Goal: Task Accomplishment & Management: Complete application form

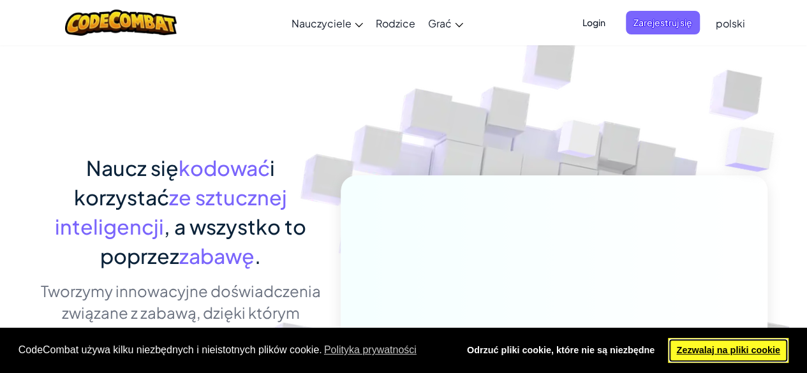
click at [734, 345] on font "Zezwalaj na pliki cookie" at bounding box center [727, 350] width 103 height 10
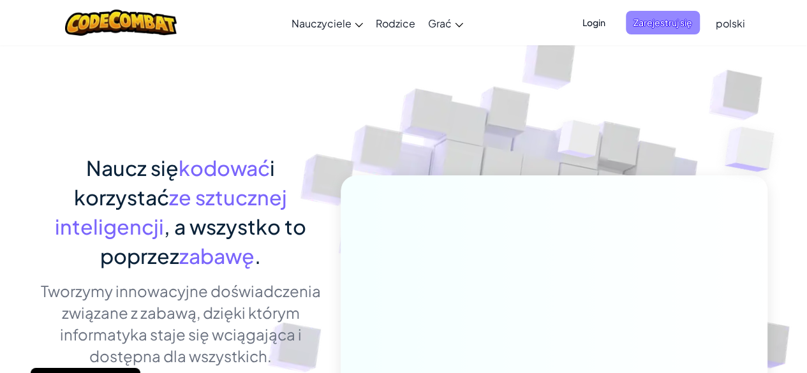
click at [678, 22] on font "Zarejestruj się" at bounding box center [663, 22] width 59 height 11
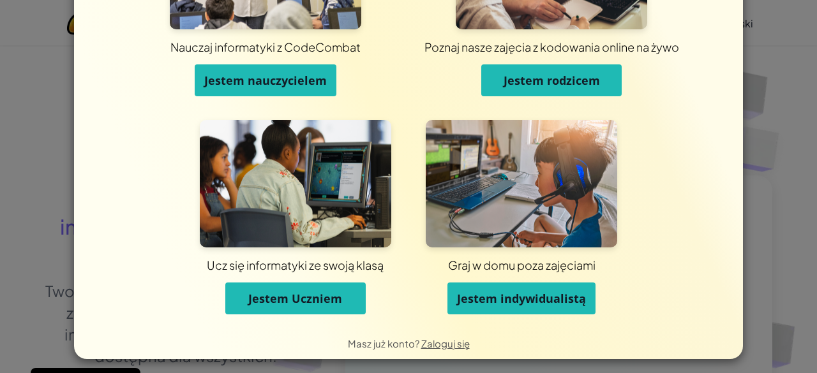
scroll to position [131, 0]
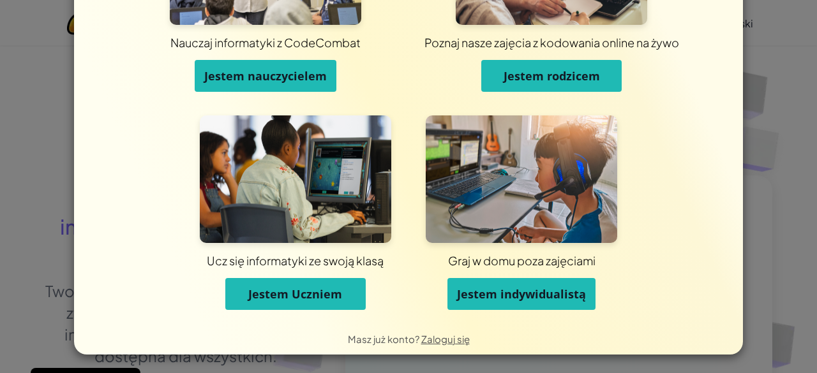
click at [333, 285] on button "Jestem Uczniem" at bounding box center [295, 294] width 140 height 32
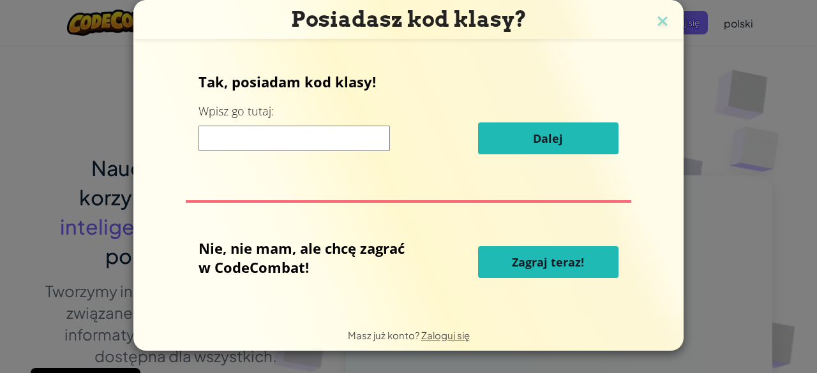
scroll to position [0, 0]
click at [271, 138] on input at bounding box center [293, 139] width 191 height 26
type input "s"
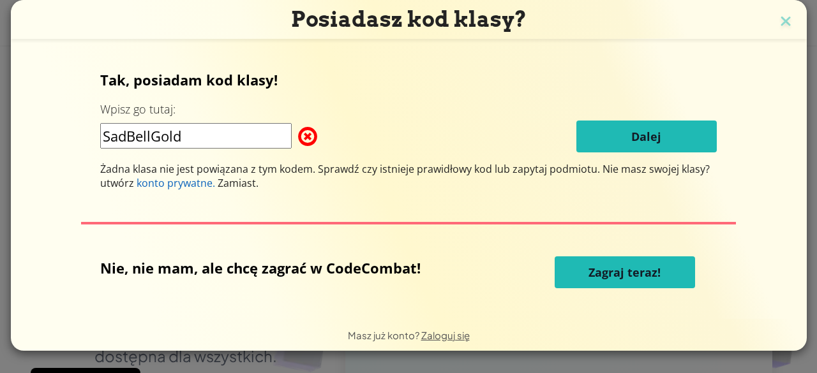
type input "SadBellGold"
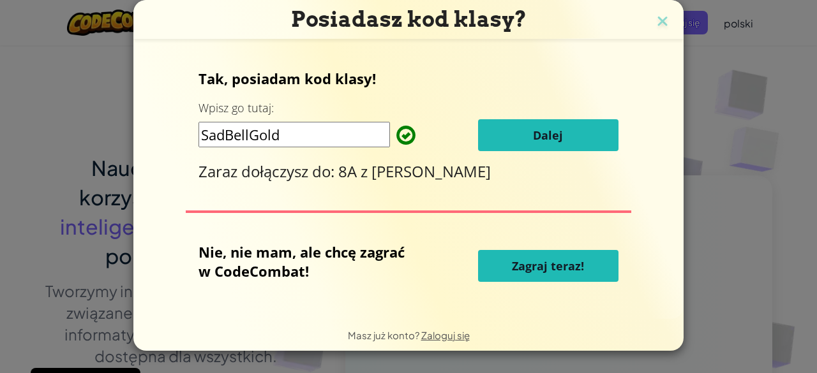
click at [544, 128] on font "Dalej" at bounding box center [548, 135] width 30 height 15
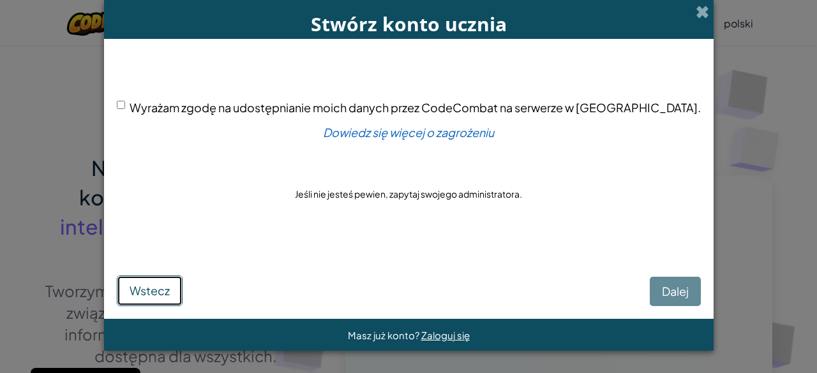
click at [156, 281] on button "Wstecz" at bounding box center [150, 291] width 66 height 31
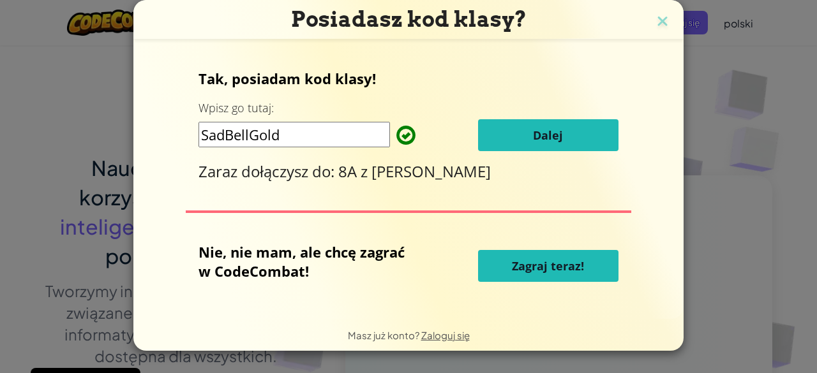
click at [544, 131] on font "Dalej" at bounding box center [548, 135] width 30 height 15
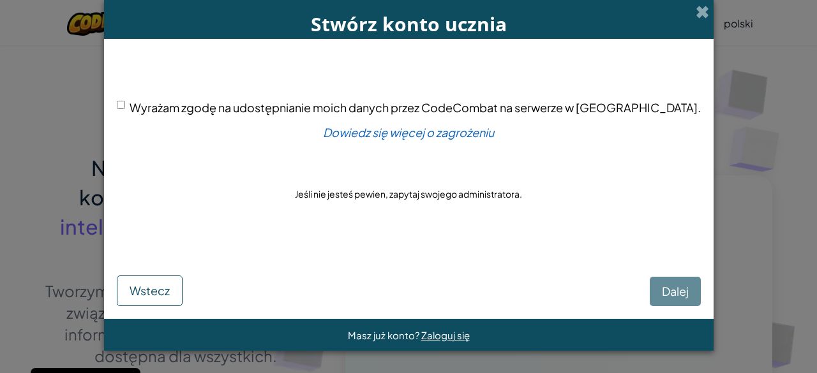
click at [125, 103] on input "Wyrażam zgodę na udostępnianie moich danych przez CodeCombat na serwerze w USA." at bounding box center [121, 105] width 8 height 8
checkbox input "true"
click at [658, 292] on button "Dalej" at bounding box center [675, 291] width 51 height 29
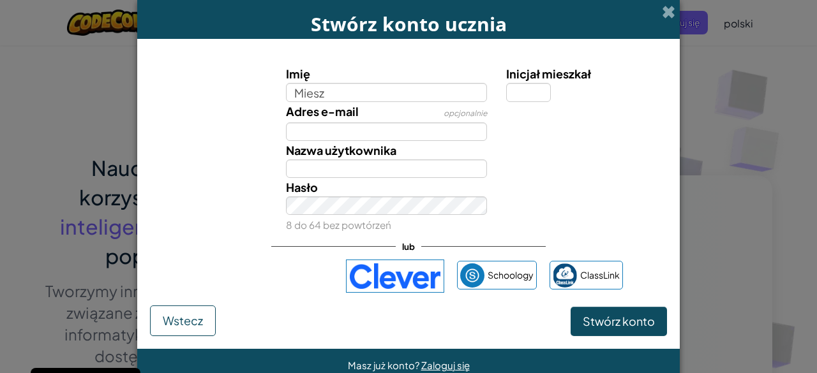
type input "Miesz"
click at [46, 71] on div "Stwórz konto ucznia Imię Miesz Inicjał mieszkał Adres e-mail opcjonalnie Nazwa …" at bounding box center [408, 186] width 817 height 373
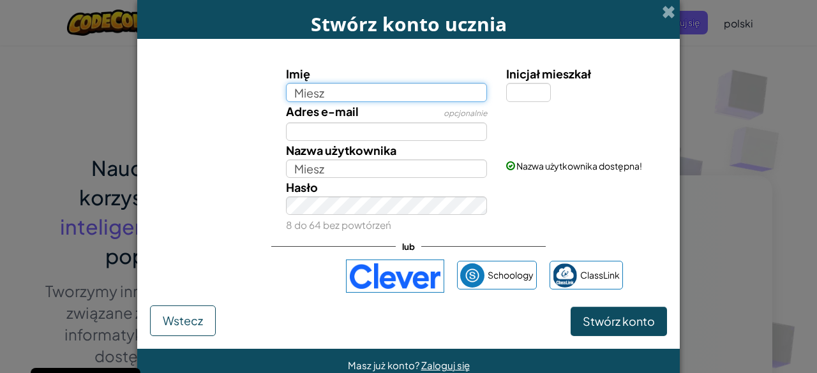
click at [353, 84] on input "Miesz" at bounding box center [387, 92] width 202 height 19
type input "Mieszko"
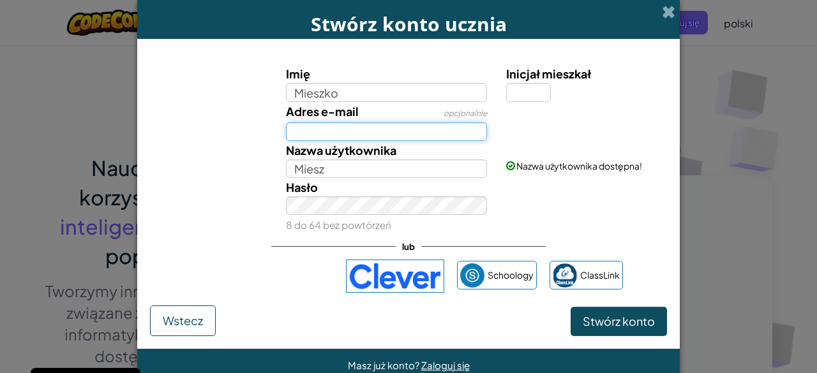
type input "Mieszko"
click at [400, 137] on input "Adres email" at bounding box center [387, 132] width 202 height 19
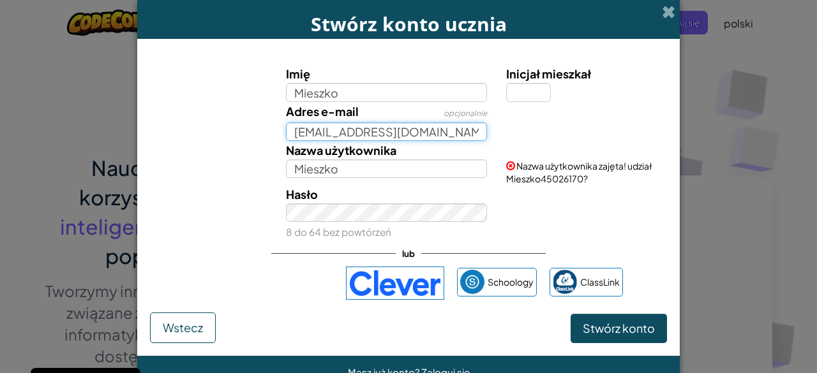
type input "mieszkorydz@gmail.com"
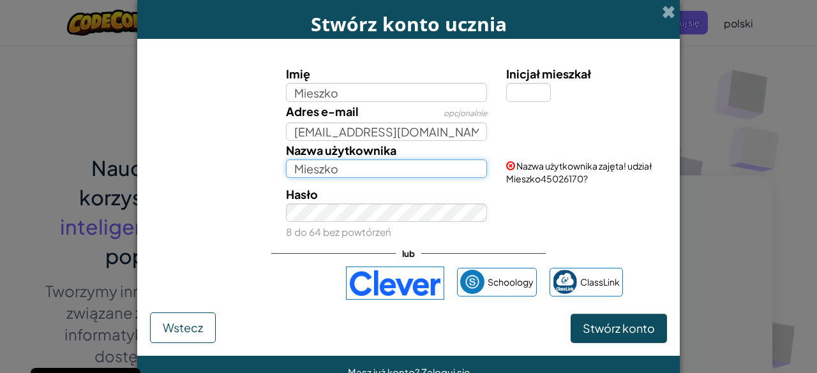
click at [341, 169] on input "Mieszko" at bounding box center [387, 169] width 202 height 19
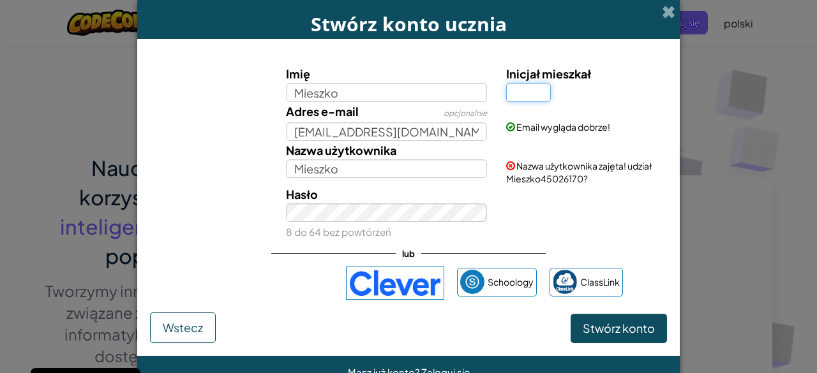
click at [525, 91] on input "Inicjał mieszkał" at bounding box center [528, 92] width 45 height 19
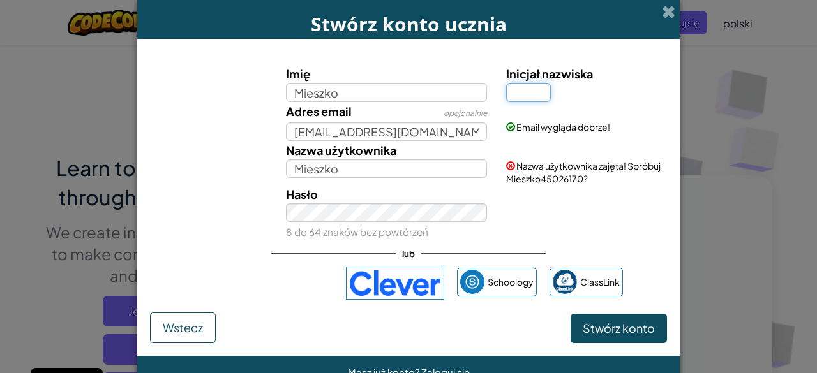
click at [510, 94] on input "Inicjał nazwiska" at bounding box center [528, 92] width 45 height 19
type input "m"
type input "r"
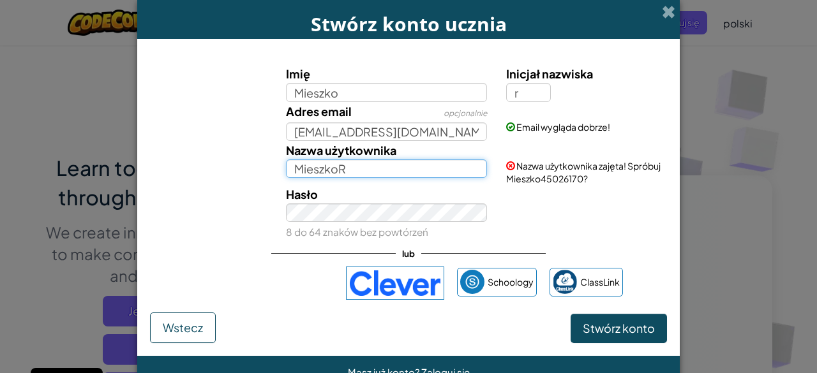
click at [372, 165] on input "MieszkoR" at bounding box center [387, 169] width 202 height 19
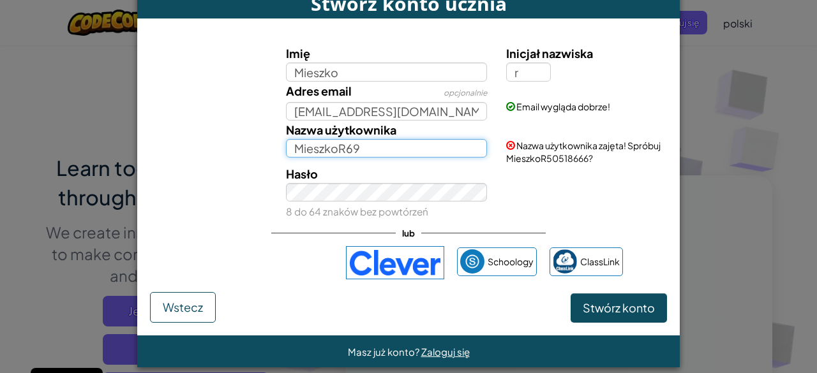
scroll to position [32, 0]
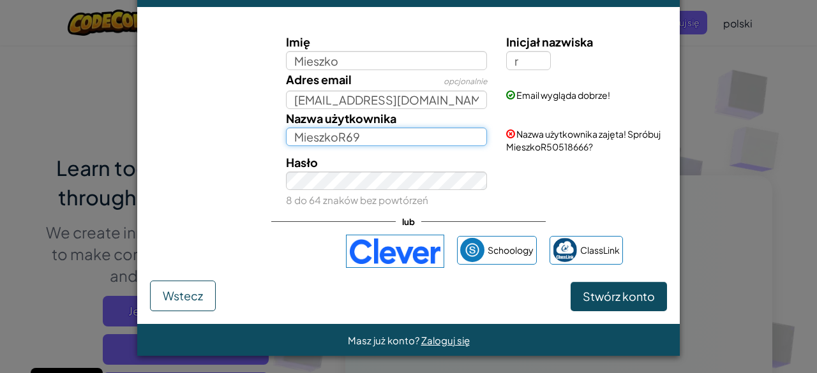
type input "MieszkoR69"
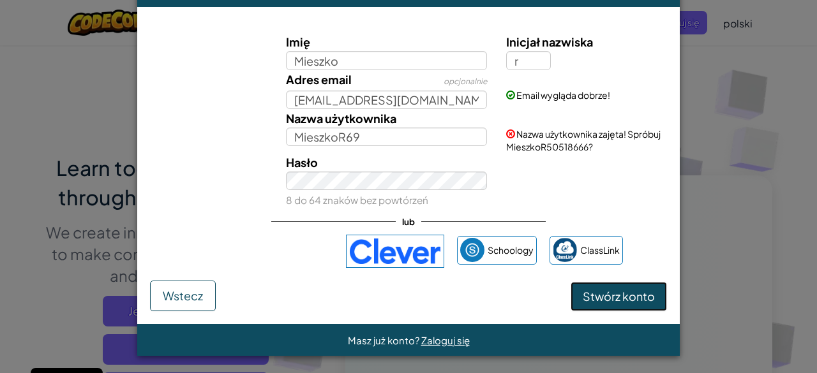
scroll to position [26, 0]
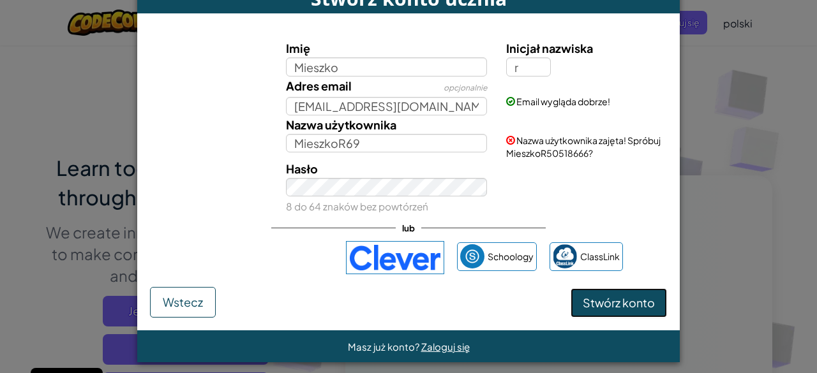
click at [641, 295] on span "Stwórz konto" at bounding box center [619, 302] width 72 height 15
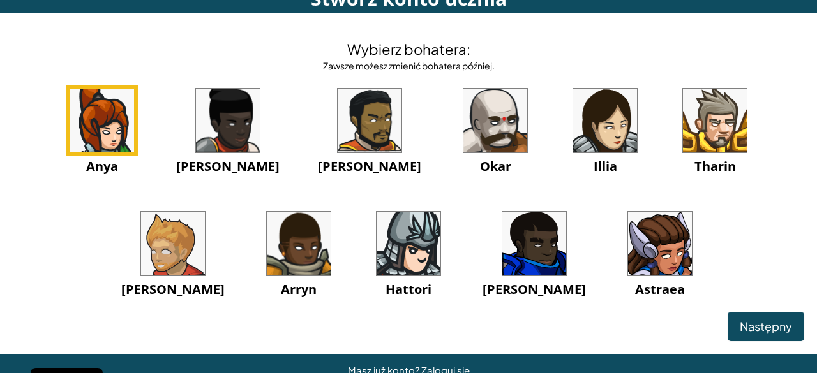
click at [124, 236] on div "Anya Ida Alejandro Okar Illia Tharin Ned Arryn Hattori Gordon Astraea" at bounding box center [408, 208] width 791 height 246
click at [683, 124] on img at bounding box center [715, 121] width 64 height 64
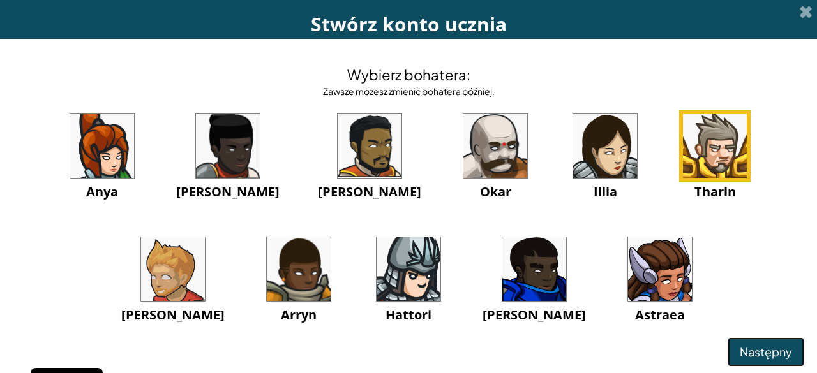
click at [757, 348] on span "Następny" at bounding box center [766, 352] width 52 height 15
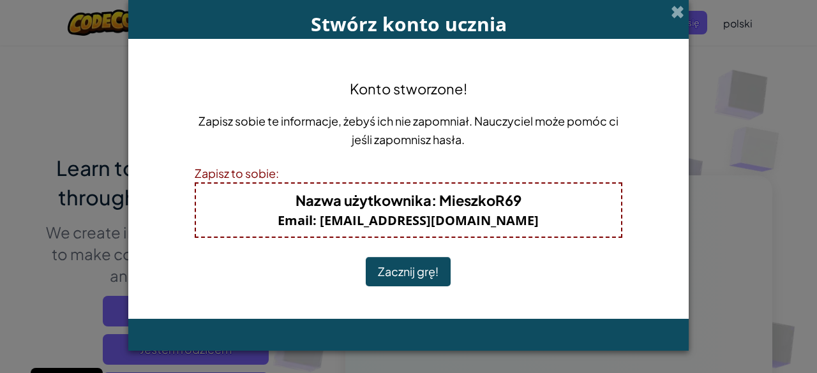
click at [405, 270] on button "Zacznij grę!" at bounding box center [408, 271] width 85 height 29
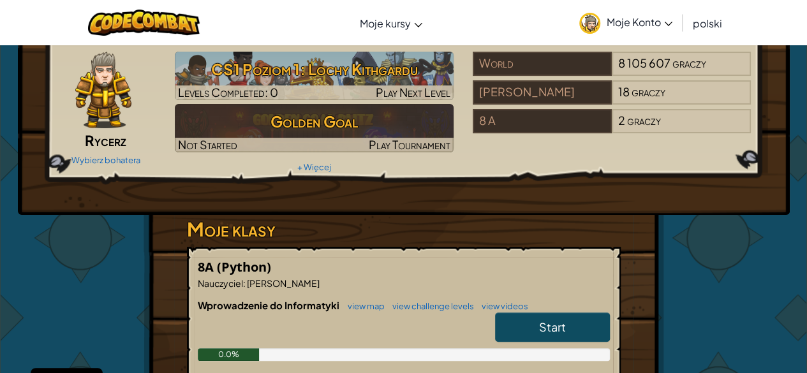
scroll to position [128, 0]
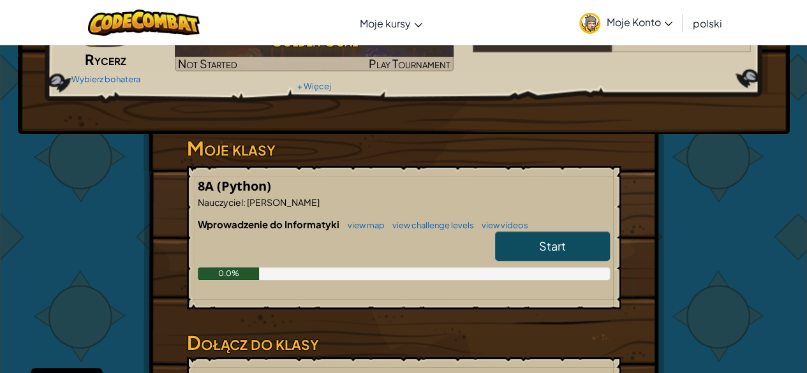
click at [563, 246] on span "Start" at bounding box center [552, 246] width 27 height 15
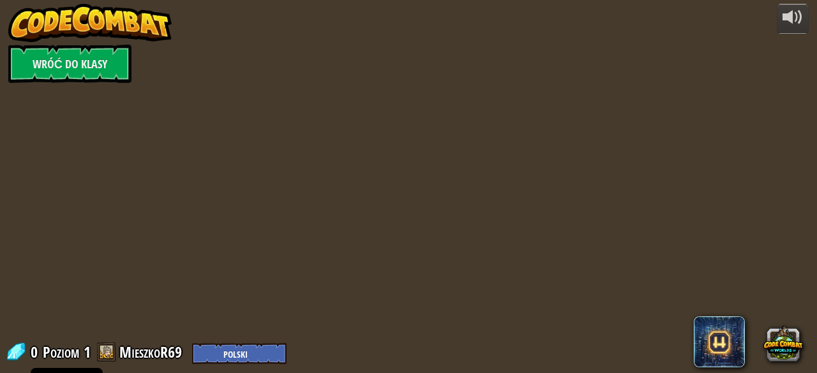
select select "pl"
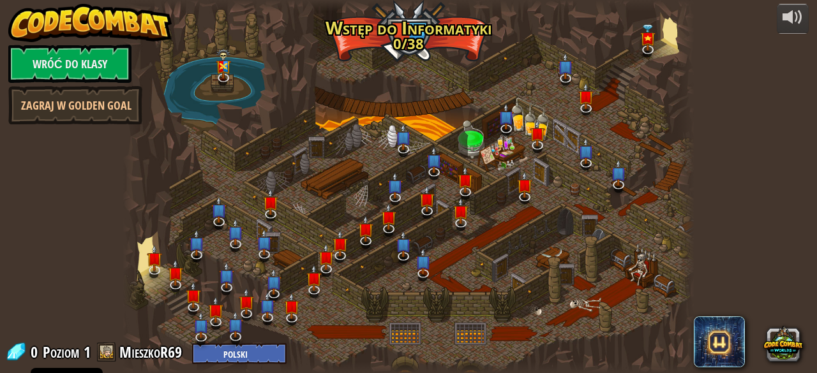
select select "pl"
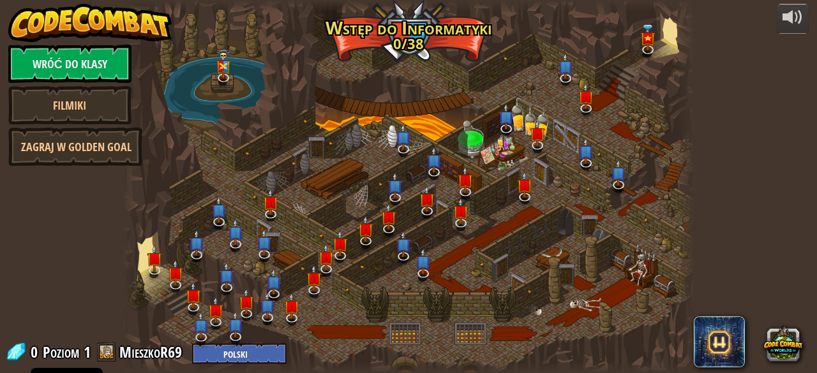
select select "pl"
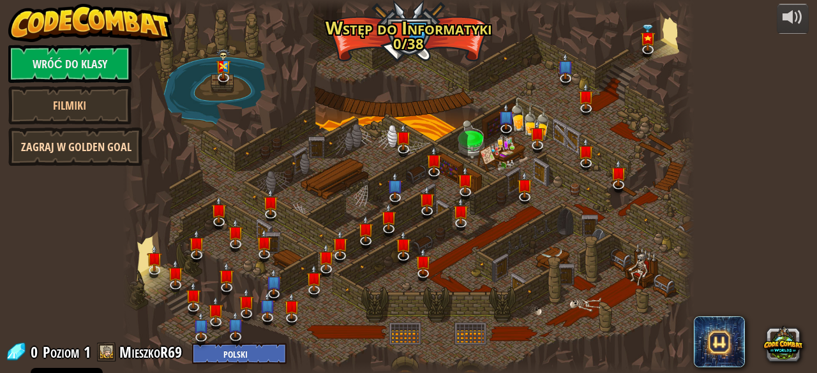
select select "pl"
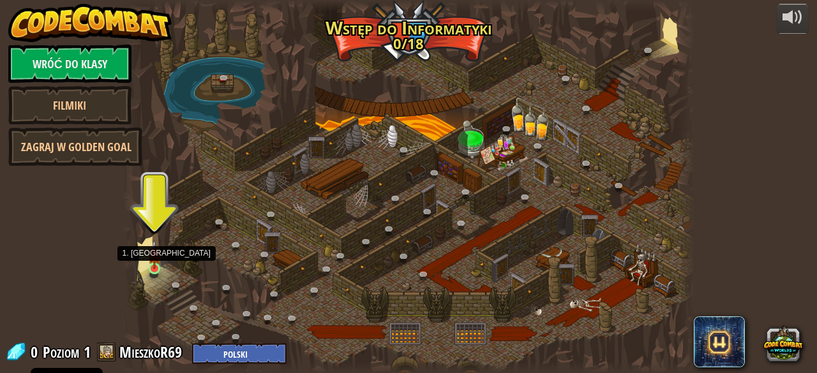
click at [160, 268] on img at bounding box center [154, 254] width 13 height 29
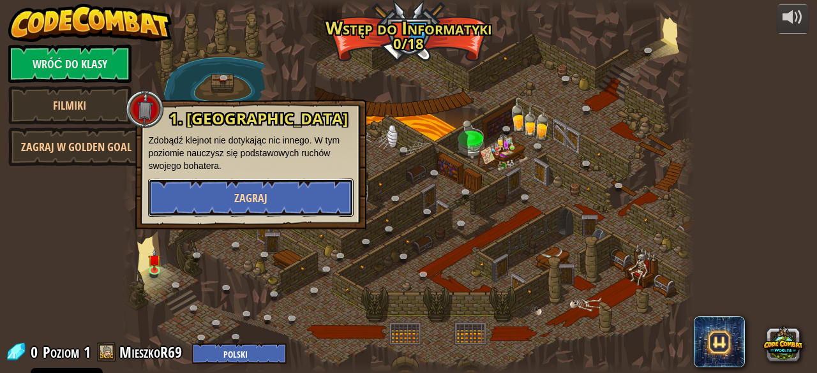
click at [262, 190] on button "Zagraj" at bounding box center [250, 198] width 205 height 38
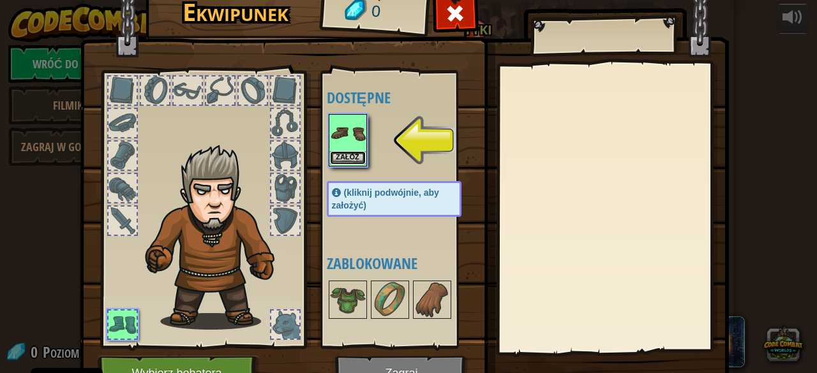
click at [345, 156] on button "Załóż" at bounding box center [348, 157] width 36 height 13
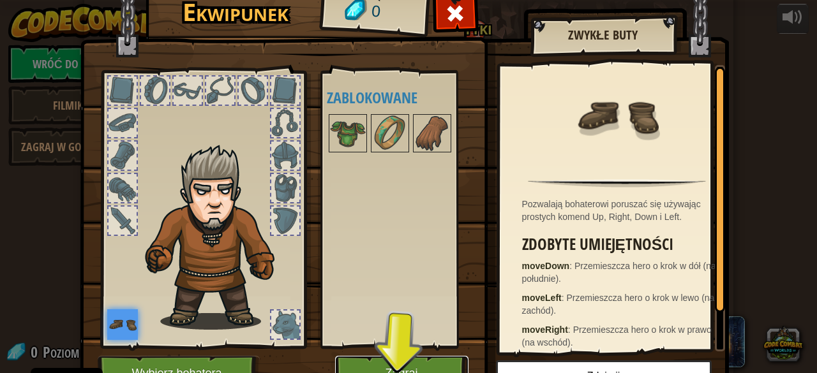
click at [413, 358] on button "Zagraj" at bounding box center [401, 373] width 133 height 35
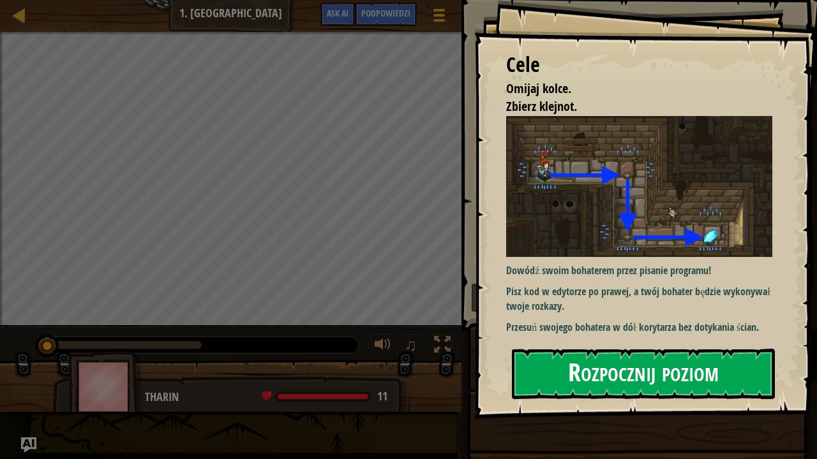
click at [596, 373] on button "Rozpocznij poziom" at bounding box center [643, 374] width 263 height 50
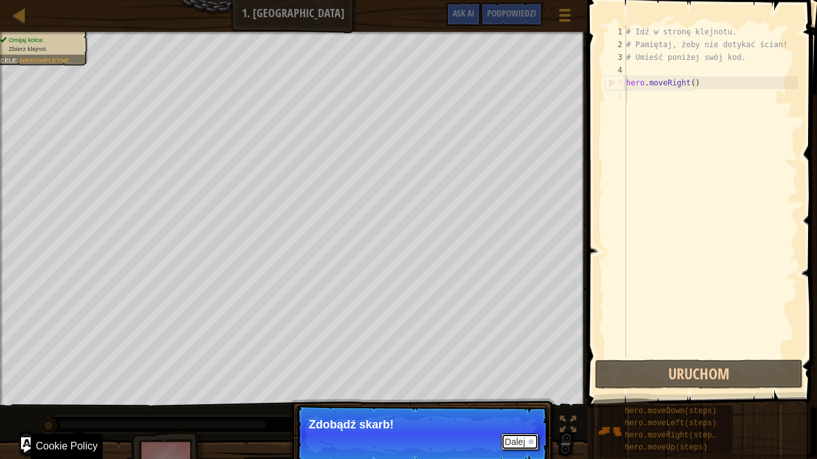
click at [523, 373] on button "Dalej" at bounding box center [520, 442] width 38 height 17
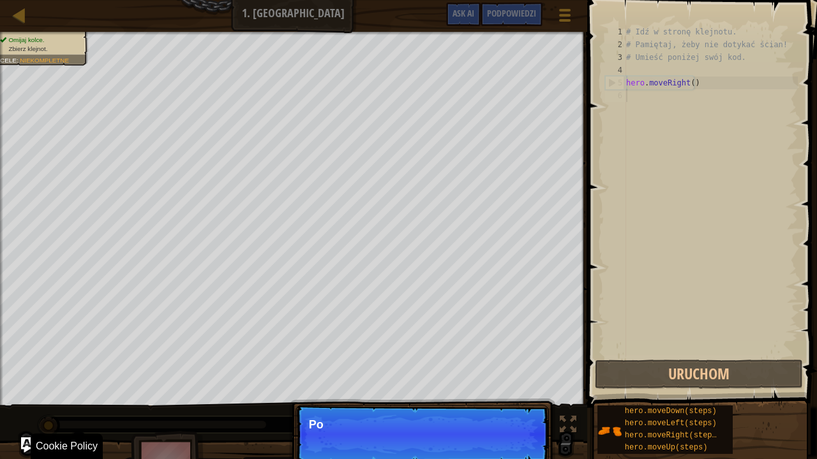
scroll to position [6, 0]
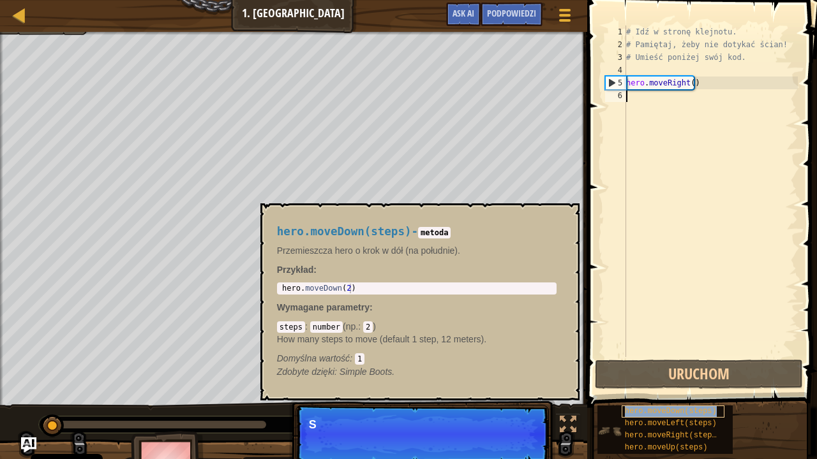
click at [622, 373] on div "hero.moveDown(steps)" at bounding box center [673, 412] width 103 height 12
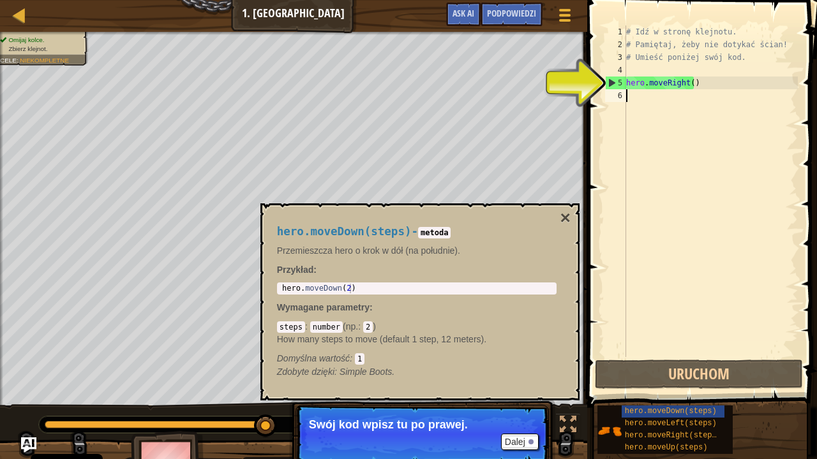
click at [641, 94] on div "# Idź w stronę klejnotu. # Pamiętaj, żeby nie dotykać ścian! # Umieść poniżej s…" at bounding box center [710, 204] width 174 height 357
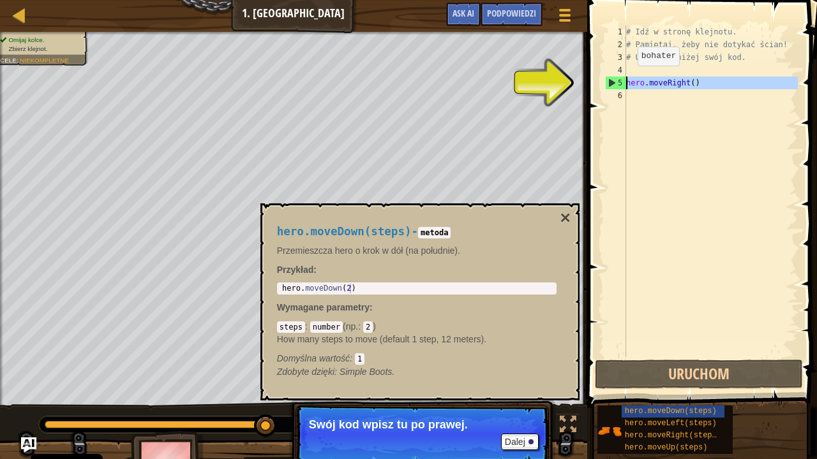
click at [614, 84] on div "5" at bounding box center [616, 83] width 20 height 13
click at [613, 83] on div "5" at bounding box center [616, 83] width 20 height 13
click at [613, 80] on div "5" at bounding box center [616, 83] width 20 height 13
click at [612, 80] on div "5" at bounding box center [616, 83] width 20 height 13
type textarea "hero.moveRight()"
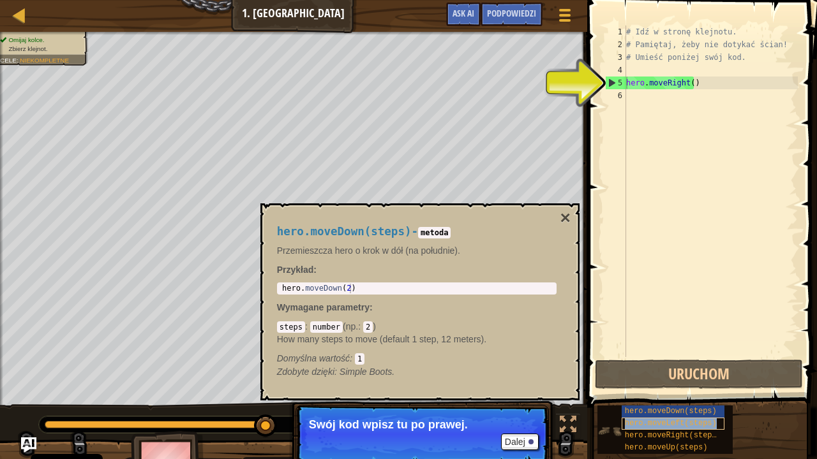
click at [685, 373] on span "hero.moveLeft(steps)" at bounding box center [671, 423] width 92 height 9
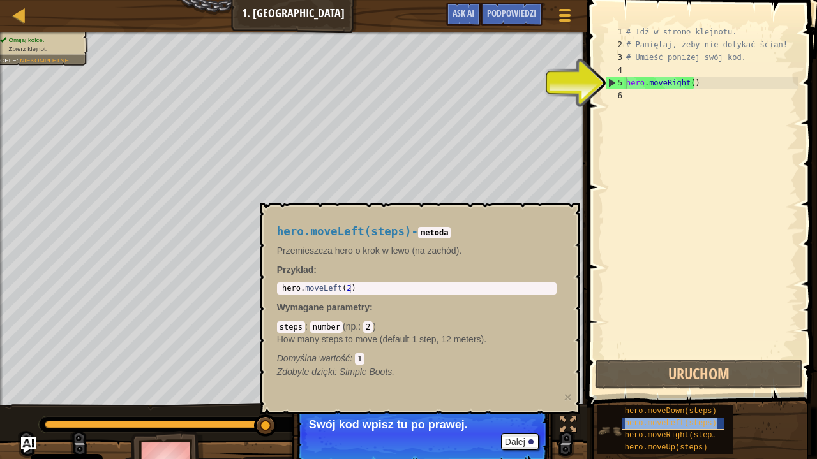
click at [685, 373] on span "hero.moveLeft(steps)" at bounding box center [671, 423] width 92 height 9
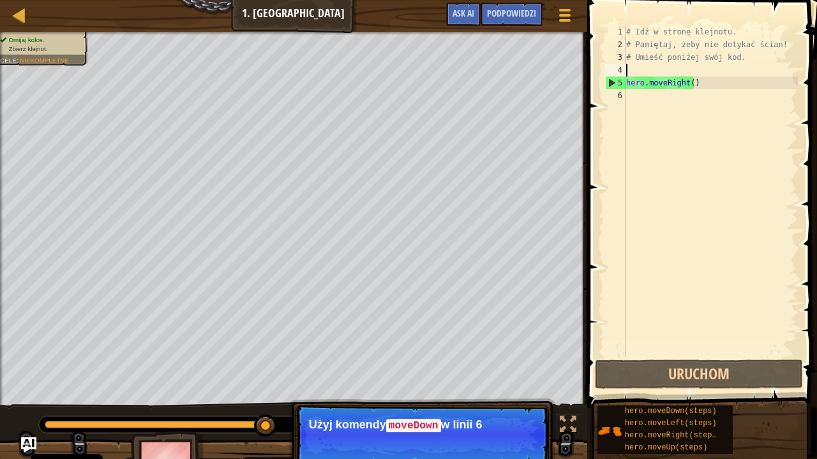
click at [644, 64] on div "# Idź w stronę klejnotu. # Pamiętaj, żeby nie dotykać ścian! # Umieść poniżej s…" at bounding box center [710, 204] width 174 height 357
drag, startPoint x: 637, startPoint y: 73, endPoint x: 631, endPoint y: 85, distance: 13.1
click at [637, 74] on div "# Idź w stronę klejnotu. # Pamiętaj, żeby nie dotykać ścian! # Umieść poniżej s…" at bounding box center [710, 204] width 174 height 357
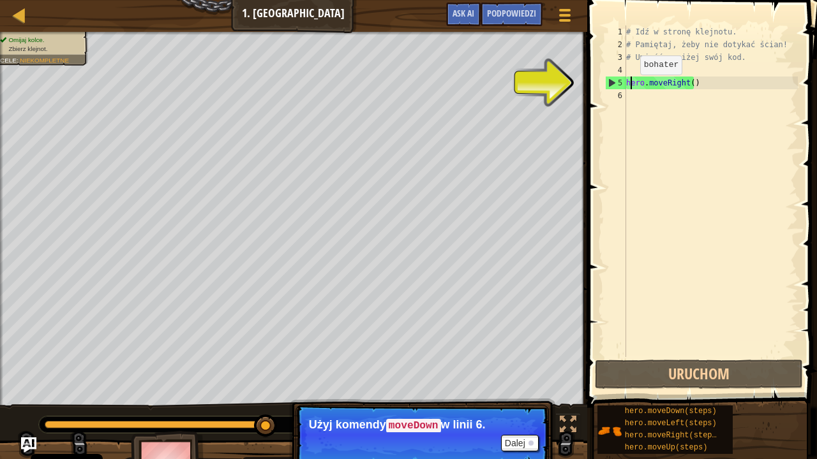
click at [629, 87] on div "# Idź w stronę klejnotu. # Pamiętaj, żeby nie dotykać ścian! # Umieść poniżej s…" at bounding box center [710, 204] width 174 height 357
type textarea "hero.moveRight()"
click at [398, 81] on div "Mapa Wprowadzenie do Informatyki 1. Lochy Kithgardu Menu gry Zrobione Podpowied…" at bounding box center [408, 229] width 817 height 459
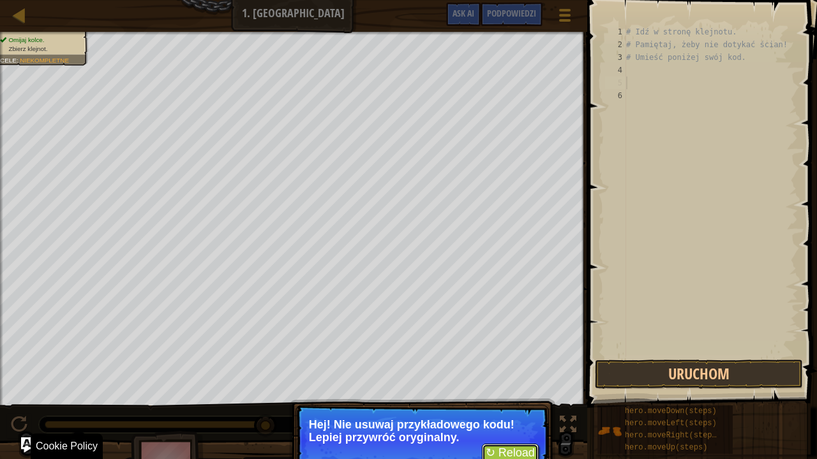
click at [514, 373] on button "↻ Reload" at bounding box center [510, 453] width 57 height 19
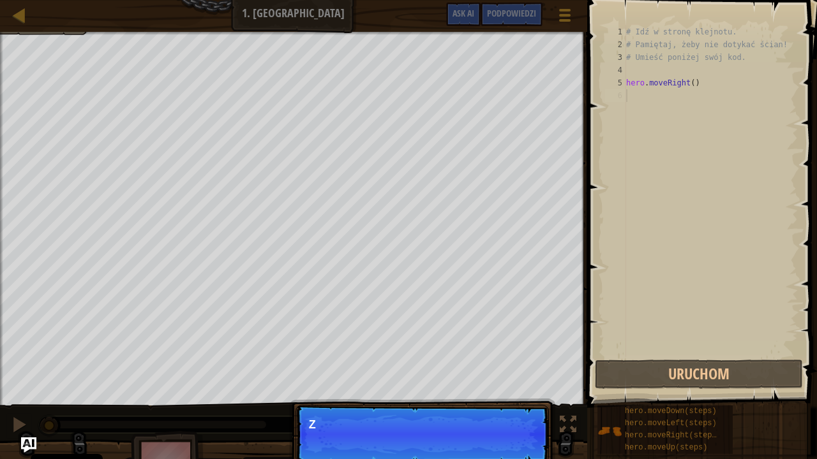
click at [653, 99] on div "# Idź w stronę klejnotu. # Pamiętaj, żeby nie dotykać ścian! # Umieść poniżej s…" at bounding box center [710, 204] width 174 height 357
click at [515, 373] on button "Dalej" at bounding box center [520, 442] width 38 height 17
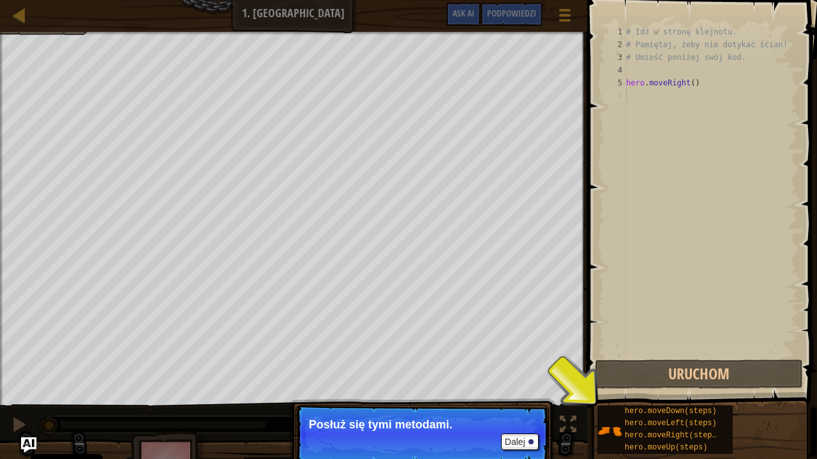
click at [525, 373] on p "Posłuż się tymi metodami." at bounding box center [422, 425] width 227 height 13
click at [523, 373] on button "Dalej" at bounding box center [520, 442] width 38 height 17
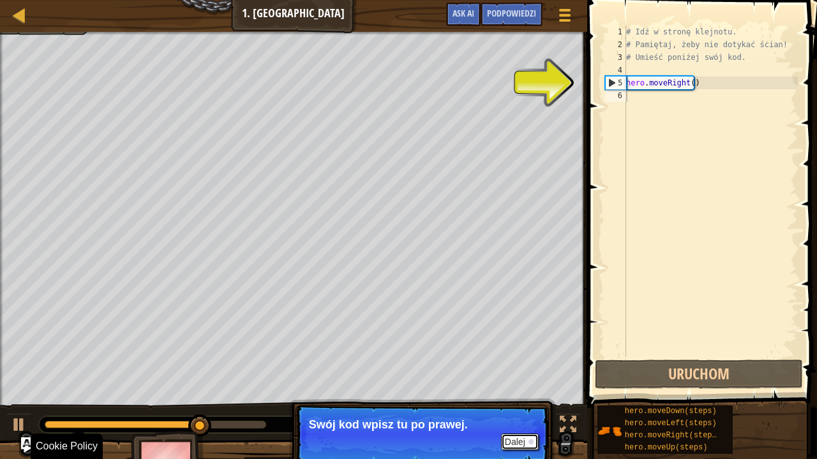
click at [527, 373] on button "Dalej" at bounding box center [520, 442] width 38 height 17
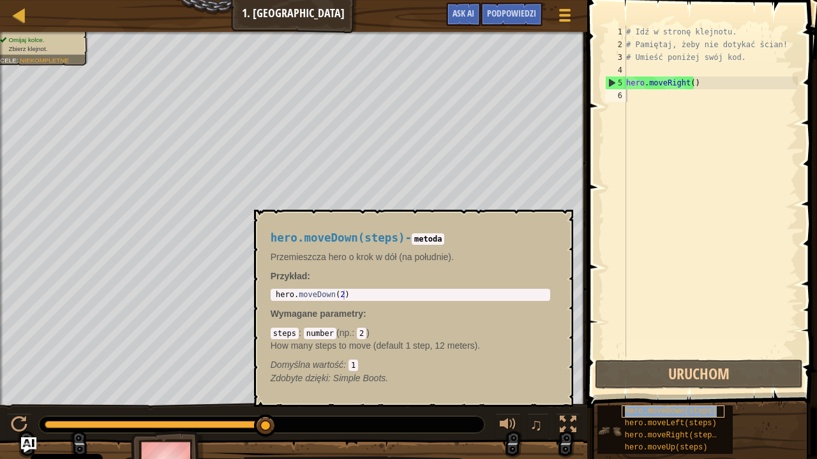
click at [667, 373] on span "hero.moveDown(steps)" at bounding box center [671, 411] width 92 height 9
click at [650, 100] on div "# Idź w stronę klejnotu. # Pamiętaj, żeby nie dotykać ścian! # Umieść poniżej s…" at bounding box center [710, 204] width 174 height 357
click at [665, 373] on span "hero.moveDown(steps)" at bounding box center [671, 411] width 92 height 9
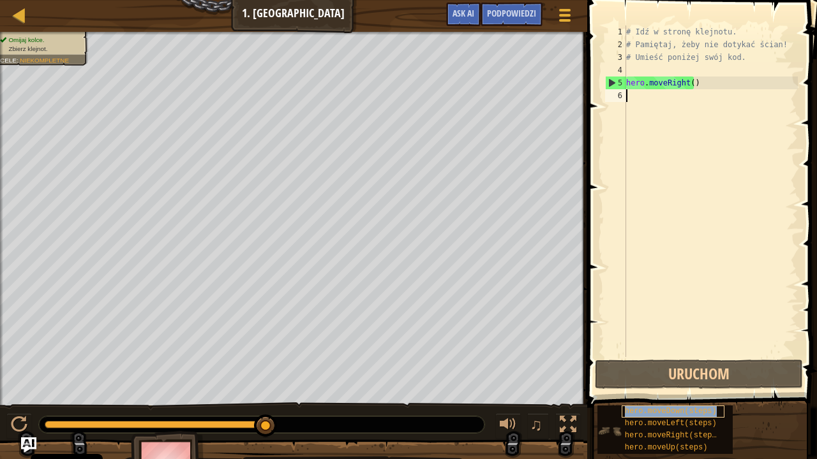
click at [665, 373] on span "hero.moveDown(steps)" at bounding box center [671, 411] width 92 height 9
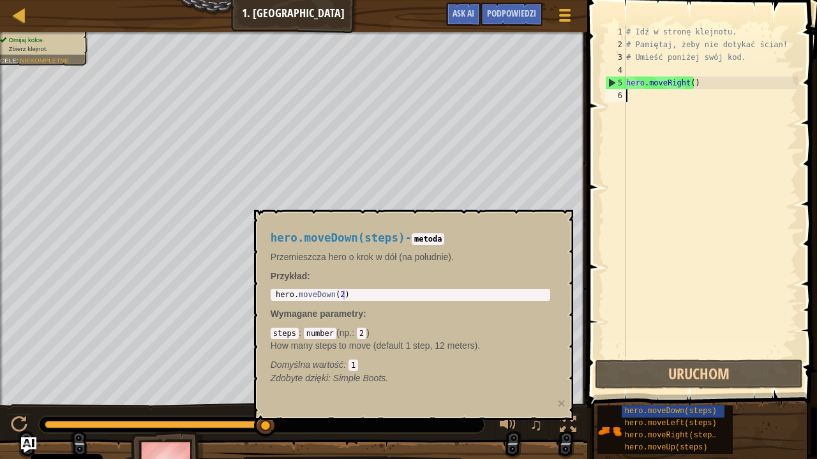
click at [350, 290] on div "1 hero . moveDown ( 2 ) ההההההההההההההההההההההההההההההההההההההההההההההההההההההה…" at bounding box center [410, 295] width 279 height 12
type textarea "hero.moveDown(2)"
click at [366, 297] on div "hero . moveDown ( 2 )" at bounding box center [410, 304] width 274 height 29
click at [681, 100] on div "# Idź w stronę klejnotu. # Pamiętaj, żeby nie dotykać ścian! # Umieść poniżej s…" at bounding box center [710, 204] width 174 height 357
type textarea "h"
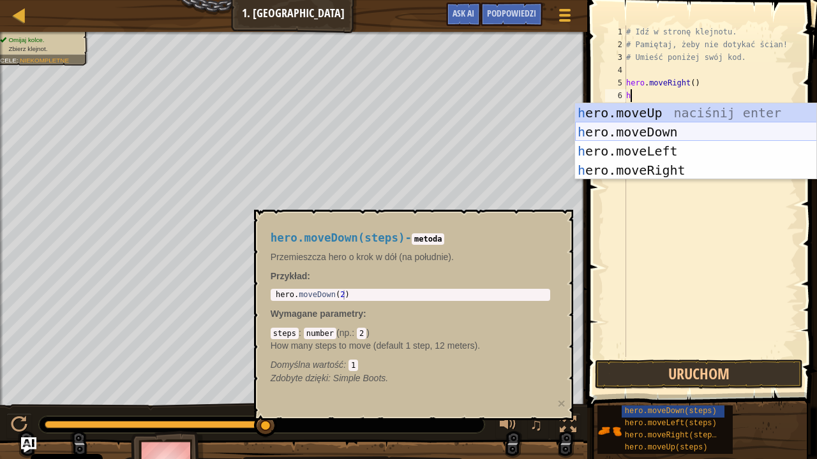
click at [684, 126] on div "h ero.moveUp naciśnij enter h ero.moveDown naciśnij enter h ero.moveLeft naciśn…" at bounding box center [696, 160] width 242 height 115
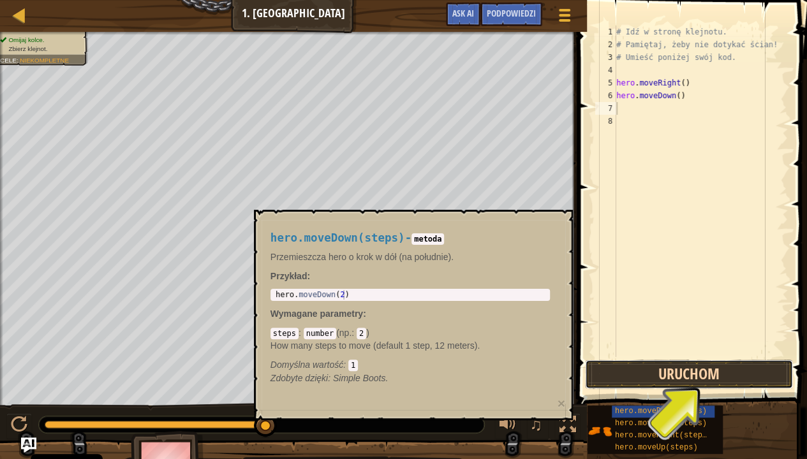
click at [717, 370] on button "Uruchom" at bounding box center [689, 374] width 208 height 29
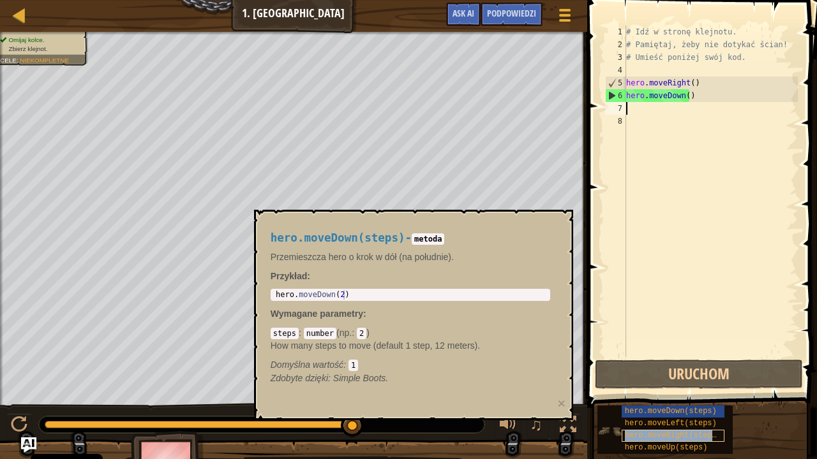
click at [668, 373] on span "hero.moveRight(steps)" at bounding box center [673, 435] width 96 height 9
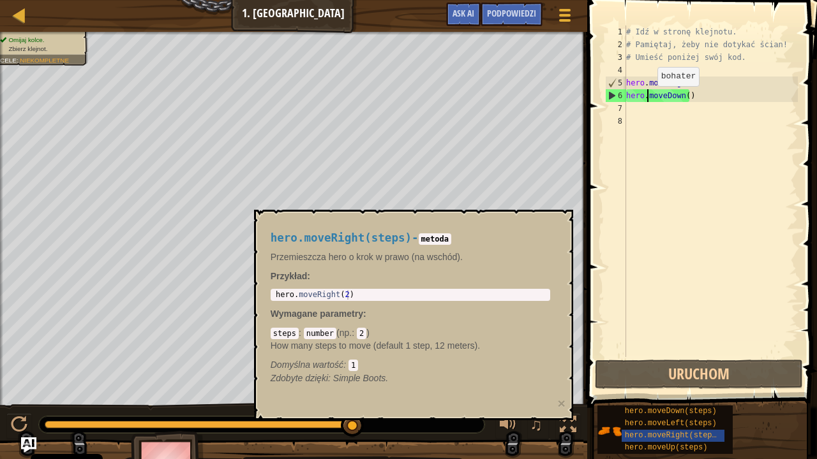
click at [646, 98] on div "# Idź w stronę klejnotu. # Pamiętaj, żeby nie dotykać ścian! # Umieść poniżej s…" at bounding box center [710, 204] width 174 height 357
type textarea "hero.moveDown()"
click at [646, 111] on div "# Idź w stronę klejnotu. # Pamiętaj, żeby nie dotykać ścian! # Umieść poniżej s…" at bounding box center [710, 204] width 174 height 357
type textarea "h"
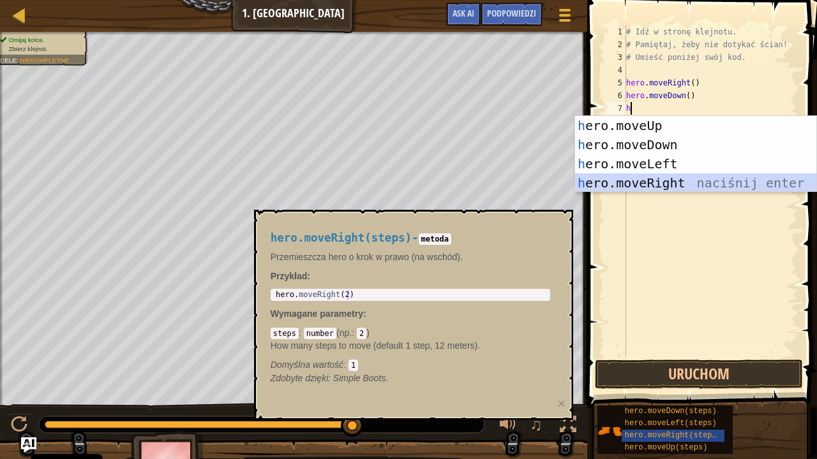
click at [665, 179] on div "h ero.moveUp naciśnij enter h ero.moveDown naciśnij enter h ero.moveLeft naciśn…" at bounding box center [696, 173] width 242 height 115
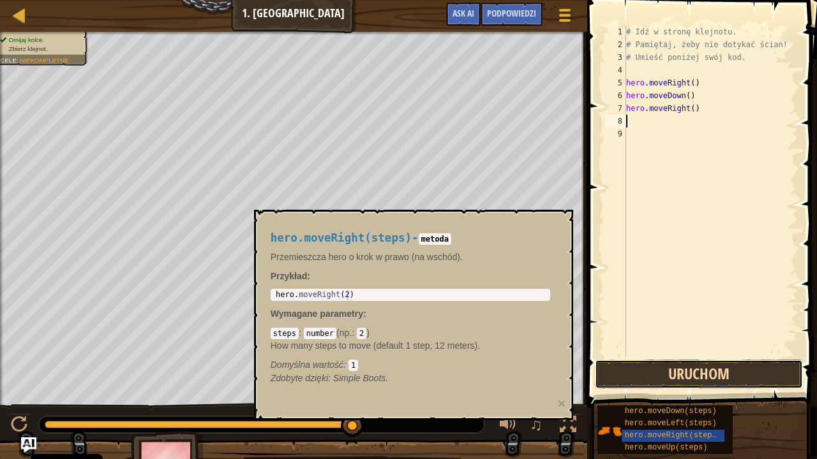
click at [681, 373] on button "Uruchom" at bounding box center [699, 374] width 208 height 29
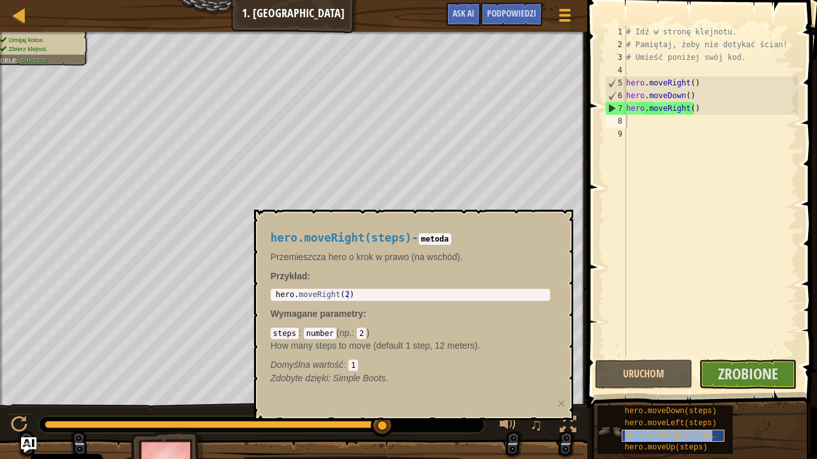
click at [722, 373] on div "hero.moveRight(steps)" at bounding box center [673, 436] width 103 height 12
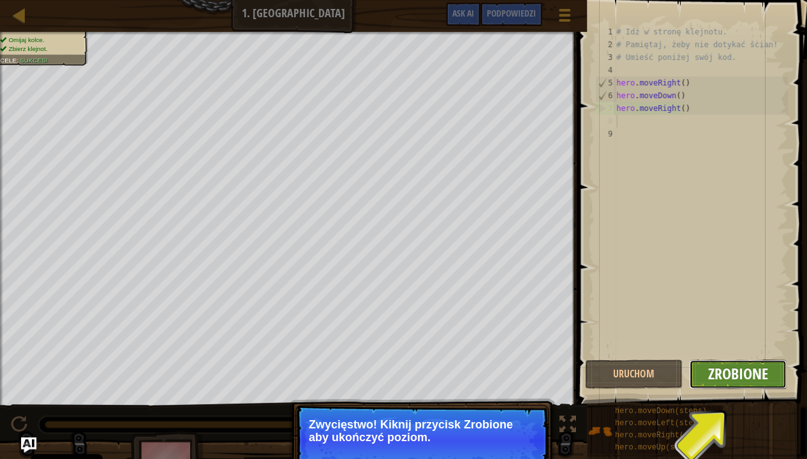
click at [748, 371] on span "Zrobione" at bounding box center [738, 374] width 60 height 20
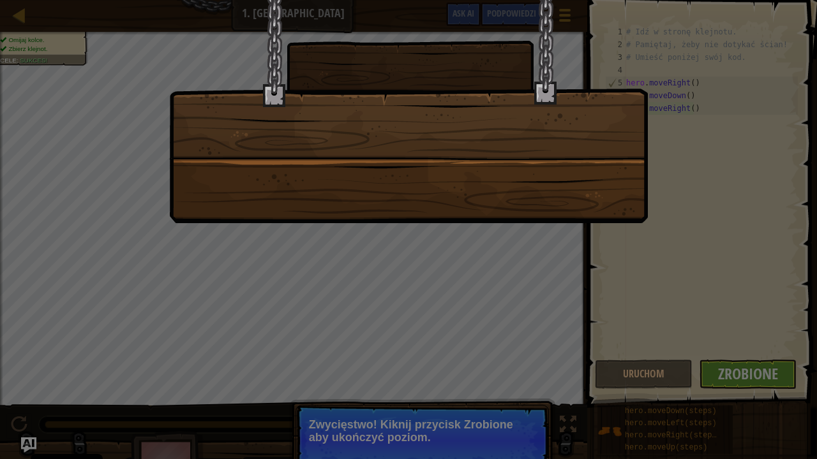
click at [494, 373] on div at bounding box center [408, 229] width 817 height 459
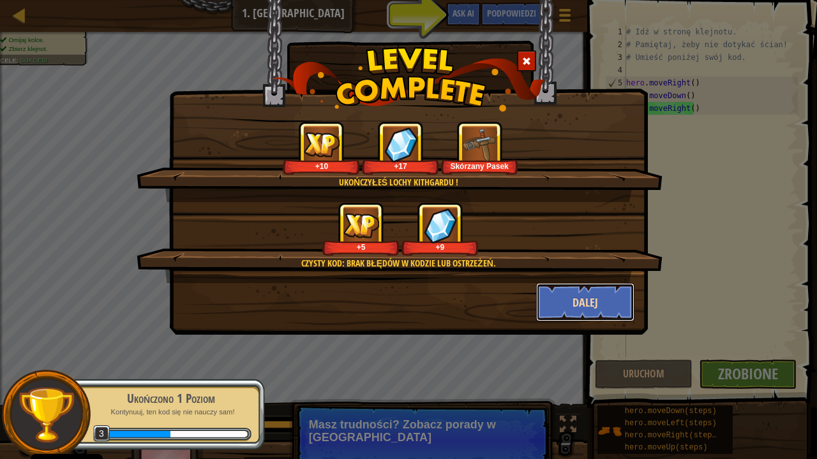
click at [576, 307] on button "Dalej" at bounding box center [585, 302] width 99 height 38
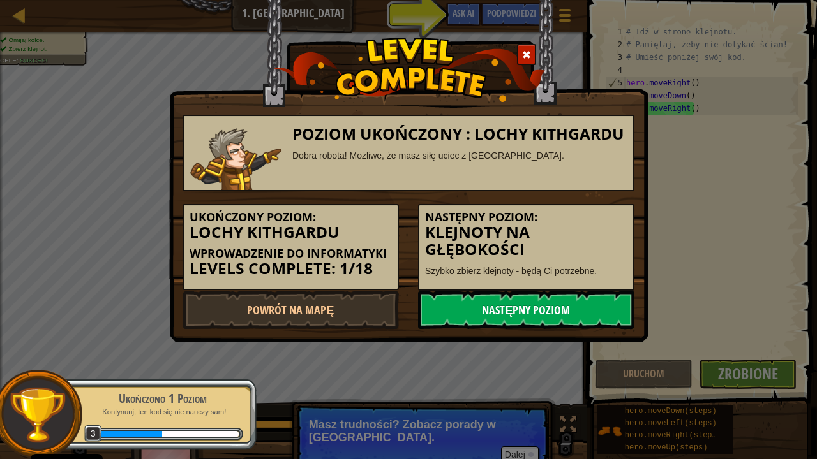
click at [527, 319] on link "Następny poziom" at bounding box center [526, 310] width 216 height 38
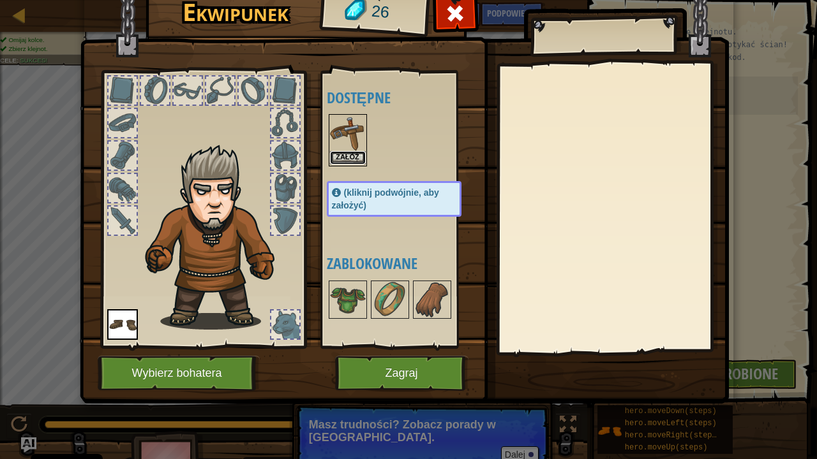
click at [340, 154] on button "Załóż" at bounding box center [348, 157] width 36 height 13
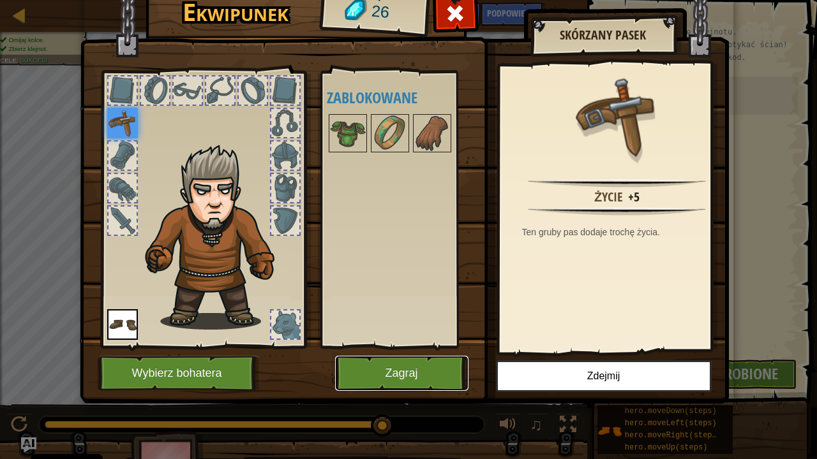
click at [393, 371] on button "Zagraj" at bounding box center [401, 373] width 133 height 35
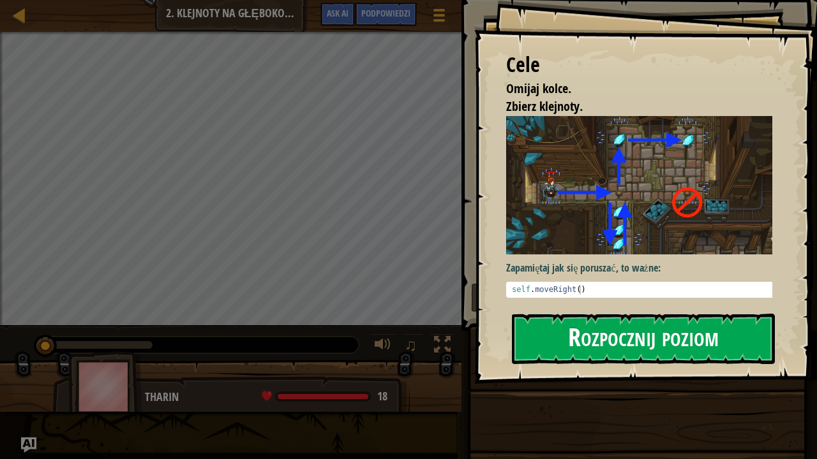
click at [602, 361] on button "Rozpocznij poziom" at bounding box center [643, 339] width 263 height 50
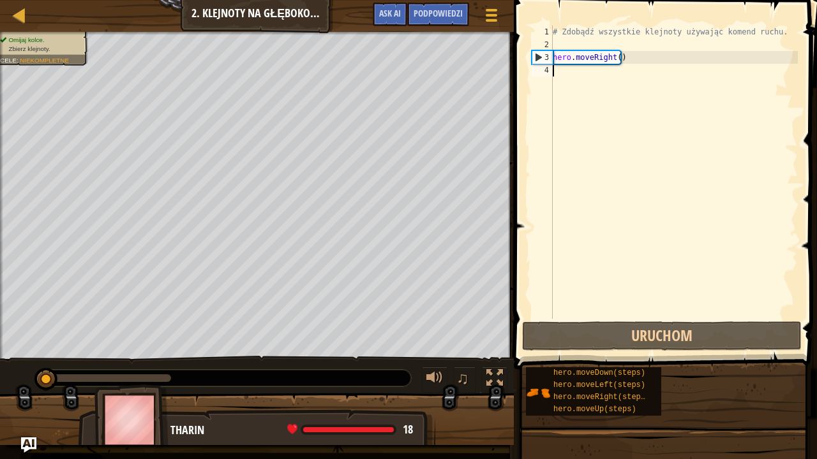
click at [577, 74] on div "# Zdobądź wszystkie klejnoty używając komend ruchu. hero . moveRight ( )" at bounding box center [674, 185] width 248 height 319
click at [565, 72] on div "# Zdobądź wszystkie klejnoty używając komend ruchu. hero . moveRight ( )" at bounding box center [674, 185] width 248 height 319
type textarea "h"
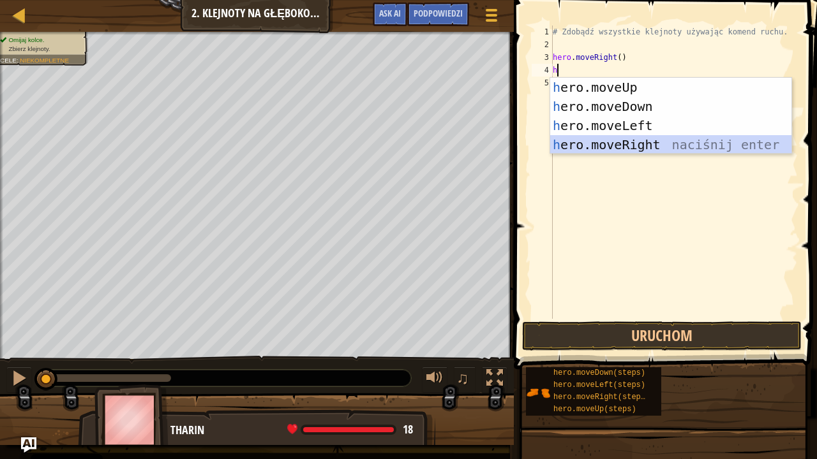
click at [614, 149] on div "h ero.moveUp naciśnij enter h ero.moveDown naciśnij enter h ero.moveLeft naciśn…" at bounding box center [671, 135] width 242 height 115
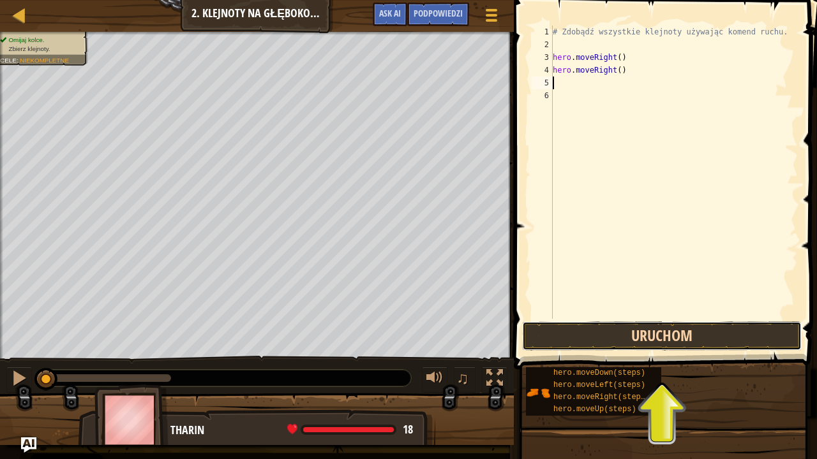
click at [690, 331] on button "Uruchom" at bounding box center [661, 336] width 279 height 29
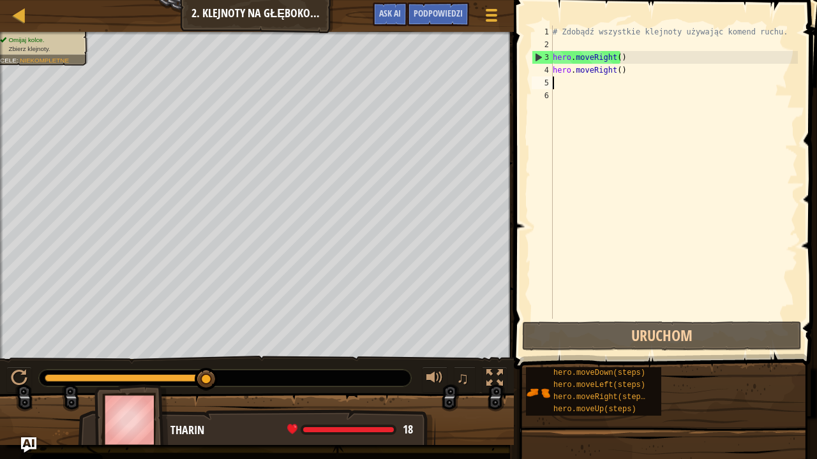
click at [582, 85] on div "# Zdobądź wszystkie klejnoty używając komend ruchu. hero . moveRight ( ) hero .…" at bounding box center [674, 185] width 248 height 319
type textarea "h"
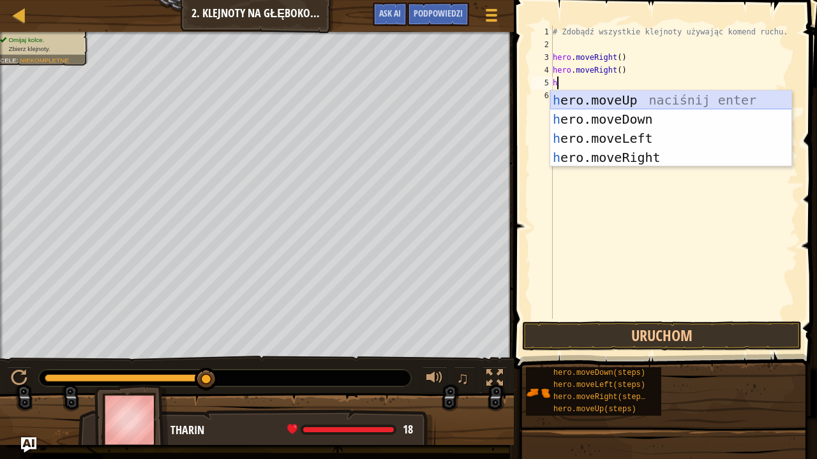
click at [637, 100] on div "h ero.moveUp naciśnij enter h ero.moveDown naciśnij enter h ero.moveLeft naciśn…" at bounding box center [671, 148] width 242 height 115
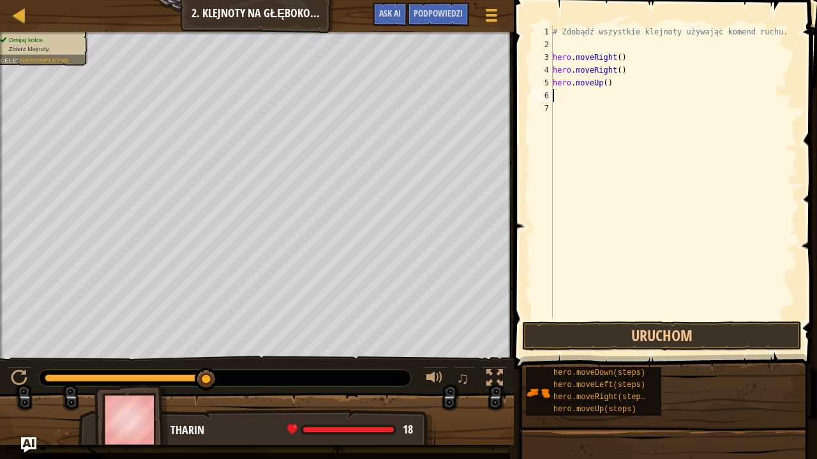
click at [556, 94] on div "# Zdobądź wszystkie klejnoty używając komend ruchu. hero . moveRight ( ) hero .…" at bounding box center [674, 185] width 248 height 319
type textarea "h"
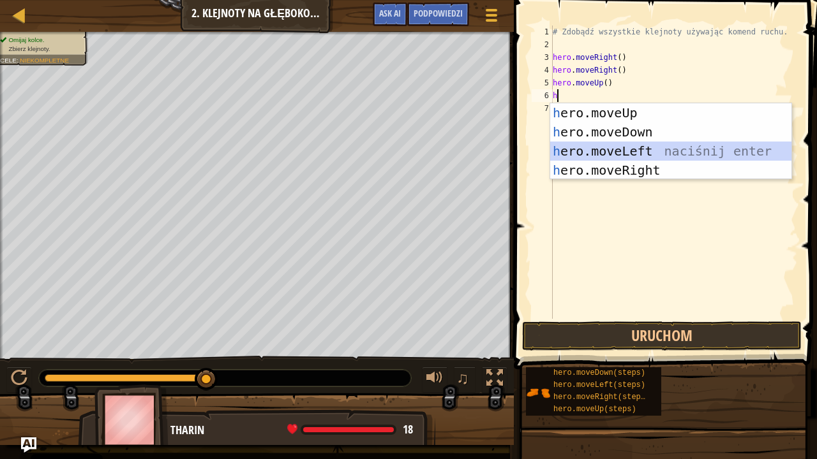
click at [620, 148] on div "h ero.moveUp naciśnij enter h ero.moveDown naciśnij enter h ero.moveLeft naciśn…" at bounding box center [671, 160] width 242 height 115
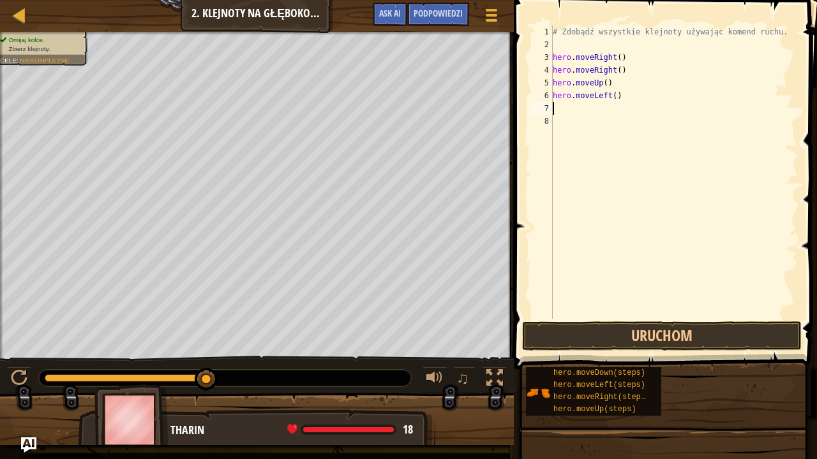
click at [577, 114] on div "# Zdobądź wszystkie klejnoty używając komend ruchu. hero . moveRight ( ) hero .…" at bounding box center [674, 185] width 248 height 319
click at [565, 114] on div "# Zdobądź wszystkie klejnoty używając komend ruchu. hero . moveRight ( ) hero .…" at bounding box center [674, 185] width 248 height 319
type textarea "h"
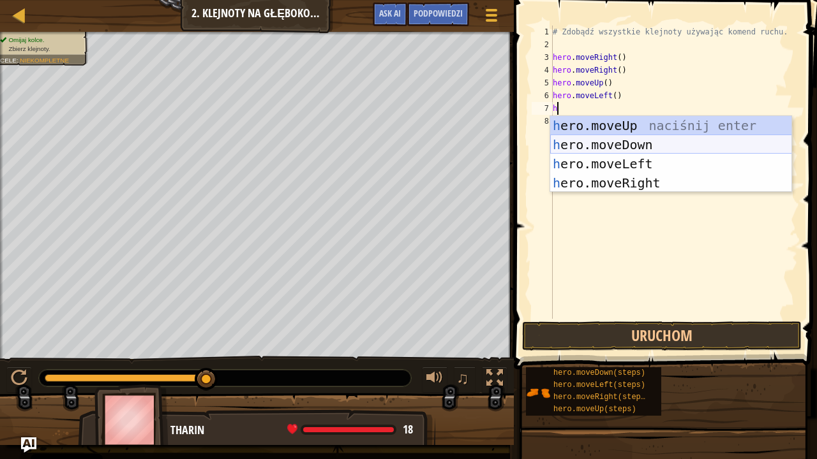
click at [634, 137] on div "h ero.moveUp naciśnij enter h ero.moveDown naciśnij enter h ero.moveLeft naciśn…" at bounding box center [671, 173] width 242 height 115
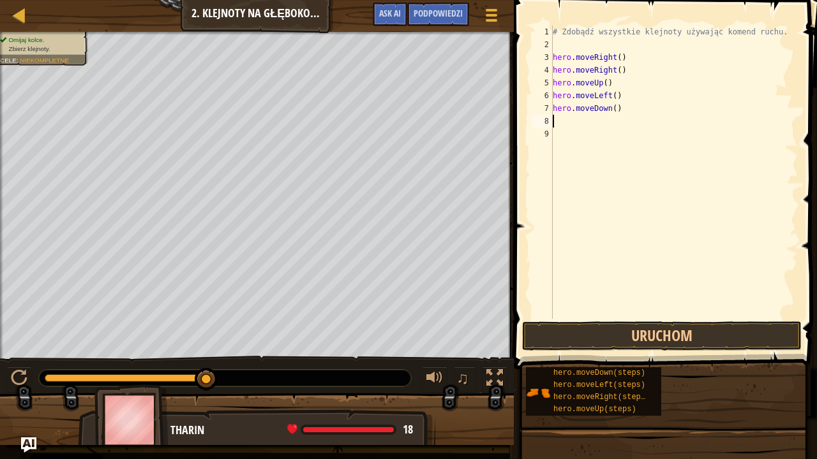
click at [562, 125] on div "# Zdobądź wszystkie klejnoty używając komend ruchu. hero . moveRight ( ) hero .…" at bounding box center [674, 185] width 248 height 319
type textarea "h"
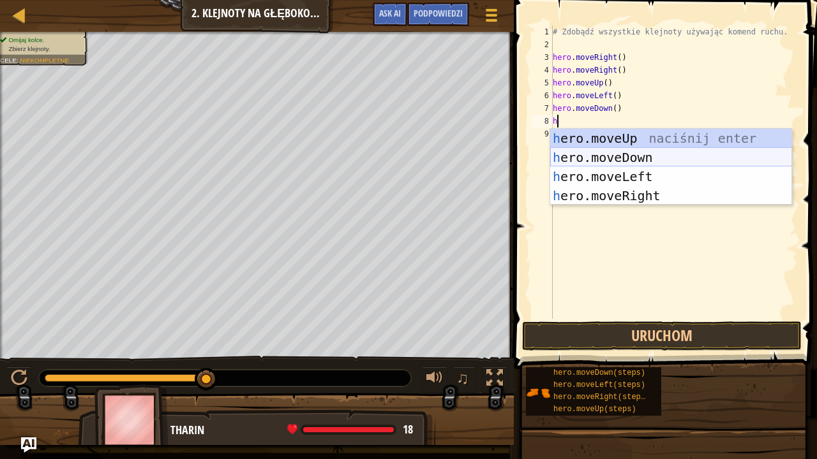
click at [597, 162] on div "h ero.moveUp naciśnij enter h ero.moveDown naciśnij enter h ero.moveLeft naciśn…" at bounding box center [671, 186] width 242 height 115
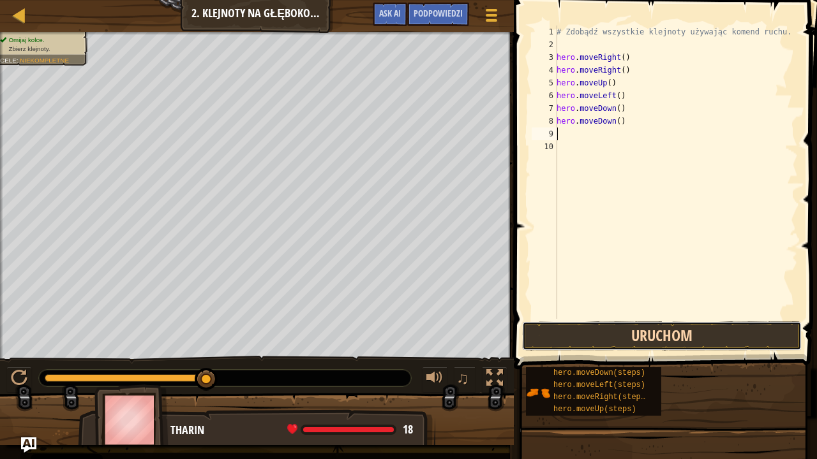
click at [673, 345] on button "Uruchom" at bounding box center [661, 336] width 279 height 29
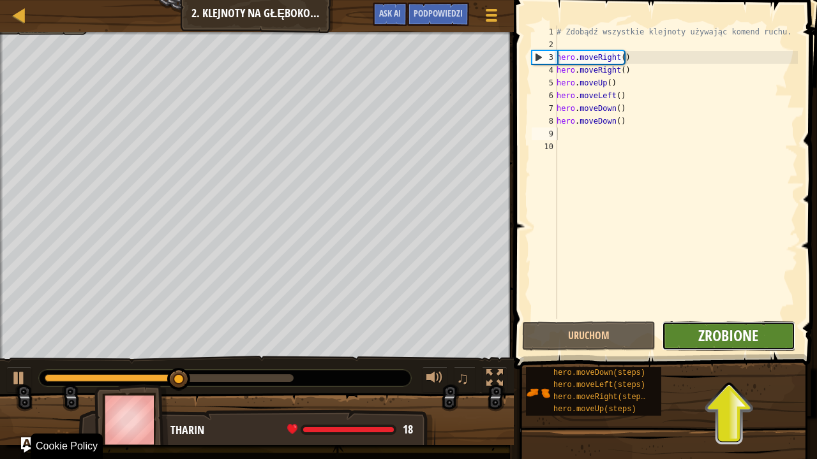
click at [726, 325] on span "Zrobione" at bounding box center [728, 335] width 60 height 20
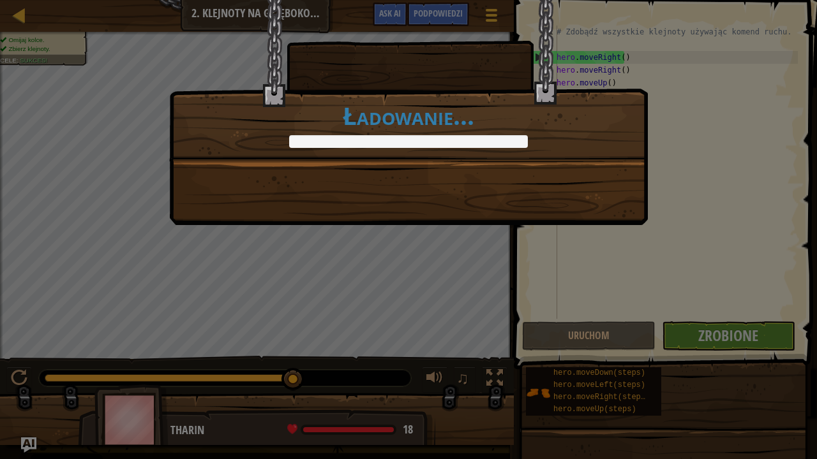
click at [387, 218] on div "Czysty kod : bez błędów lub ostrzeżeń. +5 +9 Ukończyłeś Klejnoty na Głębokościa…" at bounding box center [408, 112] width 479 height 225
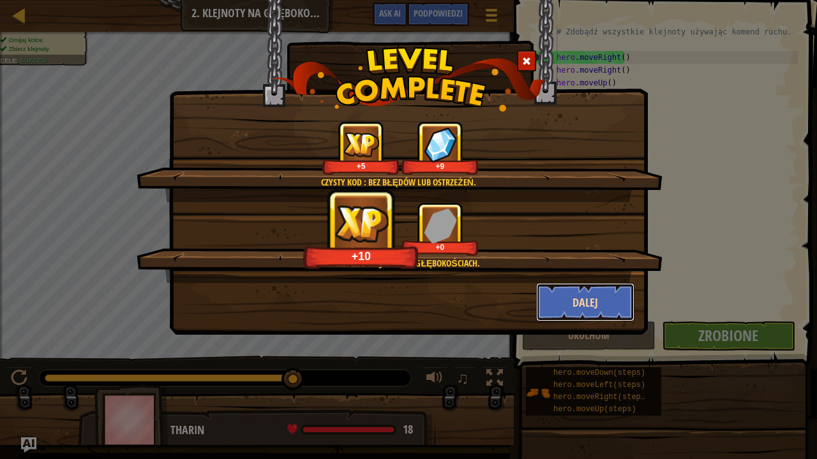
click at [600, 306] on button "Dalej" at bounding box center [585, 302] width 99 height 38
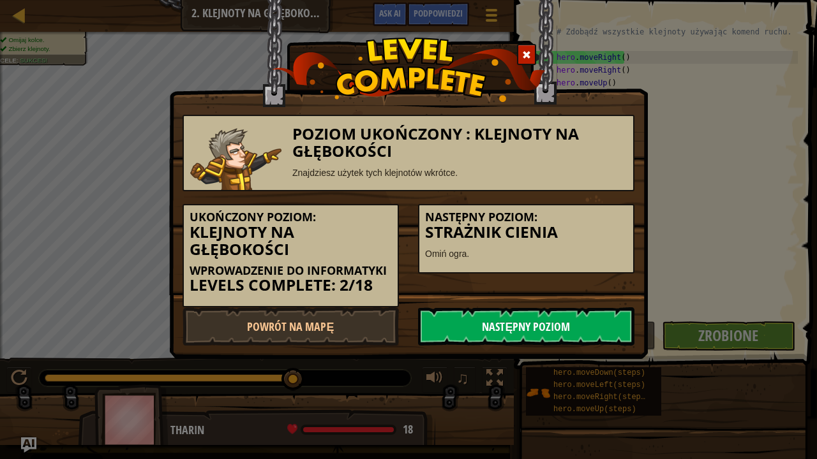
click at [488, 321] on link "Następny poziom" at bounding box center [526, 327] width 216 height 38
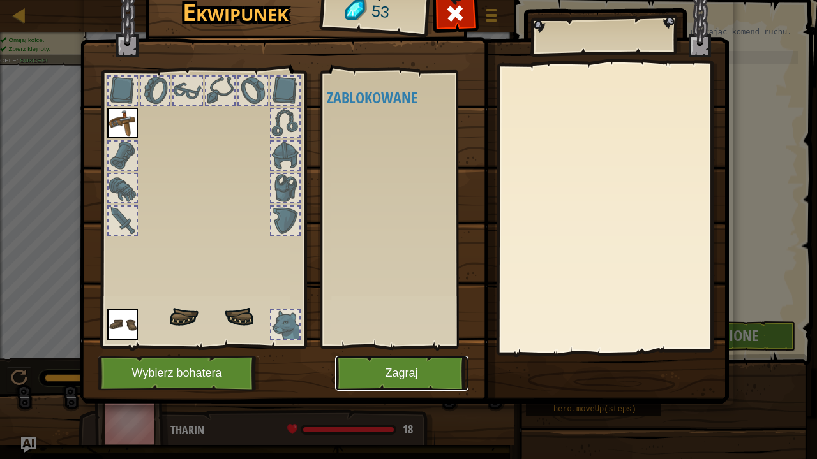
click at [410, 371] on button "Zagraj" at bounding box center [401, 373] width 133 height 35
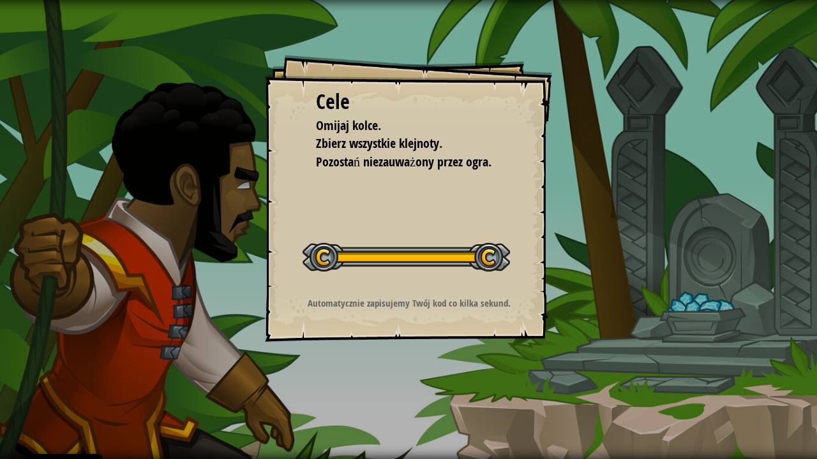
click at [440, 309] on p "Automatycznie zapisujemy Twój kod co kilka sekund." at bounding box center [409, 303] width 256 height 13
click at [436, 309] on p "Automatycznie zapisujemy Twój kod co kilka sekund." at bounding box center [409, 303] width 256 height 13
drag, startPoint x: 339, startPoint y: 285, endPoint x: 389, endPoint y: 286, distance: 50.4
click at [350, 287] on div "Cele Omijaj kolce. Zbierz wszystkie klejnoty. Pozostań niezauważony przez ogra.…" at bounding box center [408, 198] width 287 height 287
drag, startPoint x: 391, startPoint y: 286, endPoint x: 398, endPoint y: 283, distance: 8.1
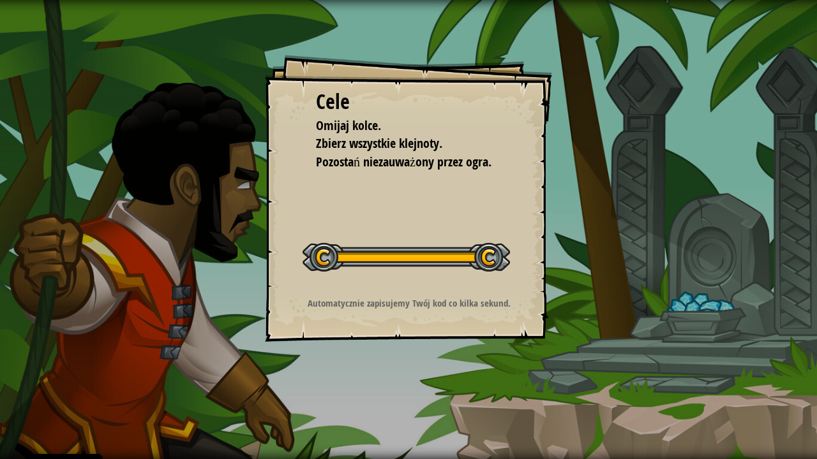
click at [389, 287] on div "Cele Omijaj kolce. Zbierz wszystkie klejnoty. Pozostań niezauważony przez ogra.…" at bounding box center [408, 198] width 287 height 287
drag, startPoint x: 398, startPoint y: 283, endPoint x: 419, endPoint y: 285, distance: 20.5
click at [401, 278] on div "Cele Omijaj kolce. Zbierz wszystkie klejnoty. Pozostań niezauważony przez ogra.…" at bounding box center [408, 198] width 287 height 287
drag, startPoint x: 439, startPoint y: 283, endPoint x: 468, endPoint y: 272, distance: 30.7
click at [443, 282] on div "Cele Omijaj kolce. Zbierz wszystkie klejnoty. Pozostań niezauważony przez ogra.…" at bounding box center [408, 198] width 287 height 287
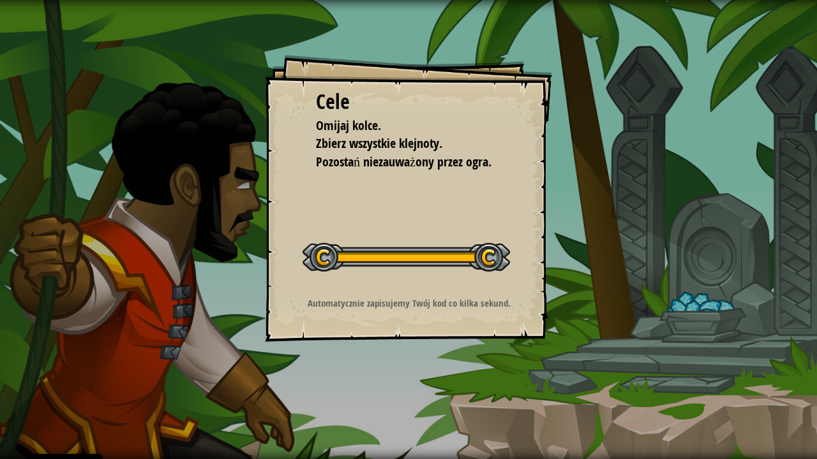
click at [468, 273] on div "Rozpocznij poziom" at bounding box center [405, 255] width 207 height 51
click at [456, 272] on div "Rozpocznij poziom" at bounding box center [405, 255] width 207 height 51
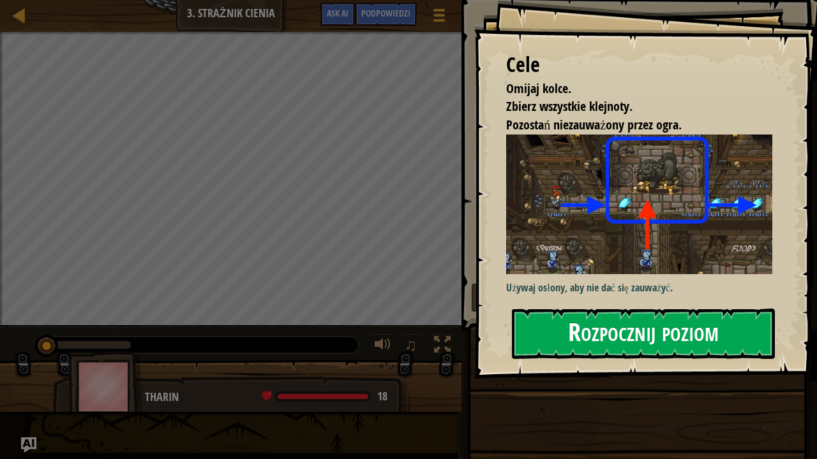
click at [700, 341] on button "Rozpocznij poziom" at bounding box center [643, 334] width 263 height 50
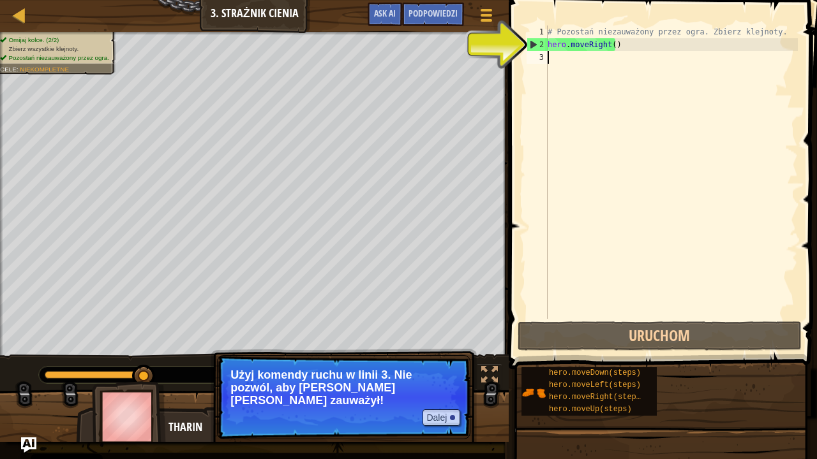
click at [602, 68] on div "# Pozostań niezauważony przez ogra. Zbierz klejnoty. hero . moveRight ( )" at bounding box center [671, 185] width 253 height 319
click at [568, 63] on div "# Pozostań niezauważony przez ogra. Zbierz klejnoty. hero . moveRight ( )" at bounding box center [671, 185] width 253 height 319
click at [452, 373] on button "Dalej" at bounding box center [441, 418] width 38 height 17
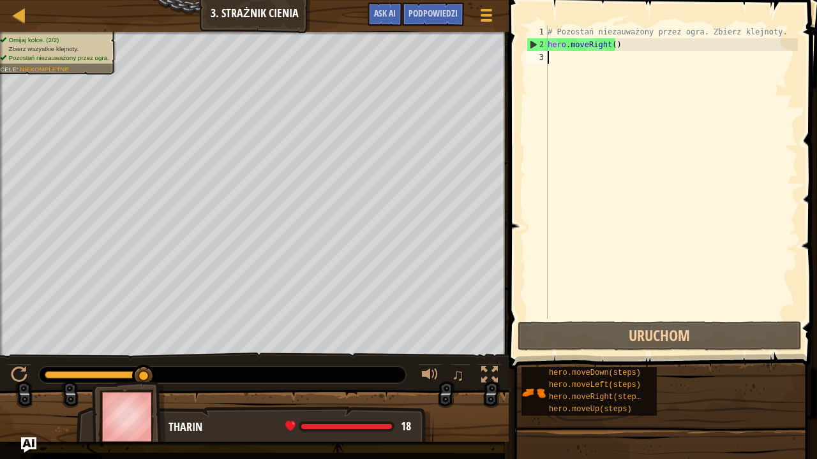
type textarea "h"
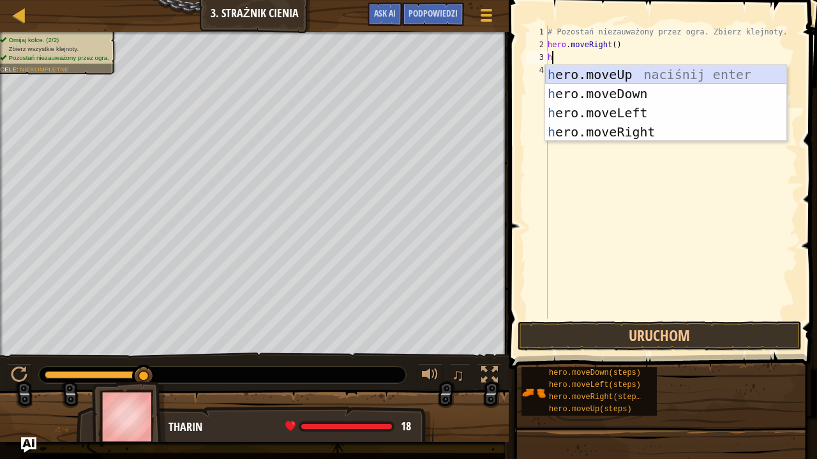
click at [618, 71] on div "h ero.moveUp naciśnij enter h ero.moveDown naciśnij enter h ero.moveLeft naciśn…" at bounding box center [666, 122] width 242 height 115
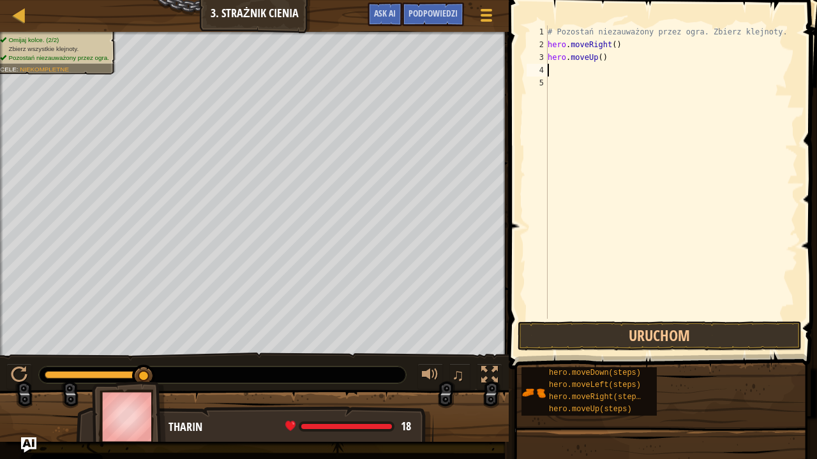
click at [568, 73] on div "# Pozostań niezauważony przez ogra. Zbierz klejnoty. hero . moveRight ( ) hero …" at bounding box center [671, 185] width 253 height 319
type textarea "h"
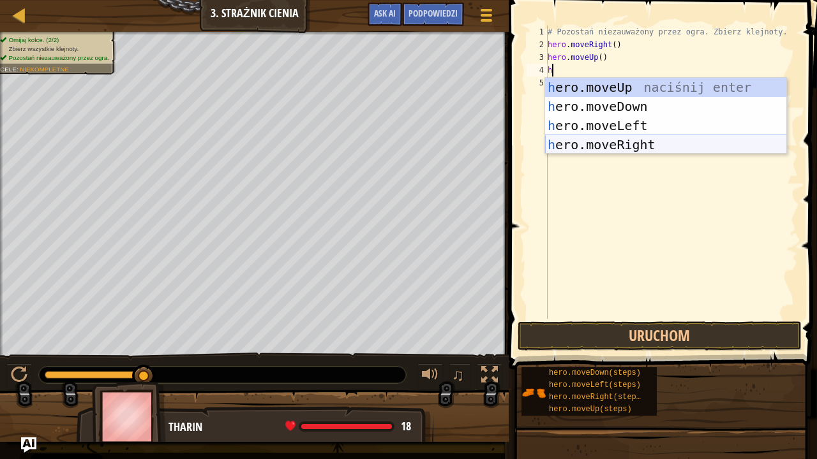
click at [637, 137] on div "h ero.moveUp naciśnij enter h ero.moveDown naciśnij enter h ero.moveLeft naciśn…" at bounding box center [666, 135] width 242 height 115
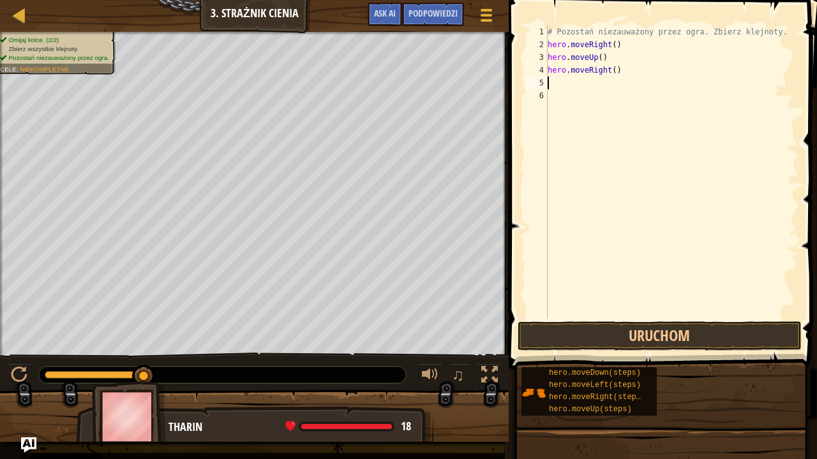
type textarea "h"
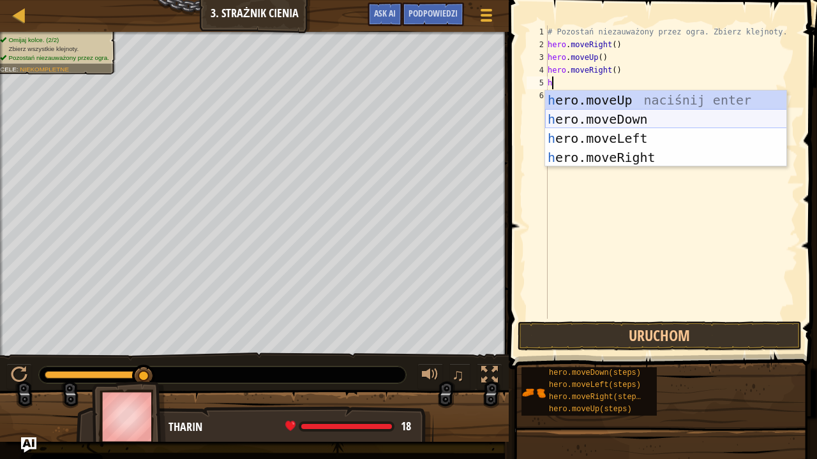
click at [595, 121] on div "h ero.moveUp naciśnij enter h ero.moveDown naciśnij enter h ero.moveLeft naciśn…" at bounding box center [666, 148] width 242 height 115
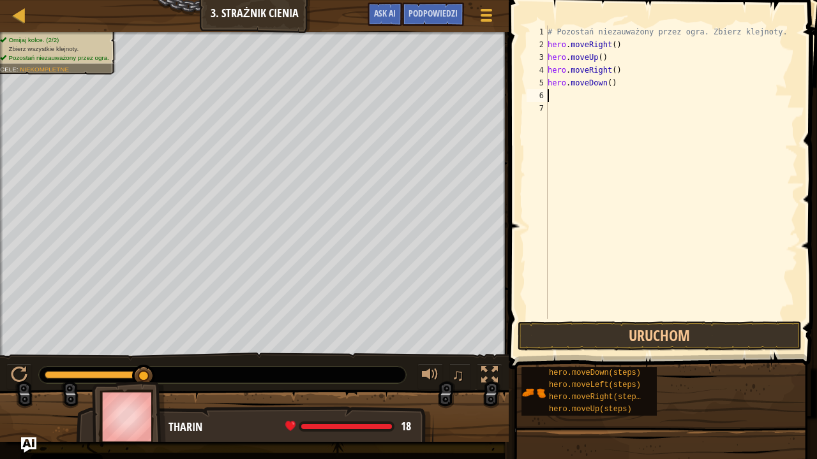
type textarea "h"
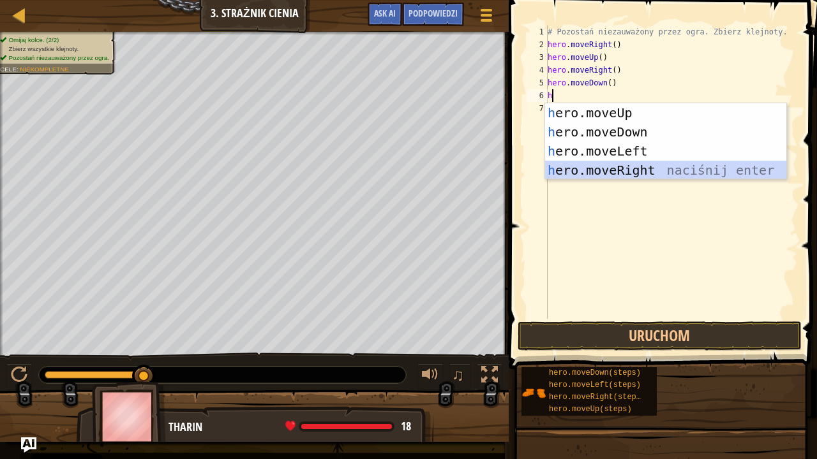
click at [624, 166] on div "h ero.moveUp naciśnij enter h ero.moveDown naciśnij enter h ero.moveLeft naciśn…" at bounding box center [666, 160] width 242 height 115
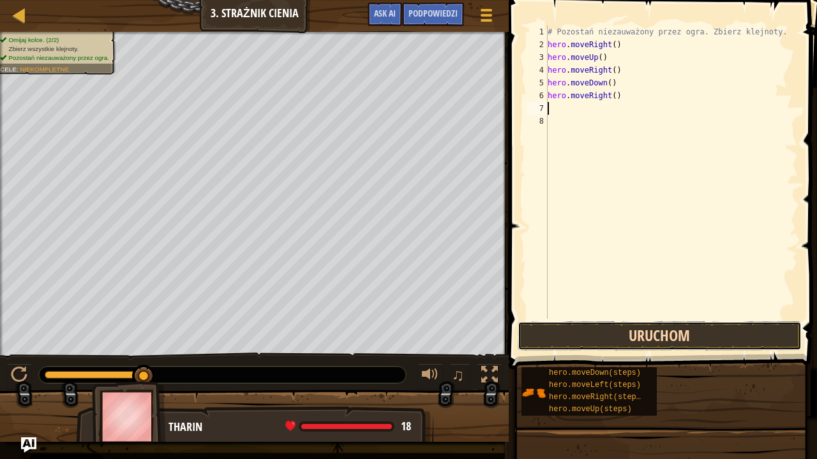
click at [689, 340] on button "Uruchom" at bounding box center [659, 336] width 284 height 29
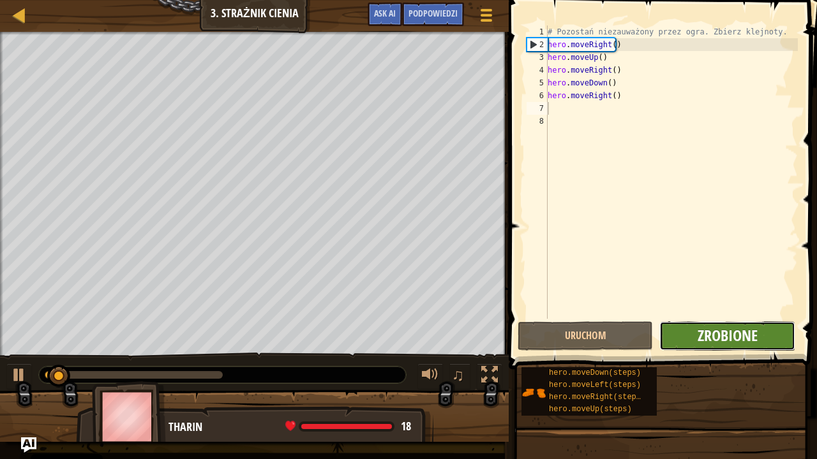
click at [711, 325] on button "Zrobione" at bounding box center [726, 336] width 135 height 29
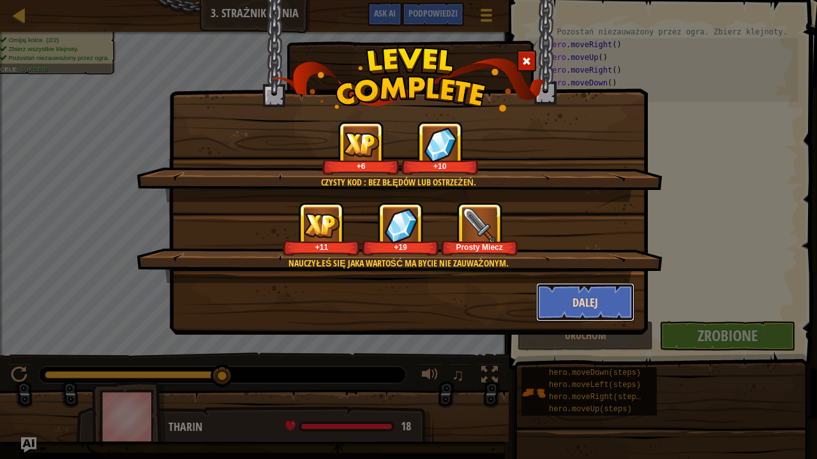
click at [618, 294] on button "Dalej" at bounding box center [585, 302] width 99 height 38
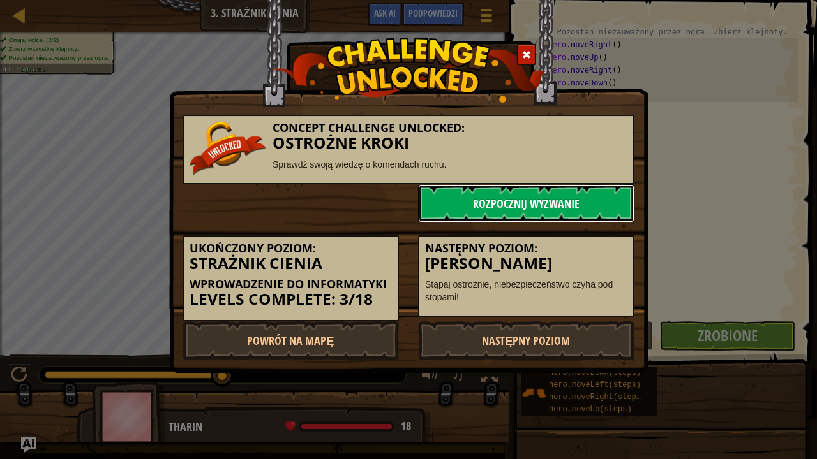
click at [526, 195] on link "Rozpocznij wyzwanie" at bounding box center [526, 203] width 216 height 38
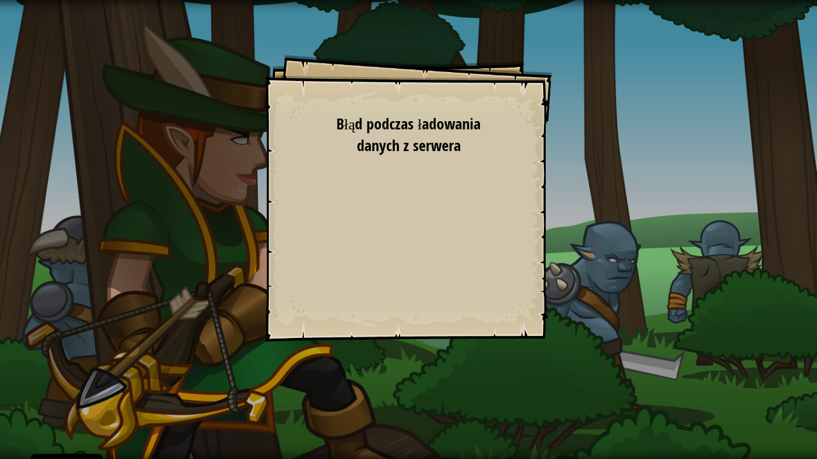
drag, startPoint x: 601, startPoint y: 158, endPoint x: 361, endPoint y: 274, distance: 267.4
click at [594, 166] on div "Goals Start Level Błąd podczas ładowania danych z serwera Żeby zagrać w ten poz…" at bounding box center [408, 229] width 817 height 459
click at [359, 279] on div "Goals Start Level Błąd podczas ładowania danych z serwera Żeby zagrać w ten poz…" at bounding box center [408, 198] width 287 height 287
drag, startPoint x: 359, startPoint y: 279, endPoint x: 359, endPoint y: 286, distance: 6.4
click at [360, 285] on div "Goals Start Level Błąd podczas ładowania danych z serwera Żeby zagrać w ten poz…" at bounding box center [408, 198] width 287 height 287
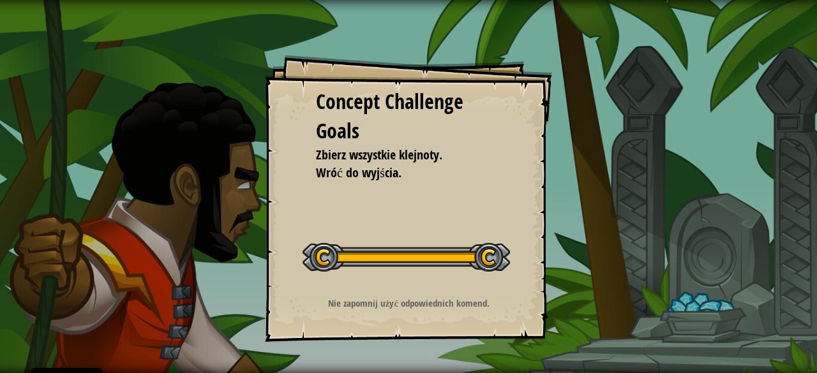
click at [490, 210] on div "Concept Challenge Goals Zbierz wszystkie klejnoty. Wróć do wyjścia. Rozpocznij …" at bounding box center [408, 198] width 287 height 287
click at [466, 202] on div "Concept Challenge Goals Zbierz wszystkie klejnoty. Wróć do wyjścia. Rozpocznij …" at bounding box center [408, 198] width 287 height 287
click at [364, 170] on span "Wróć do wyjścia." at bounding box center [359, 172] width 86 height 17
drag, startPoint x: 245, startPoint y: 124, endPoint x: 304, endPoint y: 162, distance: 69.7
click at [274, 138] on div "Concept Challenge Goals Zbierz wszystkie klejnoty. Wróć do wyjścia. Rozpocznij …" at bounding box center [408, 186] width 817 height 373
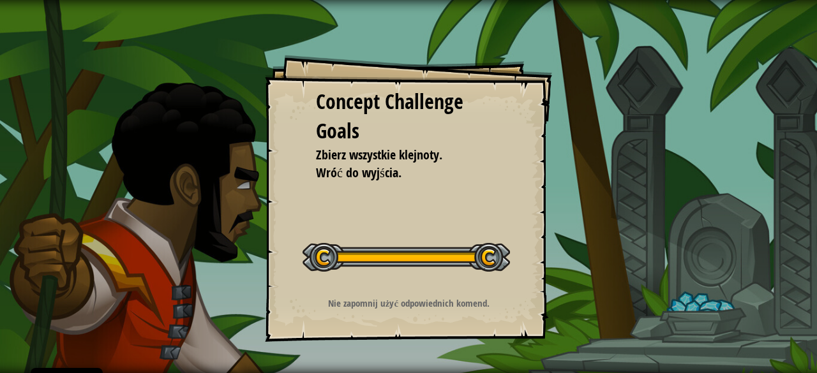
click at [309, 218] on div "Concept Challenge Goals Zbierz wszystkie klejnoty. Wróć do wyjścia. Rozpocznij …" at bounding box center [408, 198] width 287 height 287
click at [394, 216] on div "Concept Challenge Goals Zbierz wszystkie klejnoty. Wróć do wyjścia. Rozpocznij …" at bounding box center [408, 198] width 287 height 287
drag, startPoint x: 392, startPoint y: 212, endPoint x: 383, endPoint y: 262, distance: 50.6
click at [388, 216] on div "Concept Challenge Goals Zbierz wszystkie klejnoty. Wróć do wyjścia. Rozpocznij …" at bounding box center [408, 198] width 287 height 287
click at [500, 0] on html "Cookie Policy CodeCombat uses a few essential and non-essential cookies. Polity…" at bounding box center [408, 0] width 817 height 0
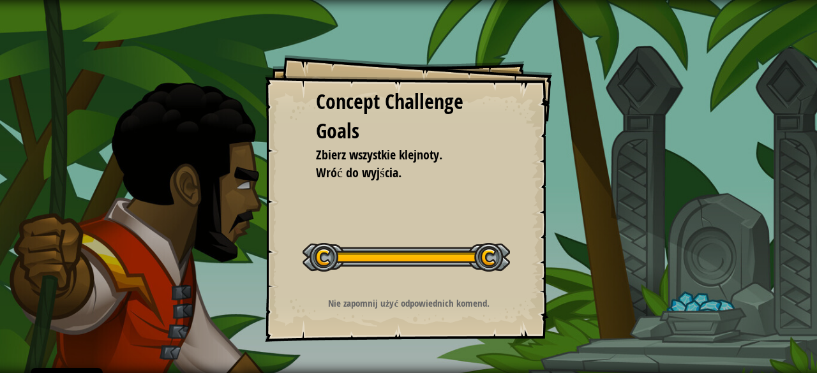
click at [502, 348] on div "Concept Challenge Goals Zbierz wszystkie klejnoty. Wróć do wyjścia. Rozpocznij …" at bounding box center [408, 186] width 817 height 373
drag, startPoint x: 221, startPoint y: 89, endPoint x: 211, endPoint y: 76, distance: 16.8
click at [207, 76] on div "Concept Challenge Goals Zbierz wszystkie klejnoty. Wróć do wyjścia. Rozpocznij …" at bounding box center [408, 186] width 817 height 373
drag, startPoint x: 211, startPoint y: 76, endPoint x: 161, endPoint y: 71, distance: 50.7
click at [234, 77] on div "Concept Challenge Goals Zbierz wszystkie klejnoty. Wróć do wyjścia. Rozpocznij …" at bounding box center [408, 186] width 817 height 373
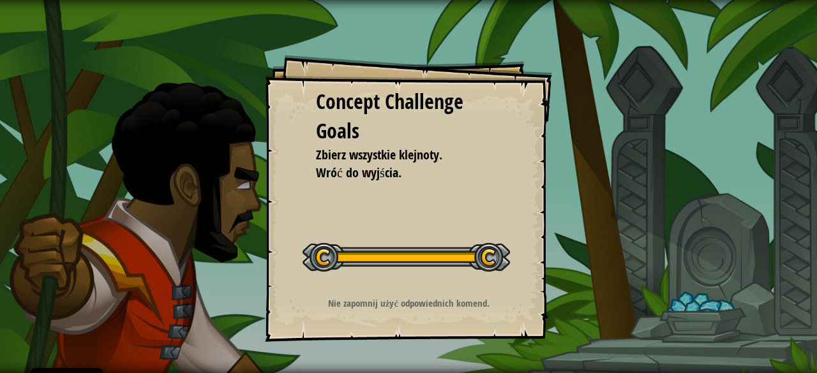
click at [212, 77] on div "Concept Challenge Goals Zbierz wszystkie klejnoty. Wróć do wyjścia. Rozpocznij …" at bounding box center [408, 186] width 817 height 373
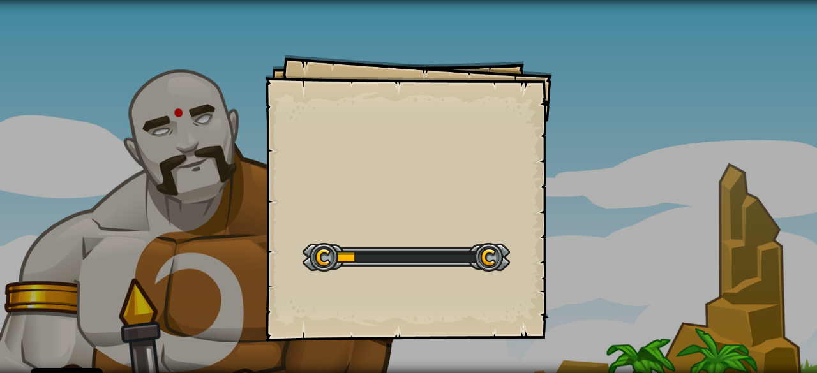
select select "pl"
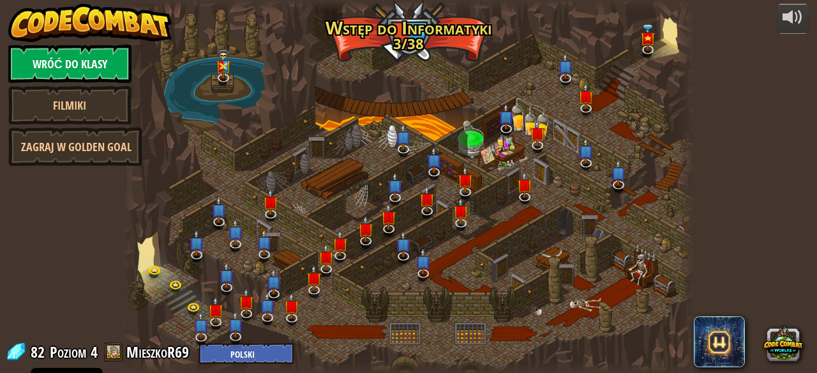
select select "pl"
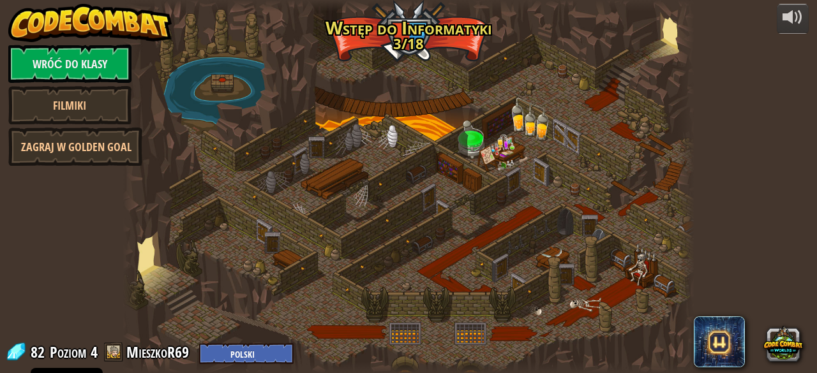
click at [193, 325] on div at bounding box center [408, 186] width 571 height 373
drag, startPoint x: 351, startPoint y: 315, endPoint x: 356, endPoint y: 298, distance: 18.0
click at [352, 313] on div at bounding box center [408, 186] width 571 height 373
click at [172, 292] on div at bounding box center [408, 186] width 571 height 373
select select "pl"
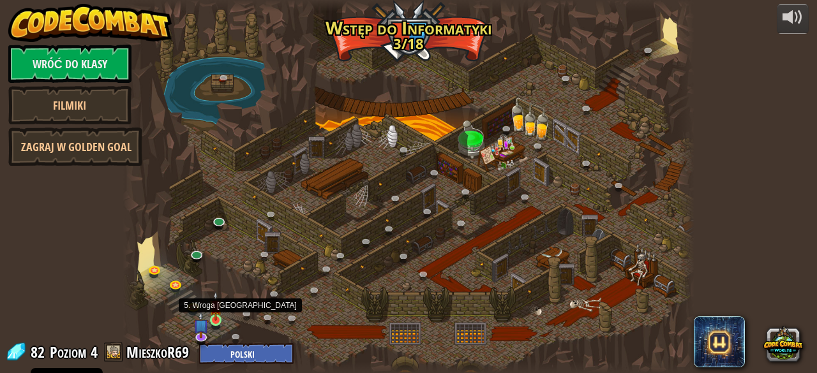
click at [215, 320] on img at bounding box center [215, 306] width 13 height 29
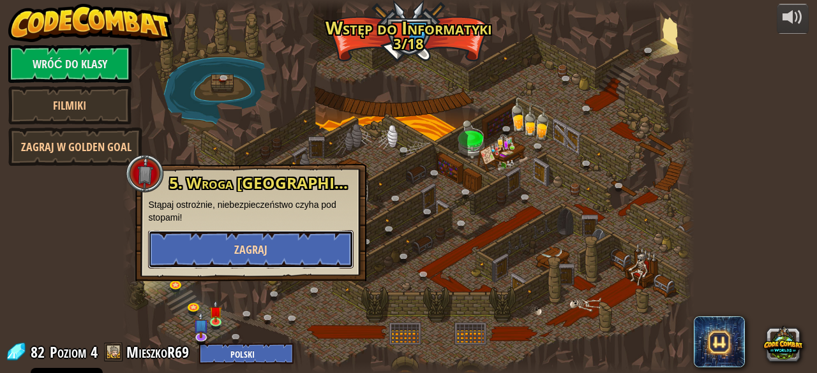
click at [258, 251] on span "Zagraj" at bounding box center [250, 250] width 33 height 16
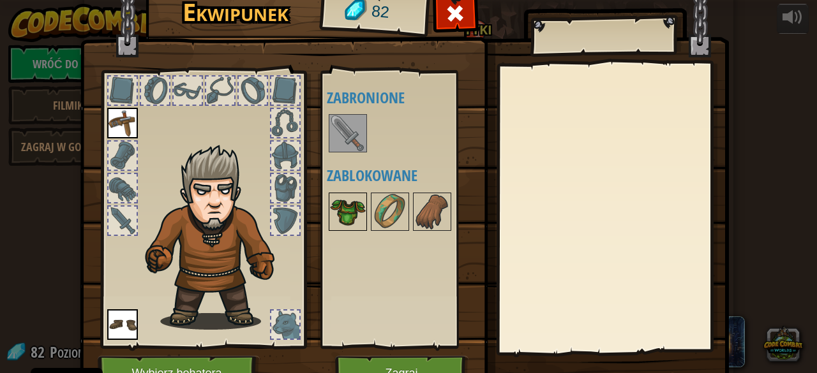
click at [341, 196] on img at bounding box center [348, 212] width 36 height 36
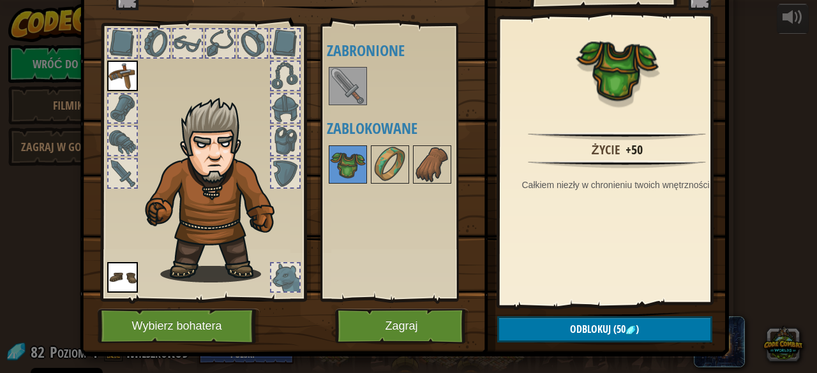
scroll to position [66, 0]
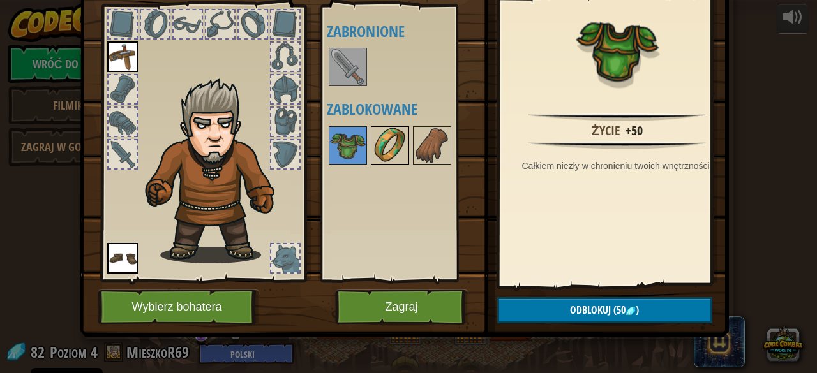
click at [374, 140] on img at bounding box center [390, 146] width 36 height 36
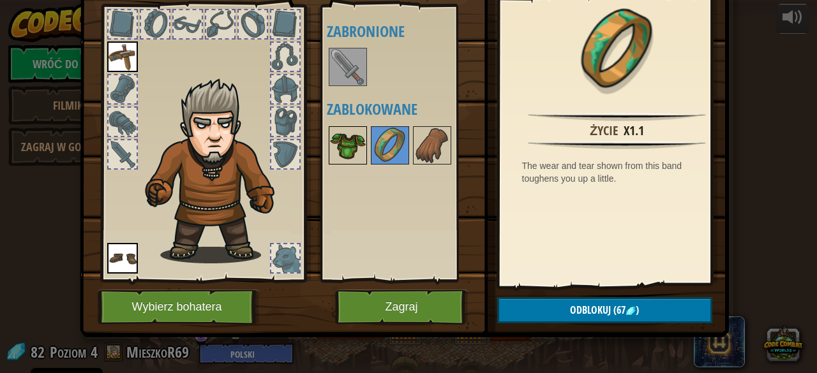
drag, startPoint x: 440, startPoint y: 133, endPoint x: 331, endPoint y: 135, distance: 109.1
click at [438, 149] on img at bounding box center [432, 146] width 36 height 36
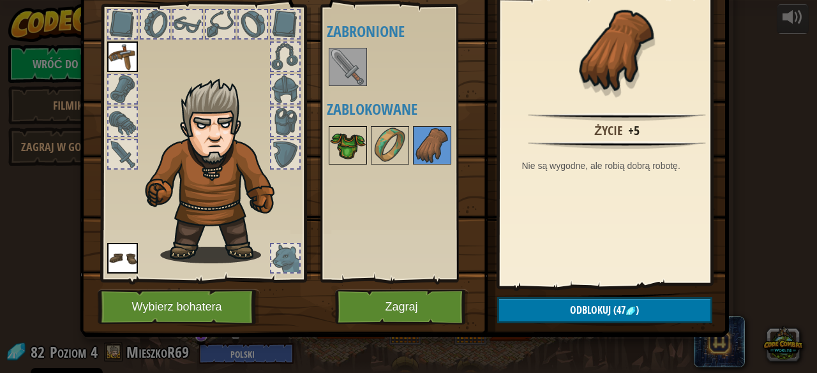
click at [338, 156] on img at bounding box center [348, 146] width 36 height 36
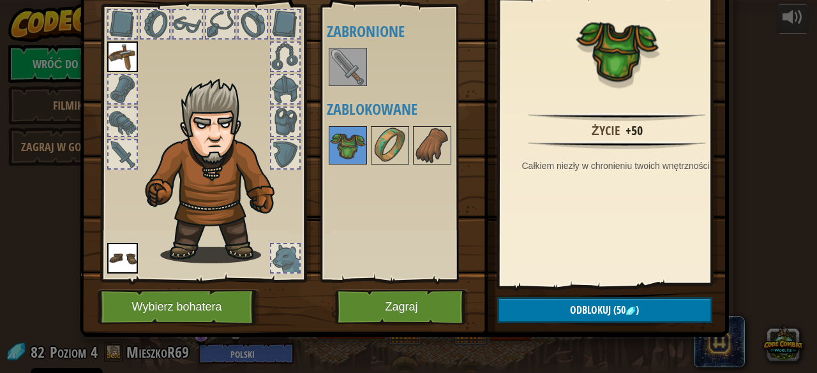
click at [330, 68] on img at bounding box center [348, 67] width 36 height 36
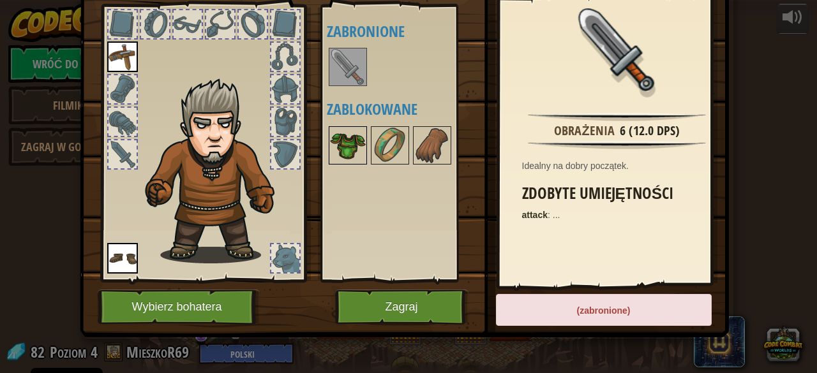
click at [352, 144] on img at bounding box center [348, 146] width 36 height 36
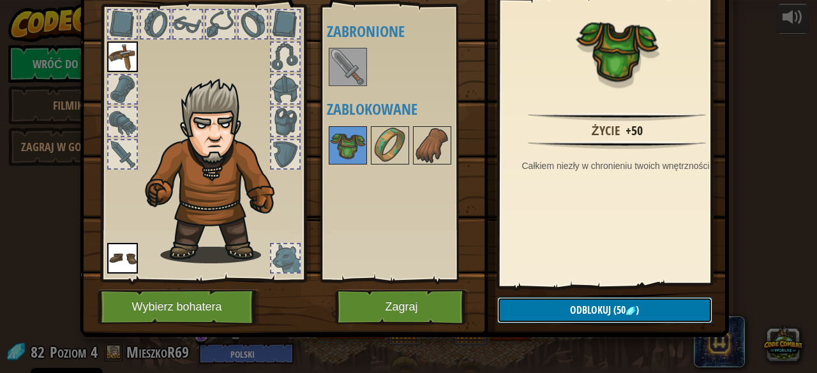
click at [655, 309] on button "Odblokuj (50 )" at bounding box center [604, 310] width 215 height 26
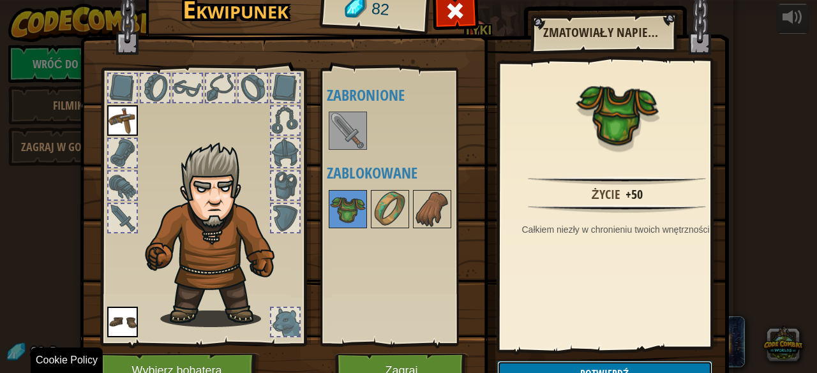
click at [610, 367] on button "Potwierdź" at bounding box center [604, 374] width 215 height 26
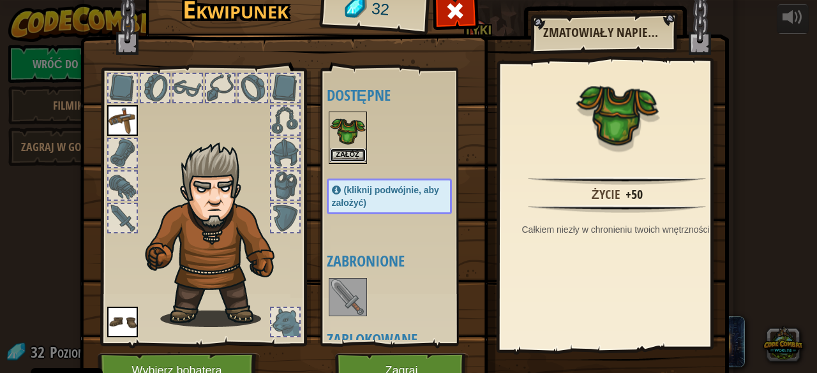
click at [346, 156] on button "Załóż" at bounding box center [348, 155] width 36 height 13
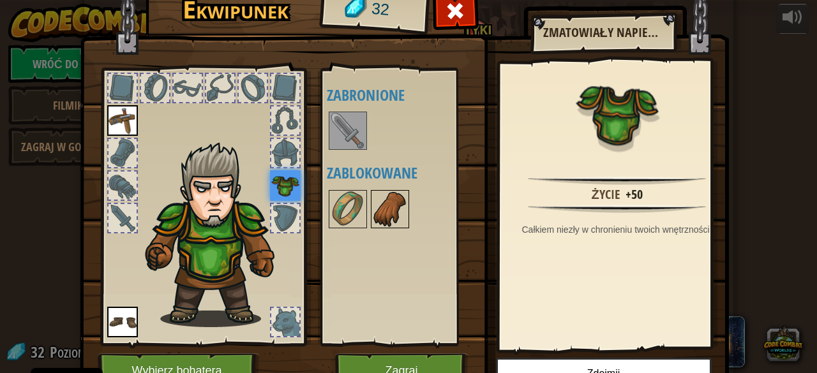
scroll to position [66, 0]
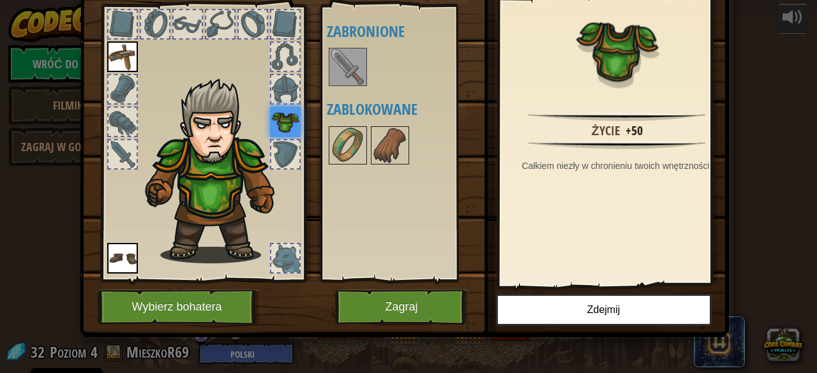
click at [404, 140] on div at bounding box center [402, 145] width 151 height 42
click at [372, 150] on img at bounding box center [390, 146] width 36 height 36
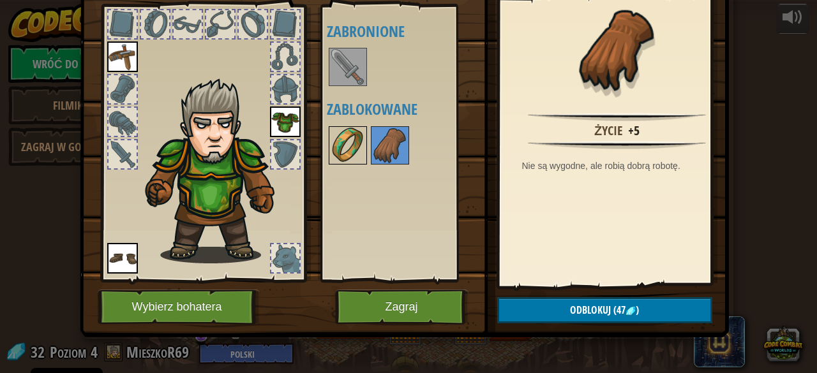
click at [342, 153] on img at bounding box center [348, 146] width 36 height 36
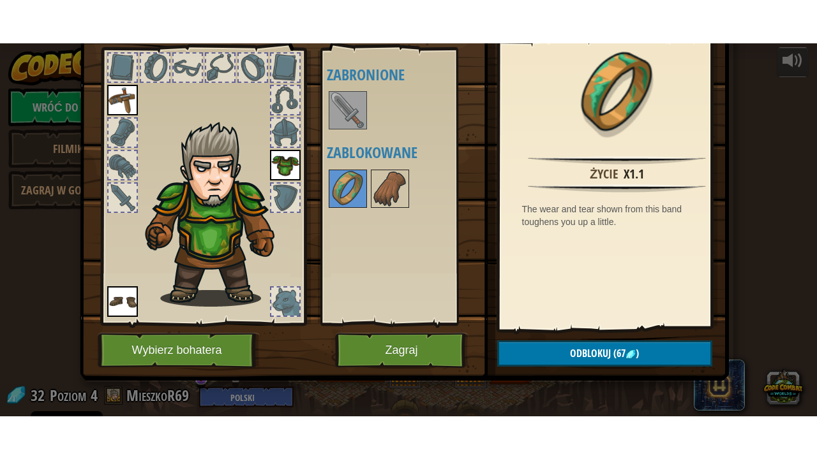
scroll to position [0, 0]
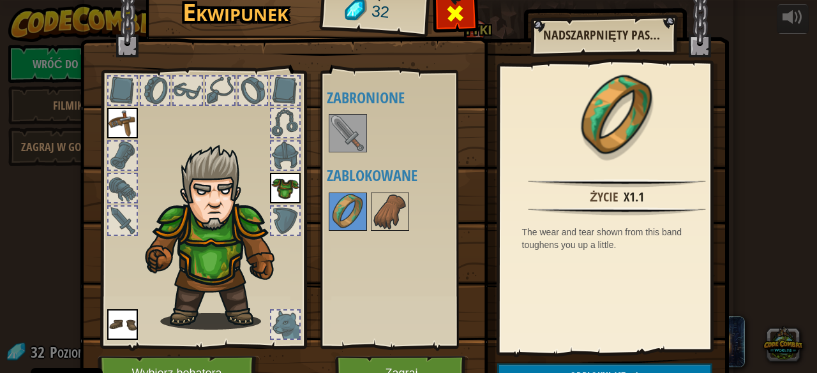
click at [445, 17] on span at bounding box center [455, 13] width 20 height 20
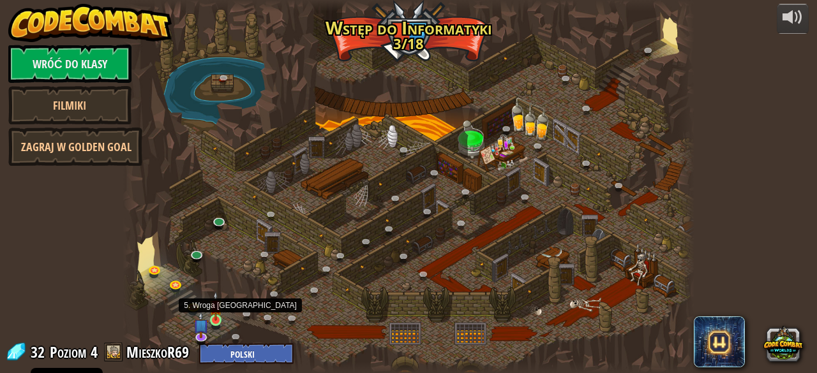
click at [222, 320] on img at bounding box center [215, 306] width 13 height 29
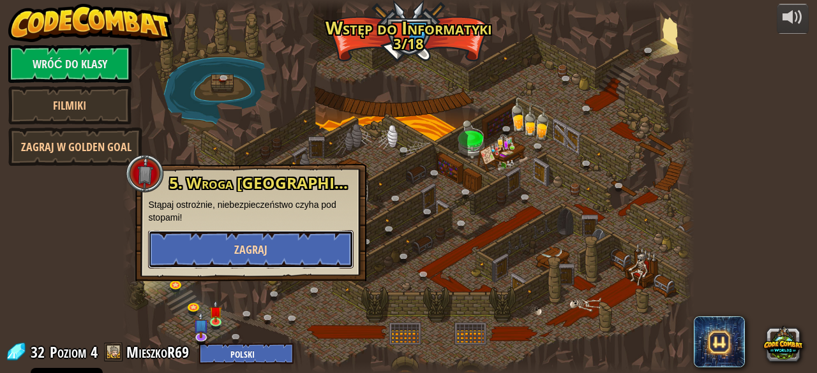
click at [272, 255] on button "Zagraj" at bounding box center [250, 249] width 205 height 38
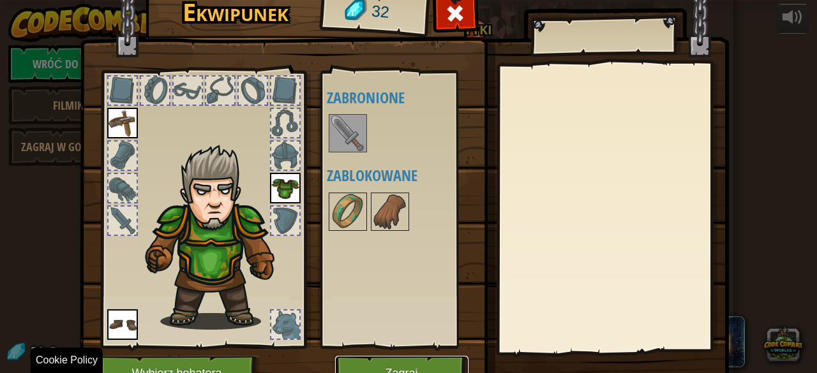
click at [378, 364] on button "Zagraj" at bounding box center [401, 373] width 133 height 35
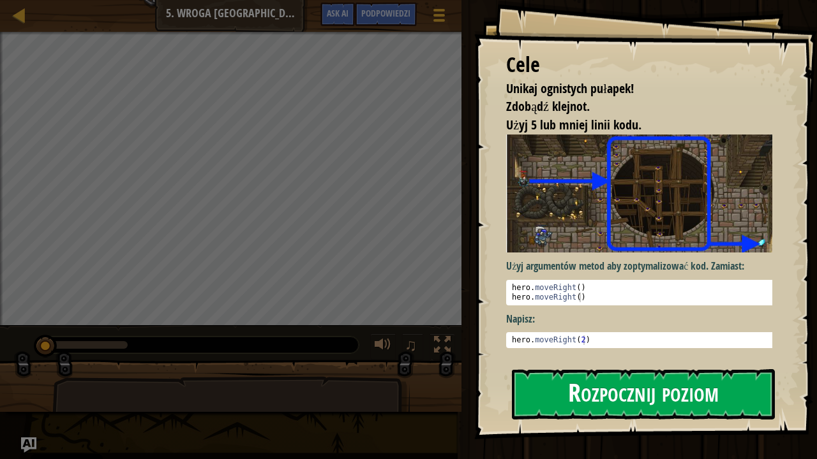
click at [697, 373] on button "Rozpocznij poziom" at bounding box center [643, 394] width 263 height 50
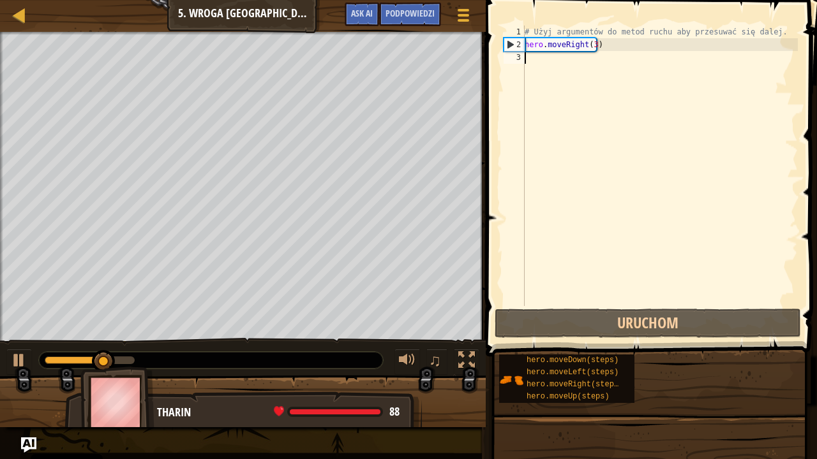
type textarea "h"
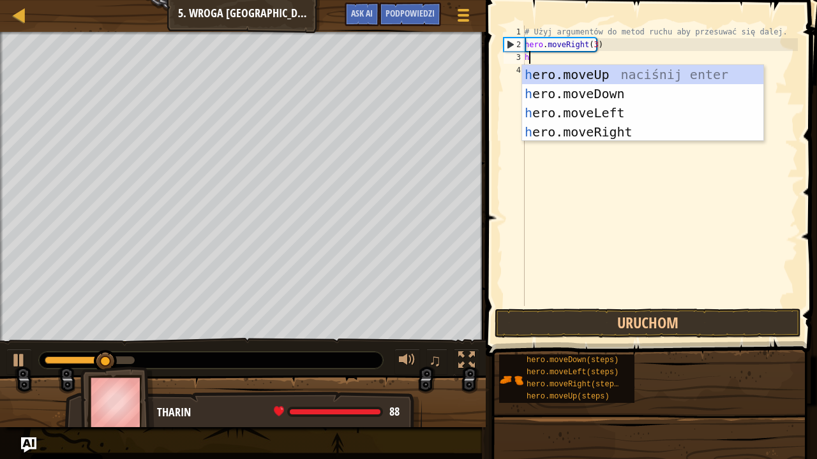
scroll to position [6, 0]
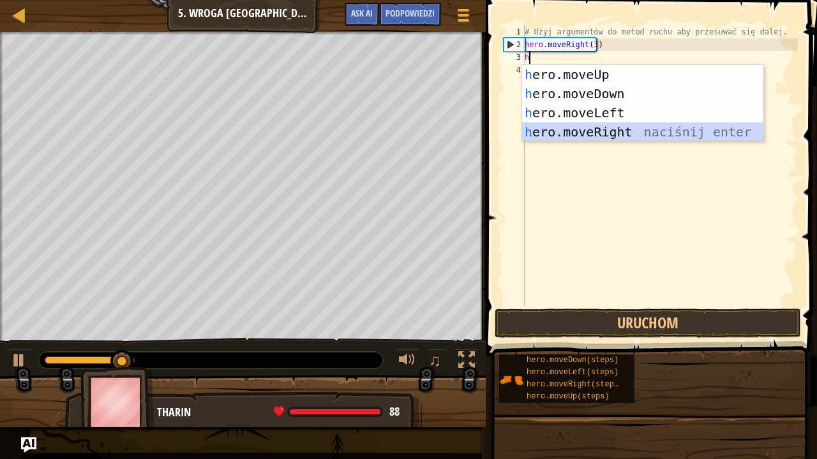
click at [629, 129] on div "h ero.moveUp naciśnij enter h ero.moveDown naciśnij enter h ero.moveLeft naciśn…" at bounding box center [643, 122] width 242 height 115
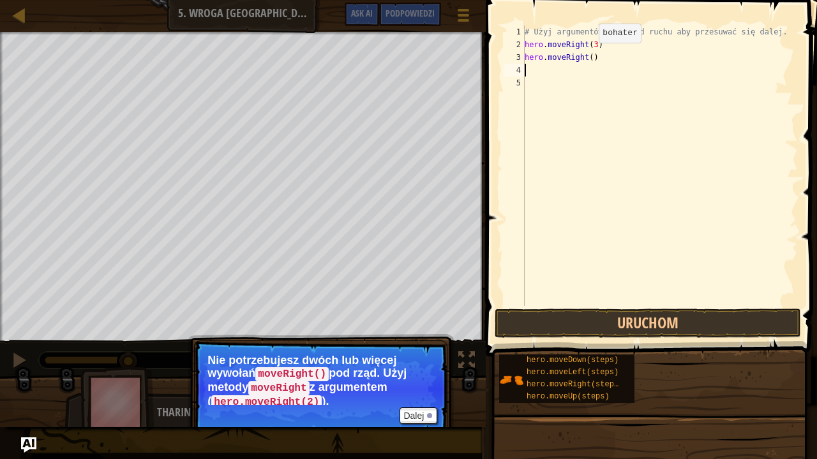
click at [588, 56] on div "# Użyj argumentów do metod ruchu aby przesuwać się dalej. hero . moveRight ( 3 …" at bounding box center [660, 179] width 276 height 306
click at [476, 53] on div "Mapa Wprowadzenie do Informatyki 5. Wroga Kopalnia Menu gry Zrobione Podpowiedz…" at bounding box center [408, 229] width 817 height 459
type textarea "h"
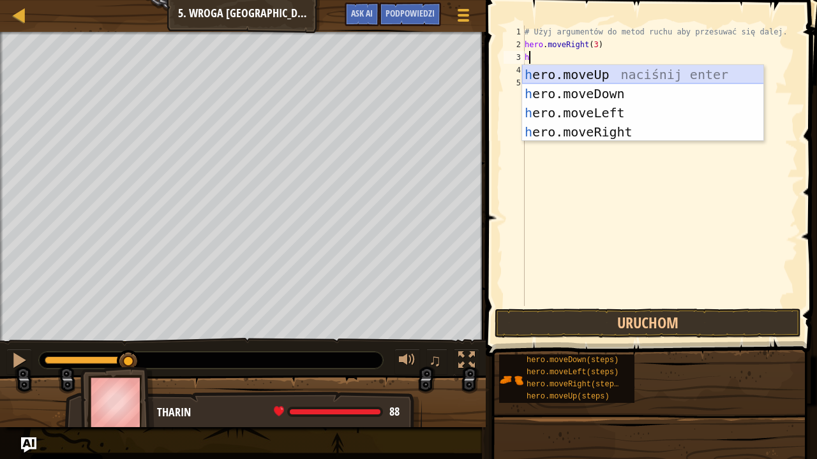
click at [604, 69] on div "h ero.moveUp naciśnij enter h ero.moveDown naciśnij enter h ero.moveLeft naciśn…" at bounding box center [643, 122] width 242 height 115
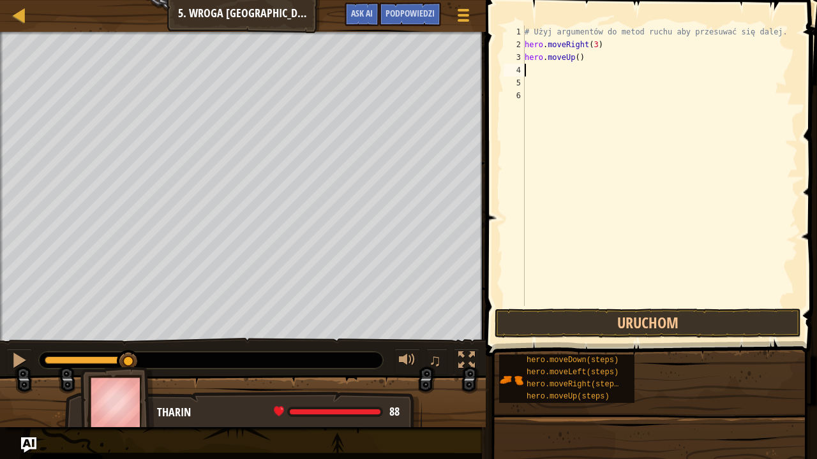
type textarea "h"
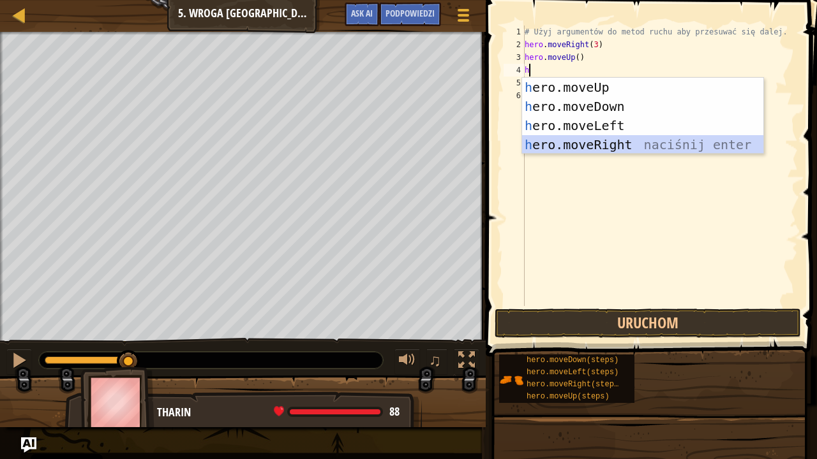
click at [622, 145] on div "h ero.moveUp naciśnij enter h ero.moveDown naciśnij enter h ero.moveLeft naciśn…" at bounding box center [643, 135] width 242 height 115
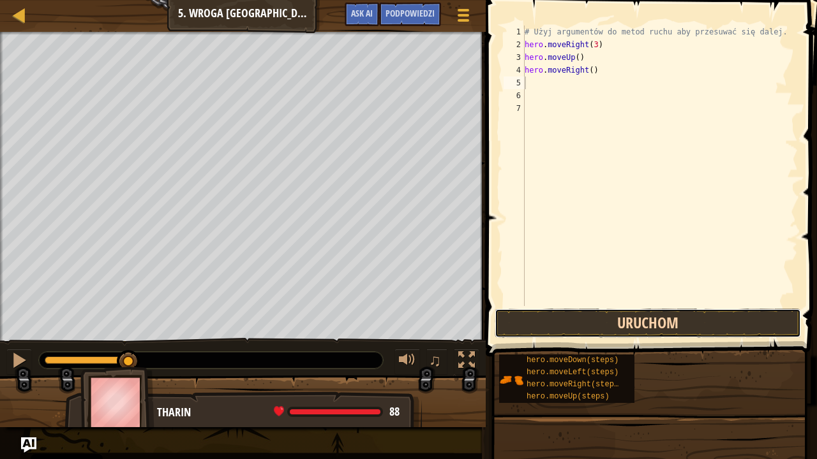
click at [692, 320] on button "Uruchom" at bounding box center [648, 323] width 306 height 29
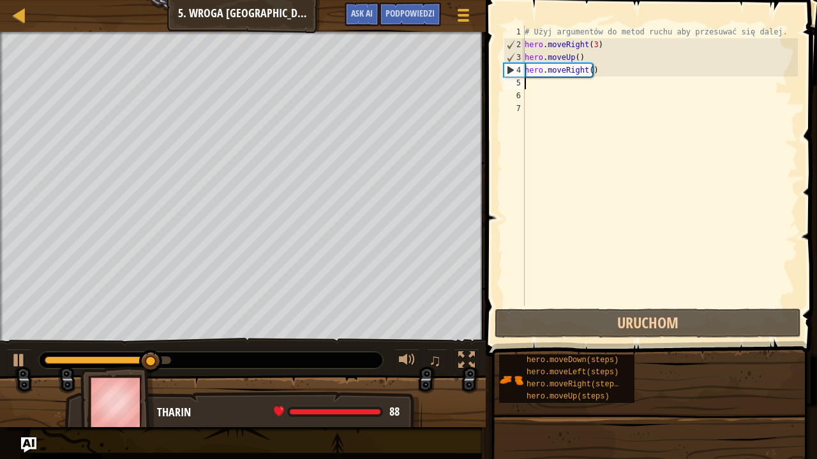
type textarea "h"
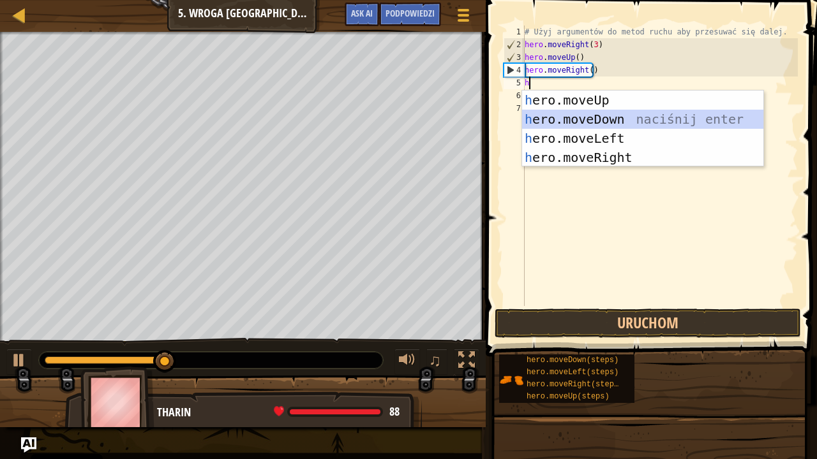
click at [630, 115] on div "h ero.moveUp naciśnij enter h ero.moveDown naciśnij enter h ero.moveLeft naciśn…" at bounding box center [643, 148] width 242 height 115
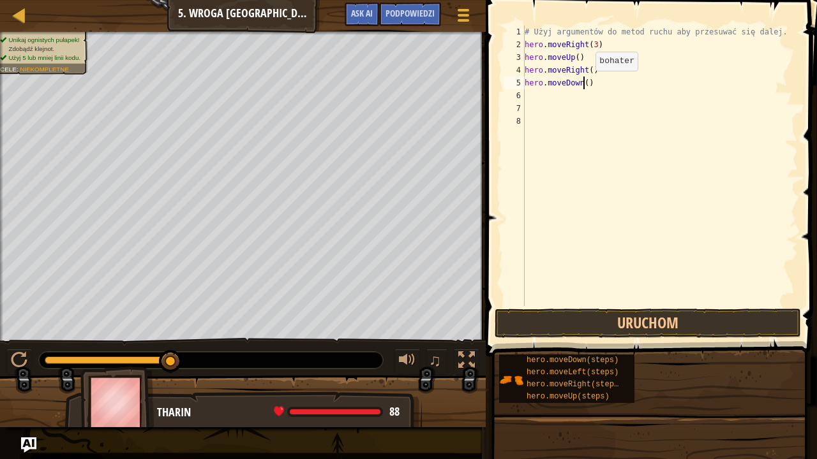
click at [584, 83] on div "# Użyj argumentów do metod ruchu aby przesuwać się dalej. hero . moveRight ( 3 …" at bounding box center [660, 179] width 276 height 306
type textarea "hero.moveDown(3)"
click at [540, 95] on div "# Użyj argumentów do metod ruchu aby przesuwać się dalej. hero . moveRight ( 3 …" at bounding box center [660, 179] width 276 height 306
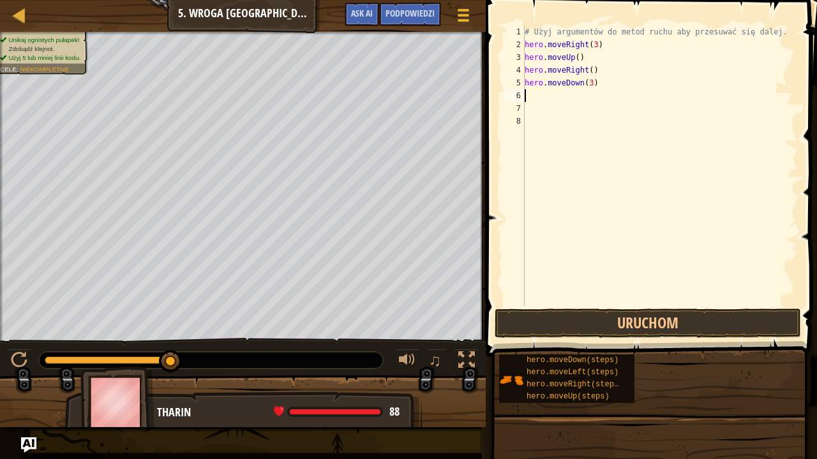
type textarea "h"
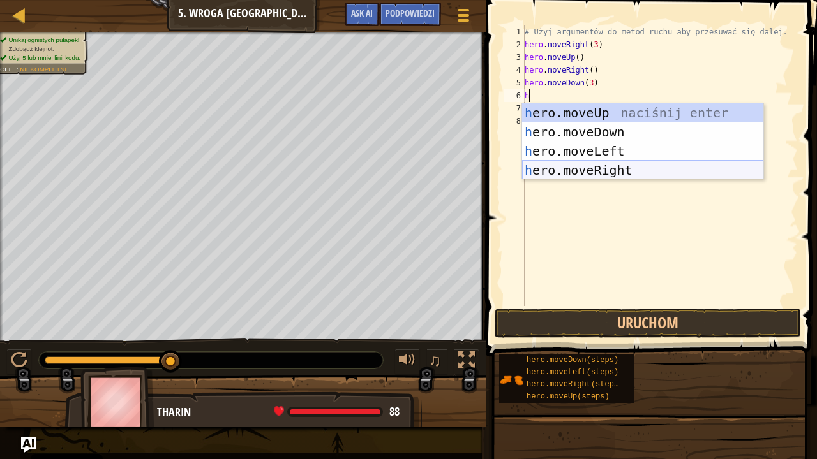
click at [624, 163] on div "h ero.moveUp naciśnij enter h ero.moveDown naciśnij enter h ero.moveLeft naciśn…" at bounding box center [643, 160] width 242 height 115
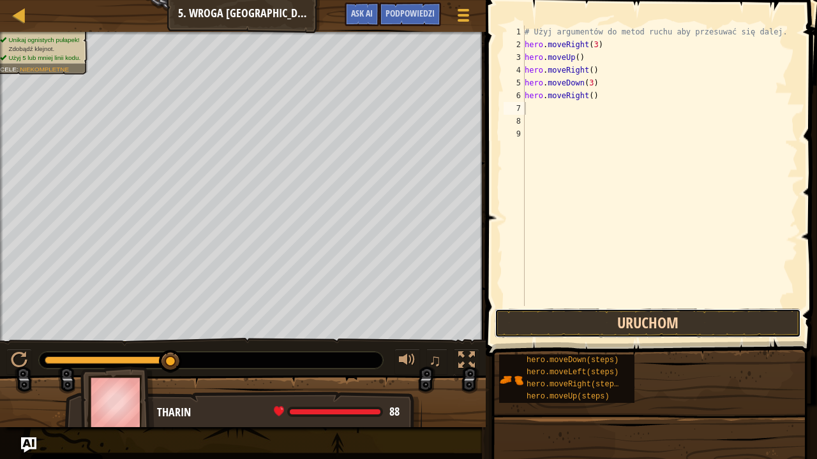
click at [662, 318] on button "Uruchom" at bounding box center [648, 323] width 306 height 29
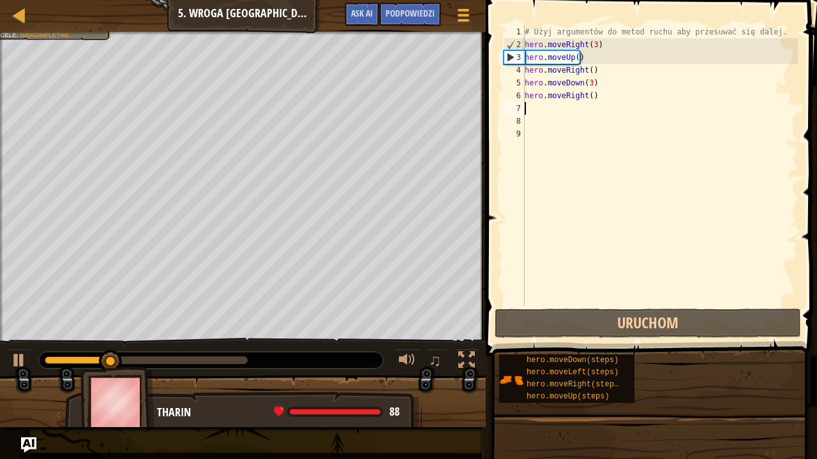
click at [544, 110] on div "# Użyj argumentów do metod ruchu aby przesuwać się dalej. hero . moveRight ( 3 …" at bounding box center [660, 179] width 276 height 306
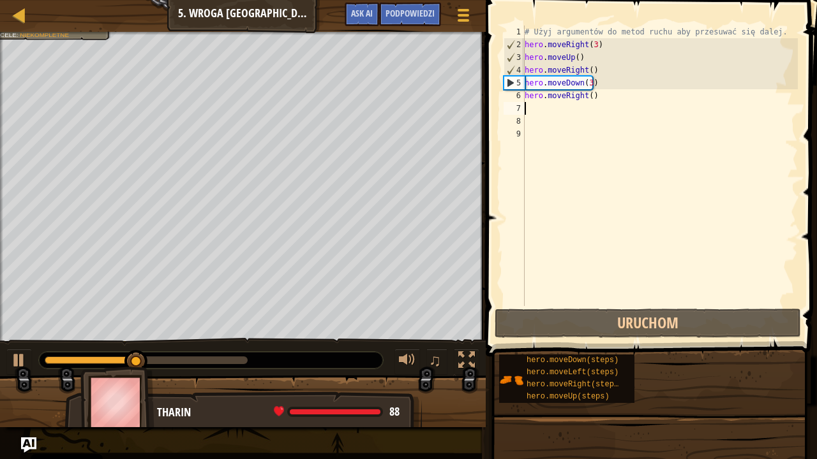
click at [544, 111] on div "# Użyj argumentów do metod ruchu aby przesuwać się dalej. hero . moveRight ( 3 …" at bounding box center [660, 179] width 276 height 306
type textarea "h"
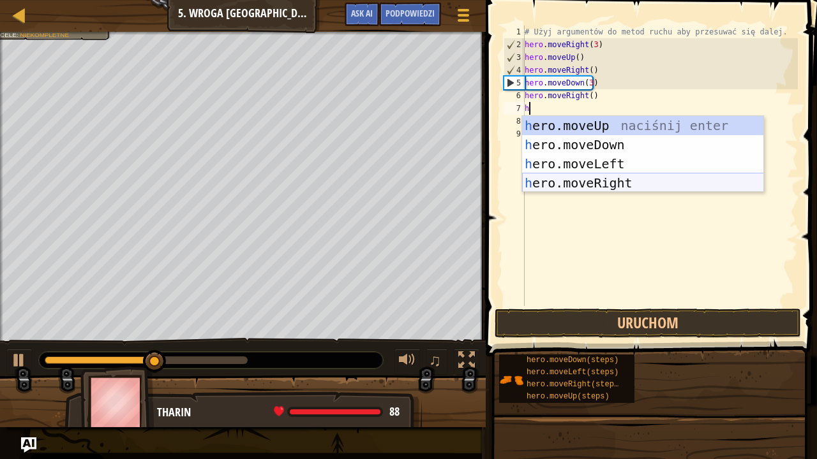
click at [616, 180] on div "h ero.moveUp naciśnij enter h ero.moveDown naciśnij enter h ero.moveLeft naciśn…" at bounding box center [643, 173] width 242 height 115
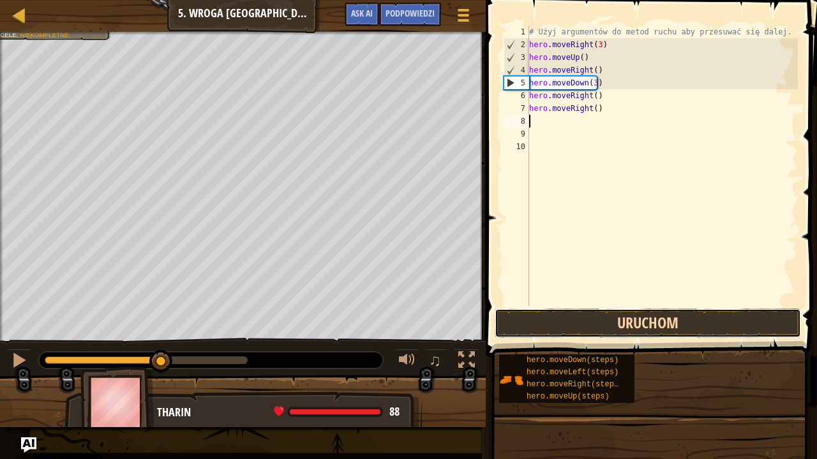
click at [682, 325] on button "Uruchom" at bounding box center [648, 323] width 306 height 29
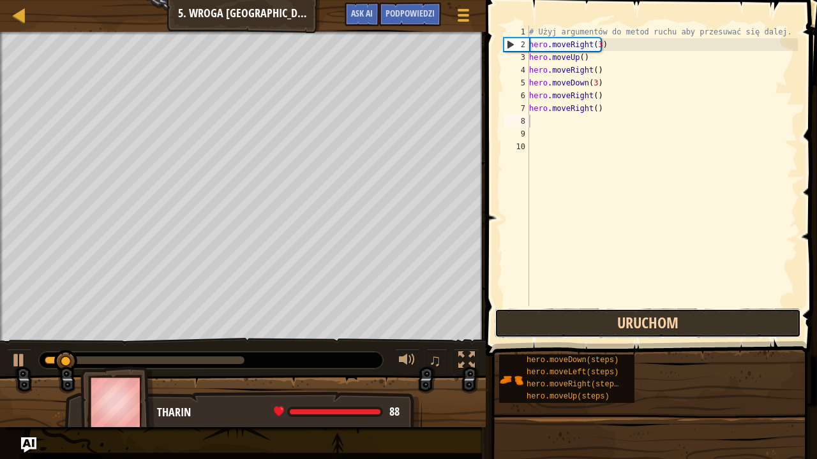
click at [736, 316] on button "Uruchom" at bounding box center [648, 323] width 306 height 29
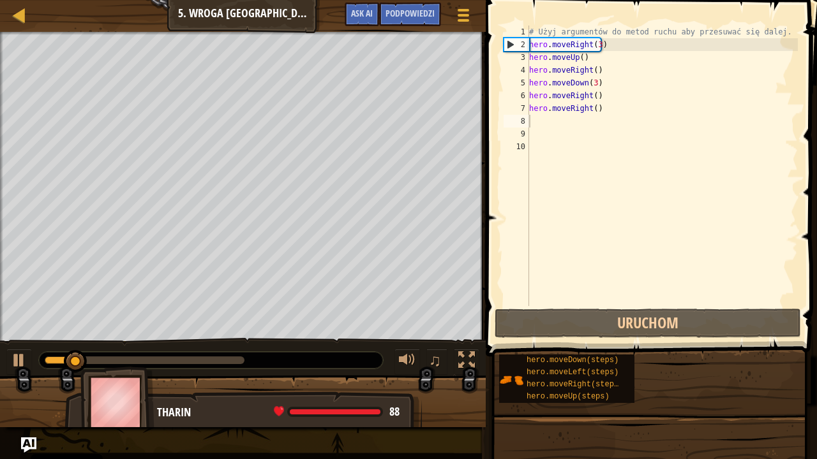
click at [736, 308] on span at bounding box center [652, 160] width 341 height 394
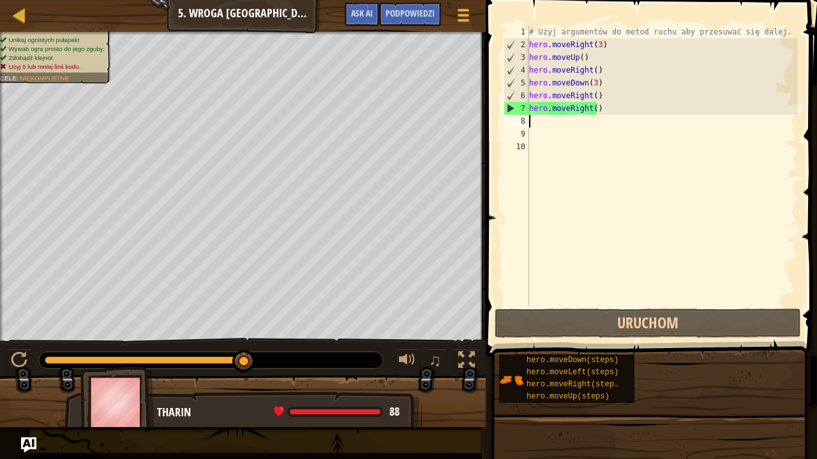
drag, startPoint x: 244, startPoint y: 355, endPoint x: 279, endPoint y: 350, distance: 35.5
type textarea "d"
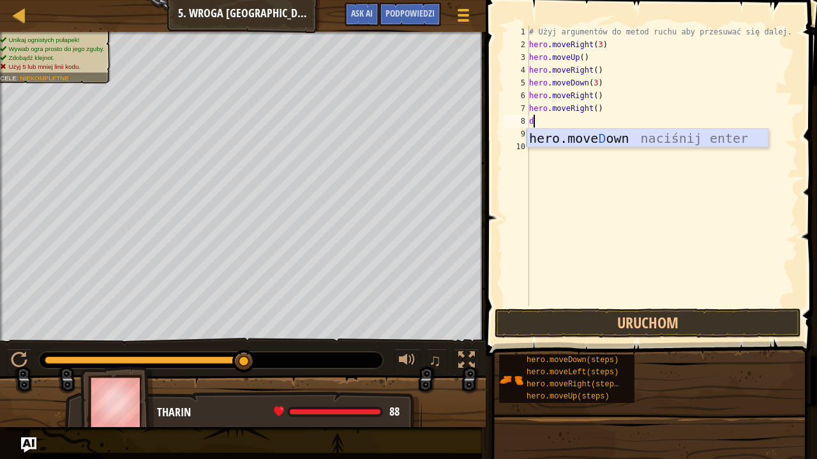
click at [583, 133] on div "hero.move D own naciśnij enter" at bounding box center [647, 157] width 242 height 57
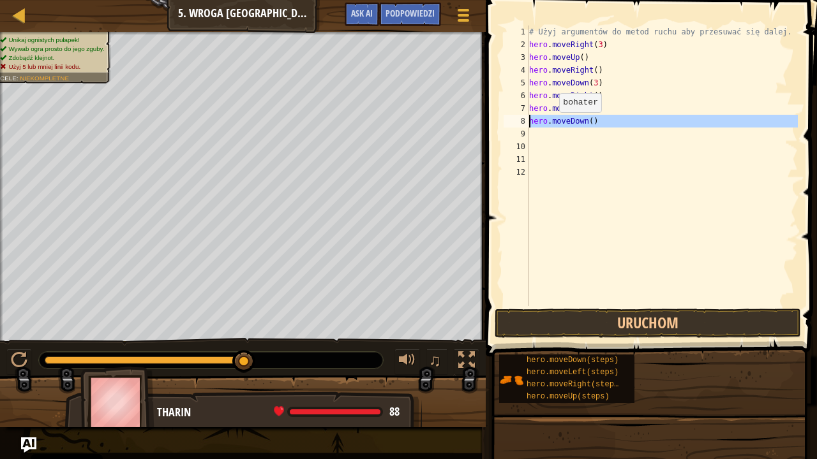
click at [362, 123] on div "Mapa Wprowadzenie do Informatyki 5. Wroga Kopalnia Menu gry Zrobione Podpowiedz…" at bounding box center [408, 229] width 817 height 459
type textarea "hero.moveDown()"
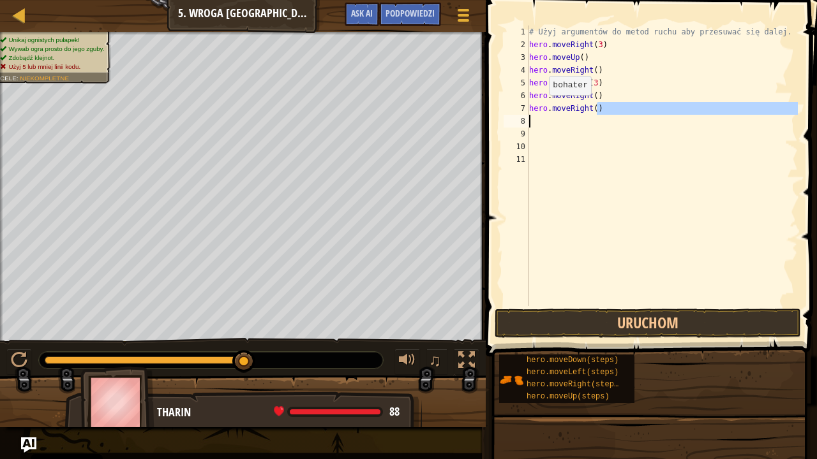
drag, startPoint x: 600, startPoint y: 111, endPoint x: 480, endPoint y: 115, distance: 120.0
click at [482, 115] on div "Podpowiedzi Filmiki 1 2 3 4 5 6 7 8 9 10 11 # Użyj argumentów do metod ruchu ab…" at bounding box center [649, 229] width 335 height 459
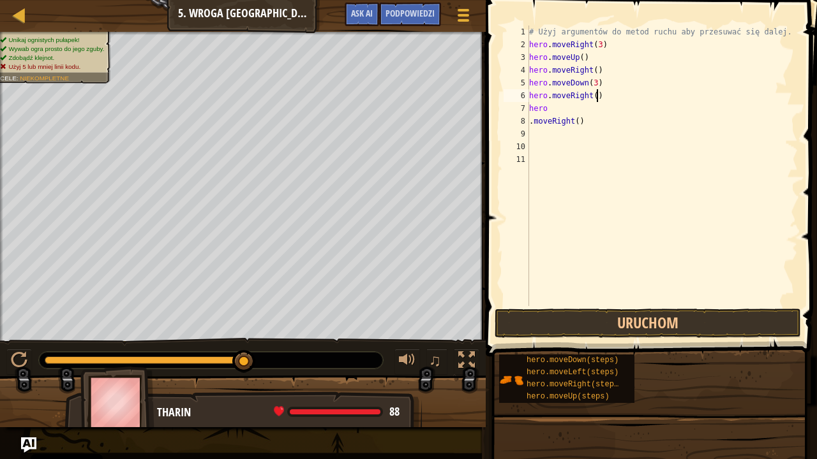
click at [648, 95] on div "# Użyj argumentów do metod ruchu aby przesuwać się dalej. hero . moveRight ( 3 …" at bounding box center [662, 179] width 272 height 306
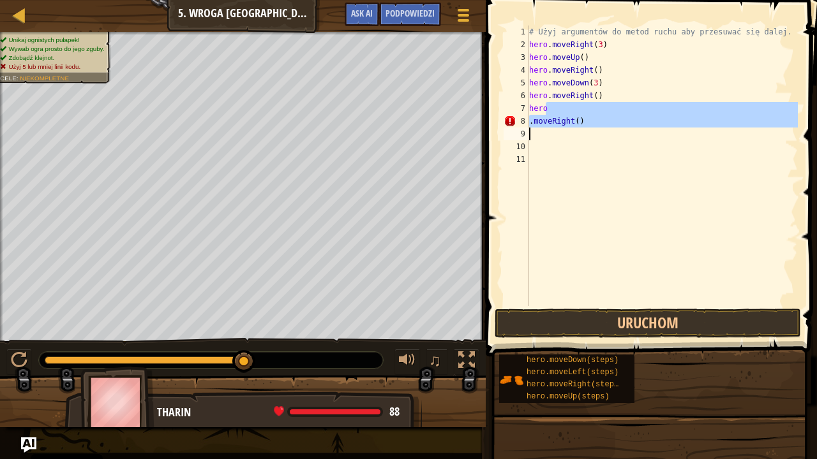
drag, startPoint x: 631, startPoint y: 111, endPoint x: 526, endPoint y: 134, distance: 107.8
click at [526, 134] on div "hero.moveRight() 1 2 3 4 5 6 7 8 9 10 11 # Użyj argumentów do metod ruchu aby p…" at bounding box center [649, 166] width 297 height 281
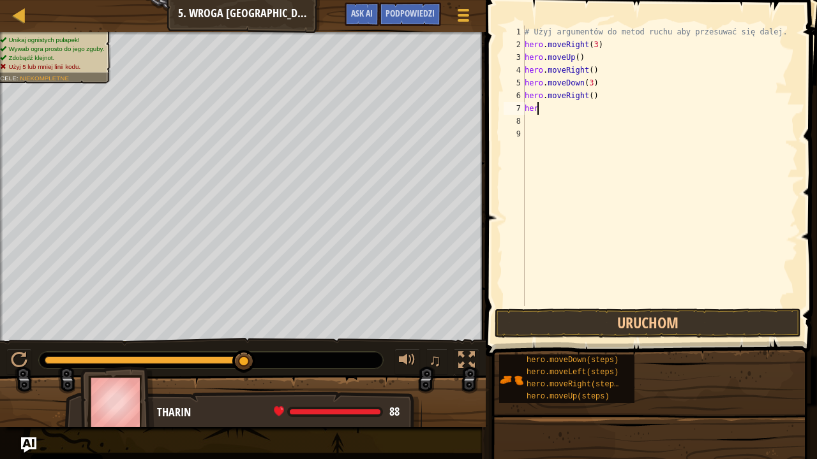
type textarea "h"
click at [676, 318] on button "Uruchom" at bounding box center [648, 323] width 306 height 29
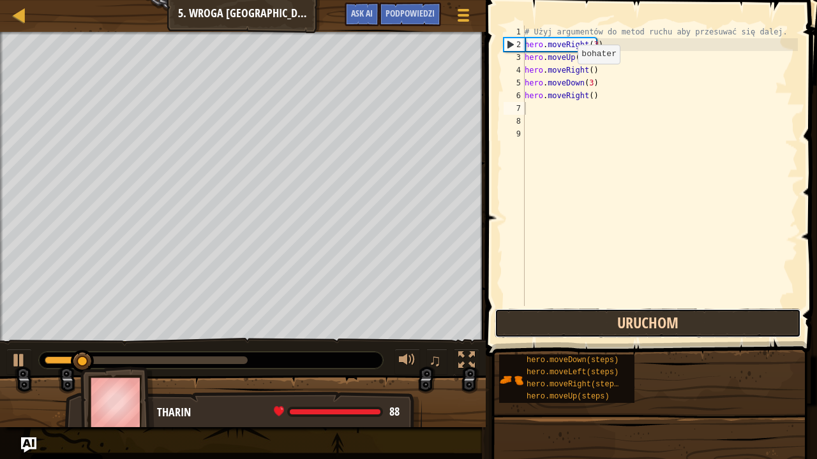
click at [676, 318] on button "Uruchom" at bounding box center [648, 323] width 306 height 29
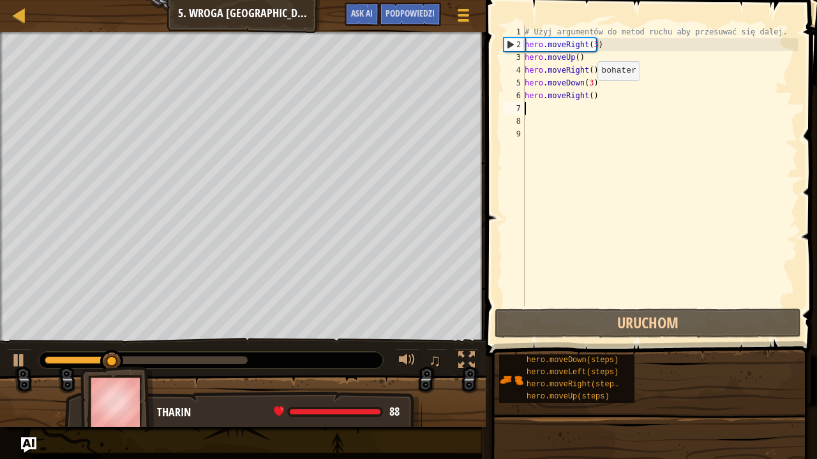
click at [586, 93] on div "# Użyj argumentów do metod ruchu aby przesuwać się dalej. hero . moveRight ( 3 …" at bounding box center [660, 179] width 276 height 306
type textarea "hero.moveRight(2)"
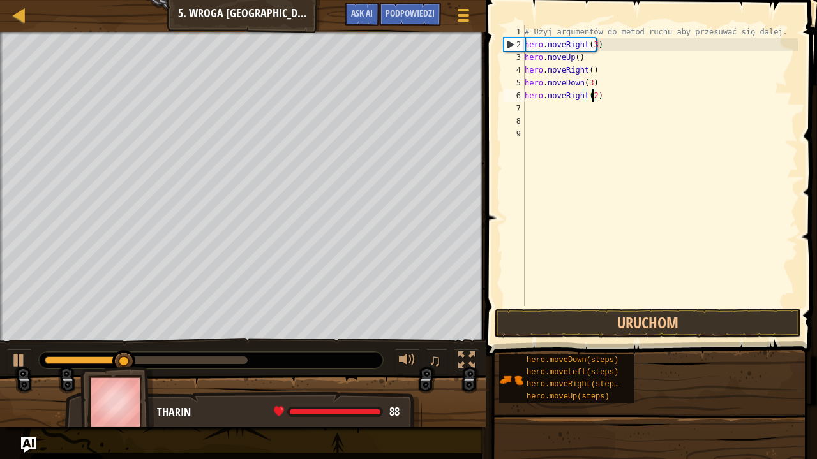
scroll to position [6, 5]
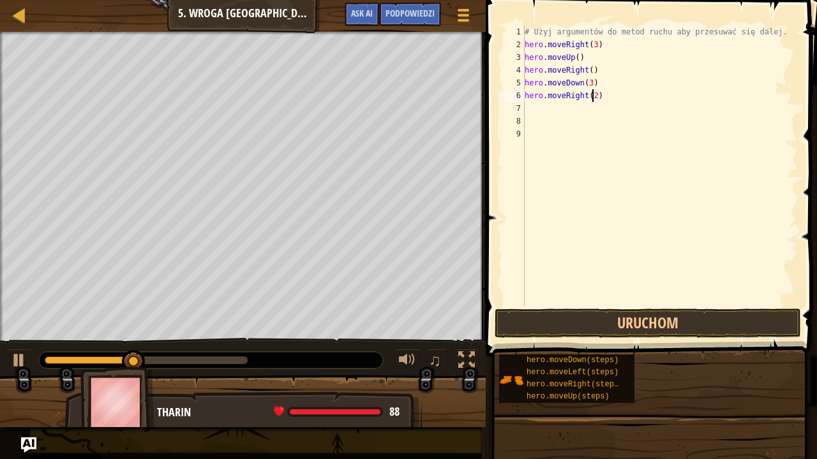
click at [676, 297] on div "# Użyj argumentów do metod ruchu aby przesuwać się dalej. hero . moveRight ( 3 …" at bounding box center [660, 179] width 276 height 306
click at [676, 314] on button "Uruchom" at bounding box center [648, 323] width 306 height 29
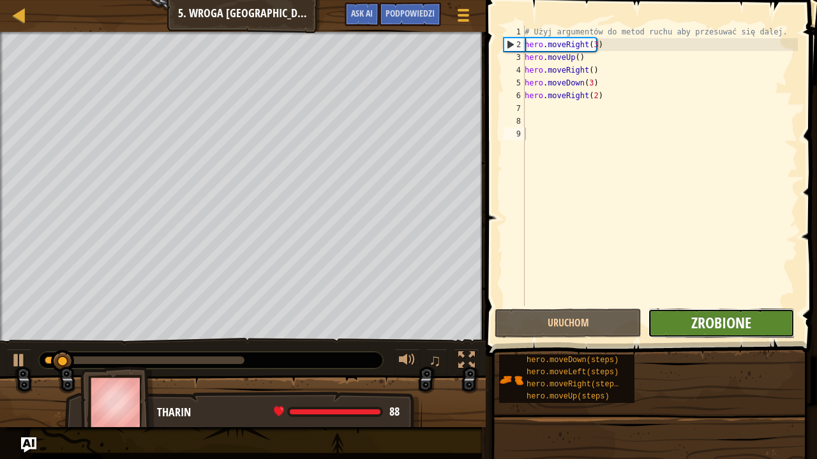
click at [706, 320] on span "Zrobione" at bounding box center [721, 323] width 60 height 20
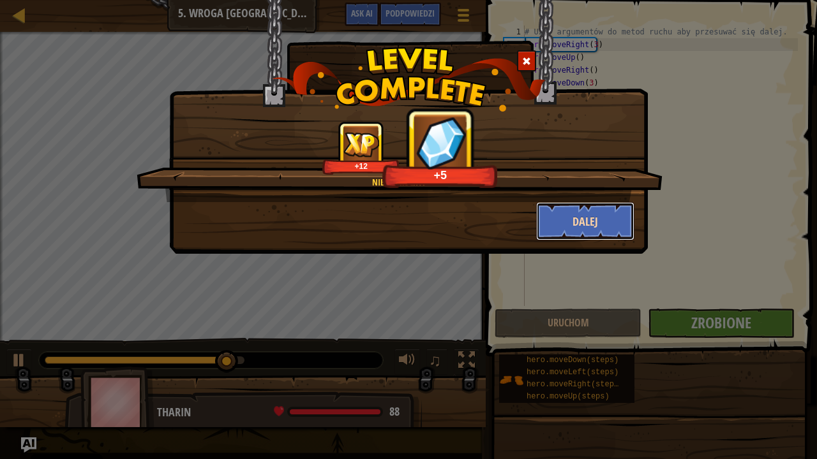
click at [583, 222] on button "Dalej" at bounding box center [585, 221] width 99 height 38
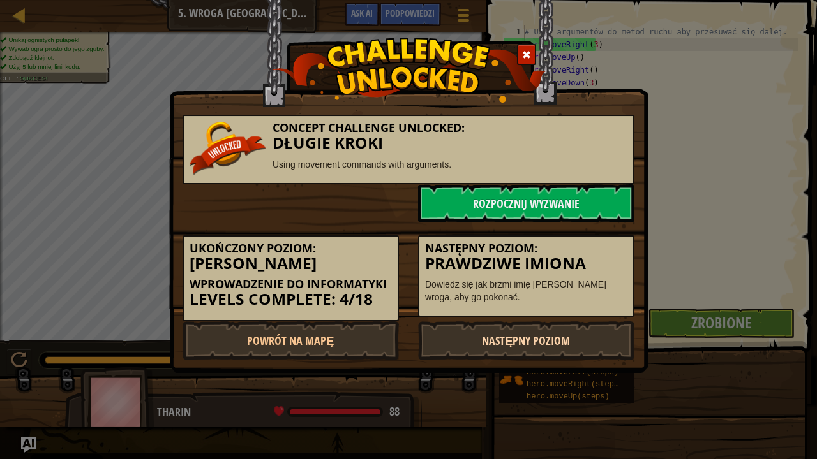
click at [567, 344] on link "Następny poziom" at bounding box center [526, 341] width 216 height 38
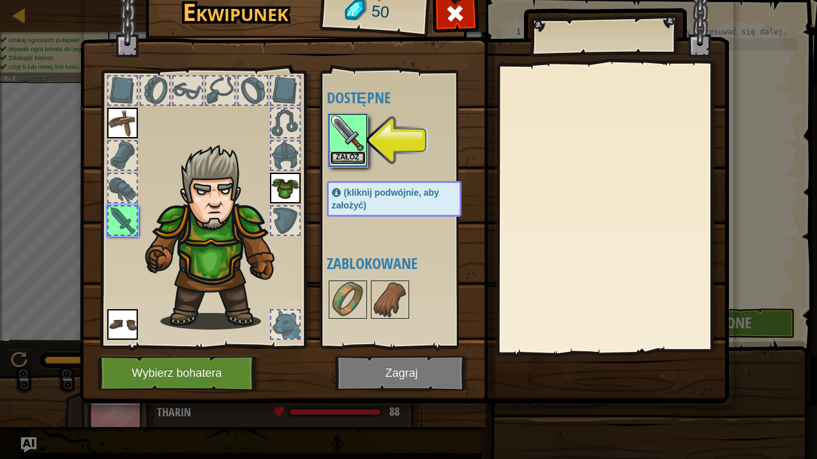
click at [355, 157] on button "Załóż" at bounding box center [348, 157] width 36 height 13
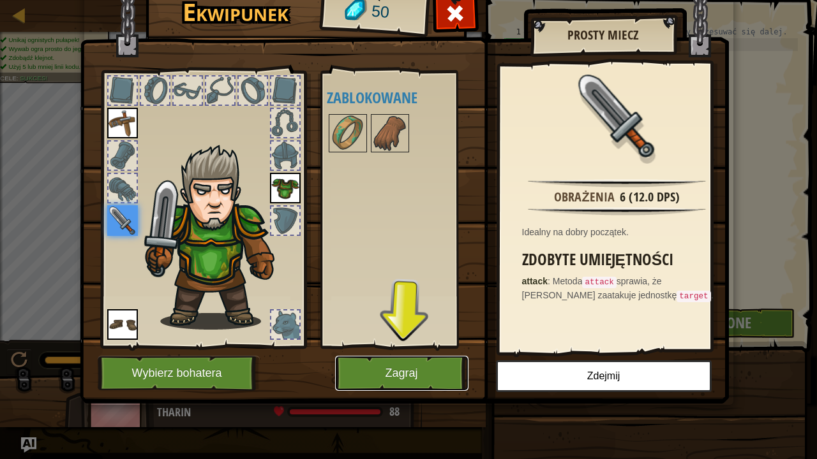
click at [437, 373] on button "Zagraj" at bounding box center [401, 373] width 133 height 35
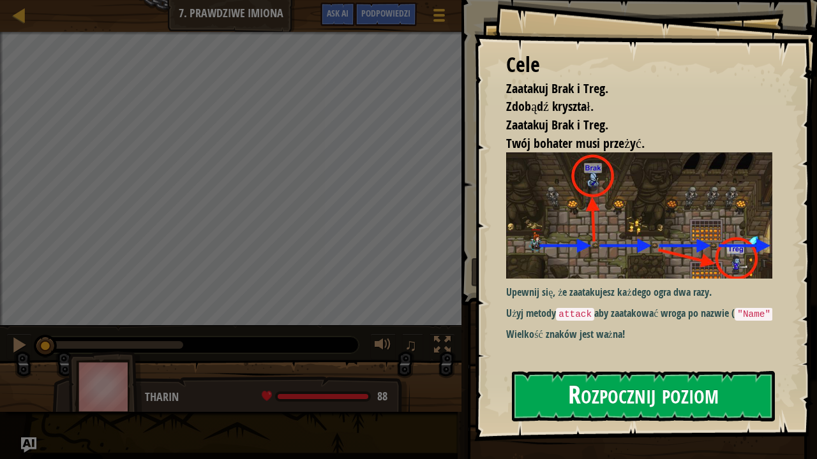
click at [675, 373] on button "Rozpocznij poziom" at bounding box center [643, 396] width 263 height 50
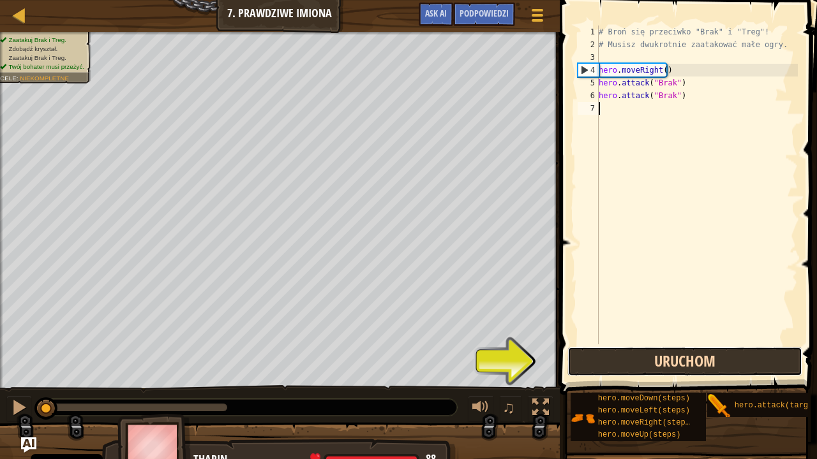
click at [584, 358] on button "Uruchom" at bounding box center [684, 361] width 235 height 29
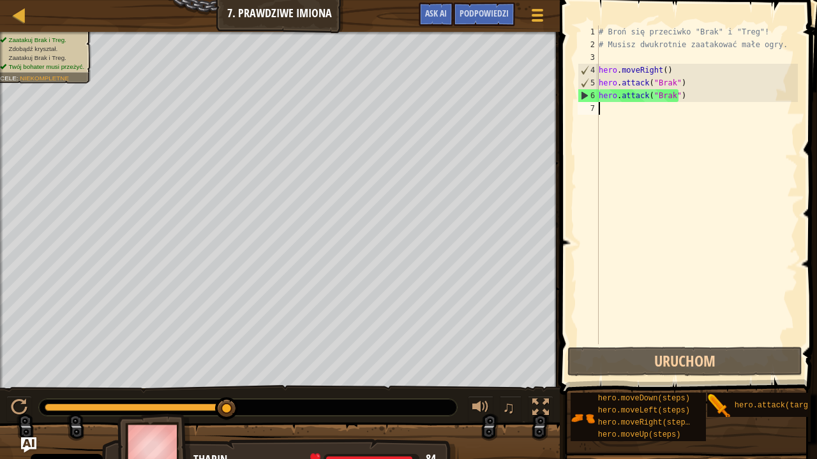
type textarea "h"
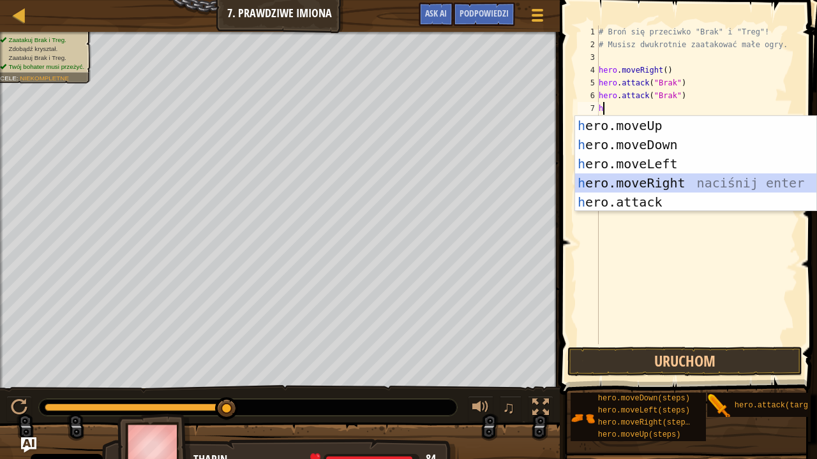
click at [694, 186] on div "h ero.moveUp naciśnij enter h ero.moveDown naciśnij enter h ero.moveLeft naciśn…" at bounding box center [696, 183] width 242 height 134
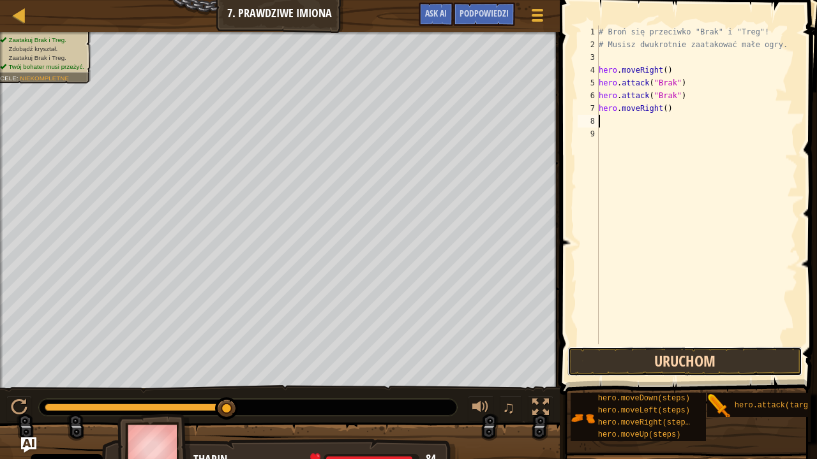
click at [763, 362] on button "Uruchom" at bounding box center [684, 361] width 235 height 29
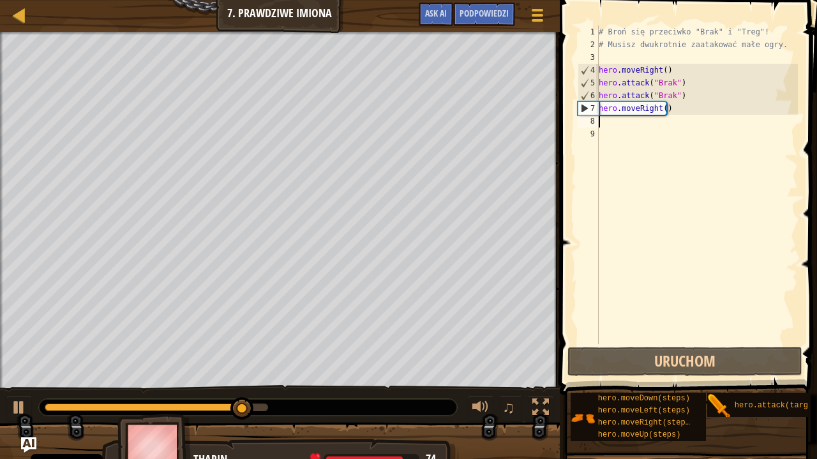
type textarea "h"
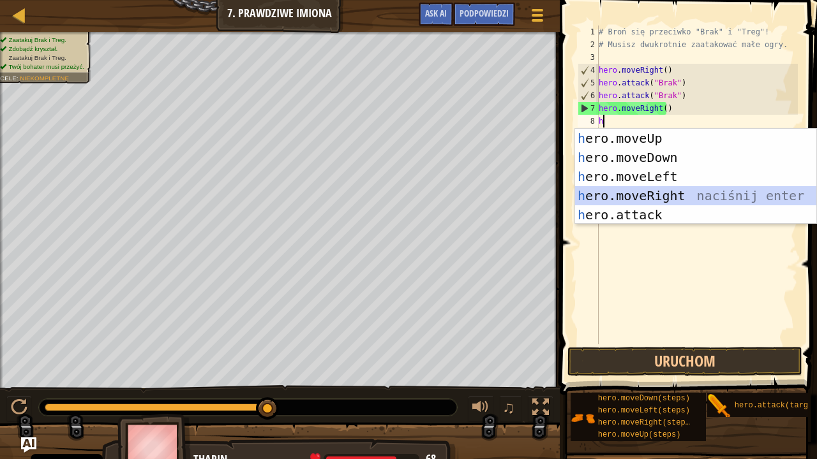
click at [706, 190] on div "h ero.moveUp naciśnij enter h ero.moveDown naciśnij enter h ero.moveLeft naciśn…" at bounding box center [696, 196] width 242 height 134
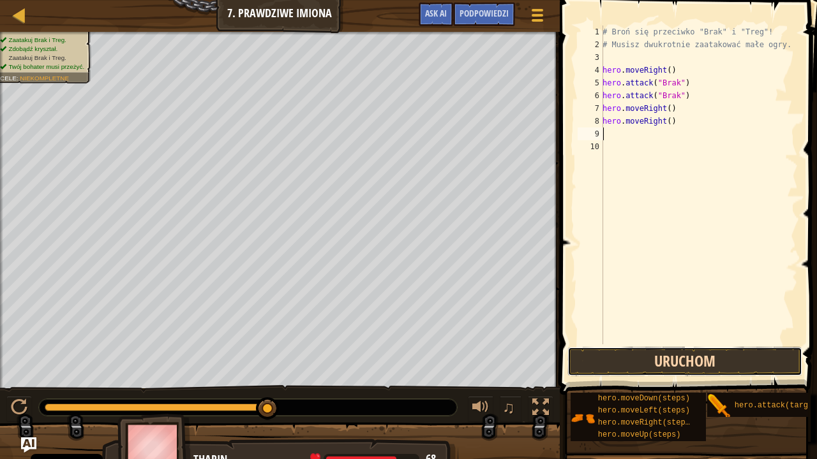
click at [709, 350] on button "Uruchom" at bounding box center [684, 361] width 235 height 29
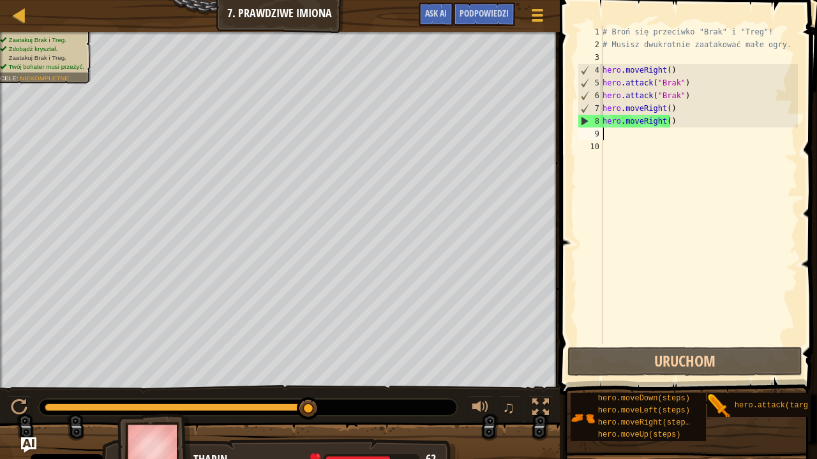
type textarea "h"
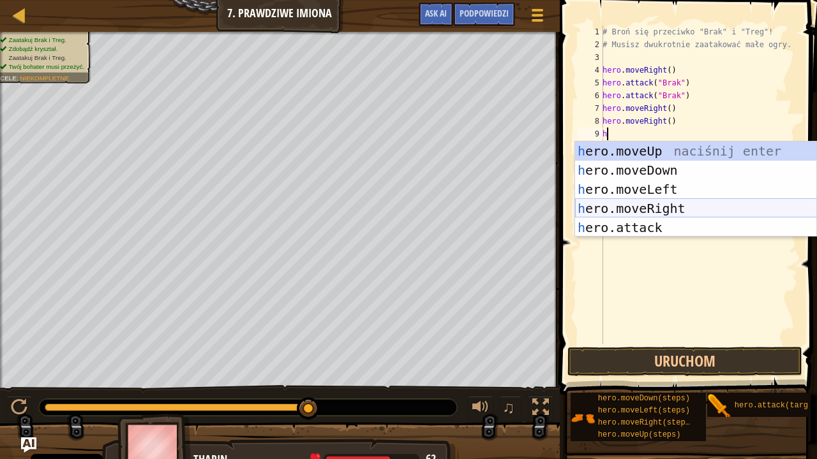
click at [706, 203] on div "h ero.moveUp naciśnij enter h ero.moveDown naciśnij enter h ero.moveLeft naciśn…" at bounding box center [696, 209] width 242 height 134
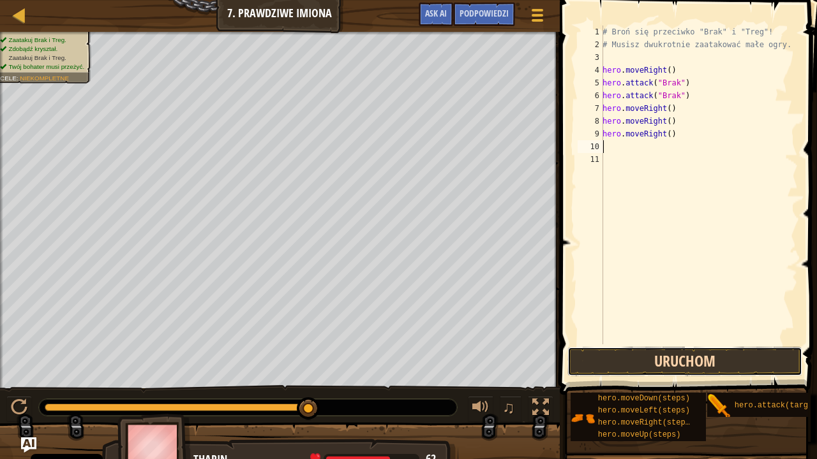
click at [729, 363] on button "Uruchom" at bounding box center [684, 361] width 235 height 29
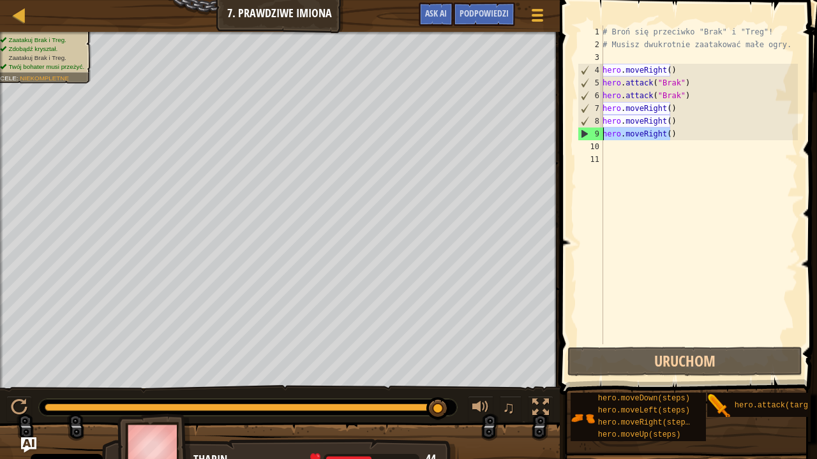
drag, startPoint x: 680, startPoint y: 131, endPoint x: 582, endPoint y: 128, distance: 97.7
click at [582, 128] on div "1 2 3 4 5 6 7 8 9 10 11 # Broń się przeciwko "Brak" i "Treg"! # Musisz dwukrotn…" at bounding box center [686, 185] width 223 height 319
type textarea "hero.moveRight()"
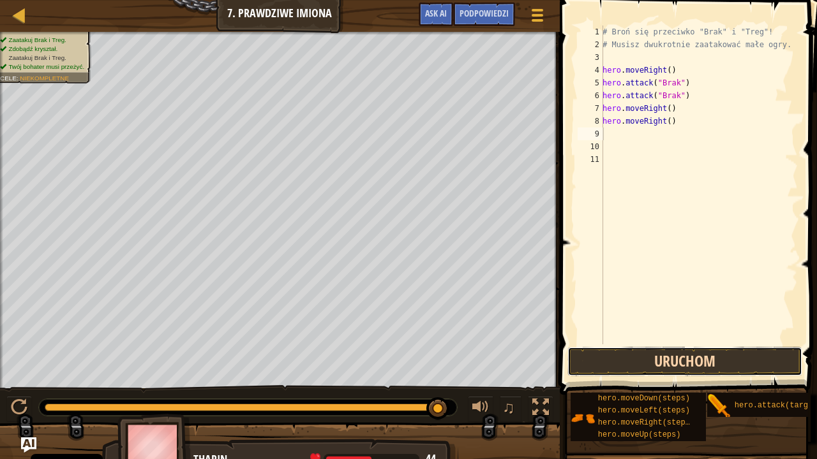
click at [714, 364] on button "Uruchom" at bounding box center [684, 361] width 235 height 29
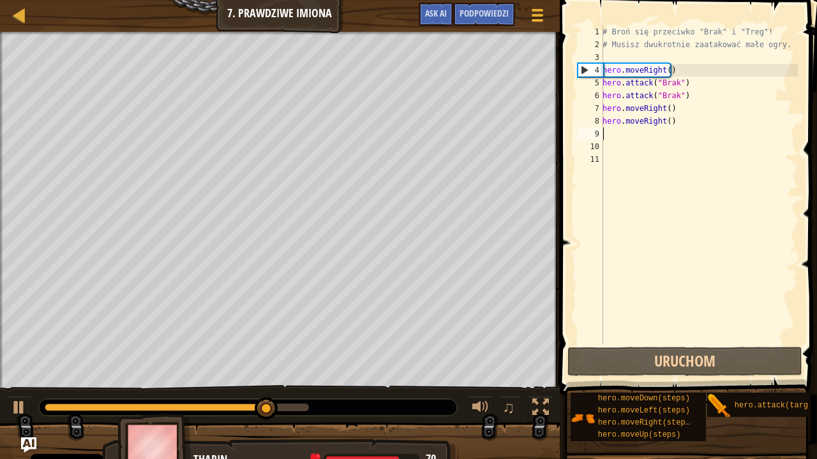
type textarea "h"
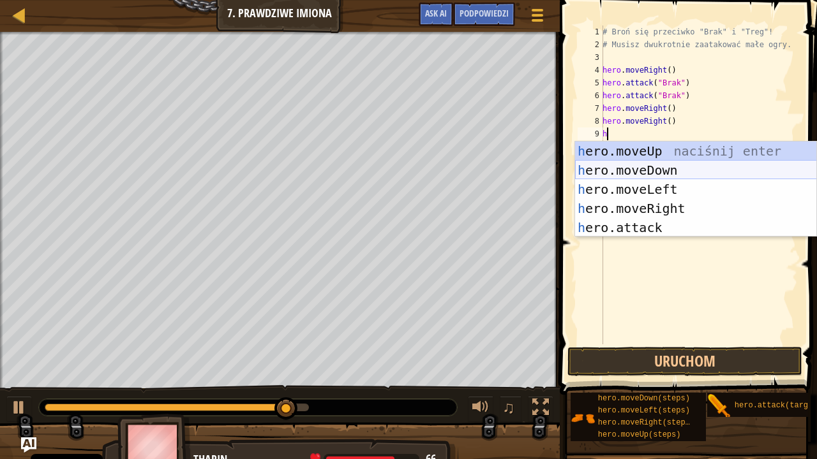
click at [644, 172] on div "h ero.moveUp naciśnij enter h ero.moveDown naciśnij enter h ero.moveLeft naciśn…" at bounding box center [696, 209] width 242 height 134
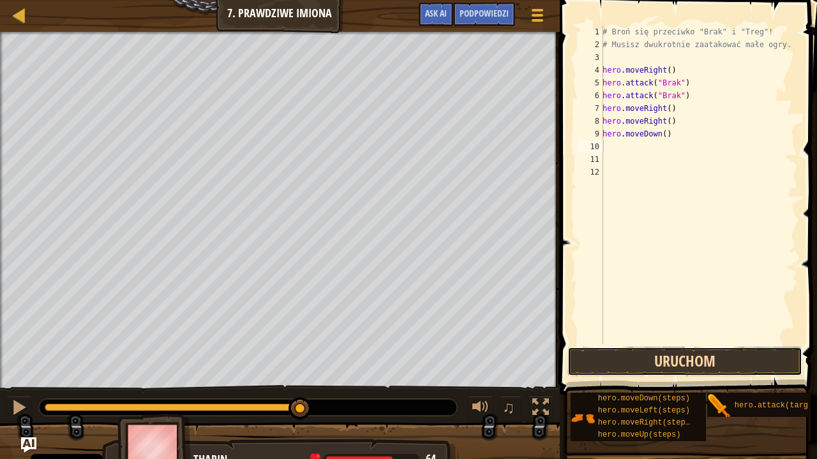
click at [685, 353] on button "Uruchom" at bounding box center [684, 361] width 235 height 29
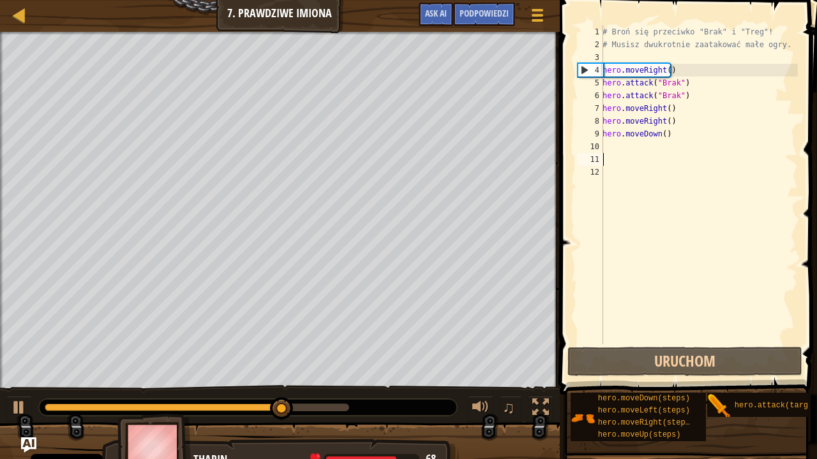
drag, startPoint x: 664, startPoint y: 169, endPoint x: 667, endPoint y: 160, distance: 9.5
drag, startPoint x: 667, startPoint y: 160, endPoint x: 581, endPoint y: 137, distance: 88.7
click at [581, 137] on div "1 2 3 4 5 6 7 8 9 10 11 12 # Broń się przeciwko "Brak" i "Treg"! # Musisz dwukr…" at bounding box center [686, 185] width 223 height 319
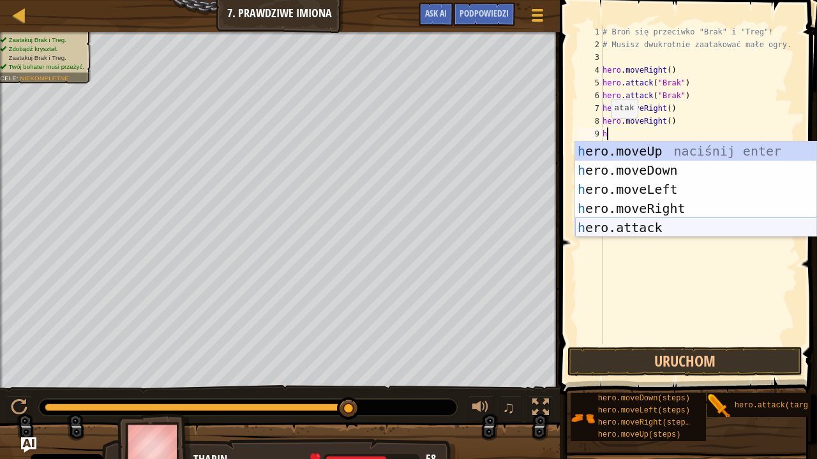
click at [708, 235] on div "h ero.moveUp naciśnij enter h ero.moveDown naciśnij enter h ero.moveLeft naciśn…" at bounding box center [696, 209] width 242 height 134
type textarea "hero.attack("Enemy Name")"
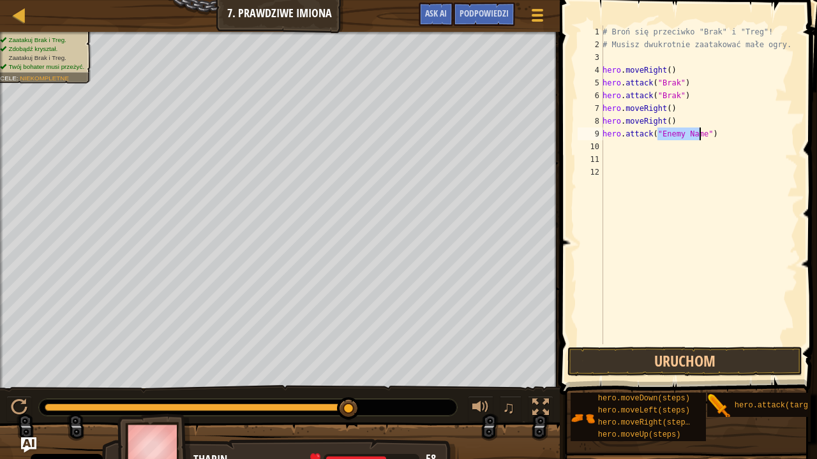
click at [609, 149] on div "# Broń się przeciwko "Brak" i "Treg"! # Musisz dwukrotnie zaatakować małe ogry.…" at bounding box center [699, 198] width 198 height 345
type textarea "m"
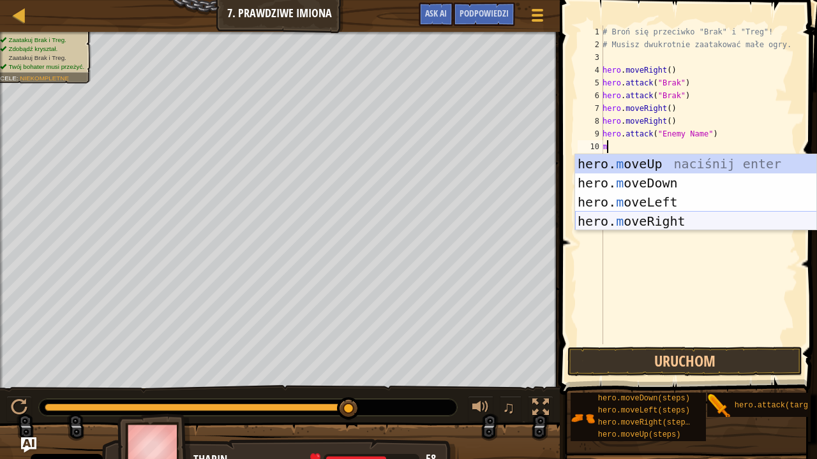
click at [681, 216] on div "hero. m oveUp naciśnij enter hero. m oveDown naciśnij enter hero. m oveLeft nac…" at bounding box center [696, 211] width 242 height 115
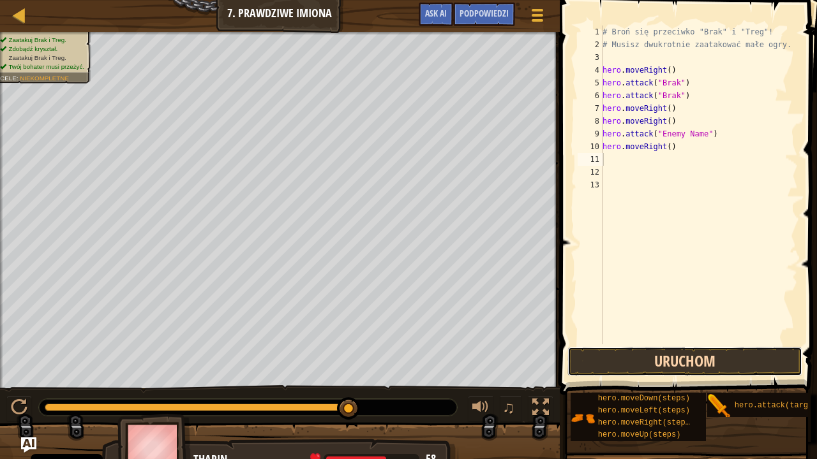
click at [696, 357] on button "Uruchom" at bounding box center [684, 361] width 235 height 29
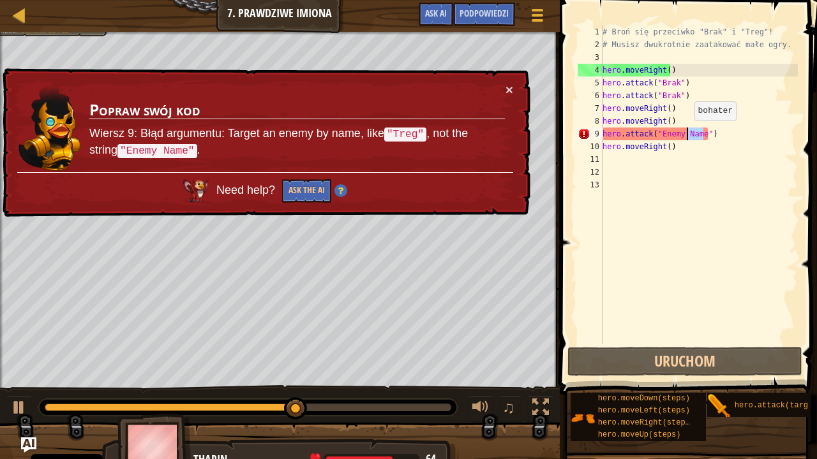
drag, startPoint x: 701, startPoint y: 131, endPoint x: 692, endPoint y: 130, distance: 9.1
click at [692, 130] on div "# Broń się przeciwko "Brak" i "Treg"! # Musisz dwukrotnie zaatakować małe ogry.…" at bounding box center [699, 198] width 198 height 345
click at [697, 115] on div "# Broń się przeciwko "Brak" i "Treg"! # Musisz dwukrotnie zaatakować małe ogry.…" at bounding box center [699, 198] width 198 height 345
drag, startPoint x: 697, startPoint y: 134, endPoint x: 656, endPoint y: 139, distance: 41.8
click at [656, 139] on div "# Broń się przeciwko "Brak" i "Treg"! # Musisz dwukrotnie zaatakować małe ogry.…" at bounding box center [699, 198] width 198 height 345
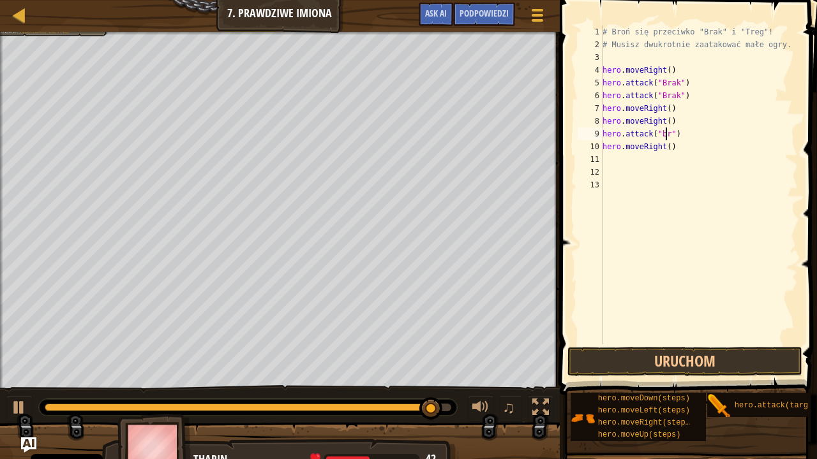
scroll to position [6, 5]
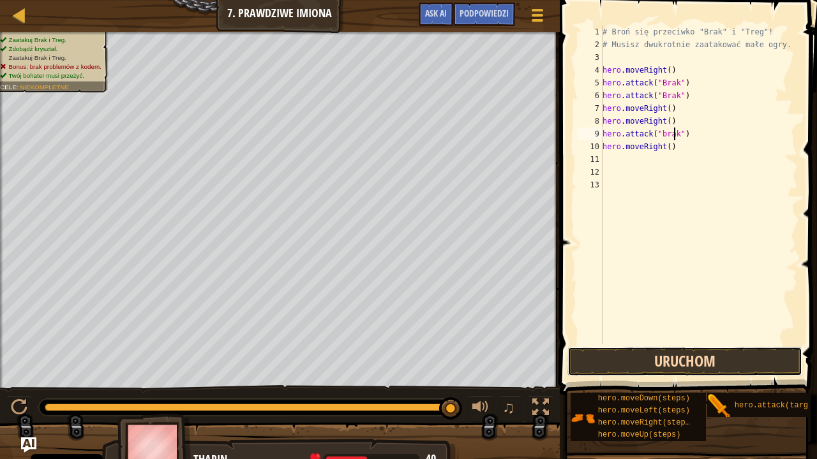
click at [755, 355] on button "Uruchom" at bounding box center [684, 361] width 235 height 29
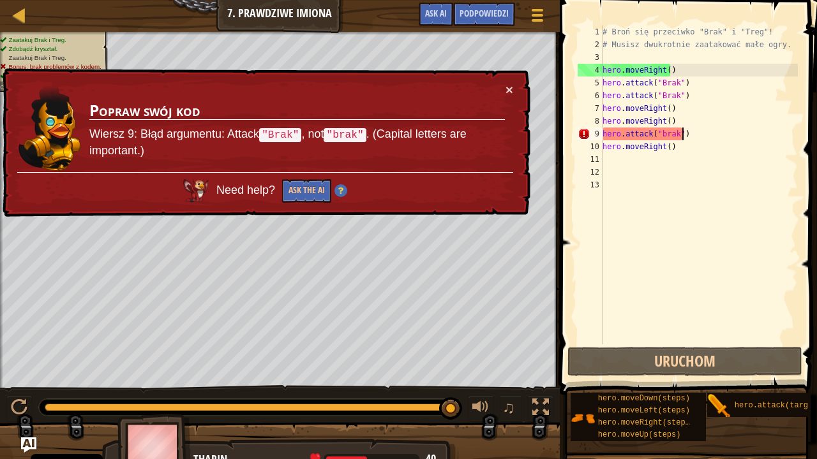
click at [692, 133] on div "# Broń się przeciwko "Brak" i "Treg"! # Musisz dwukrotnie zaatakować małe ogry.…" at bounding box center [699, 198] width 198 height 345
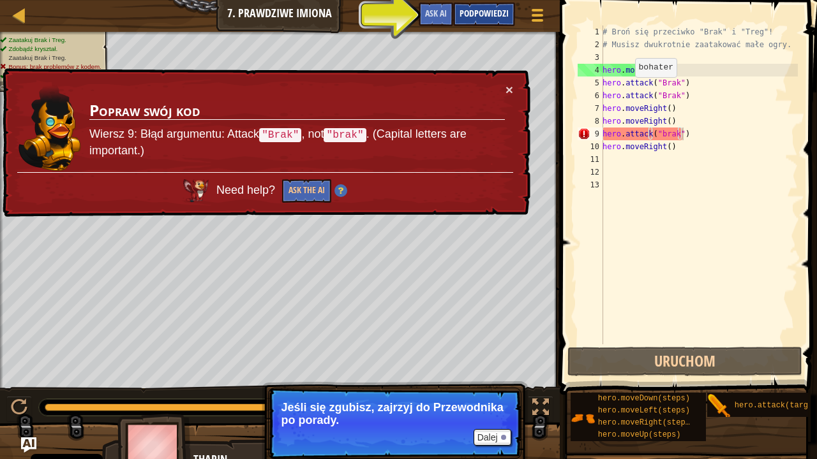
click at [476, 12] on span "Podpowiedzi" at bounding box center [483, 13] width 49 height 12
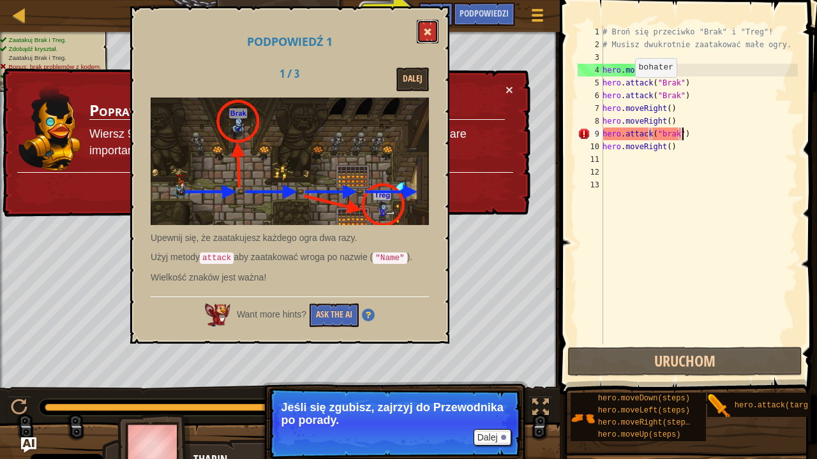
click at [428, 32] on span at bounding box center [427, 31] width 9 height 9
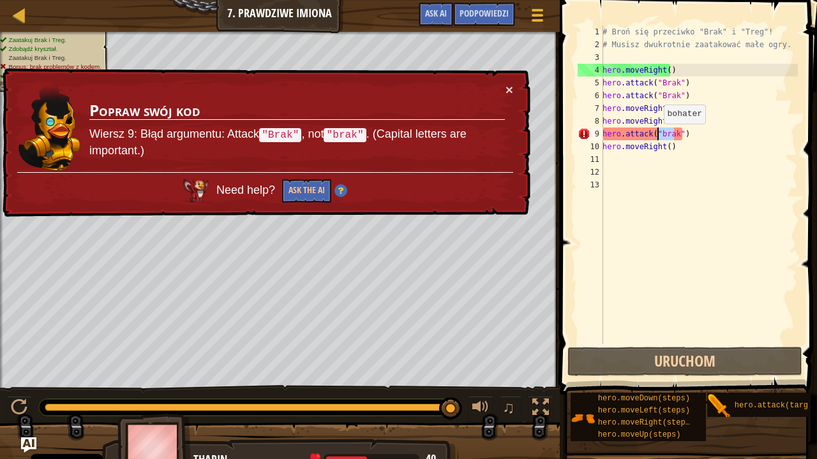
drag, startPoint x: 675, startPoint y: 131, endPoint x: 656, endPoint y: 137, distance: 19.8
click at [656, 137] on div "# Broń się przeciwko "Brak" i "Treg"! # Musisz dwukrotnie zaatakować małe ogry.…" at bounding box center [699, 198] width 198 height 345
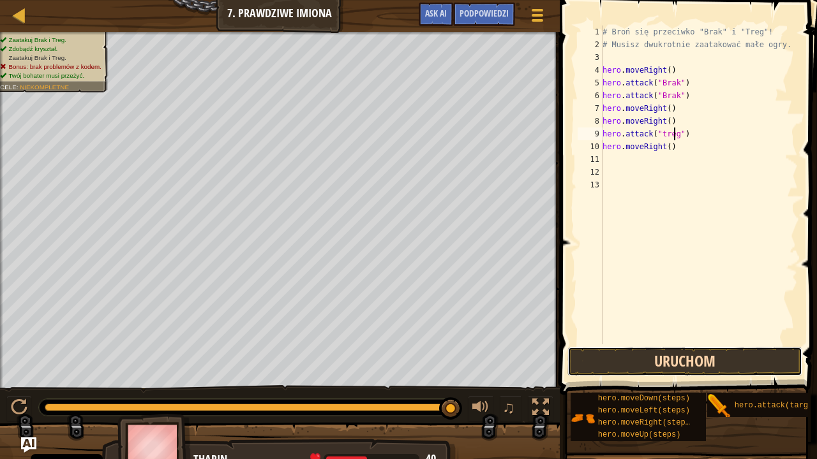
click at [751, 354] on button "Uruchom" at bounding box center [684, 361] width 235 height 29
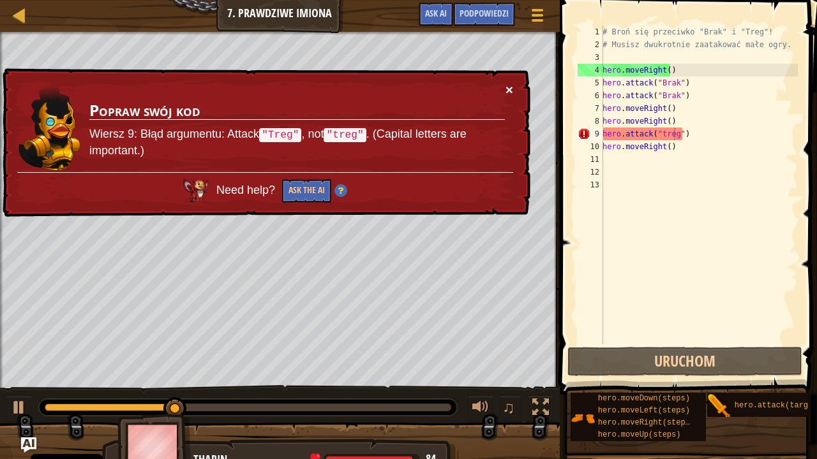
click at [510, 85] on button "×" at bounding box center [509, 89] width 8 height 13
click at [507, 87] on button "×" at bounding box center [509, 89] width 8 height 13
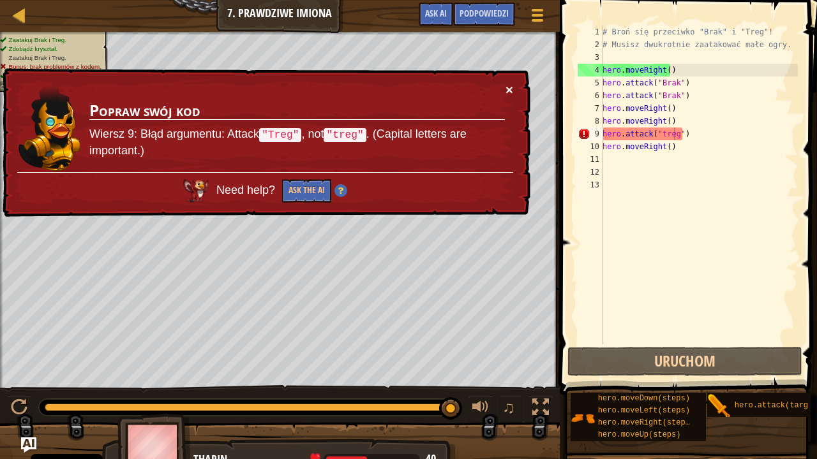
click at [509, 89] on button "×" at bounding box center [509, 89] width 8 height 13
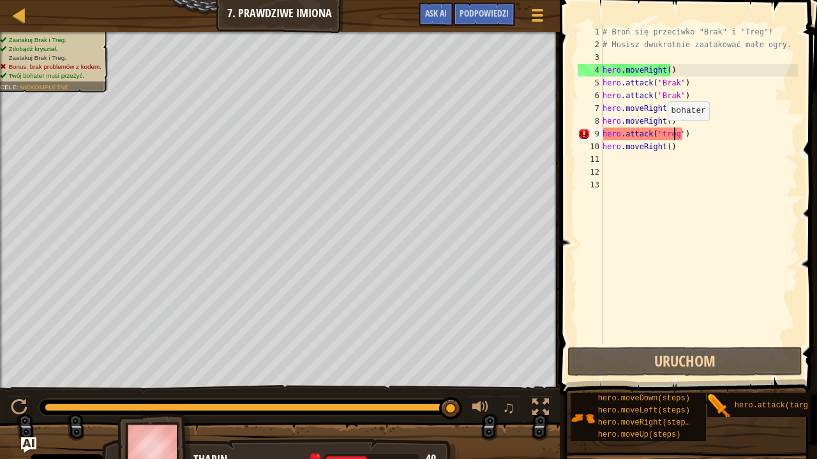
click at [660, 133] on div "# Broń się przeciwko "Brak" i "Treg"! # Musisz dwukrotnie zaatakować małe ogry.…" at bounding box center [699, 198] width 198 height 345
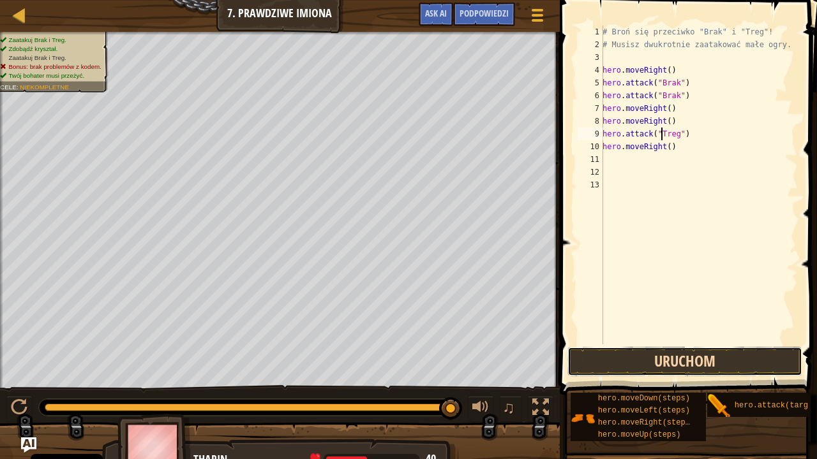
click at [764, 354] on button "Uruchom" at bounding box center [684, 361] width 235 height 29
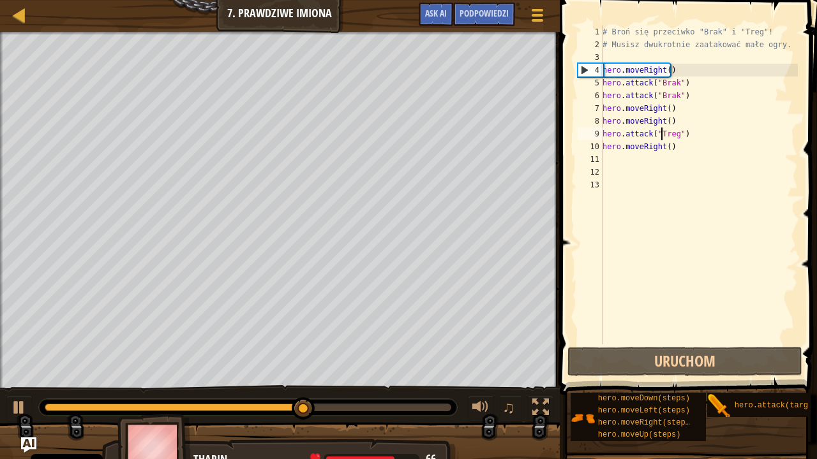
click at [697, 128] on div "# Broń się przeciwko "Brak" i "Treg"! # Musisz dwukrotnie zaatakować małe ogry.…" at bounding box center [699, 198] width 198 height 345
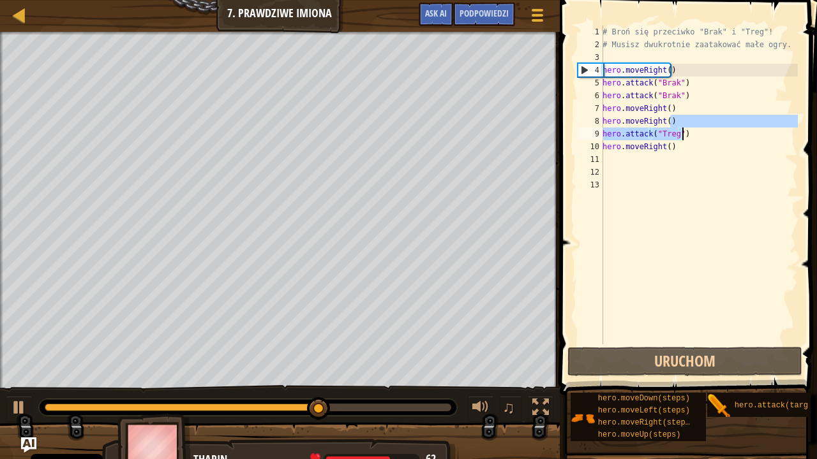
click at [696, 134] on div "# Broń się przeciwko "Brak" i "Treg"! # Musisz dwukrotnie zaatakować małe ogry.…" at bounding box center [699, 185] width 198 height 319
type textarea "hero.attack("Treg")"
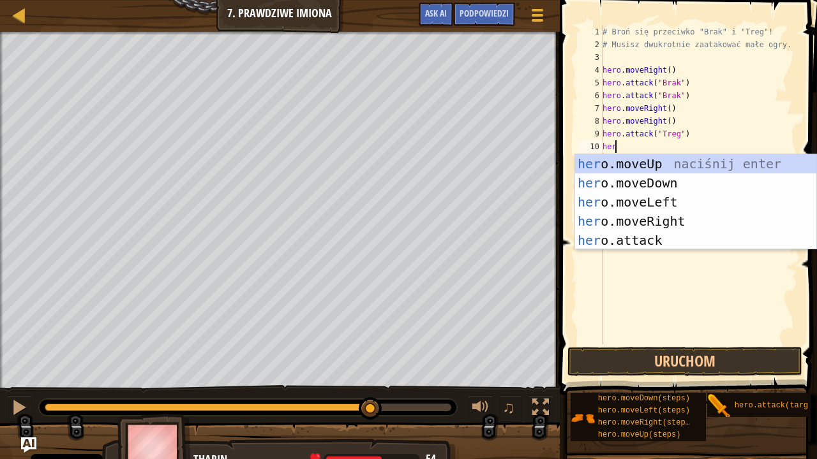
scroll to position [6, 0]
click at [696, 239] on div "her o.moveUp naciśnij enter her o.moveDown naciśnij enter her o.moveLeft naciśn…" at bounding box center [696, 221] width 242 height 134
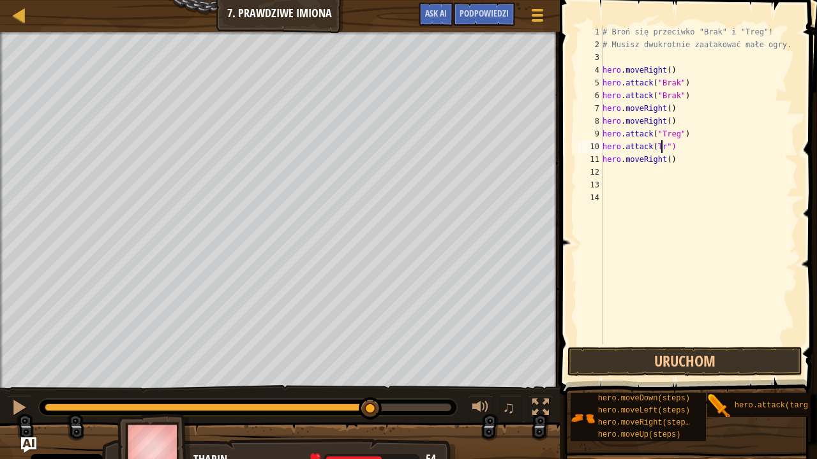
scroll to position [6, 5]
type textarea "hero.attack(Treg")"
click at [652, 147] on div "# Broń się przeciwko "Brak" i "Treg"! # Musisz dwukrotnie zaatakować małe ogry.…" at bounding box center [699, 198] width 198 height 345
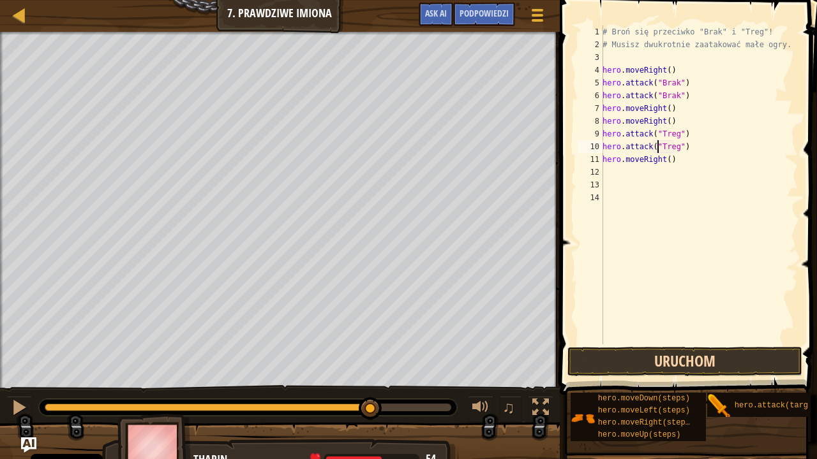
type textarea "hero.attack("Treg")"
click at [735, 355] on button "Uruchom" at bounding box center [684, 361] width 235 height 29
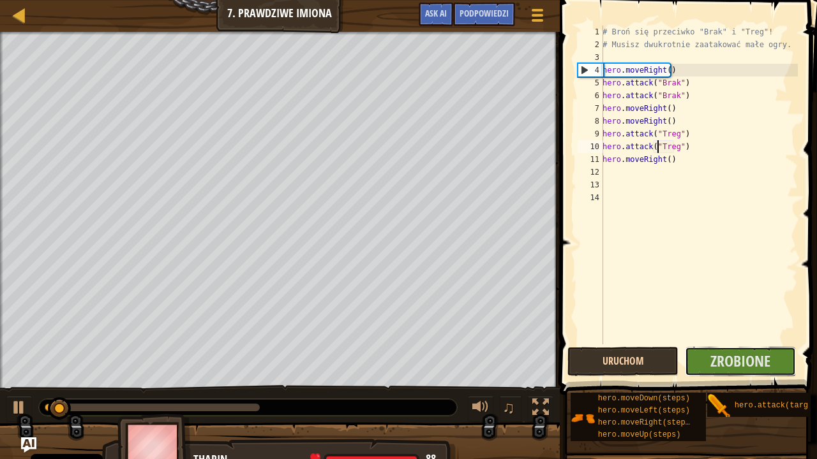
click at [735, 355] on span "Zrobione" at bounding box center [740, 361] width 60 height 20
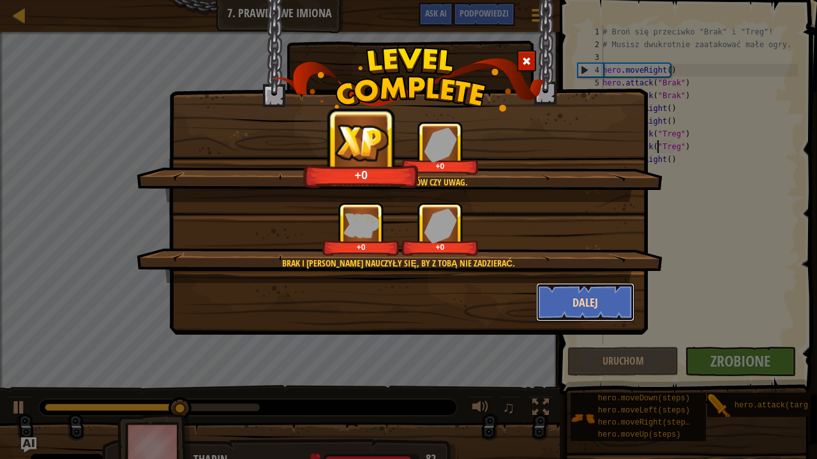
click at [596, 316] on button "Dalej" at bounding box center [585, 302] width 99 height 38
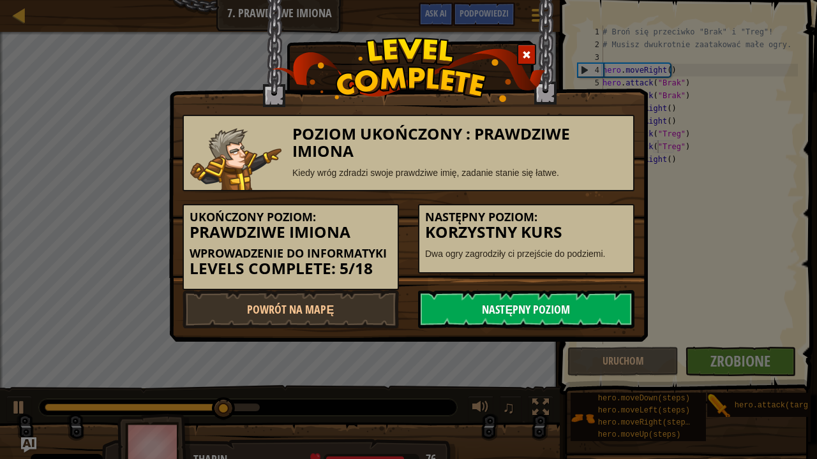
click at [597, 300] on link "Następny poziom" at bounding box center [526, 309] width 216 height 38
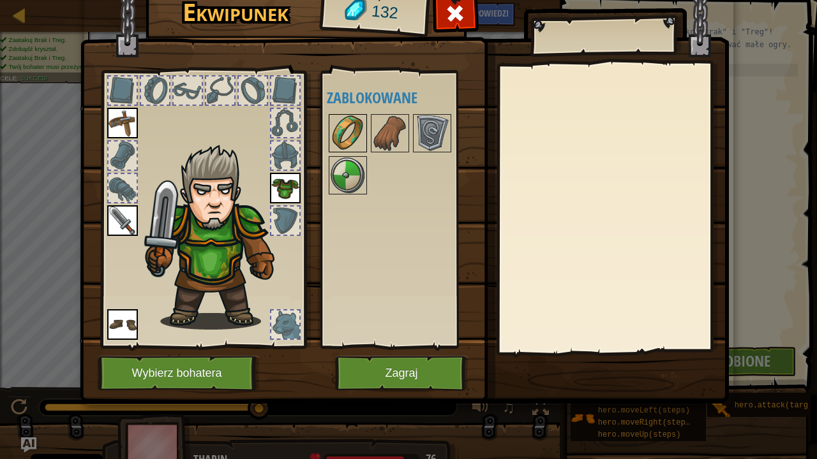
click at [350, 116] on img at bounding box center [348, 133] width 36 height 36
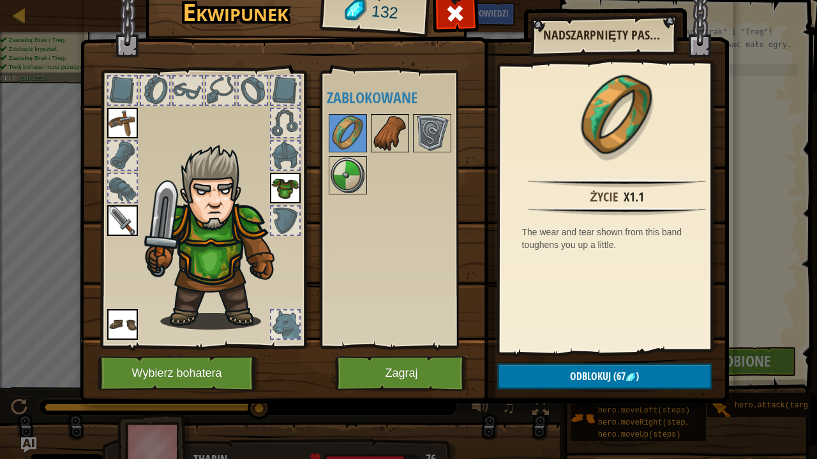
click at [396, 119] on img at bounding box center [390, 133] width 36 height 36
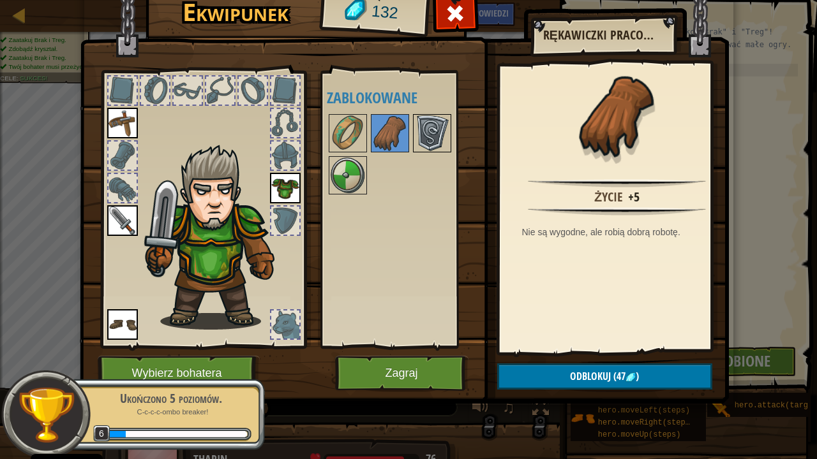
click at [428, 123] on img at bounding box center [432, 133] width 36 height 36
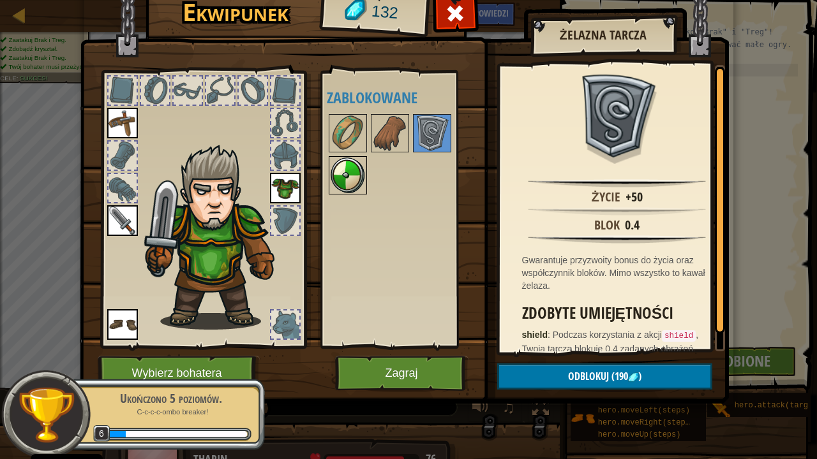
click at [329, 184] on div at bounding box center [348, 175] width 38 height 38
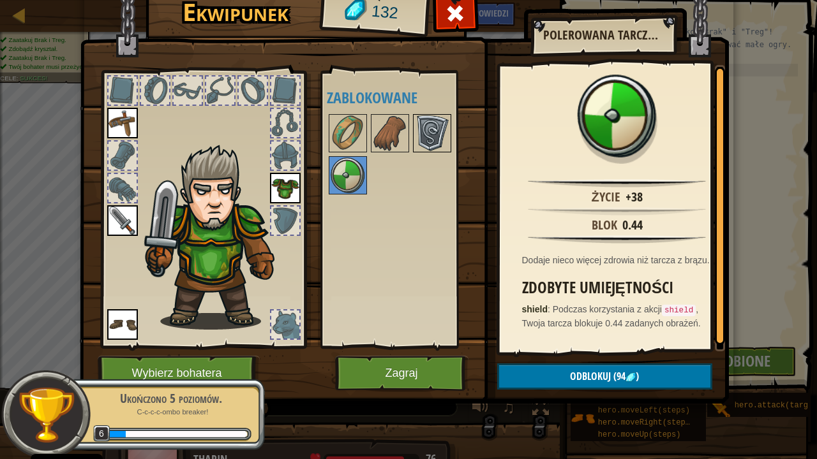
click at [422, 128] on img at bounding box center [432, 133] width 36 height 36
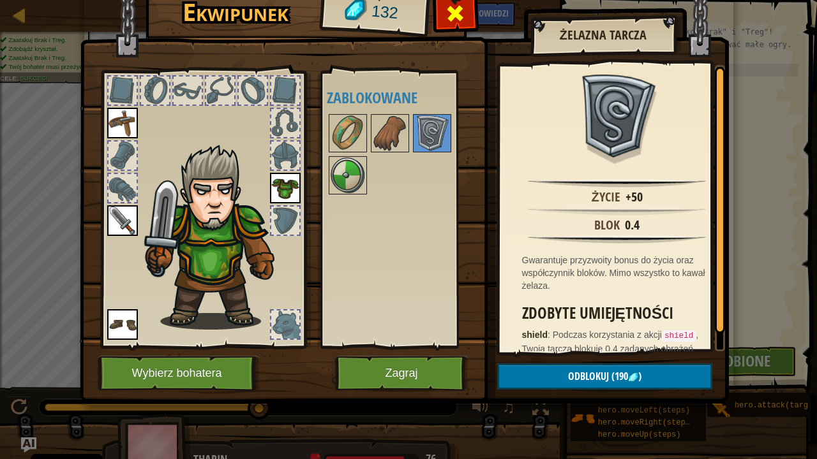
click at [449, 13] on span at bounding box center [455, 13] width 20 height 20
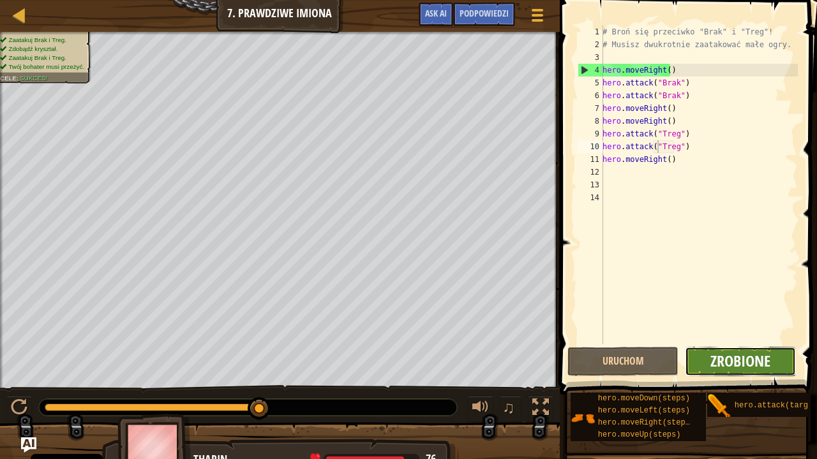
click at [752, 364] on span "Zrobione" at bounding box center [740, 361] width 60 height 20
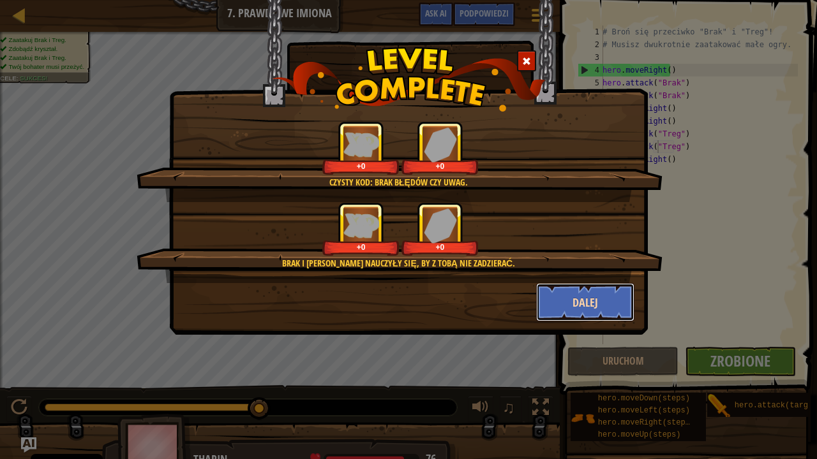
click at [599, 307] on button "Dalej" at bounding box center [585, 302] width 99 height 38
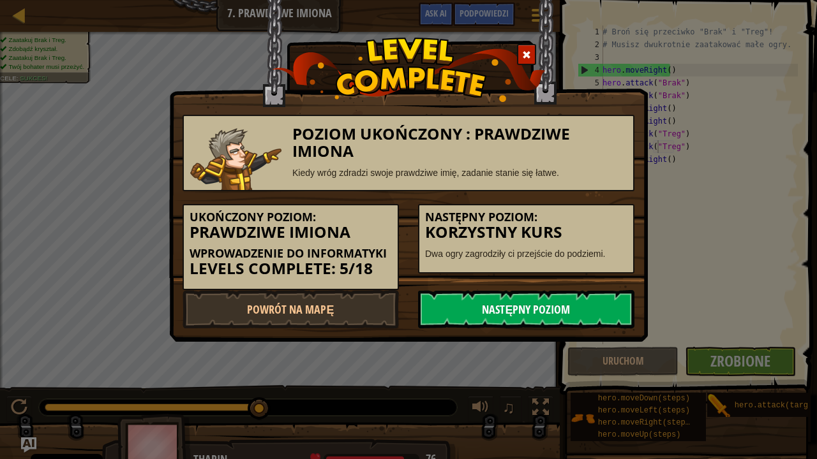
click at [547, 302] on link "Następny poziom" at bounding box center [526, 309] width 216 height 38
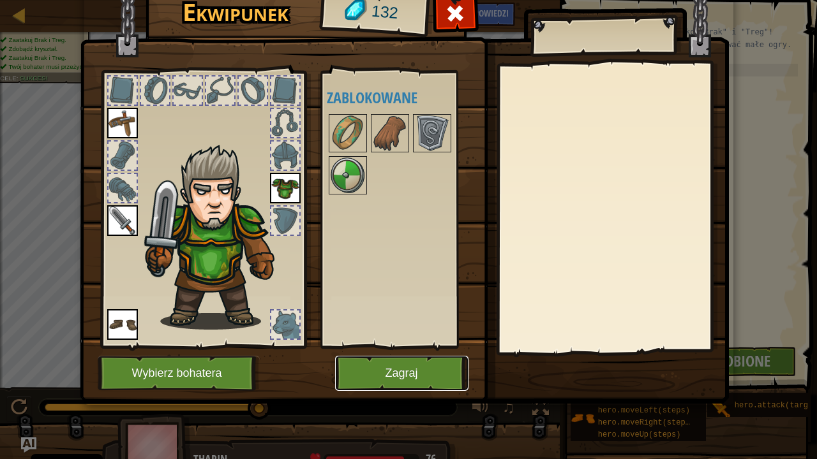
click at [423, 373] on button "Zagraj" at bounding box center [401, 373] width 133 height 35
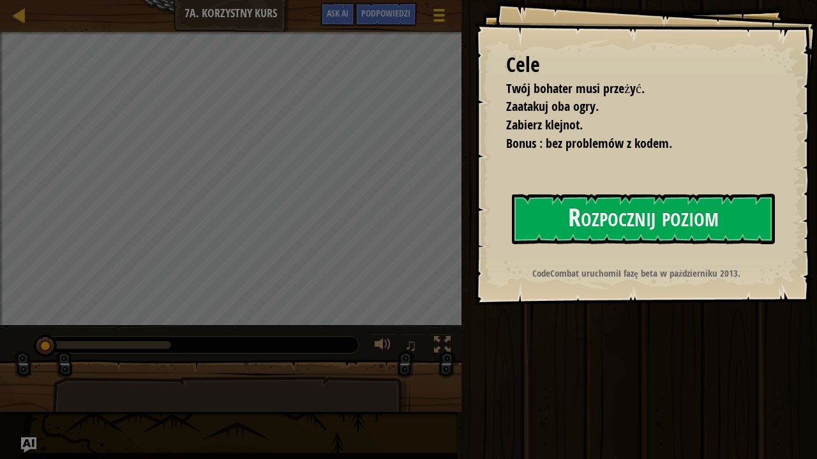
click at [339, 339] on div at bounding box center [199, 345] width 320 height 17
drag, startPoint x: 715, startPoint y: 204, endPoint x: 711, endPoint y: 212, distance: 9.4
click at [715, 206] on button "Rozpocznij poziom" at bounding box center [643, 219] width 263 height 50
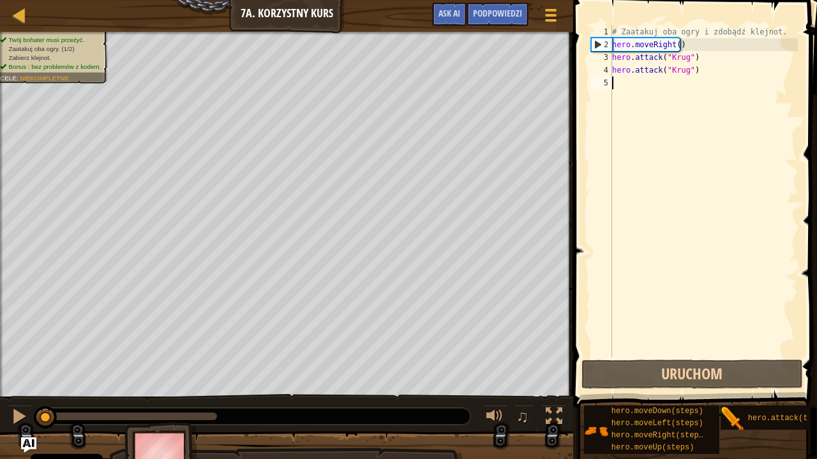
click at [673, 89] on div "# Zaatakuj oba ogry i zdobądź klejnot. hero . moveRight ( ) hero . attack ( "Kr…" at bounding box center [703, 204] width 188 height 357
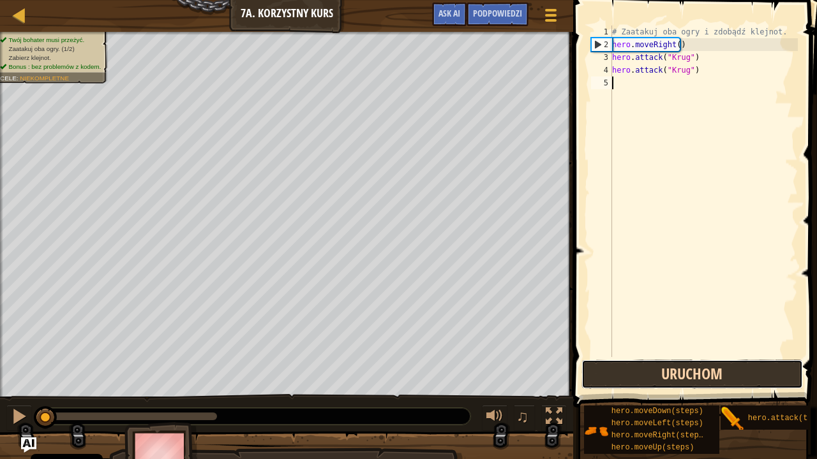
click at [696, 373] on button "Uruchom" at bounding box center [691, 374] width 221 height 29
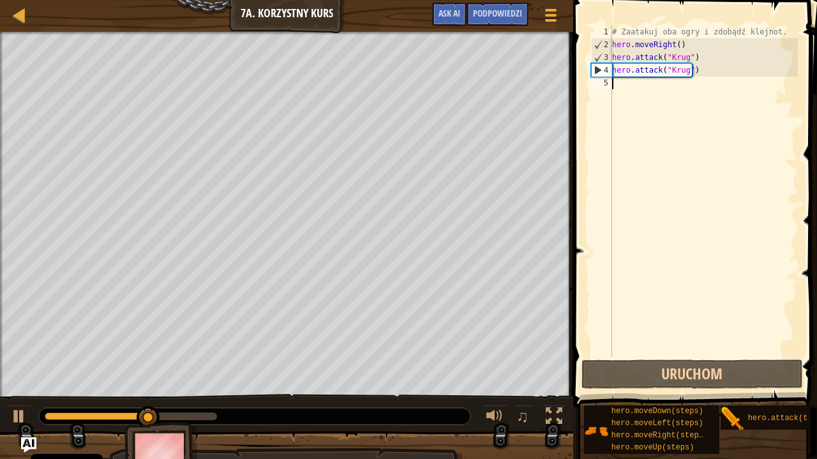
type textarea "h"
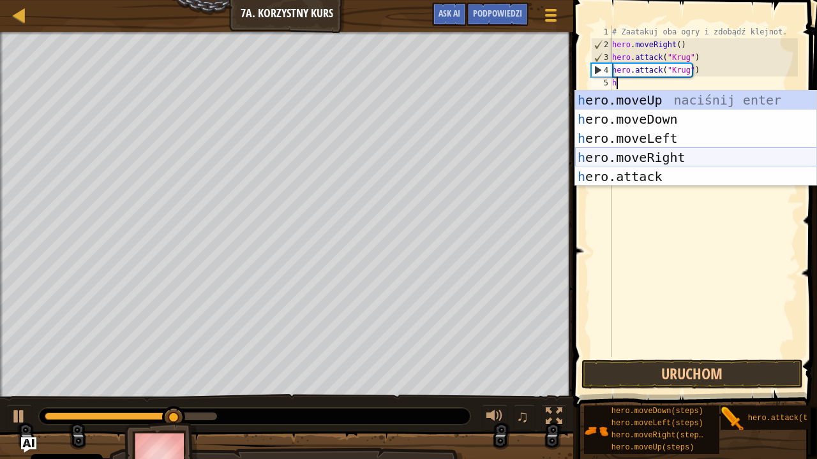
click at [685, 150] on div "h ero.moveUp naciśnij enter h ero.moveDown naciśnij enter h ero.moveLeft naciśn…" at bounding box center [696, 158] width 242 height 134
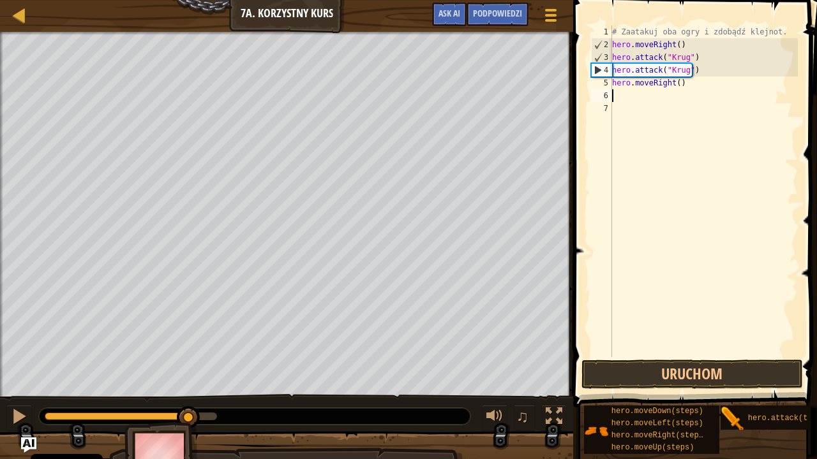
type textarea "h"
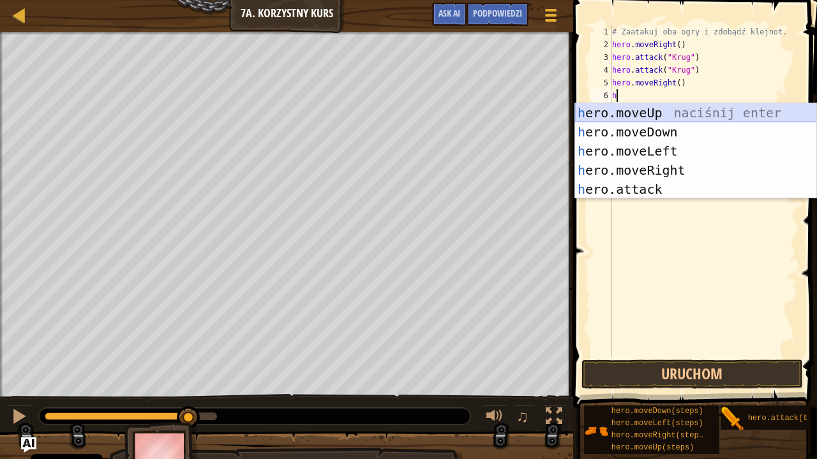
click at [669, 106] on div "h ero.moveUp naciśnij enter h ero.moveDown naciśnij enter h ero.moveLeft naciśn…" at bounding box center [696, 170] width 242 height 134
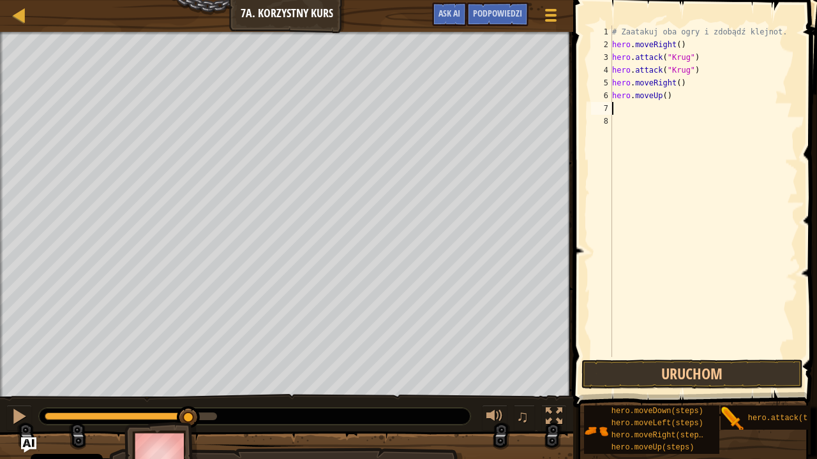
type textarea "h"
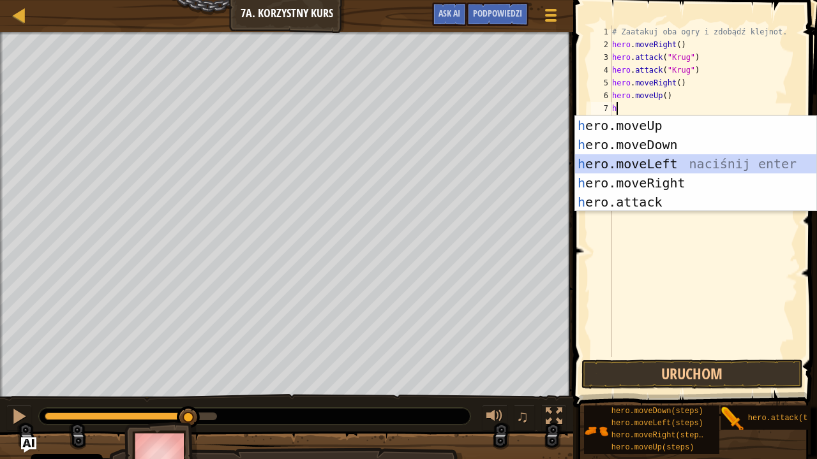
click at [634, 159] on div "h ero.moveUp naciśnij enter h ero.moveDown naciśnij enter h ero.moveLeft naciśn…" at bounding box center [696, 183] width 242 height 134
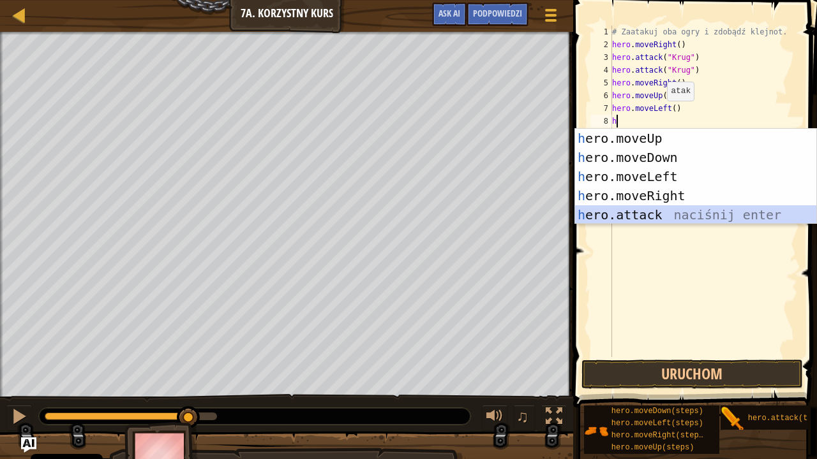
click at [649, 209] on div "h ero.moveUp naciśnij enter h ero.moveDown naciśnij enter h ero.moveLeft naciśn…" at bounding box center [696, 196] width 242 height 134
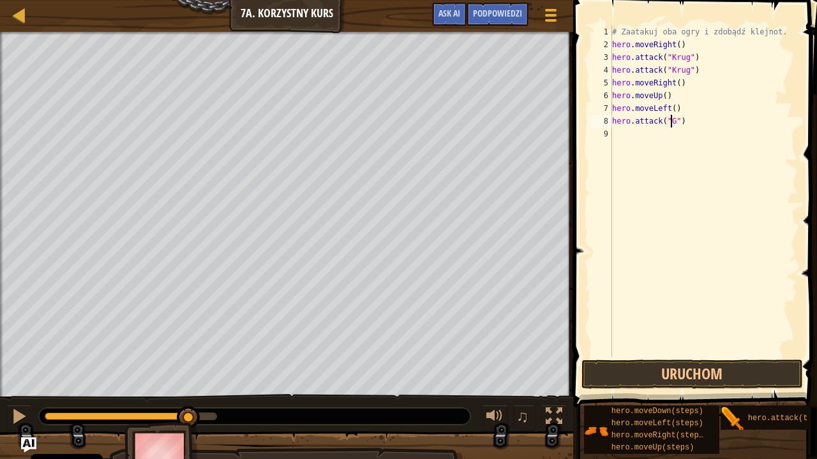
scroll to position [6, 5]
type textarea "hero.attack("Grump")"
drag, startPoint x: 704, startPoint y: 116, endPoint x: 611, endPoint y: 119, distance: 92.6
click at [611, 119] on div "hero.attack("Grump") 1 2 3 4 5 6 7 8 9 # Zaatakuj oba ogry i zdobądź klejnot. h…" at bounding box center [692, 192] width 209 height 332
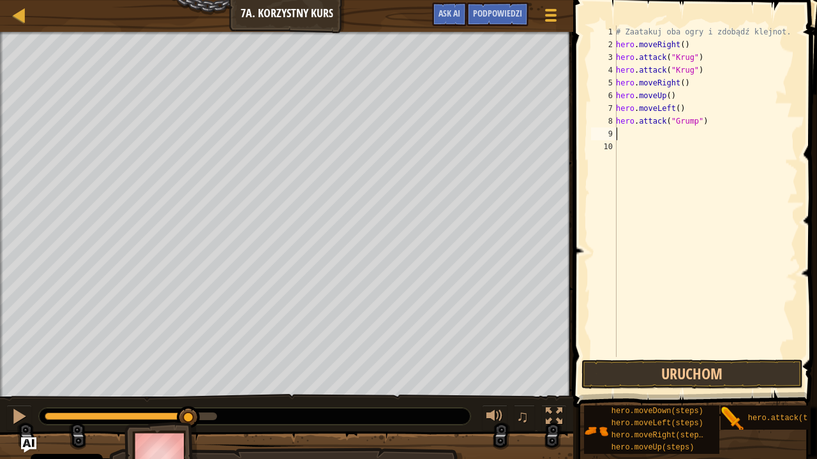
paste textarea
click at [630, 141] on div "# Zaatakuj oba ogry i zdobądź klejnot. hero . moveRight ( ) hero . attack ( "Kr…" at bounding box center [705, 204] width 184 height 357
type textarea "h"
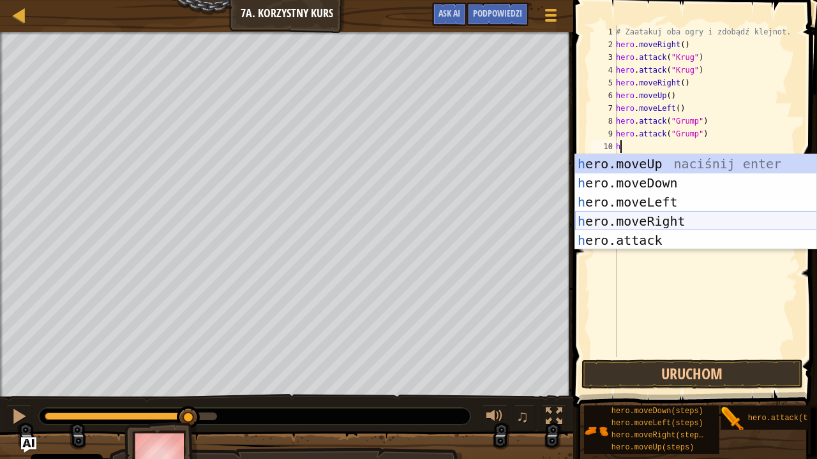
click at [689, 214] on div "h ero.moveUp naciśnij enter h ero.moveDown naciśnij enter h ero.moveLeft naciśn…" at bounding box center [696, 221] width 242 height 134
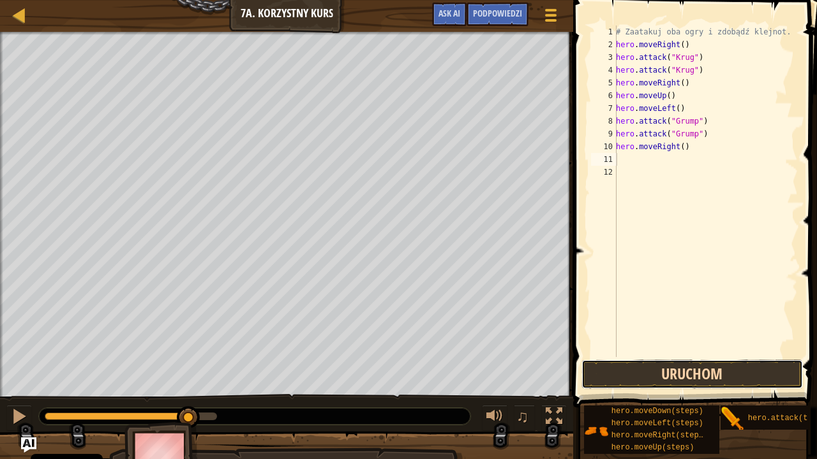
click at [724, 366] on button "Uruchom" at bounding box center [691, 374] width 221 height 29
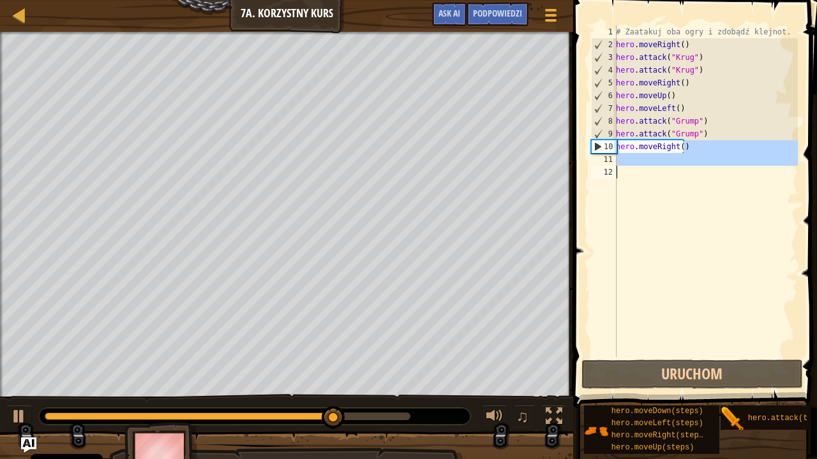
click at [482, 167] on div "Mapa Wprowadzenie do Informatyki 7a. Korzystny Kurs Menu gry Zrobione Podpowied…" at bounding box center [408, 229] width 817 height 459
type textarea "hero.moveRight()"
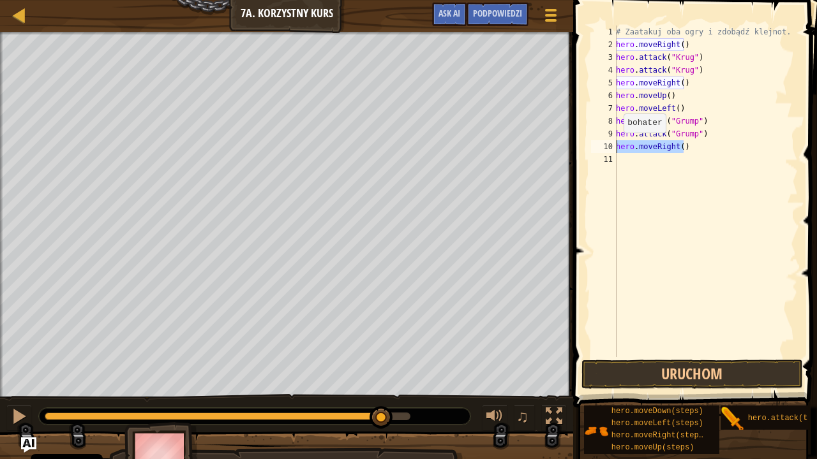
drag, startPoint x: 702, startPoint y: 144, endPoint x: 615, endPoint y: 147, distance: 86.8
click at [615, 147] on div "hero.moveRight() 1 2 3 4 5 6 7 8 9 10 11 # Zaatakuj oba ogry i zdobądź klejnot.…" at bounding box center [692, 192] width 209 height 332
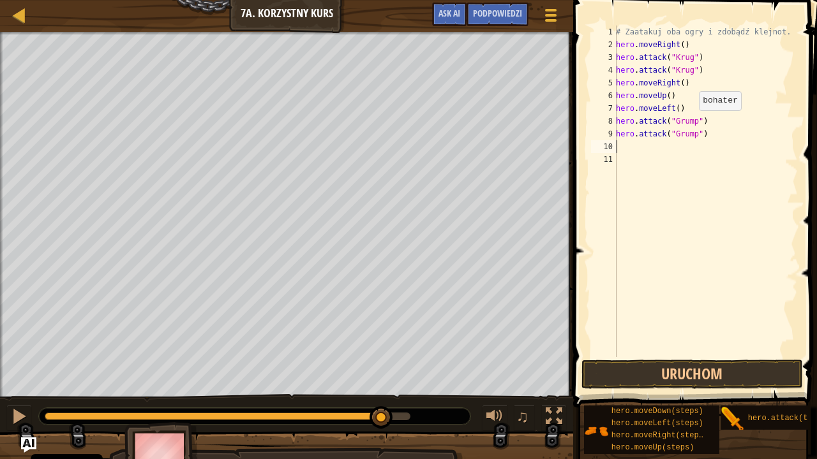
type textarea "h"
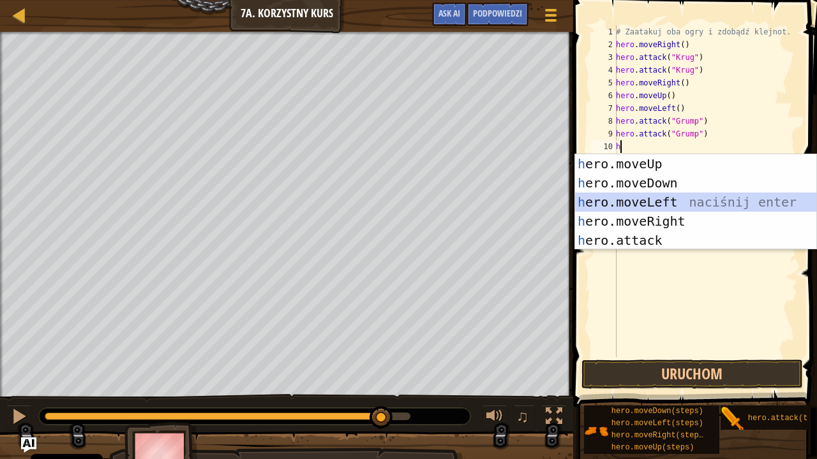
click at [706, 199] on div "h ero.moveUp naciśnij enter h ero.moveDown naciśnij enter h ero.moveLeft naciśn…" at bounding box center [696, 221] width 242 height 134
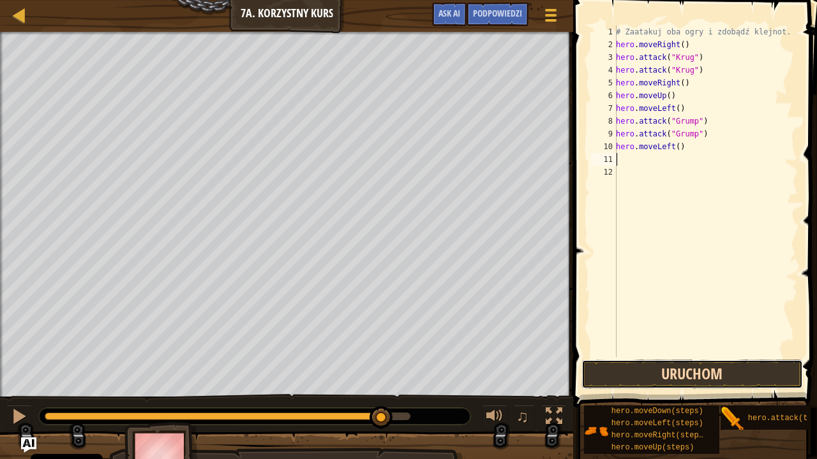
click at [759, 366] on button "Uruchom" at bounding box center [691, 374] width 221 height 29
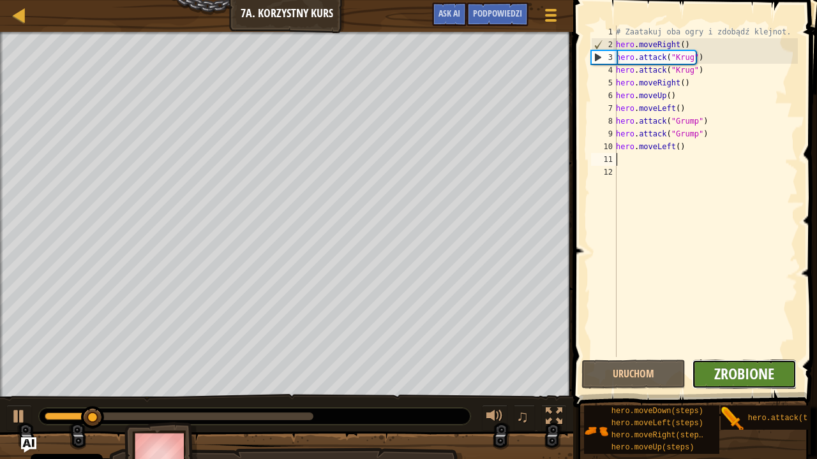
click at [760, 373] on span "Zrobione" at bounding box center [744, 374] width 60 height 20
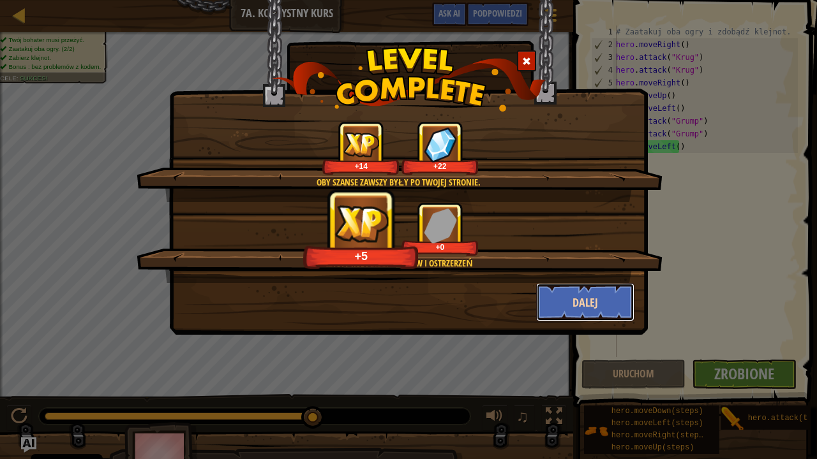
click at [580, 297] on button "Dalej" at bounding box center [585, 302] width 99 height 38
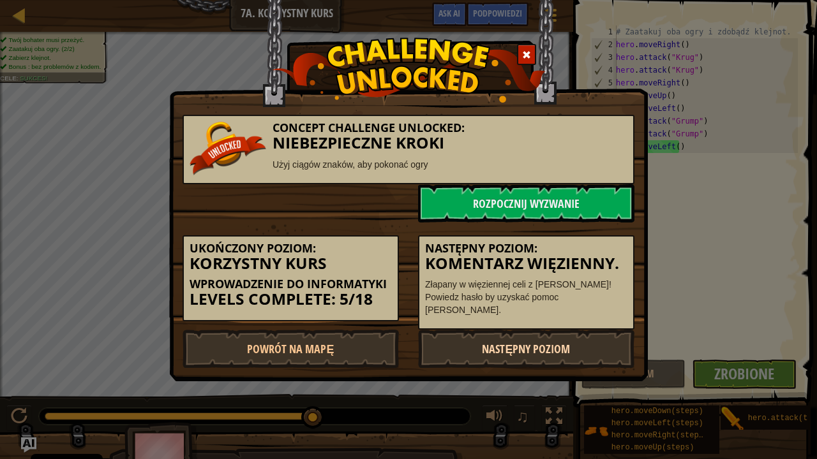
click at [556, 350] on link "Następny poziom" at bounding box center [526, 349] width 216 height 38
click at [528, 345] on link "Następny poziom" at bounding box center [526, 349] width 216 height 38
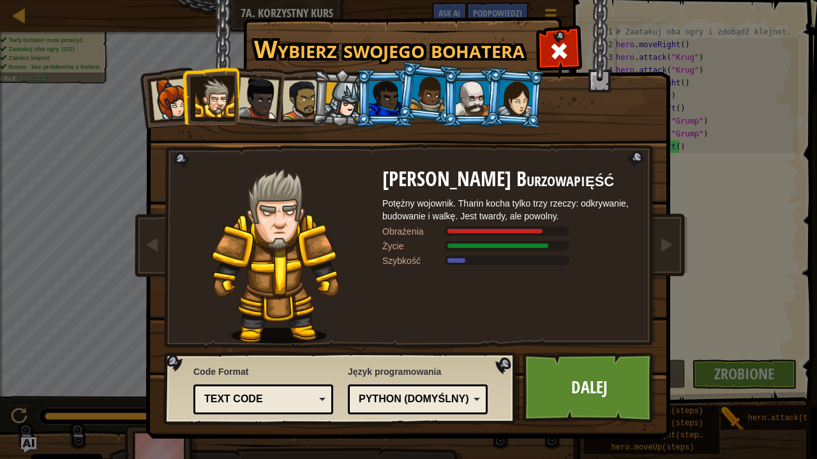
click at [336, 86] on div at bounding box center [343, 100] width 36 height 36
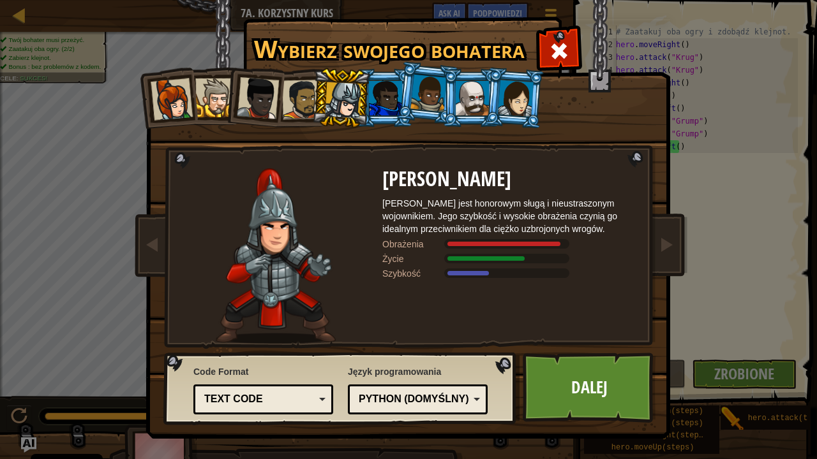
click at [511, 91] on div at bounding box center [516, 98] width 36 height 36
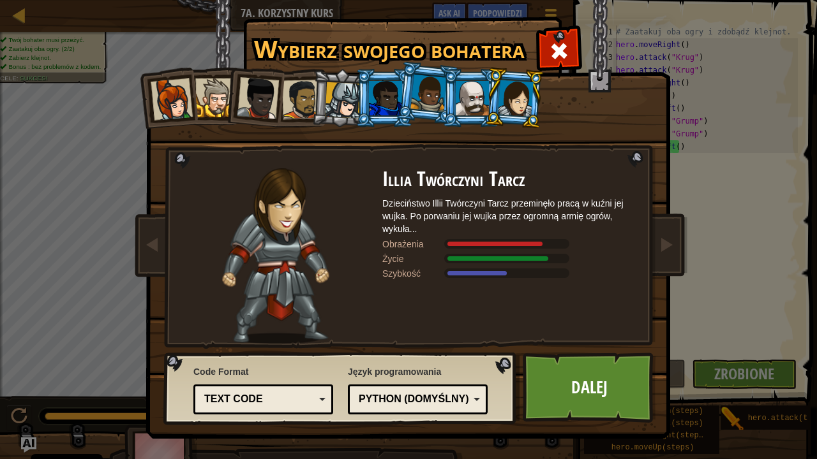
click at [463, 100] on div at bounding box center [472, 98] width 33 height 34
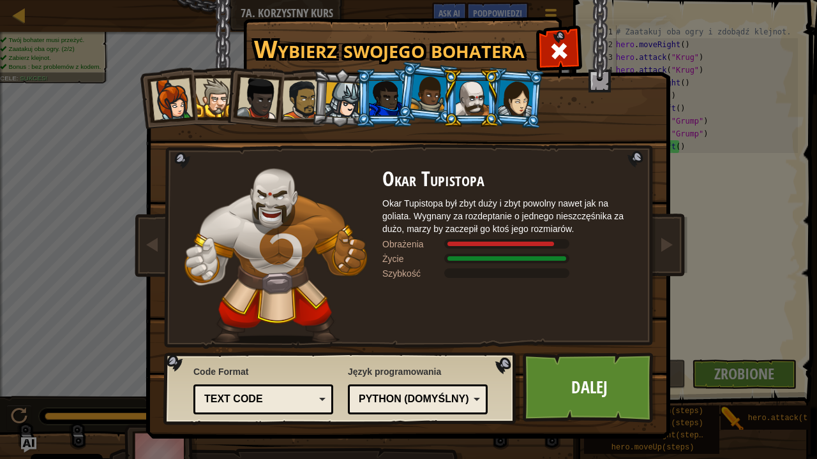
click at [433, 100] on div at bounding box center [428, 94] width 36 height 38
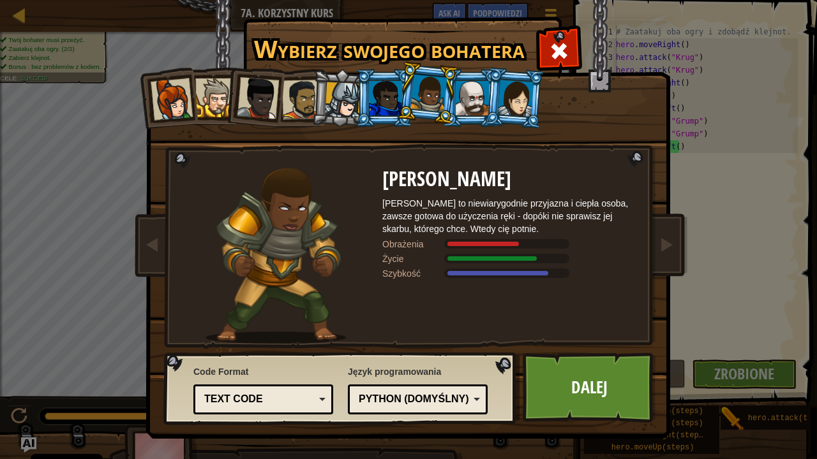
click at [475, 98] on div at bounding box center [472, 98] width 33 height 34
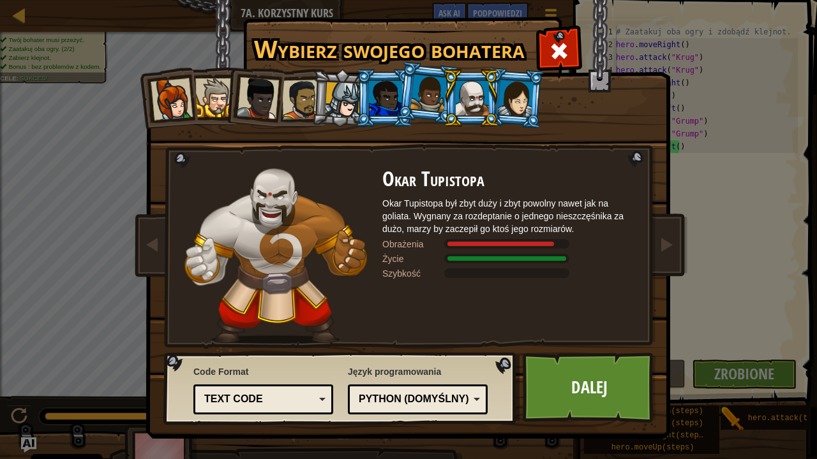
click at [516, 101] on div at bounding box center [516, 98] width 36 height 36
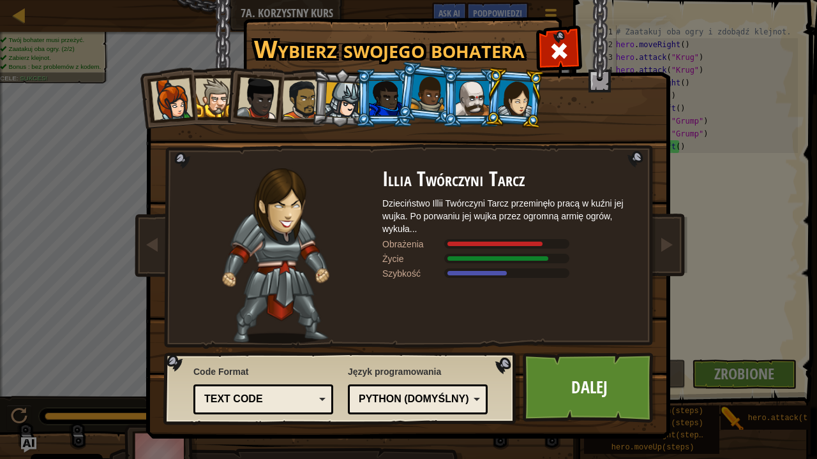
click at [479, 101] on div at bounding box center [472, 98] width 33 height 34
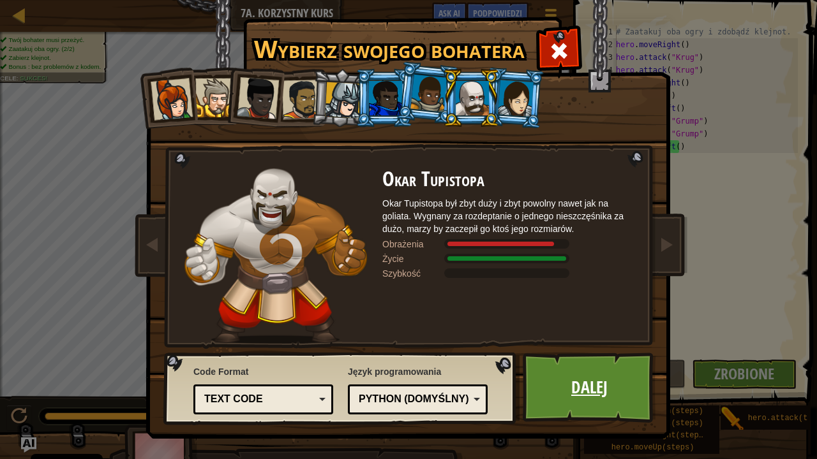
click at [599, 373] on link "Dalej" at bounding box center [589, 388] width 133 height 70
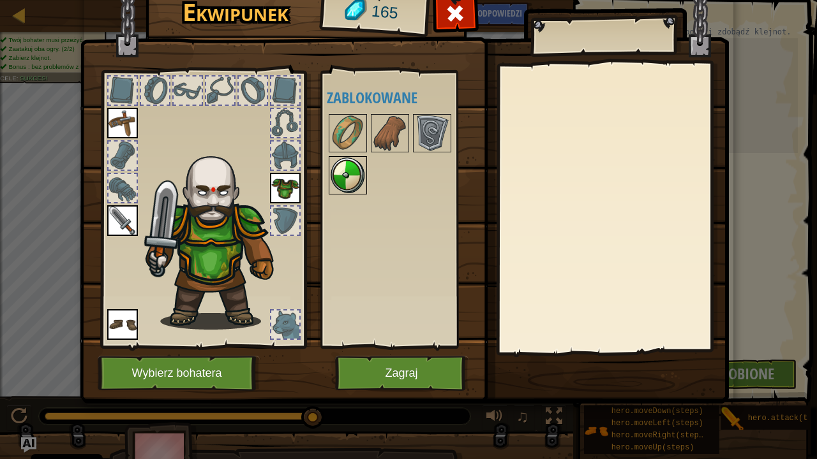
click at [356, 175] on img at bounding box center [348, 176] width 36 height 36
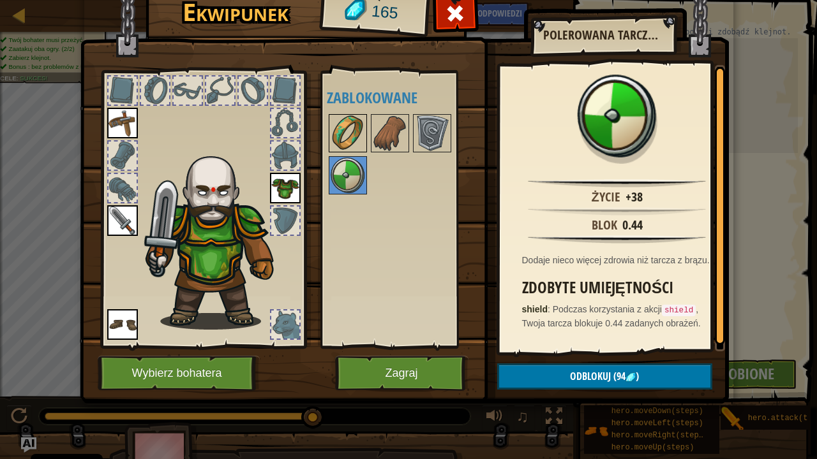
click at [361, 129] on img at bounding box center [348, 133] width 36 height 36
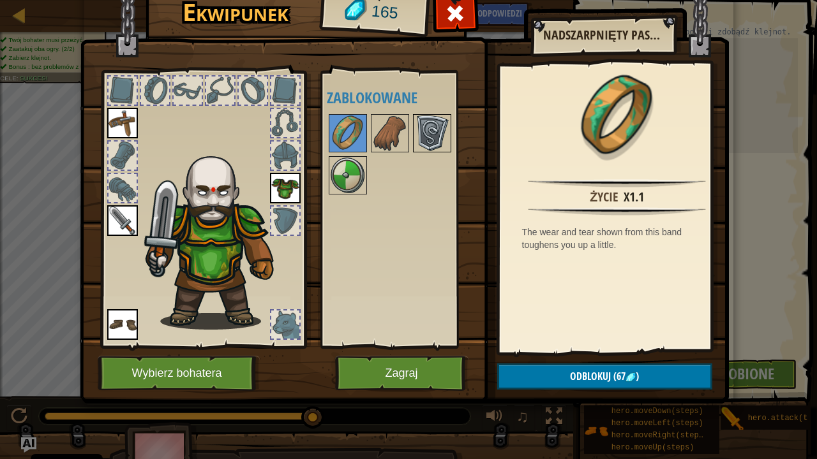
drag, startPoint x: 391, startPoint y: 119, endPoint x: 445, endPoint y: 134, distance: 57.0
click at [394, 119] on img at bounding box center [390, 133] width 36 height 36
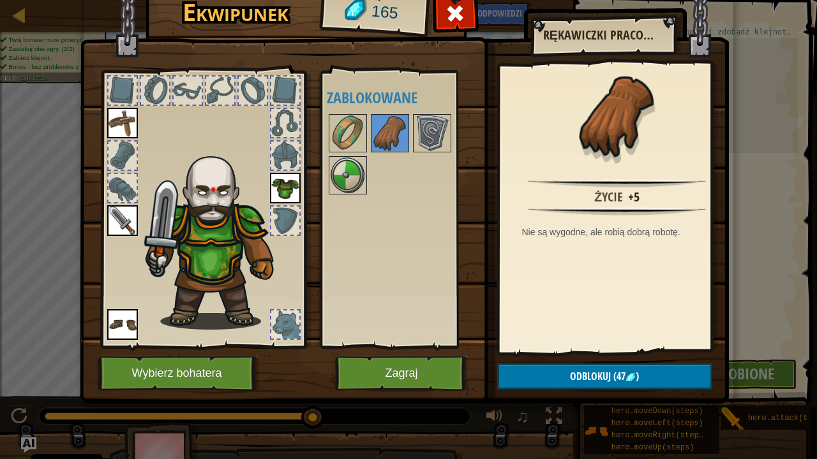
click at [452, 134] on div at bounding box center [407, 154] width 160 height 84
click at [450, 135] on div at bounding box center [407, 154] width 160 height 84
click at [447, 136] on img at bounding box center [432, 133] width 36 height 36
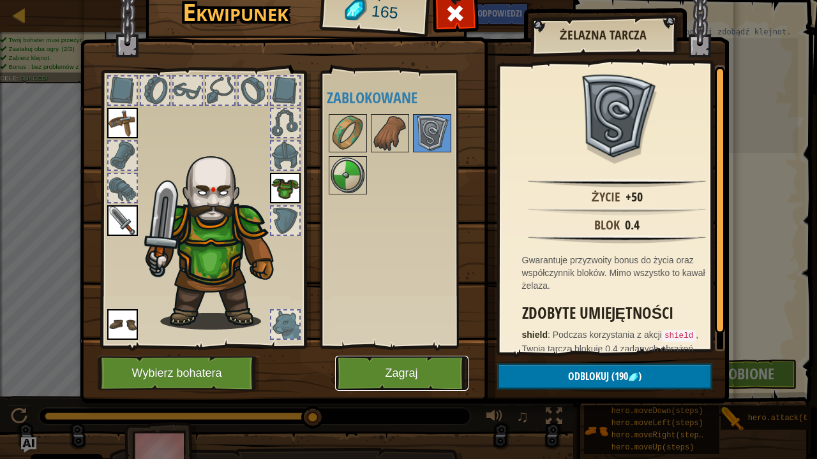
click at [409, 373] on button "Zagraj" at bounding box center [401, 373] width 133 height 35
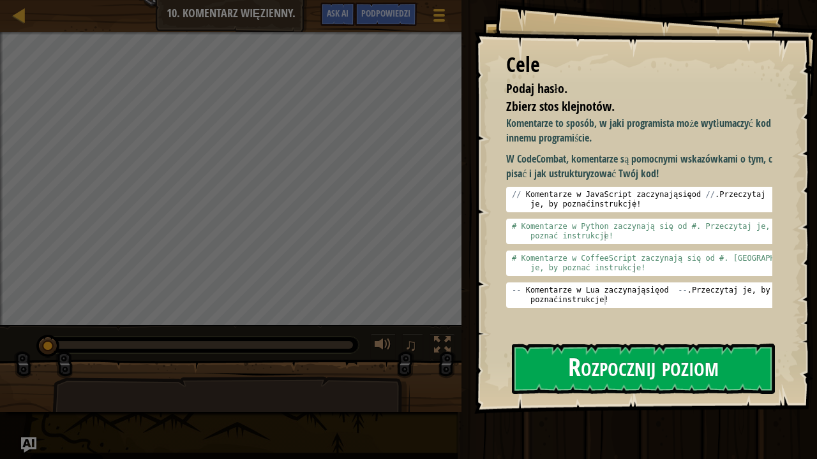
click at [634, 369] on button "Rozpocznij poziom" at bounding box center [643, 369] width 263 height 50
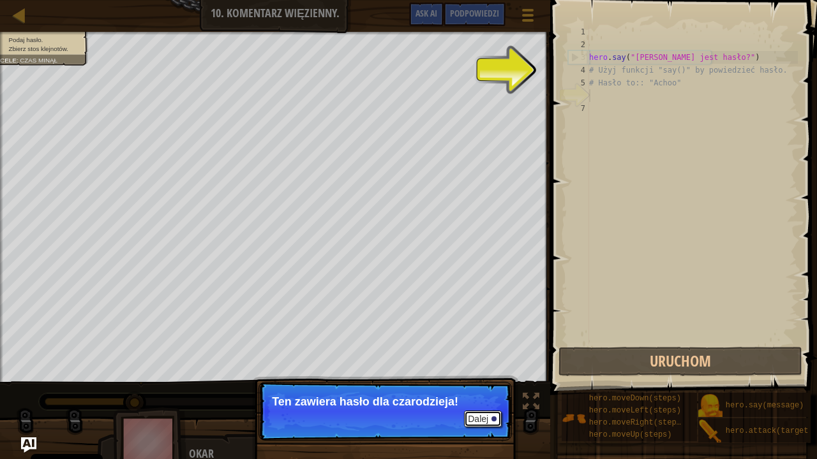
click at [489, 373] on button "Dalej" at bounding box center [483, 419] width 38 height 17
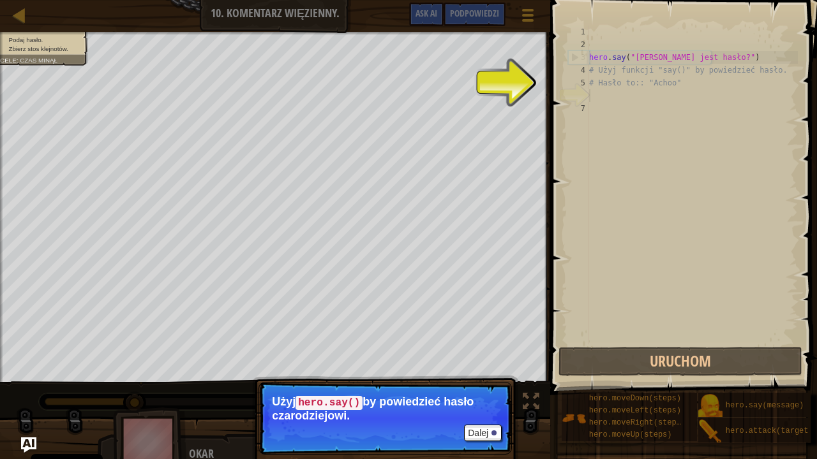
click at [600, 91] on div "hero . say ( "[PERSON_NAME] jest hasło?" ) # Użyj funkcji "say()" by powiedzieć…" at bounding box center [691, 198] width 211 height 345
drag, startPoint x: 699, startPoint y: 56, endPoint x: 632, endPoint y: 58, distance: 67.7
click at [632, 58] on div "hero . say ( "[PERSON_NAME] jest hasło?" ) # Użyj funkcji "say()" by powiedzieć…" at bounding box center [691, 198] width 211 height 345
click at [597, 89] on div "hero . say ( "[PERSON_NAME] jest hasło?" ) # Użyj funkcji "say()" by powiedzieć…" at bounding box center [691, 198] width 211 height 345
type textarea "# Hasło to:: "Achoo""
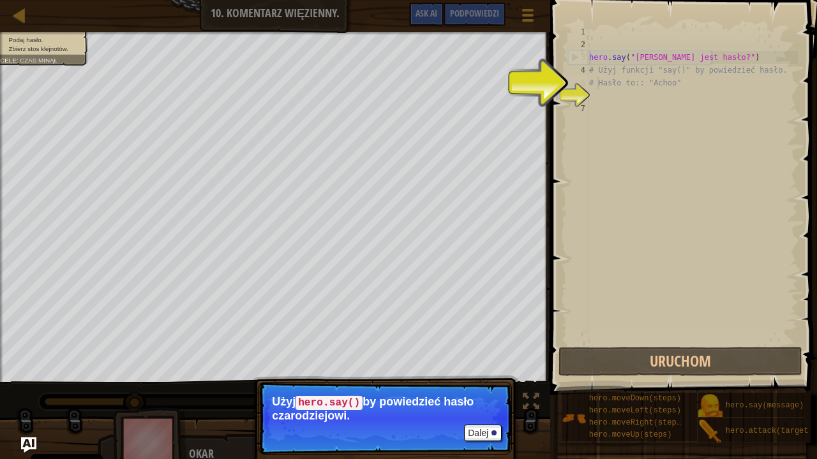
click at [596, 93] on div "hero . say ( "[PERSON_NAME] jest hasło?" ) # Użyj funkcji "say()" by powiedzieć…" at bounding box center [691, 198] width 211 height 345
click at [485, 373] on button "Dalej" at bounding box center [483, 433] width 38 height 17
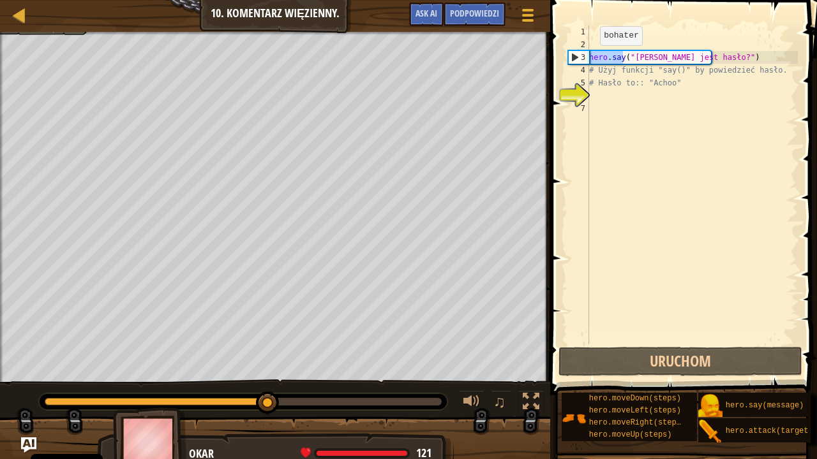
drag, startPoint x: 623, startPoint y: 59, endPoint x: 589, endPoint y: 58, distance: 33.8
click at [589, 58] on div "hero . say ( "[PERSON_NAME] jest hasło?" ) # Użyj funkcji "say()" by powiedzieć…" at bounding box center [691, 198] width 211 height 345
drag, startPoint x: 617, startPoint y: 84, endPoint x: 618, endPoint y: 90, distance: 6.4
click at [616, 86] on div "hero . say ( "[PERSON_NAME] jest hasło?" ) # Użyj funkcji "say()" by powiedzieć…" at bounding box center [691, 198] width 211 height 345
type textarea "# Hasło to:: "Achoo""
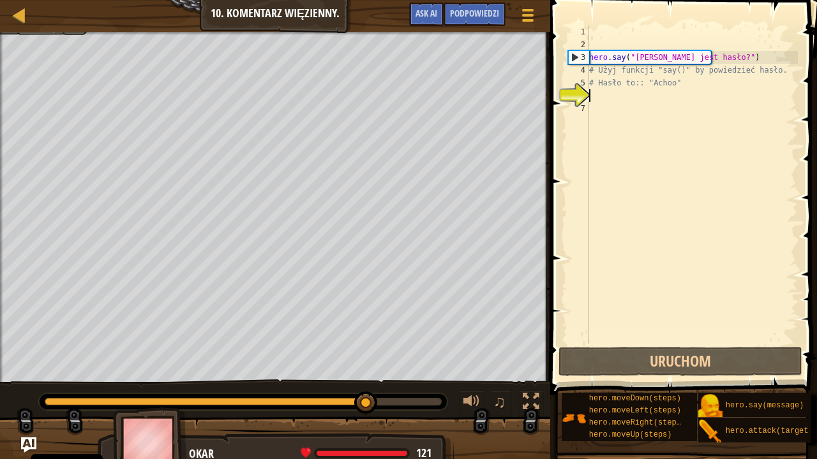
click at [614, 98] on div "hero . say ( "[PERSON_NAME] jest hasło?" ) # Użyj funkcji "say()" by powiedzieć…" at bounding box center [691, 198] width 211 height 345
paste textarea "hero.say"
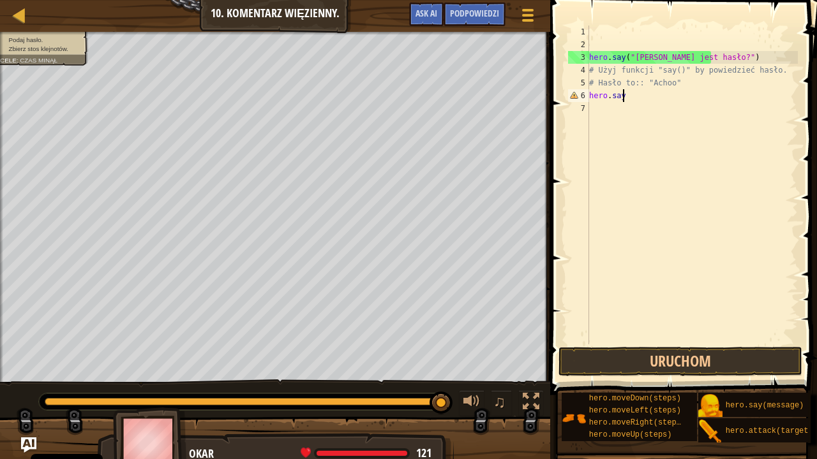
scroll to position [6, 2]
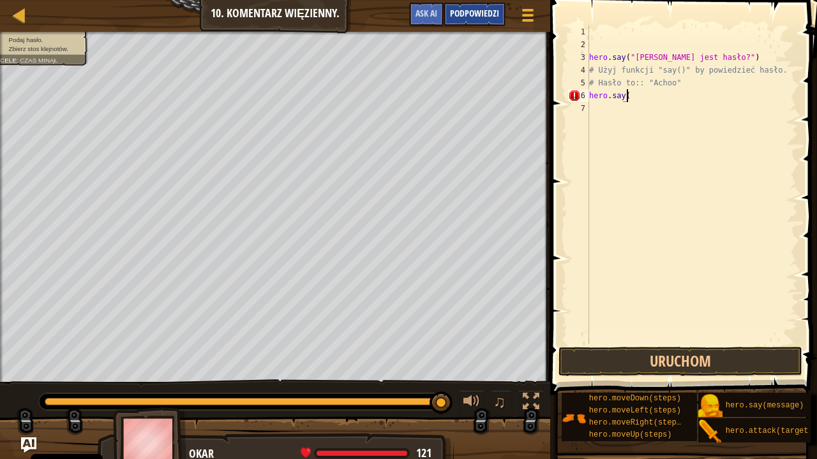
click at [462, 4] on div "Podpowiedzi" at bounding box center [474, 15] width 62 height 24
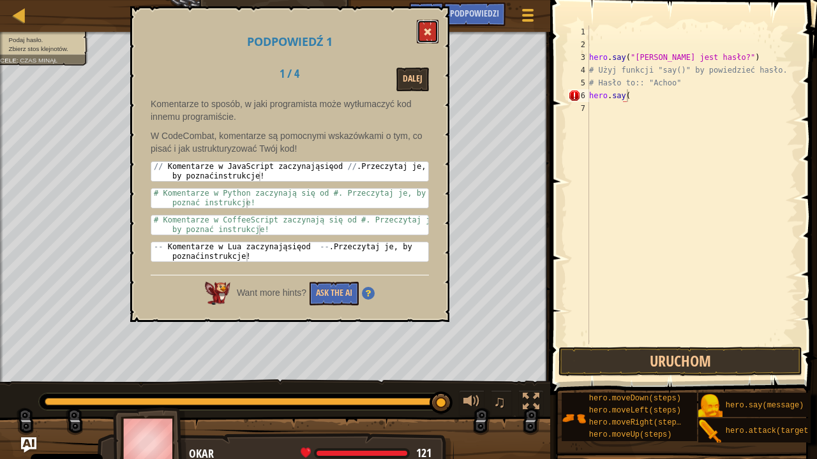
click at [424, 38] on button at bounding box center [428, 32] width 22 height 24
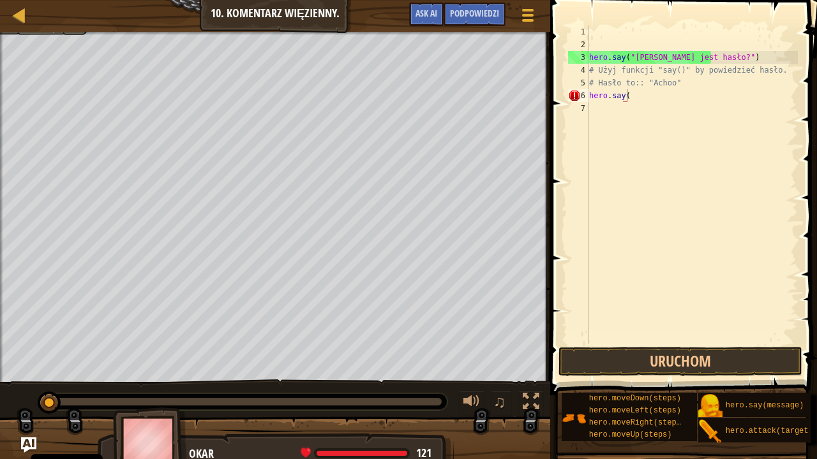
drag, startPoint x: 434, startPoint y: 398, endPoint x: 0, endPoint y: 406, distance: 434.0
click at [0, 373] on div "♫" at bounding box center [275, 399] width 550 height 38
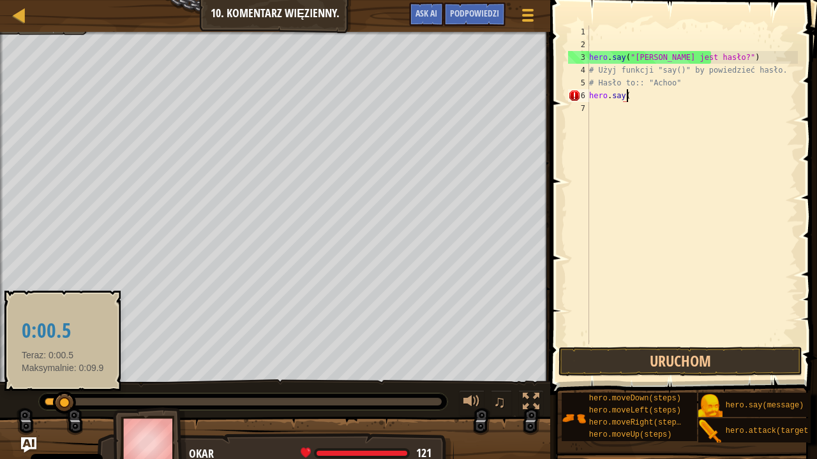
drag, startPoint x: 51, startPoint y: 400, endPoint x: 68, endPoint y: 400, distance: 16.6
click at [68, 373] on div at bounding box center [64, 403] width 23 height 23
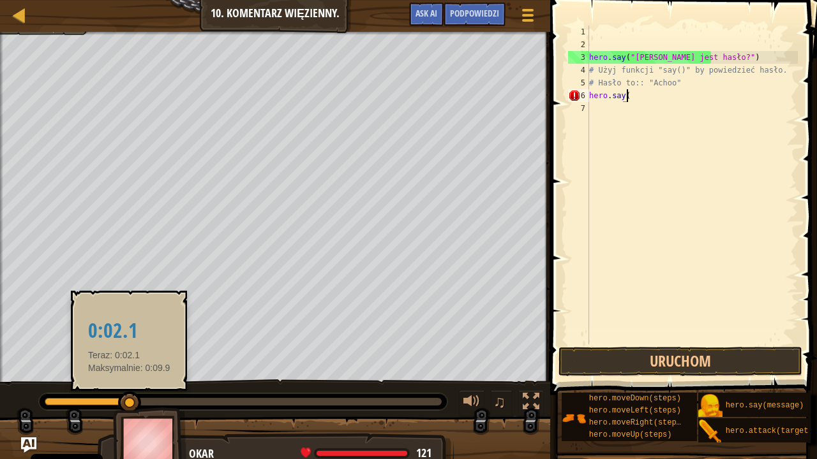
drag, startPoint x: 73, startPoint y: 403, endPoint x: 129, endPoint y: 398, distance: 56.3
click at [129, 373] on div at bounding box center [129, 403] width 23 height 23
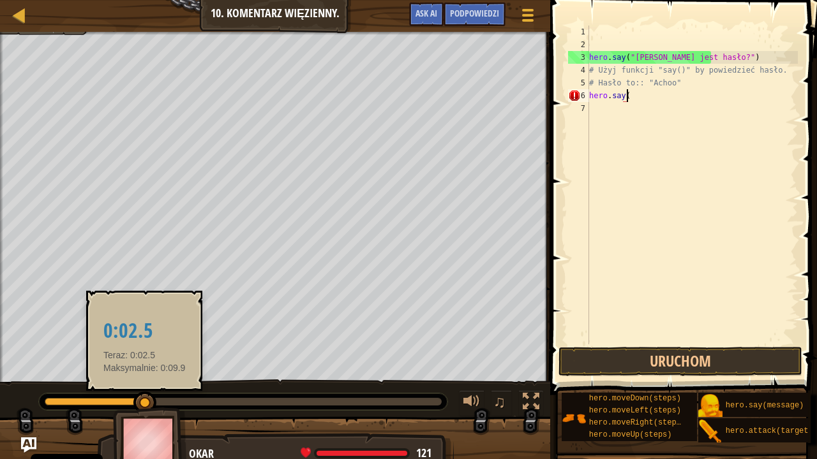
drag, startPoint x: 129, startPoint y: 398, endPoint x: 144, endPoint y: 398, distance: 15.3
click at [144, 373] on div at bounding box center [144, 403] width 23 height 23
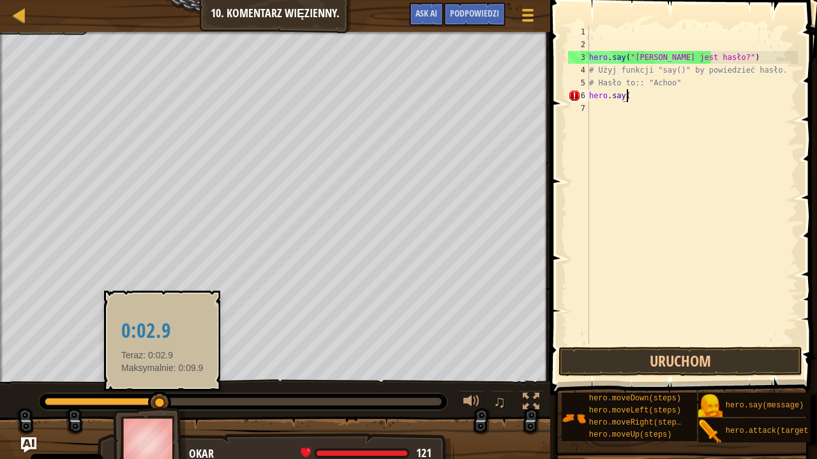
drag, startPoint x: 147, startPoint y: 398, endPoint x: 162, endPoint y: 398, distance: 15.3
click at [162, 373] on div at bounding box center [159, 403] width 23 height 23
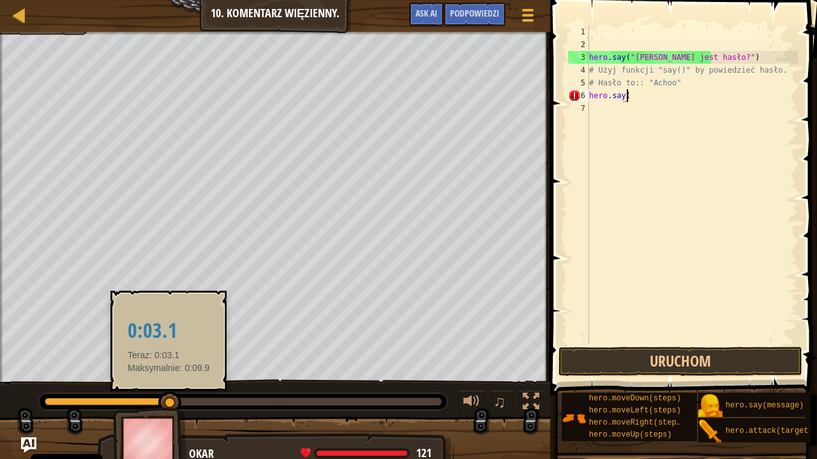
drag, startPoint x: 162, startPoint y: 398, endPoint x: 198, endPoint y: 398, distance: 35.7
click at [181, 373] on div at bounding box center [169, 403] width 23 height 23
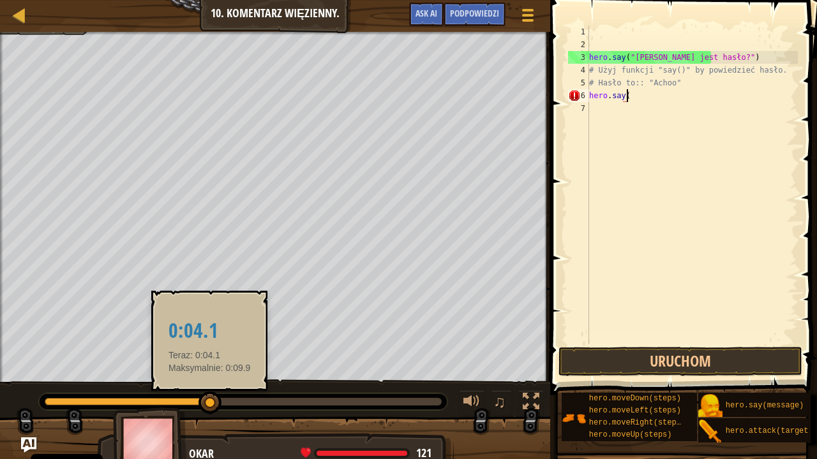
drag, startPoint x: 198, startPoint y: 398, endPoint x: 209, endPoint y: 398, distance: 11.5
click at [209, 373] on div at bounding box center [209, 403] width 23 height 23
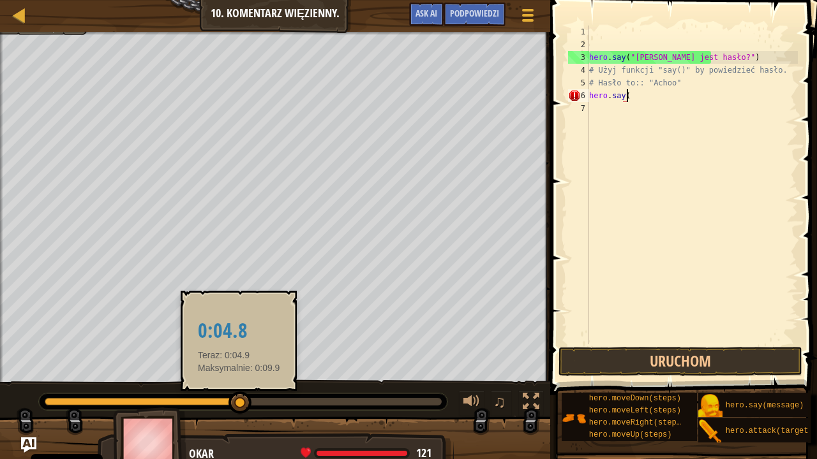
drag, startPoint x: 237, startPoint y: 398, endPoint x: 247, endPoint y: 396, distance: 10.4
click at [241, 373] on div at bounding box center [239, 403] width 23 height 23
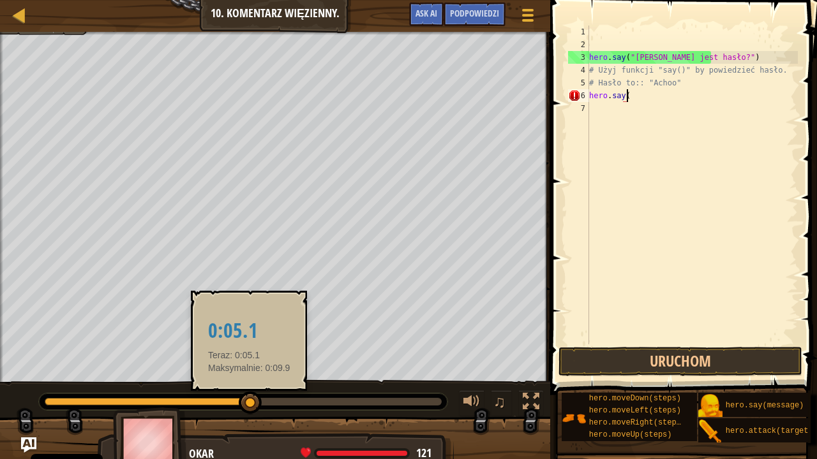
drag, startPoint x: 249, startPoint y: 396, endPoint x: 277, endPoint y: 394, distance: 28.1
click at [260, 373] on div at bounding box center [250, 403] width 23 height 23
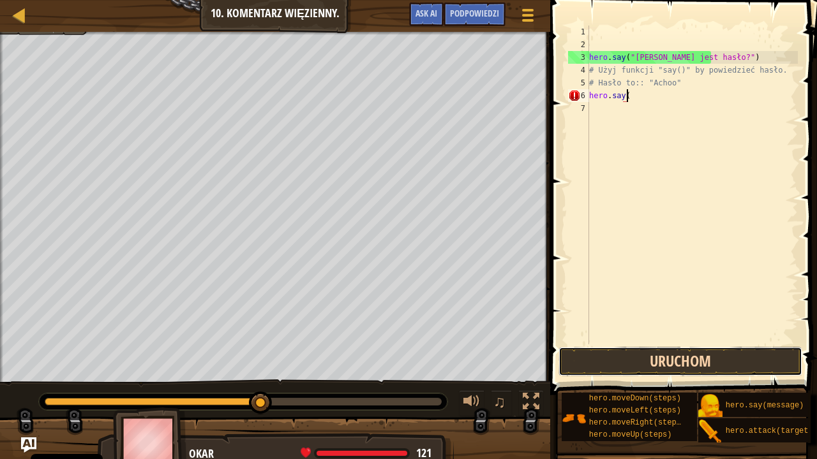
click at [742, 361] on button "Uruchom" at bounding box center [680, 361] width 244 height 29
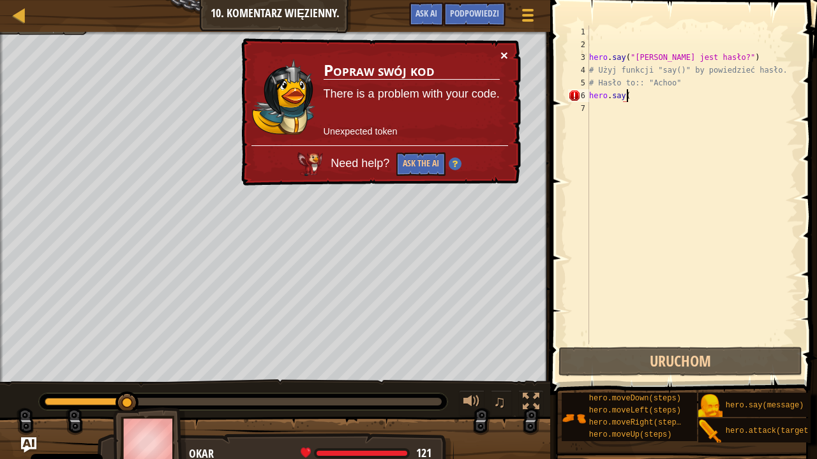
click at [503, 50] on button "×" at bounding box center [504, 54] width 8 height 13
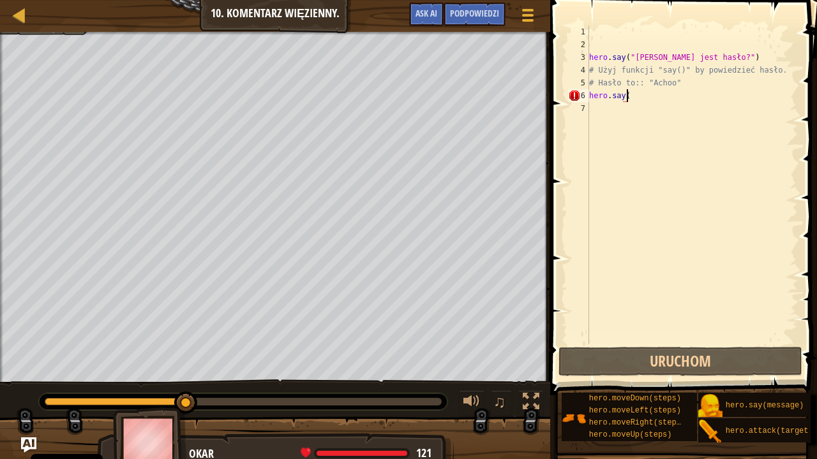
click at [669, 98] on div "hero . say ( "[PERSON_NAME] jest hasło?" ) # Użyj funkcji "say()" by powiedzieć…" at bounding box center [691, 198] width 211 height 345
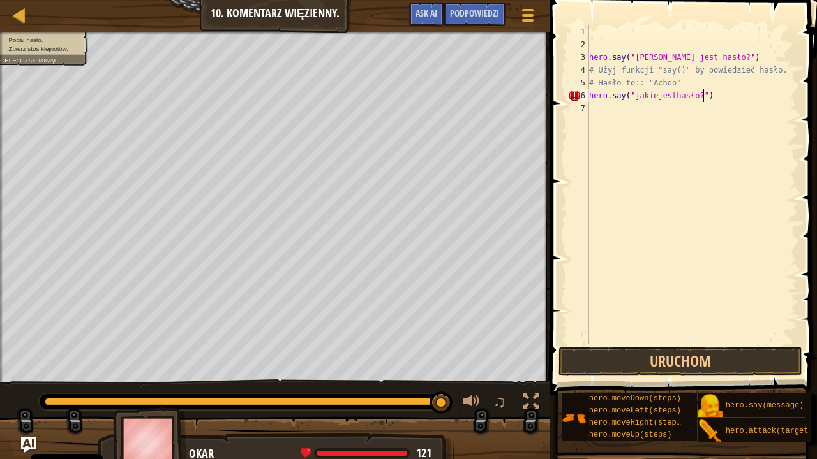
scroll to position [6, 9]
click at [706, 361] on button "Uruchom" at bounding box center [680, 361] width 244 height 29
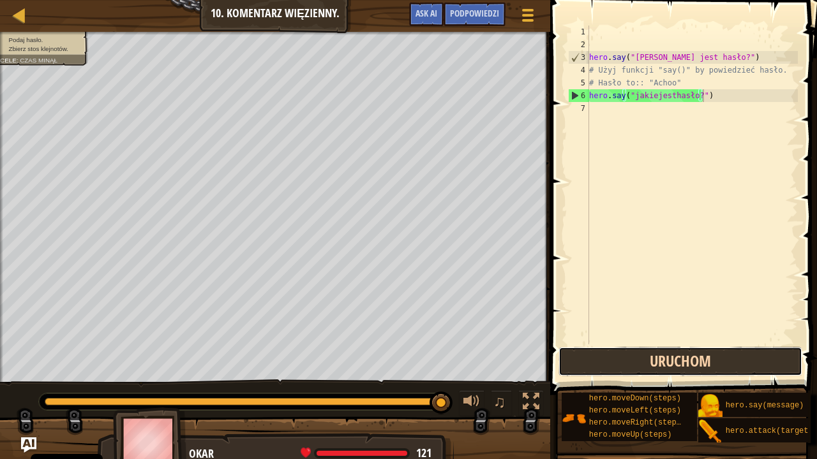
click at [706, 361] on button "Uruchom" at bounding box center [680, 361] width 244 height 29
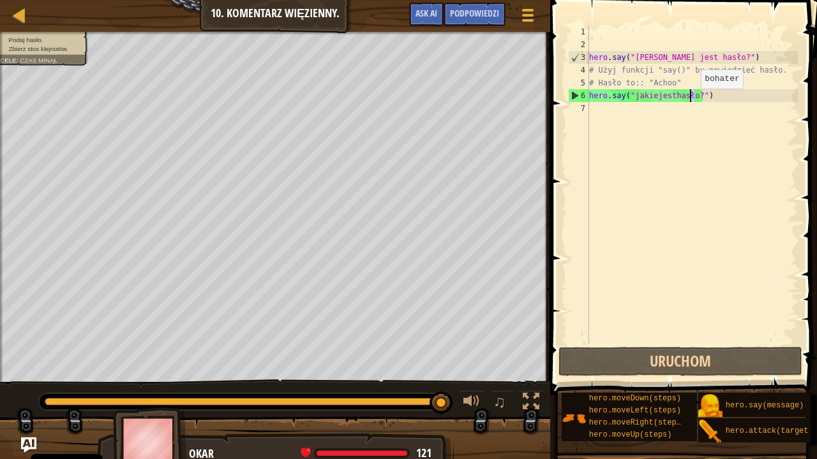
click at [692, 100] on div "hero . say ( "[PERSON_NAME] jest hasło?" ) # Użyj funkcji "say()" by powiedzieć…" at bounding box center [691, 198] width 211 height 345
click at [692, 96] on div "hero . say ( "[PERSON_NAME] jest hasło?" ) # Użyj funkcji "say()" by powiedzieć…" at bounding box center [691, 185] width 211 height 319
drag, startPoint x: 692, startPoint y: 96, endPoint x: 639, endPoint y: 101, distance: 52.6
click at [639, 101] on div "hero . say ( "[PERSON_NAME] jest hasło?" ) # Użyj funkcji "say()" by powiedzieć…" at bounding box center [691, 198] width 211 height 345
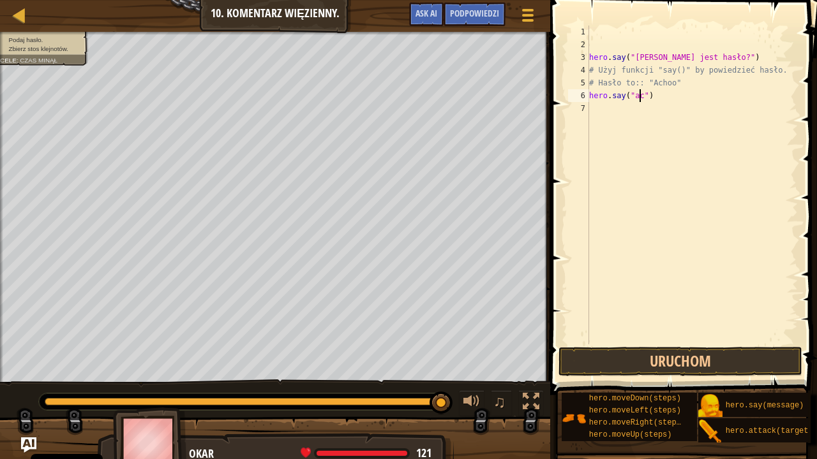
scroll to position [6, 4]
type textarea "hero.say("achoo")"
click at [733, 354] on button "Uruchom" at bounding box center [680, 361] width 244 height 29
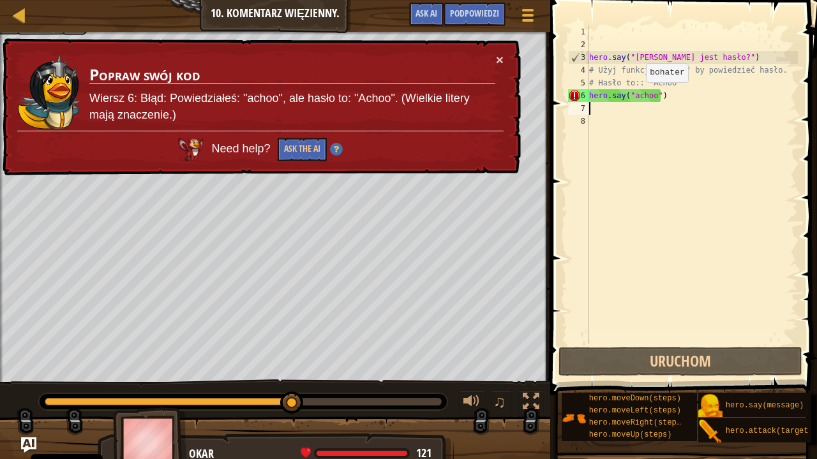
click at [635, 94] on div "hero . say ( "[PERSON_NAME] jest hasło?" ) # Użyj funkcji "say()" by powiedzieć…" at bounding box center [691, 198] width 211 height 345
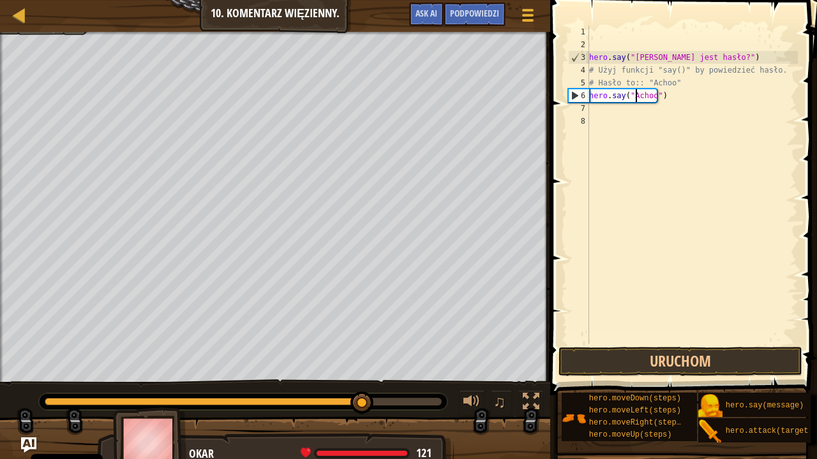
scroll to position [6, 4]
type textarea "hero.say("Achoo")"
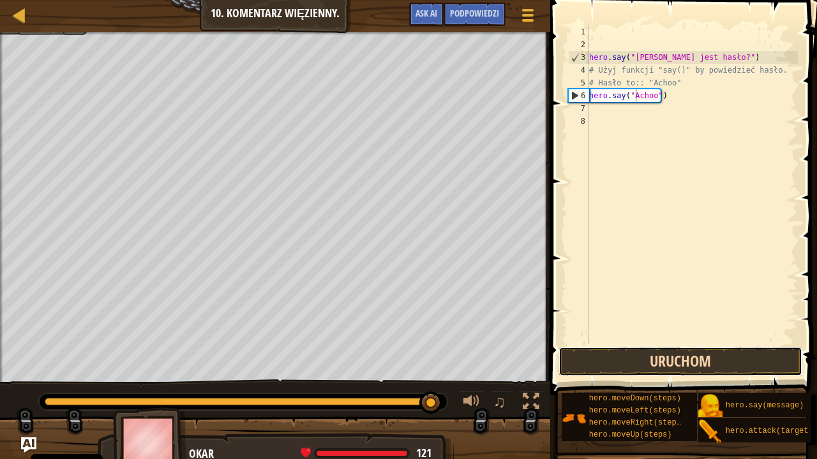
click at [715, 348] on button "Uruchom" at bounding box center [680, 361] width 244 height 29
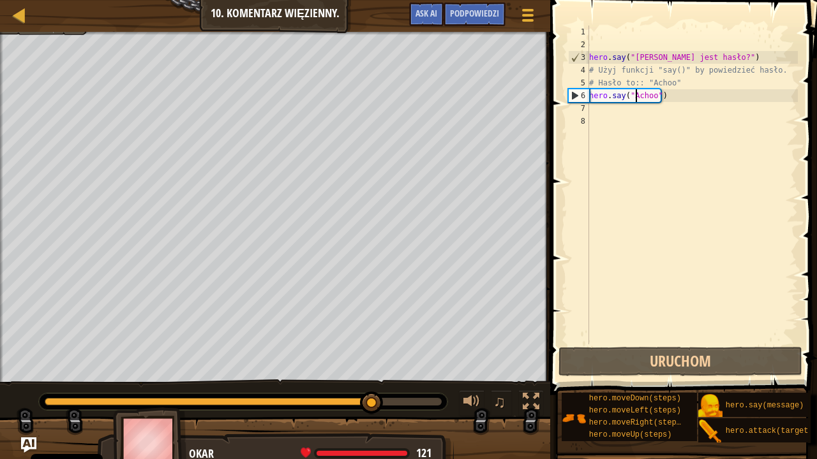
click at [603, 114] on div "hero . say ( "[PERSON_NAME] jest hasło?" ) # Użyj funkcji "say()" by powiedzieć…" at bounding box center [691, 198] width 211 height 345
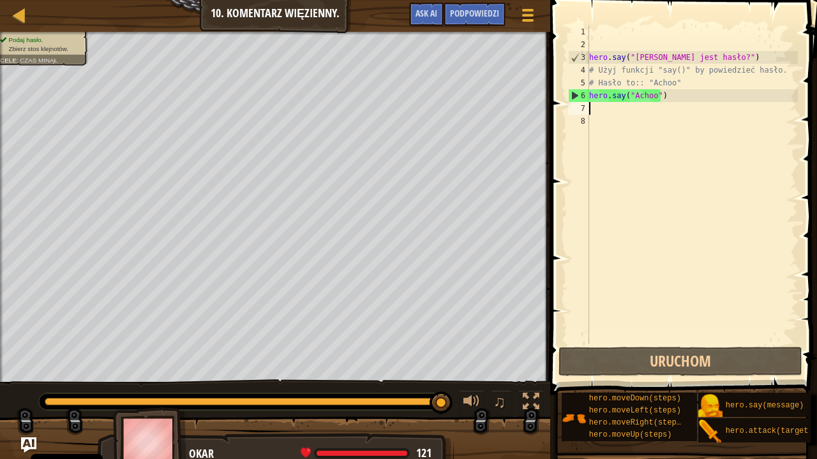
type textarea "h"
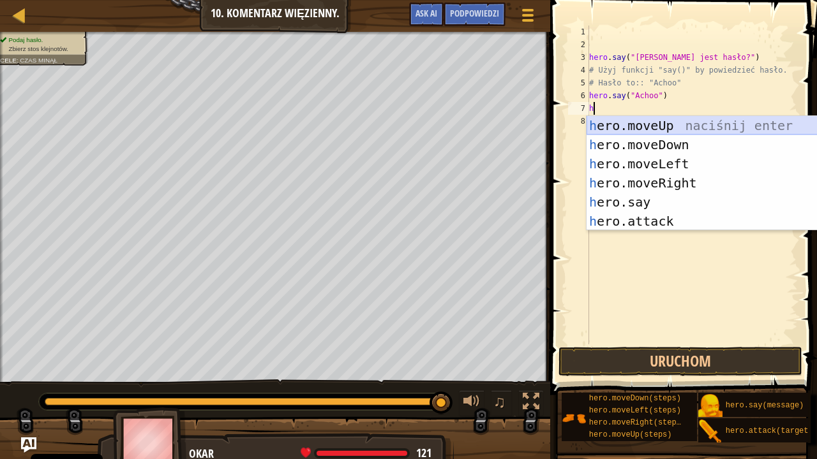
click at [667, 119] on div "h ero.moveUp naciśnij enter h ero.moveDown naciśnij enter h ero.moveLeft naciśn…" at bounding box center [707, 192] width 242 height 153
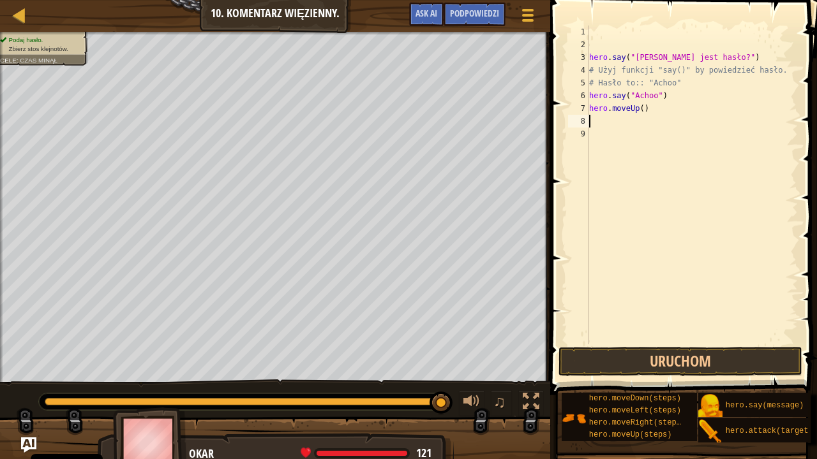
click at [629, 134] on div "hero . say ( "[PERSON_NAME] jest hasło?" ) # Użyj funkcji "say()" by powiedzieć…" at bounding box center [691, 198] width 211 height 345
click at [621, 114] on div "hero . say ( "[PERSON_NAME] jest hasło?" ) # Użyj funkcji "say()" by powiedzieć…" at bounding box center [691, 198] width 211 height 345
type textarea "hero.moveUp()"
click at [619, 115] on div "hero . say ( "[PERSON_NAME] jest hasło?" ) # Użyj funkcji "say()" by powiedzieć…" at bounding box center [691, 198] width 211 height 345
type textarea "h"
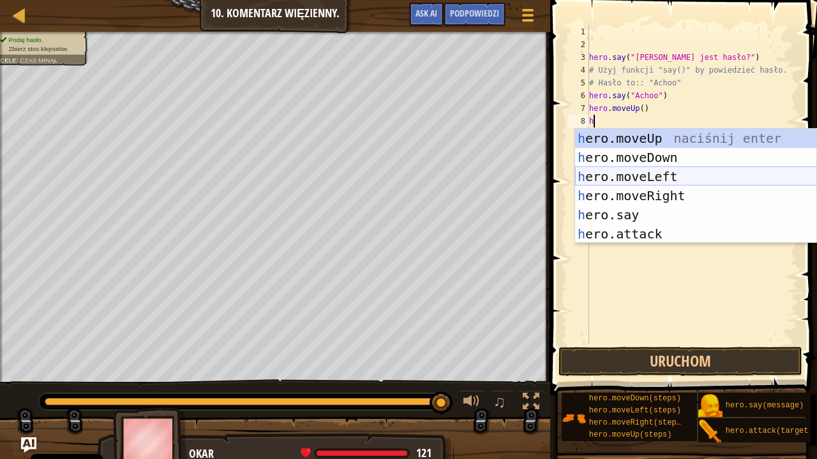
click at [685, 185] on div "h ero.moveUp naciśnij enter h ero.moveDown naciśnij enter h ero.moveLeft naciśn…" at bounding box center [696, 205] width 242 height 153
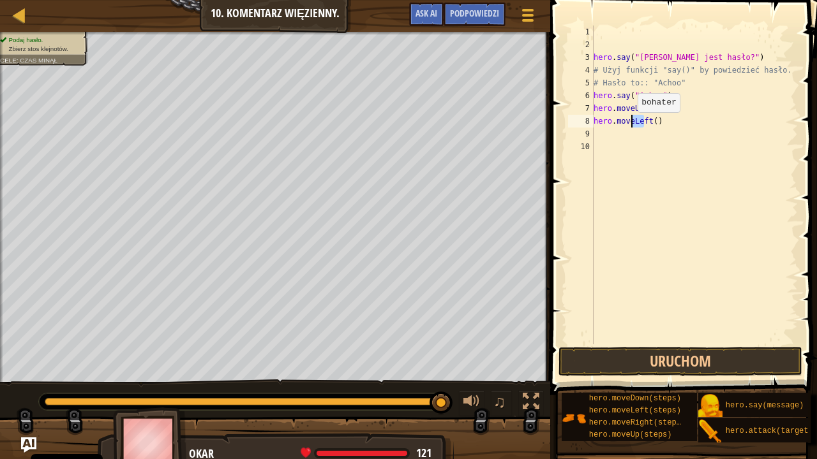
drag, startPoint x: 646, startPoint y: 121, endPoint x: 631, endPoint y: 125, distance: 15.2
click at [631, 125] on div "hero . say ( "[PERSON_NAME] jest hasło?" ) # Użyj funkcji "say()" by powiedzieć…" at bounding box center [694, 198] width 207 height 345
click at [633, 119] on div "hero . say ( "[PERSON_NAME] jest hasło?" ) # Użyj funkcji "say()" by powiedzieć…" at bounding box center [694, 198] width 207 height 345
click at [634, 123] on div "hero . say ( "[PERSON_NAME] jest hasło?" ) # Użyj funkcji "say()" by powiedzieć…" at bounding box center [694, 198] width 207 height 345
click at [636, 123] on div "hero . say ( "[PERSON_NAME] jest hasło?" ) # Użyj funkcji "say()" by powiedzieć…" at bounding box center [694, 185] width 207 height 319
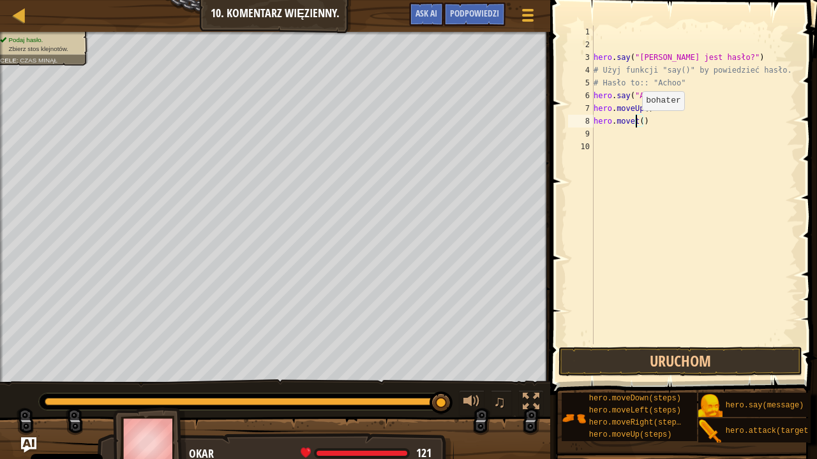
click at [636, 123] on div "hero . say ( "[PERSON_NAME] jest hasło?" ) # Użyj funkcji "say()" by powiedzieć…" at bounding box center [694, 198] width 207 height 345
type textarea "hero.move()"
drag, startPoint x: 648, startPoint y: 123, endPoint x: 589, endPoint y: 119, distance: 59.5
click at [589, 119] on div "hero.move() 1 2 3 4 5 6 7 8 9 10 hero . say ( "[PERSON_NAME] jest hasło?" ) # U…" at bounding box center [681, 185] width 232 height 319
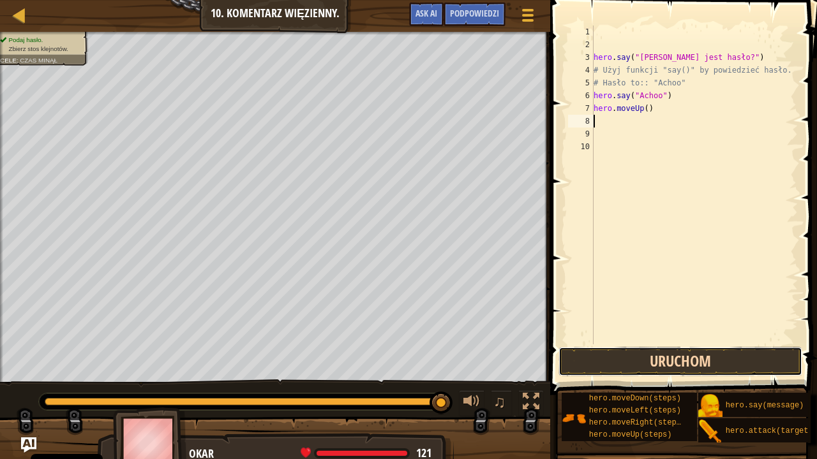
click at [725, 364] on button "Uruchom" at bounding box center [680, 361] width 244 height 29
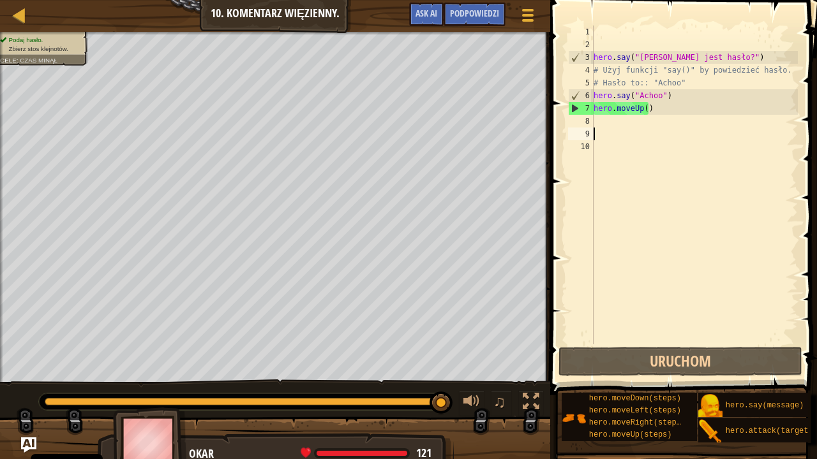
click at [615, 130] on div "hero . say ( "[PERSON_NAME] jest hasło?" ) # Użyj funkcji "say()" by powiedzieć…" at bounding box center [694, 198] width 207 height 345
click at [614, 126] on div "hero . say ( "[PERSON_NAME] jest hasło?" ) # Użyj funkcji "say()" by powiedzieć…" at bounding box center [694, 198] width 207 height 345
type textarea "h"
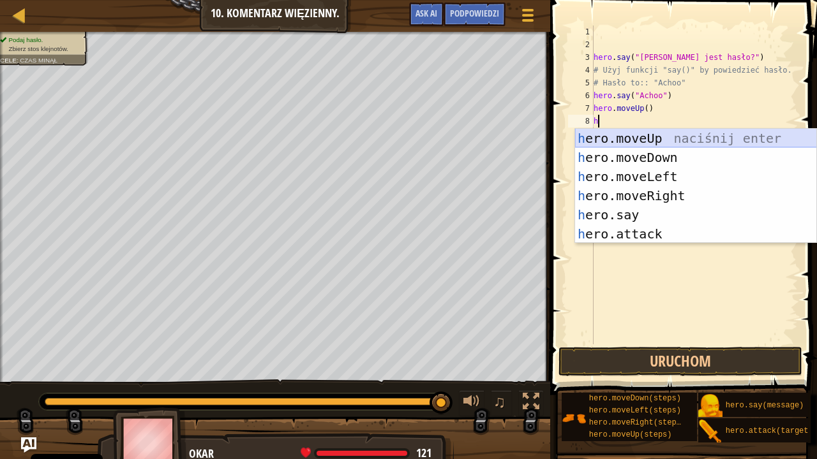
click at [676, 138] on div "h ero.moveUp naciśnij enter h ero.moveDown naciśnij enter h ero.moveLeft naciśn…" at bounding box center [696, 205] width 242 height 153
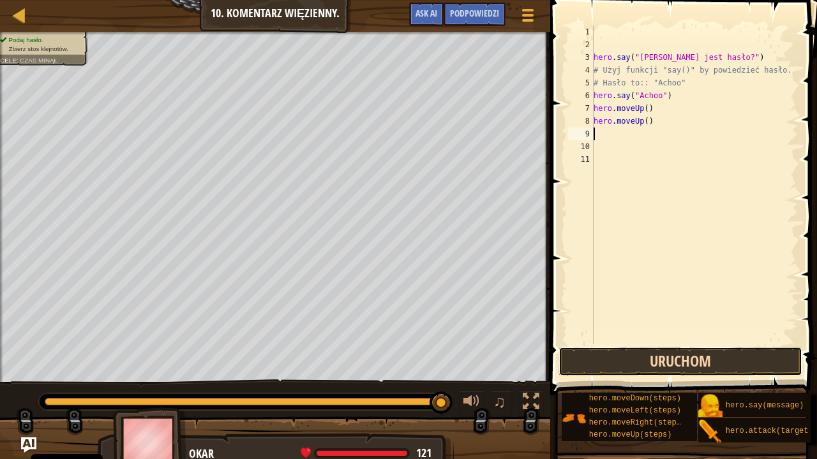
click at [721, 357] on button "Uruchom" at bounding box center [680, 361] width 244 height 29
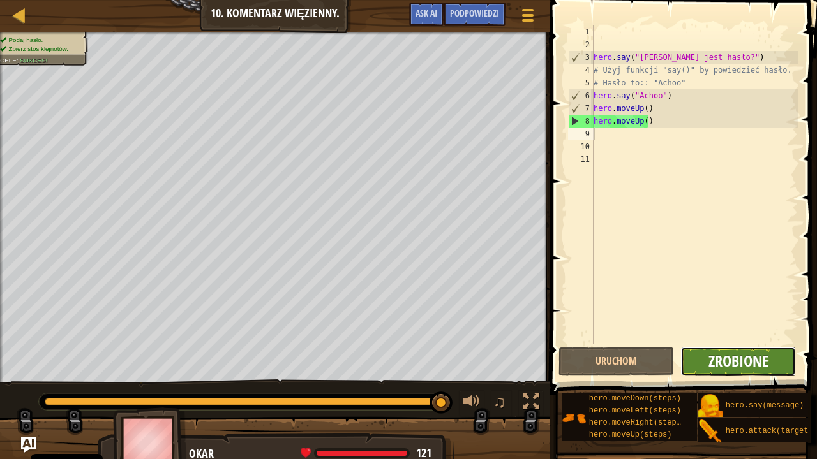
click at [722, 359] on span "Zrobione" at bounding box center [738, 361] width 60 height 20
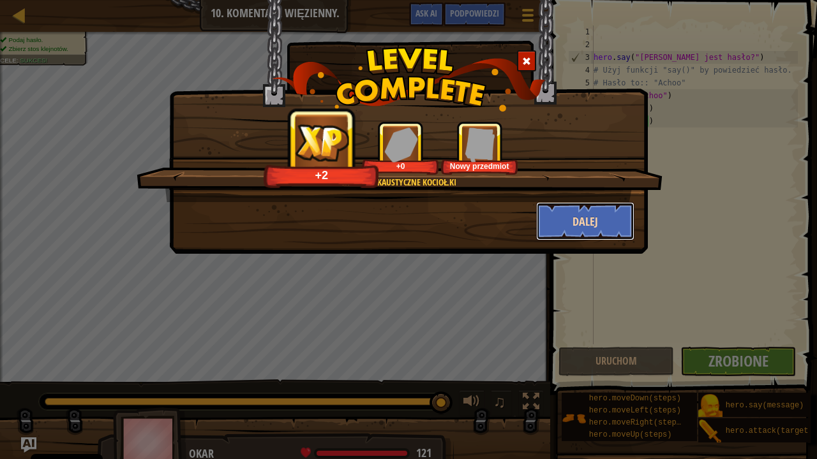
click at [602, 228] on button "Dalej" at bounding box center [585, 221] width 99 height 38
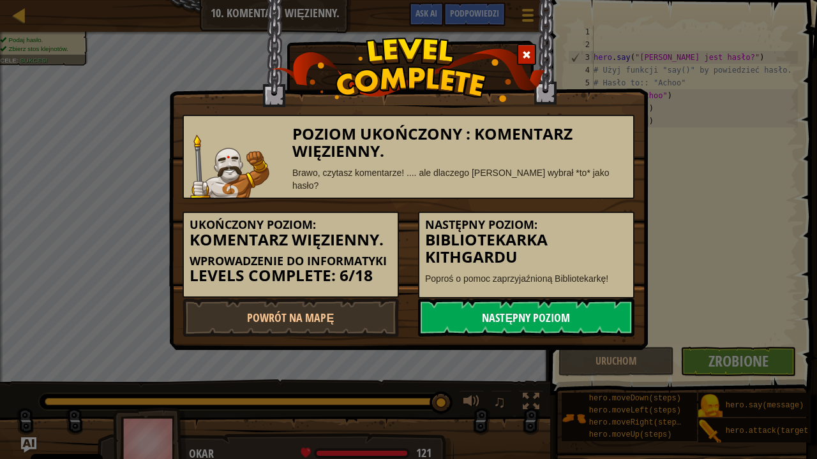
click at [570, 303] on link "Następny poziom" at bounding box center [526, 318] width 216 height 38
click at [505, 305] on link "Następny poziom" at bounding box center [526, 318] width 216 height 38
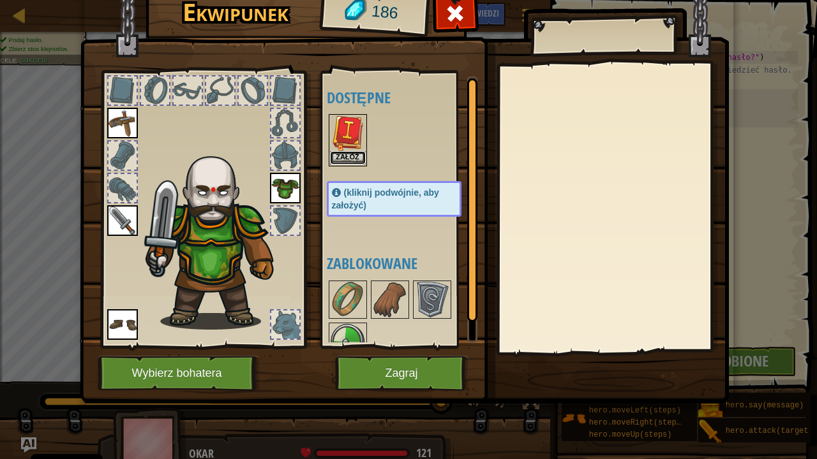
click at [351, 154] on button "Załóż" at bounding box center [348, 157] width 36 height 13
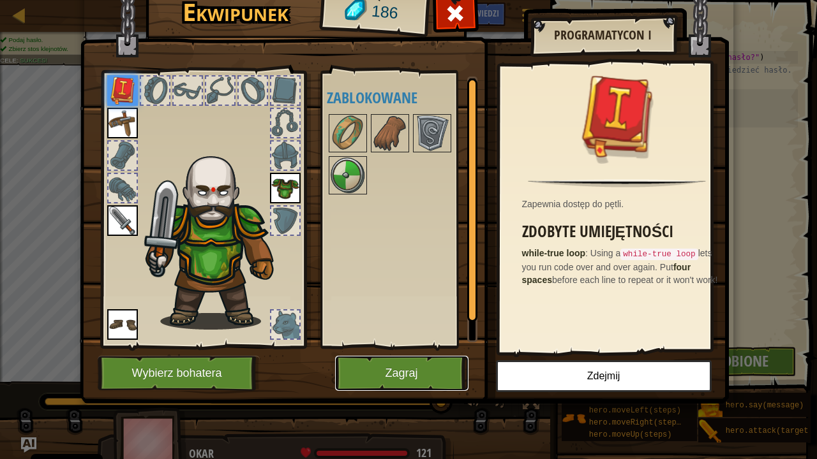
click at [430, 370] on button "Zagraj" at bounding box center [401, 373] width 133 height 35
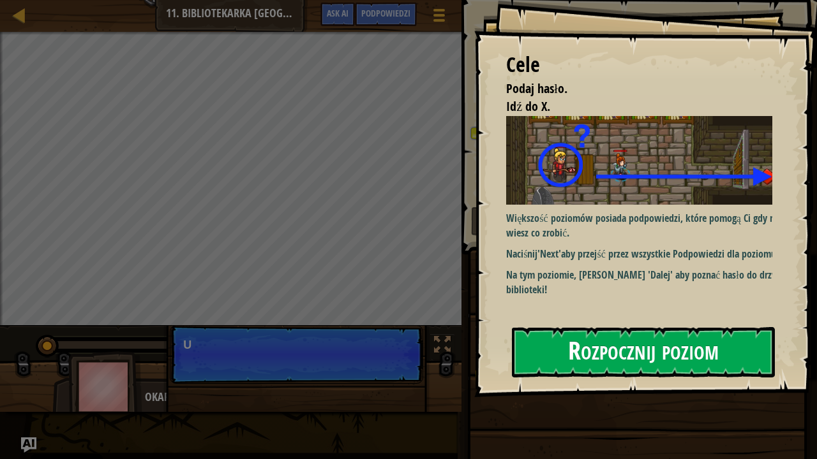
click at [704, 347] on button "Rozpocznij poziom" at bounding box center [643, 352] width 263 height 50
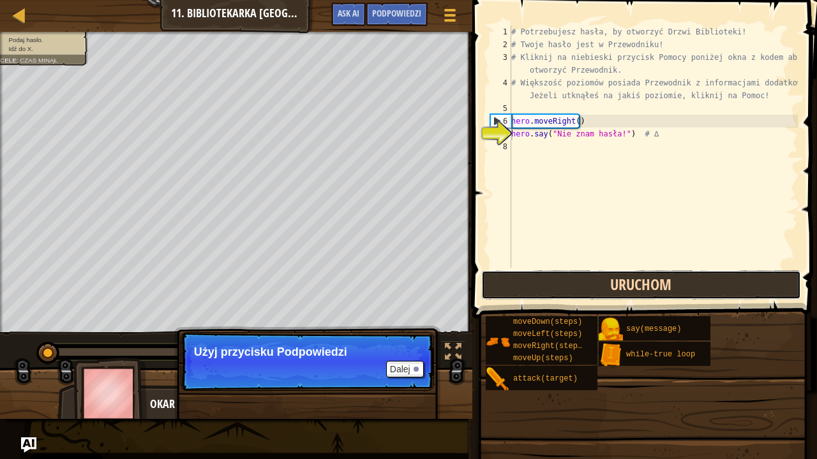
click at [579, 274] on button "Uruchom" at bounding box center [641, 285] width 320 height 29
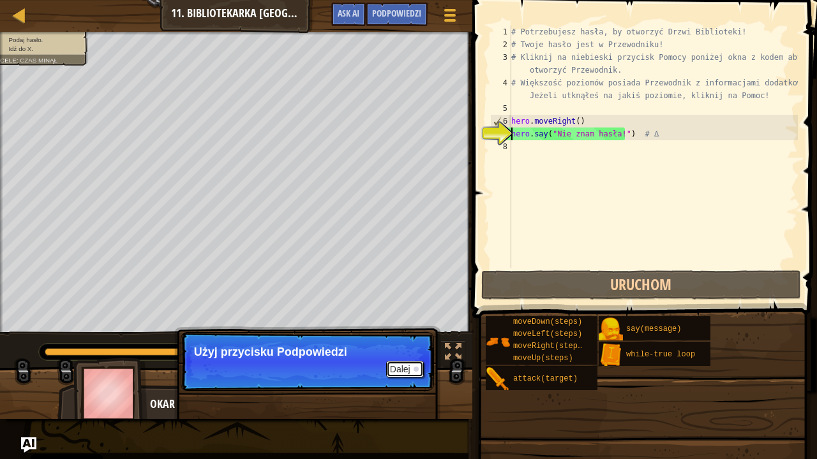
click at [410, 363] on button "Dalej" at bounding box center [405, 369] width 38 height 17
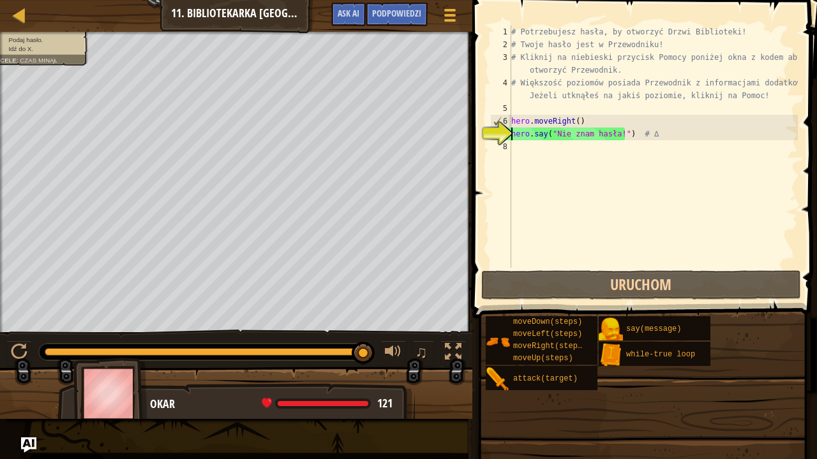
click at [430, 13] on div "Menu gry Zrobione Podpowiedzi Ask AI" at bounding box center [395, 18] width 141 height 30
click at [410, 19] on div "Podpowiedzi" at bounding box center [397, 15] width 62 height 24
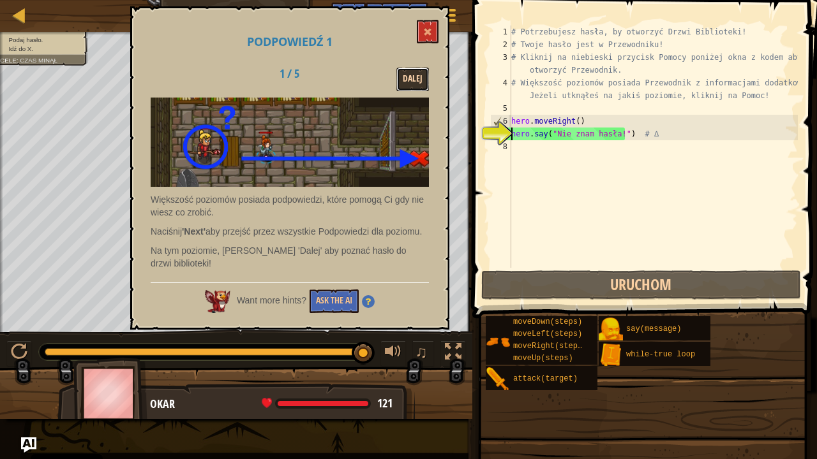
click at [406, 77] on button "Dalej" at bounding box center [412, 80] width 33 height 24
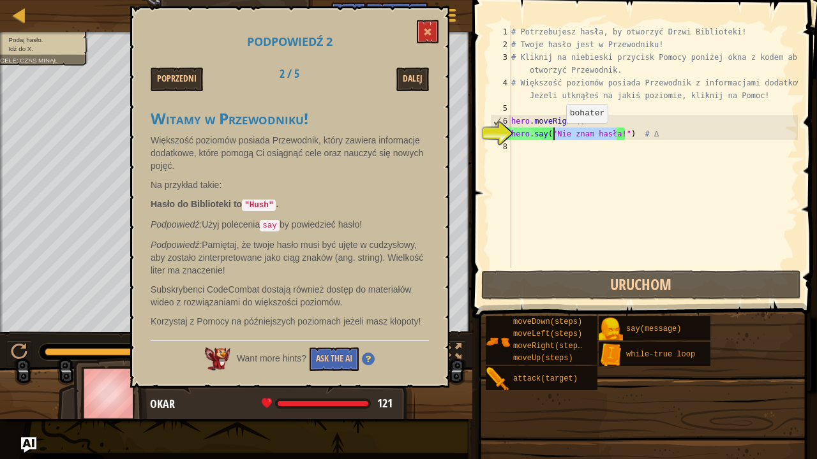
drag, startPoint x: 614, startPoint y: 135, endPoint x: 555, endPoint y: 135, distance: 59.3
click at [555, 135] on div "# Potrzebujesz hasła, by otworzyć Drzwi Biblioteki! # Twoje hasło jest w Przewo…" at bounding box center [653, 160] width 289 height 268
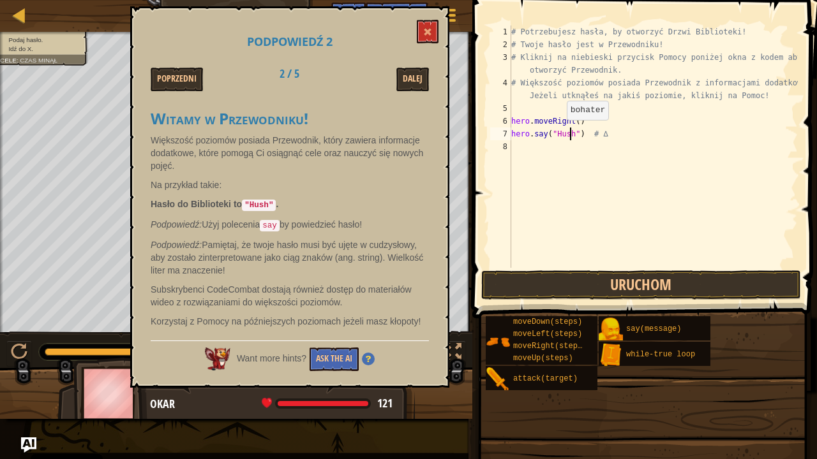
scroll to position [6, 0]
type textarea "# ∆"
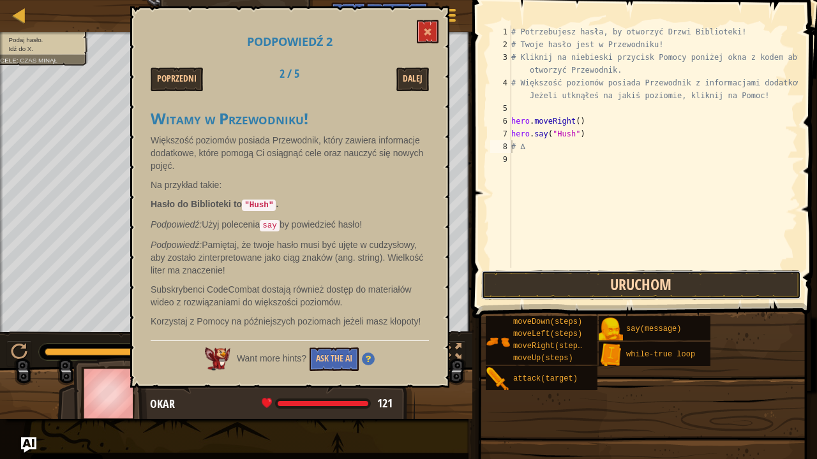
click at [587, 273] on button "Uruchom" at bounding box center [641, 285] width 320 height 29
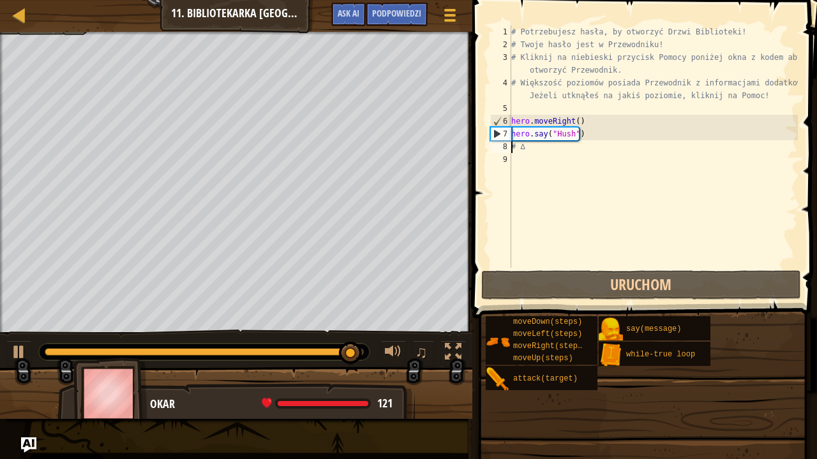
click at [559, 163] on div "# Potrzebujesz hasła, by otworzyć Drzwi Biblioteki! # Twoje hasło jest w Przewo…" at bounding box center [653, 160] width 289 height 268
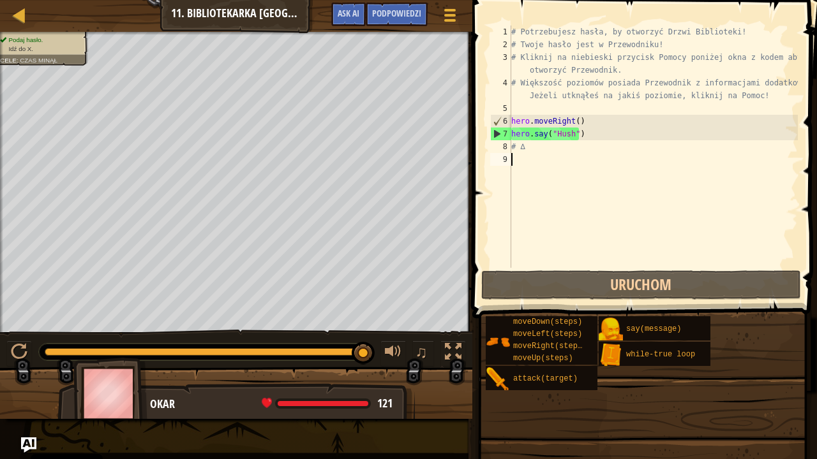
type textarea "h"
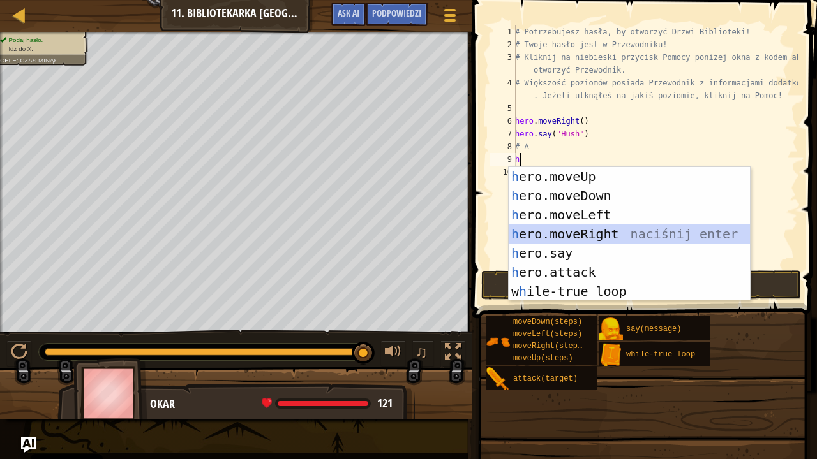
click at [644, 230] on div "h ero.moveUp naciśnij enter h ero.moveDown naciśnij enter h ero.moveLeft naciśn…" at bounding box center [630, 253] width 242 height 172
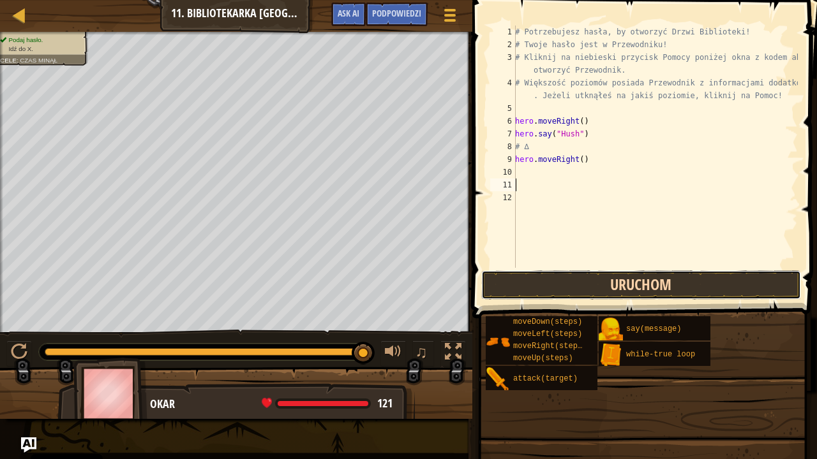
click at [672, 278] on button "Uruchom" at bounding box center [641, 285] width 320 height 29
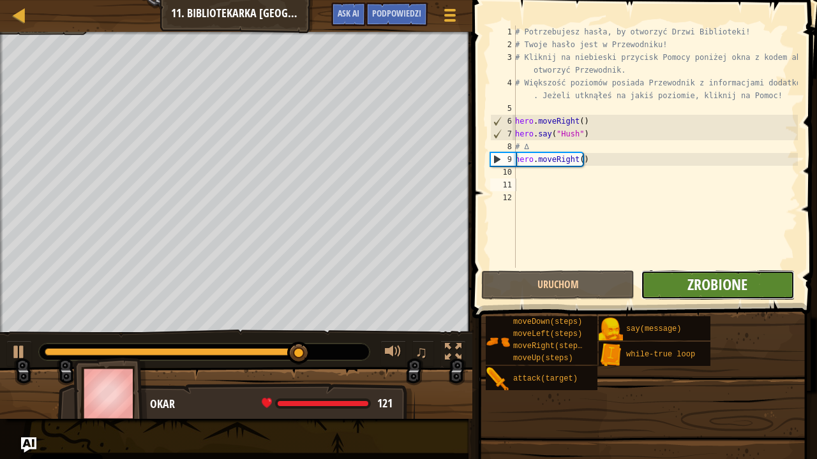
click at [717, 290] on span "Zrobione" at bounding box center [717, 284] width 60 height 20
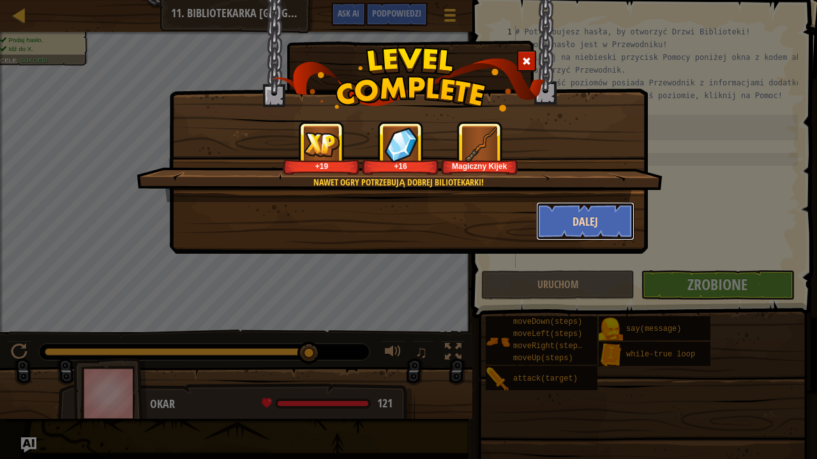
click at [618, 218] on button "Dalej" at bounding box center [585, 221] width 99 height 38
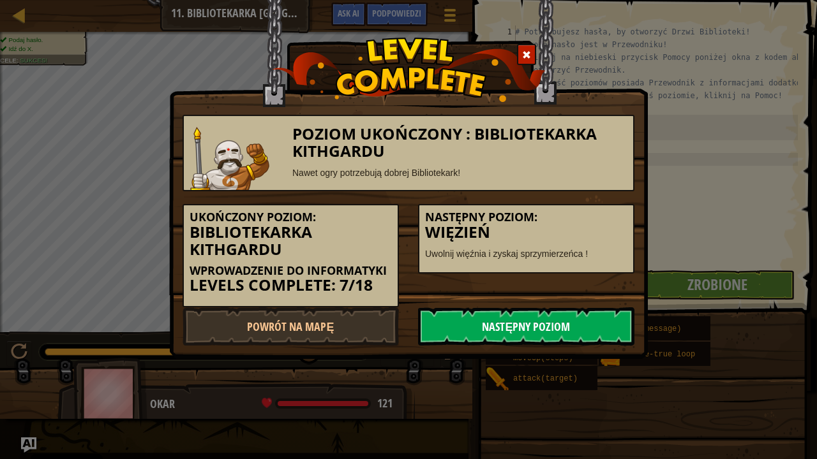
click at [574, 328] on link "Następny poziom" at bounding box center [526, 327] width 216 height 38
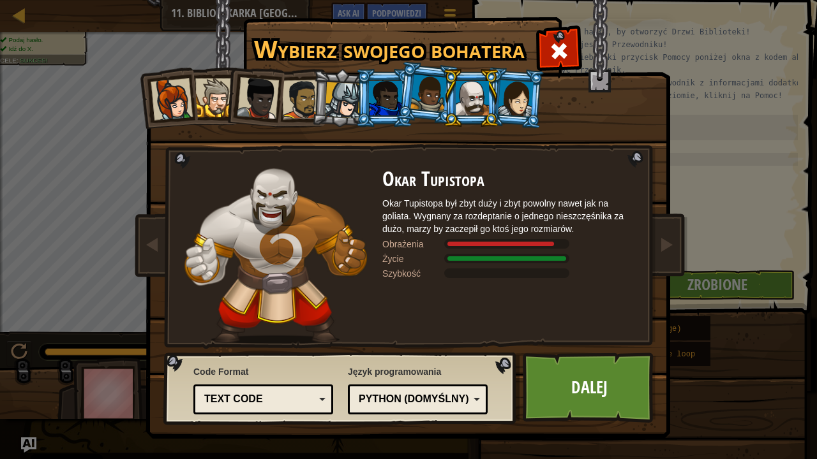
click at [516, 86] on div at bounding box center [516, 98] width 36 height 36
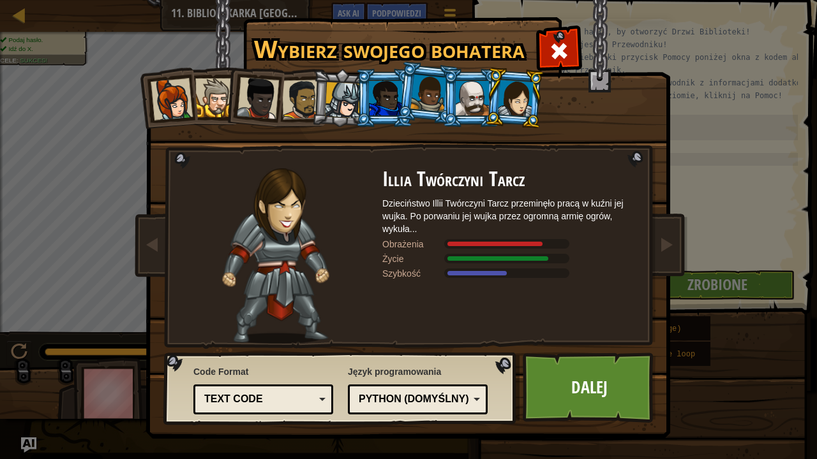
click at [482, 103] on div at bounding box center [472, 98] width 33 height 34
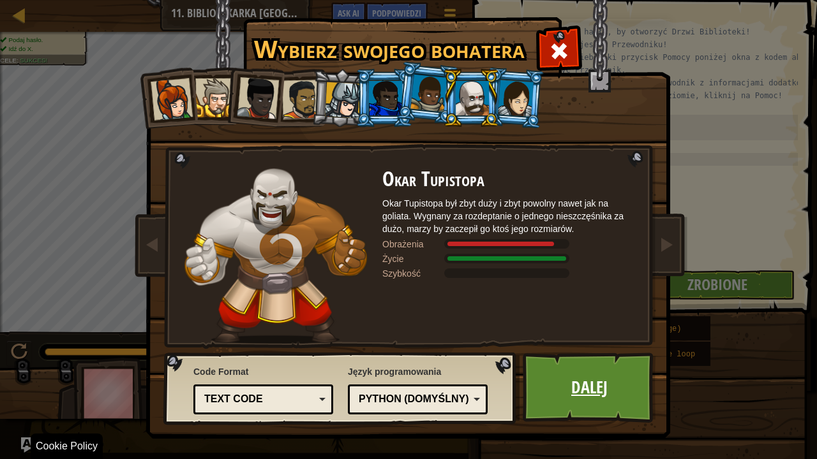
click at [620, 373] on link "Dalej" at bounding box center [589, 388] width 133 height 70
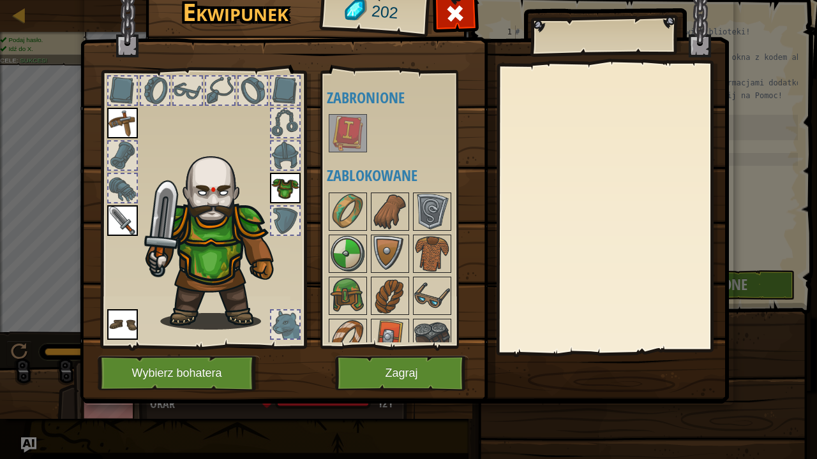
click at [338, 114] on div at bounding box center [407, 133] width 160 height 42
drag, startPoint x: 338, startPoint y: 123, endPoint x: 354, endPoint y: 151, distance: 32.0
click at [341, 128] on img at bounding box center [348, 133] width 36 height 36
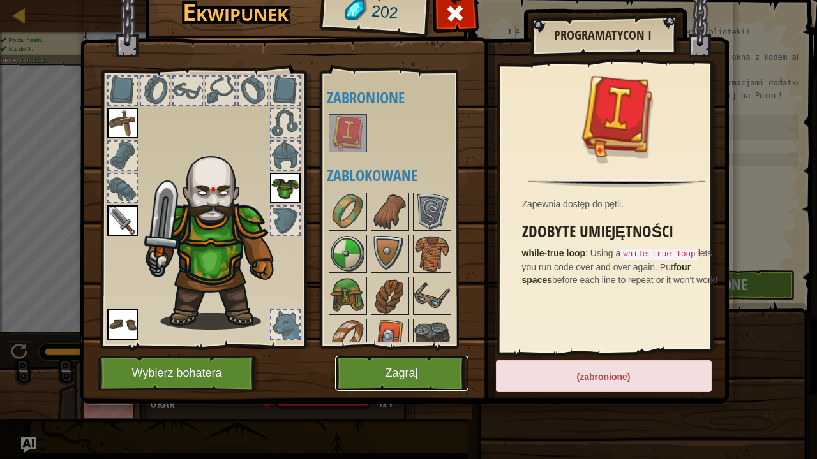
click at [401, 364] on button "Zagraj" at bounding box center [401, 373] width 133 height 35
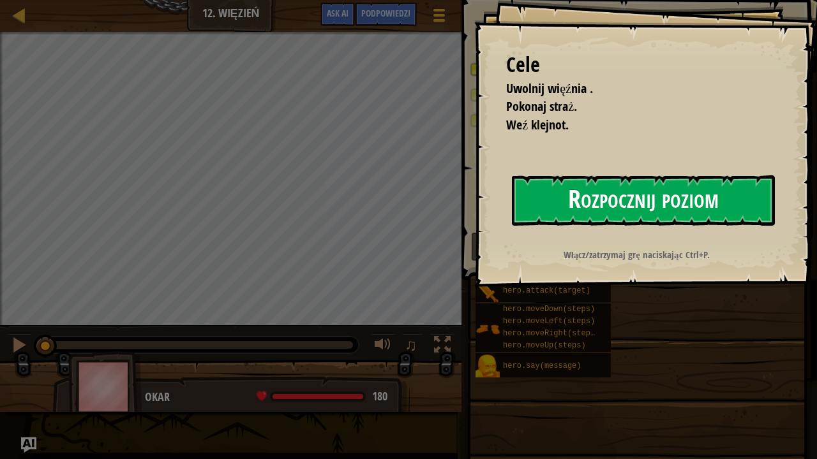
click at [708, 200] on button "Rozpocznij poziom" at bounding box center [643, 200] width 263 height 50
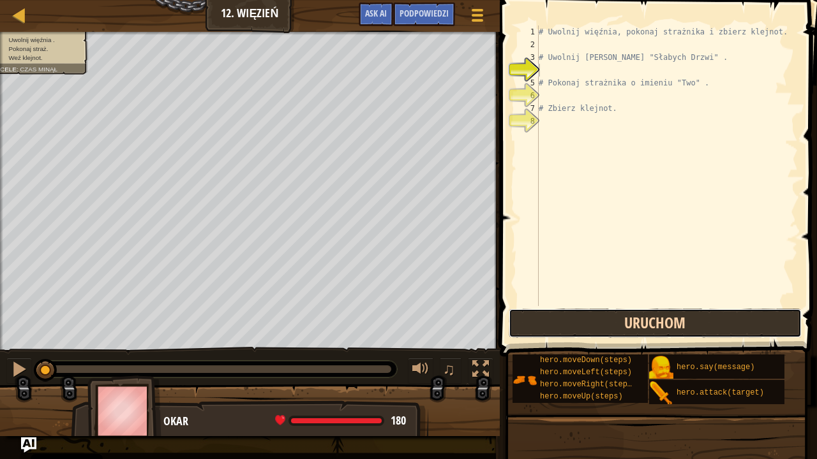
click at [747, 327] on button "Uruchom" at bounding box center [655, 323] width 293 height 29
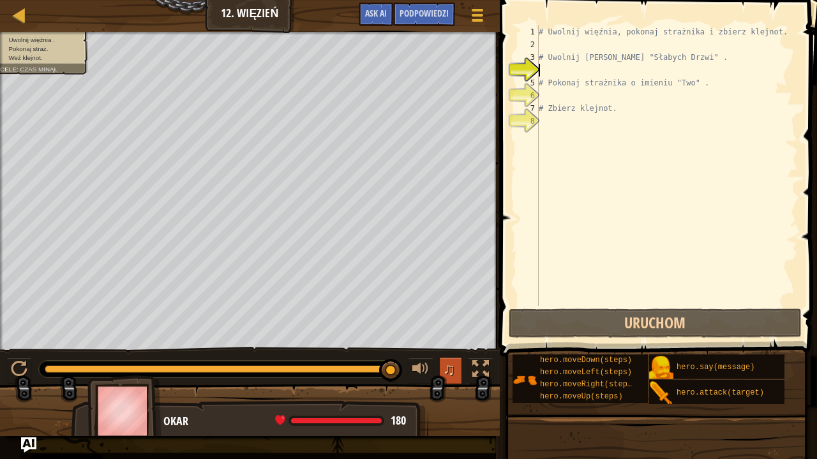
drag, startPoint x: 105, startPoint y: 373, endPoint x: 453, endPoint y: 375, distance: 348.4
click at [566, 70] on div "# Uwolnij więźnia, pokonaj strażnika i zbierz klejnot. # [PERSON_NAME] zza "Sła…" at bounding box center [667, 179] width 262 height 306
click at [655, 45] on div "# Uwolnij więźnia, pokonaj strażnika i zbierz klejnot. # [PERSON_NAME] zza "Sła…" at bounding box center [667, 179] width 262 height 306
type textarea "h"
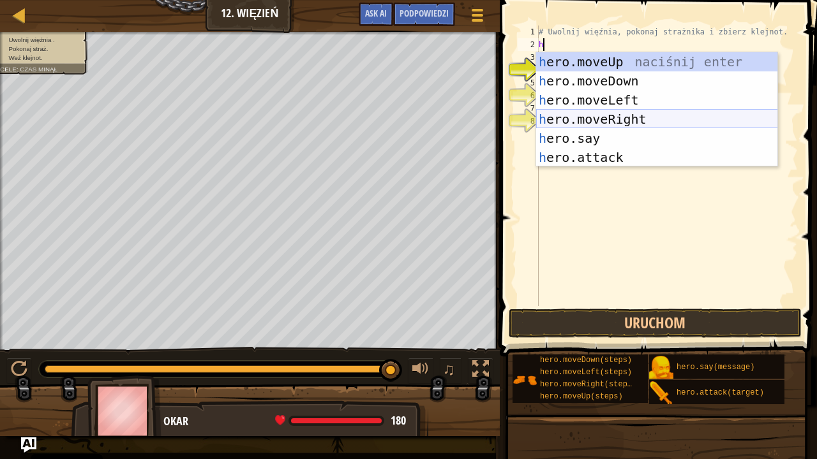
click at [660, 114] on div "h ero.moveUp naciśnij enter h ero.moveDown naciśnij enter h ero.moveLeft naciśn…" at bounding box center [657, 128] width 242 height 153
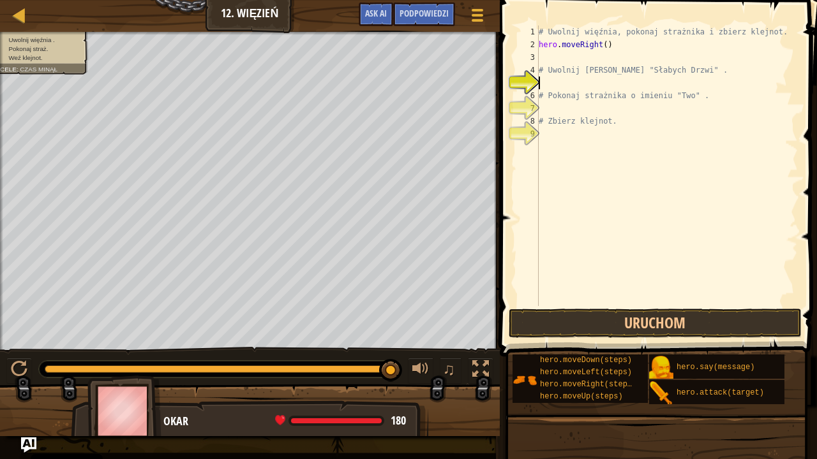
click at [555, 84] on div "# Uwolnij więźnia, pokonaj strażnika i zbierz klejnot. hero . moveRight ( ) # […" at bounding box center [667, 179] width 262 height 306
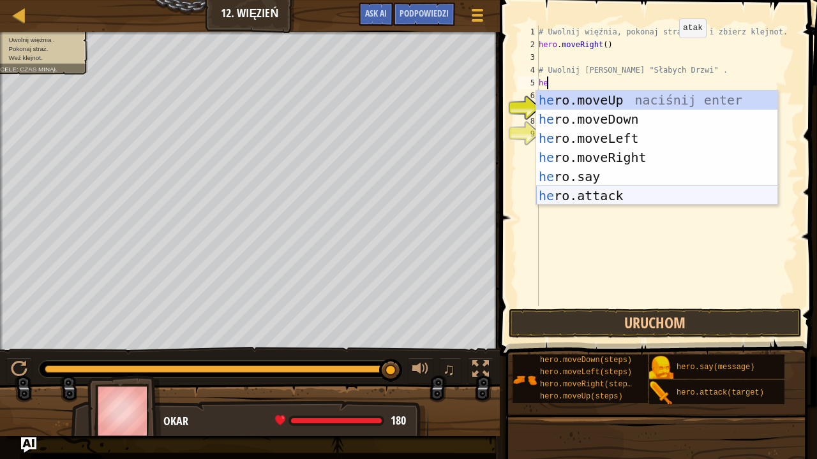
click at [607, 193] on div "he ro.moveUp naciśnij enter he ro.moveDown naciśnij enter he ro.moveLeft naciśn…" at bounding box center [657, 167] width 242 height 153
type textarea "hero.attack("Enemy Name")"
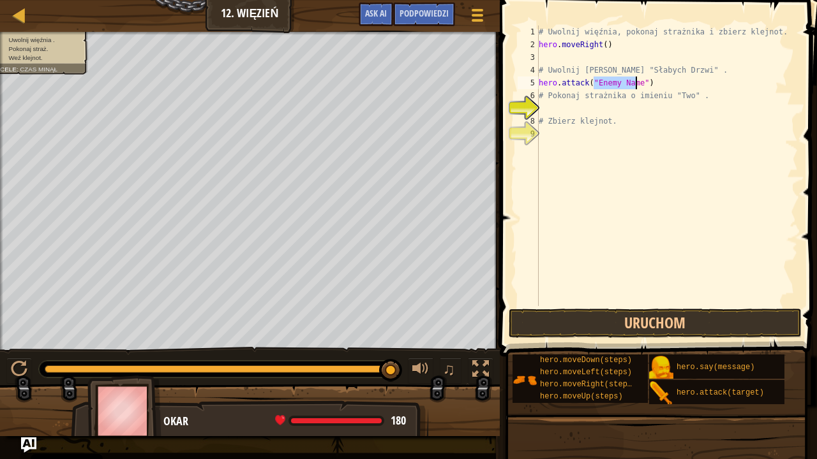
click at [587, 107] on div "# Uwolnij więźnia, pokonaj strażnika i zbierz klejnot. hero . moveRight ( ) # […" at bounding box center [667, 179] width 262 height 306
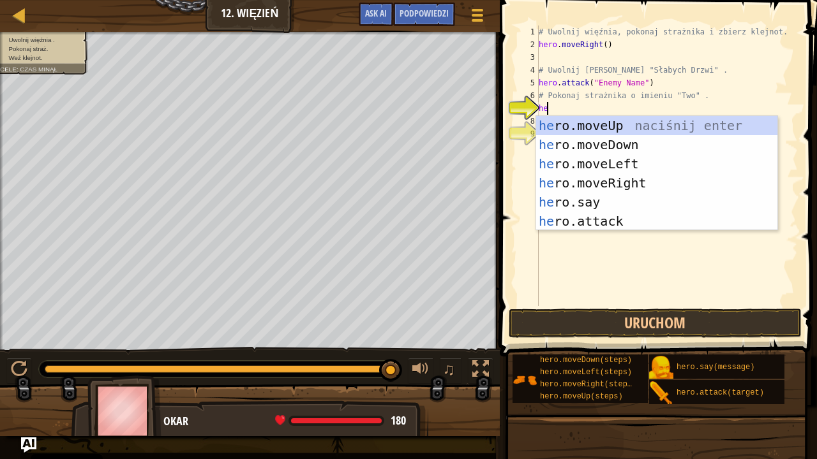
type textarea "her"
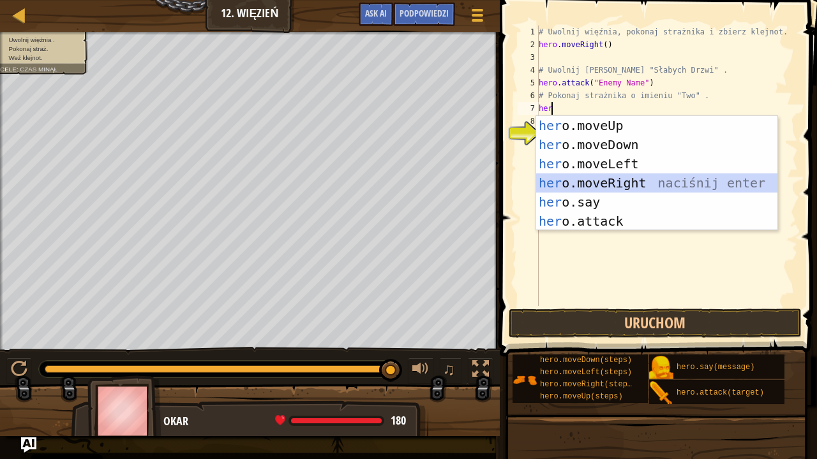
drag, startPoint x: 622, startPoint y: 179, endPoint x: 620, endPoint y: 172, distance: 7.3
click at [622, 179] on div "her o.moveUp naciśnij enter her o.moveDown naciśnij enter her o.moveLeft naciśn…" at bounding box center [657, 192] width 242 height 153
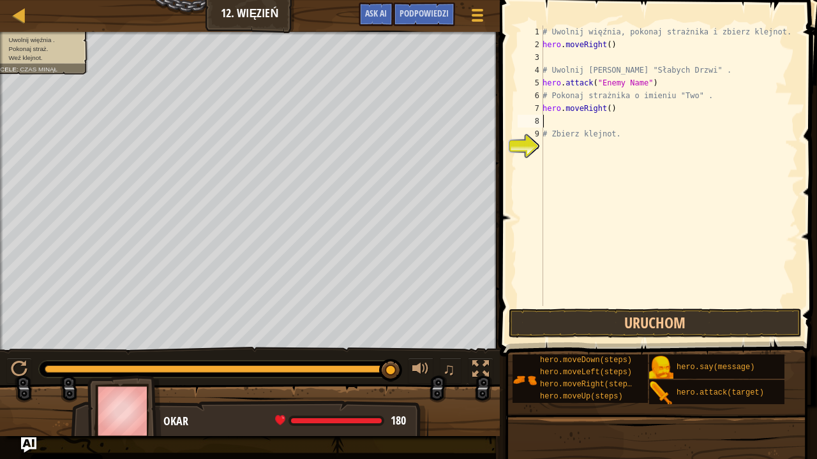
click at [579, 116] on div "# Uwolnij więźnia, pokonaj strażnika i zbierz klejnot. hero . moveRight ( ) # […" at bounding box center [669, 179] width 258 height 306
type textarea "g"
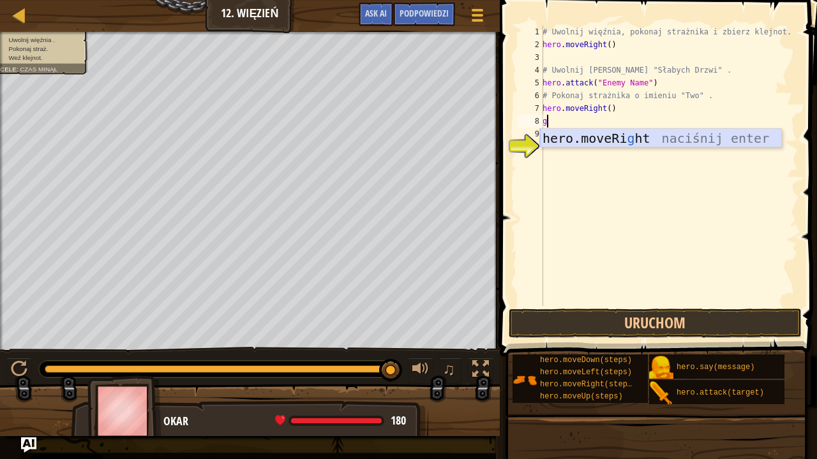
click at [674, 133] on div "hero.moveRi g ht naciśnij enter" at bounding box center [661, 157] width 242 height 57
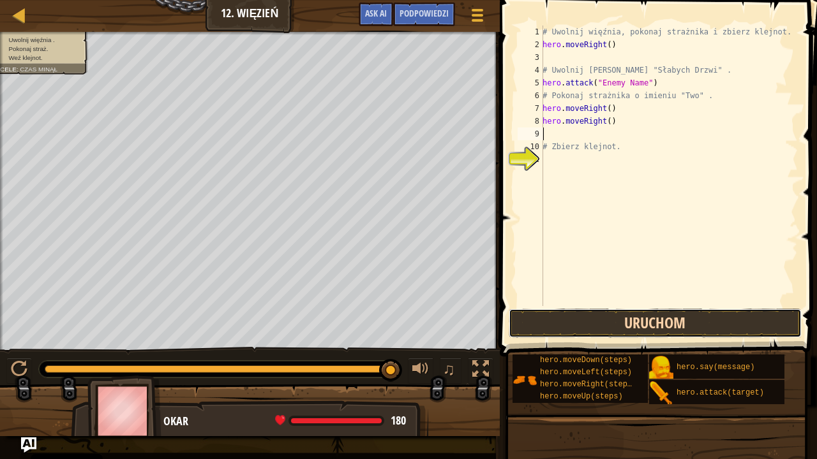
click at [657, 311] on button "Uruchom" at bounding box center [655, 323] width 293 height 29
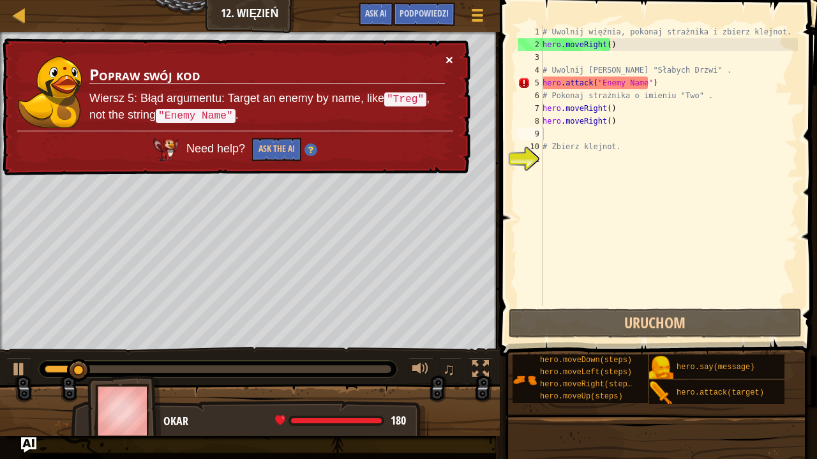
click at [445, 57] on button "×" at bounding box center [449, 59] width 8 height 13
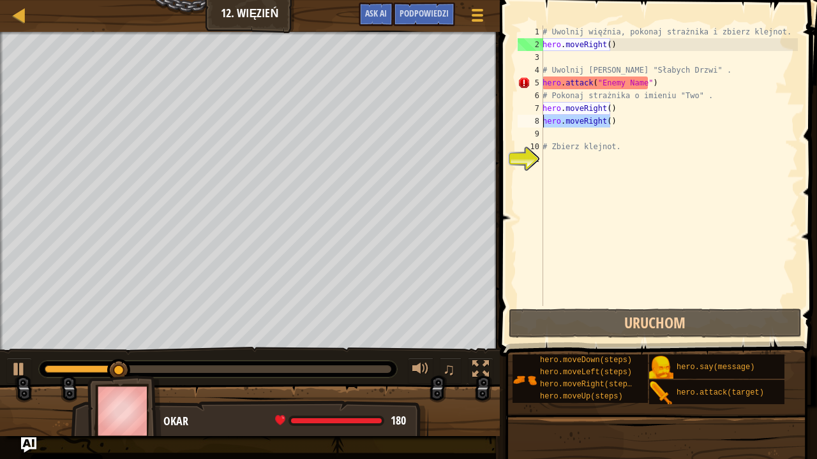
drag, startPoint x: 634, startPoint y: 120, endPoint x: 532, endPoint y: 126, distance: 102.3
click at [532, 126] on div "1 2 3 4 5 6 7 8 9 10 11 # Uwolnij więźnia, pokonaj strażnika i zbierz klejnot. …" at bounding box center [656, 166] width 283 height 281
type textarea "hero.moveRight()"
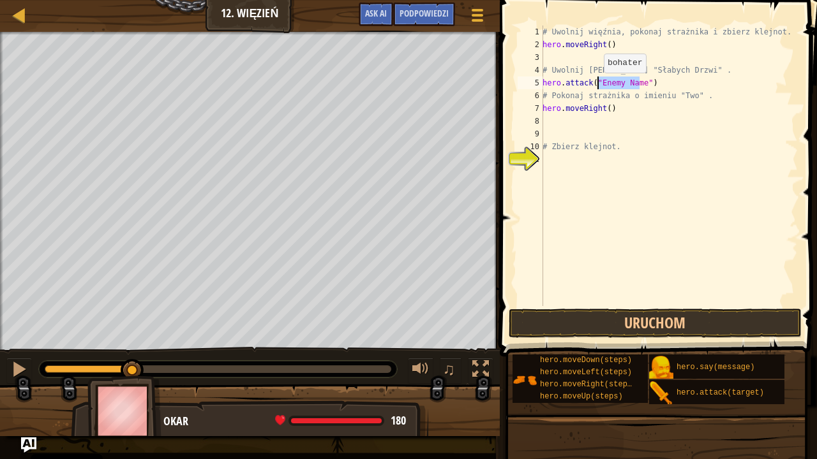
drag, startPoint x: 638, startPoint y: 80, endPoint x: 596, endPoint y: 86, distance: 42.5
click at [596, 86] on div "# Uwolnij więźnia, pokonaj strażnika i zbierz klejnot. hero . moveRight ( ) # […" at bounding box center [669, 179] width 258 height 306
drag, startPoint x: 729, startPoint y: 84, endPoint x: 667, endPoint y: 84, distance: 61.3
click at [724, 86] on div "# Uwolnij więźnia, pokonaj strażnika i zbierz klejnot. hero . moveRight ( ) # […" at bounding box center [669, 179] width 258 height 306
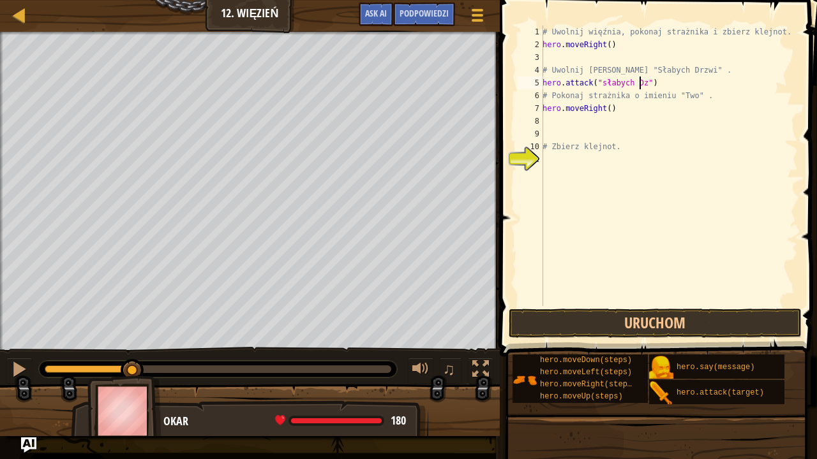
scroll to position [6, 8]
type textarea "hero.attack("słabych Dzwi")"
click at [690, 317] on button "Uruchom" at bounding box center [655, 323] width 293 height 29
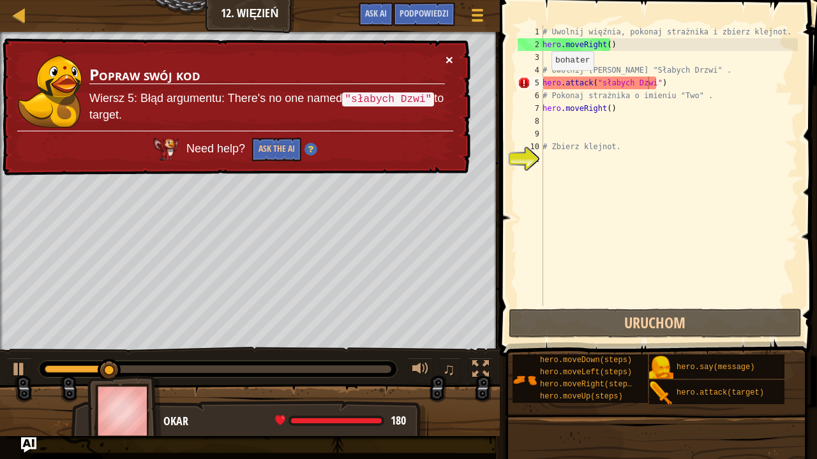
click at [448, 55] on button "×" at bounding box center [449, 59] width 8 height 13
drag, startPoint x: 678, startPoint y: 78, endPoint x: 540, endPoint y: 84, distance: 137.9
click at [540, 84] on div "hero.attack("słabych Dzwi") 1 2 3 4 5 6 7 8 9 10 11 # Uwolnij więźnia, pokonaj …" at bounding box center [656, 166] width 283 height 281
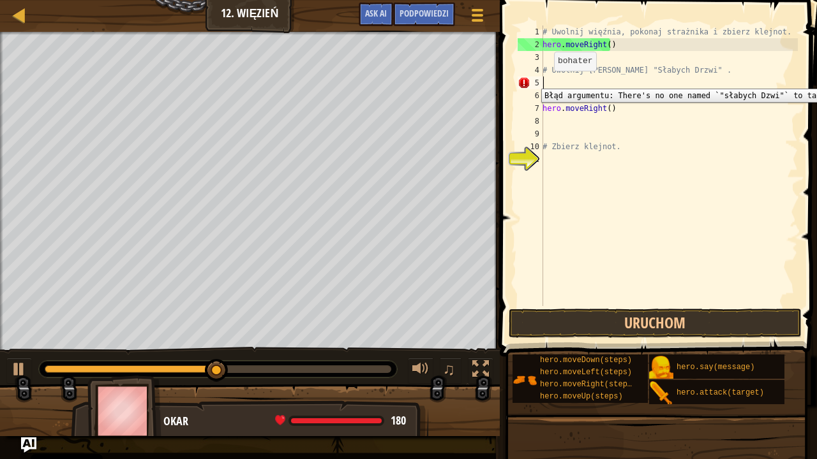
scroll to position [6, 0]
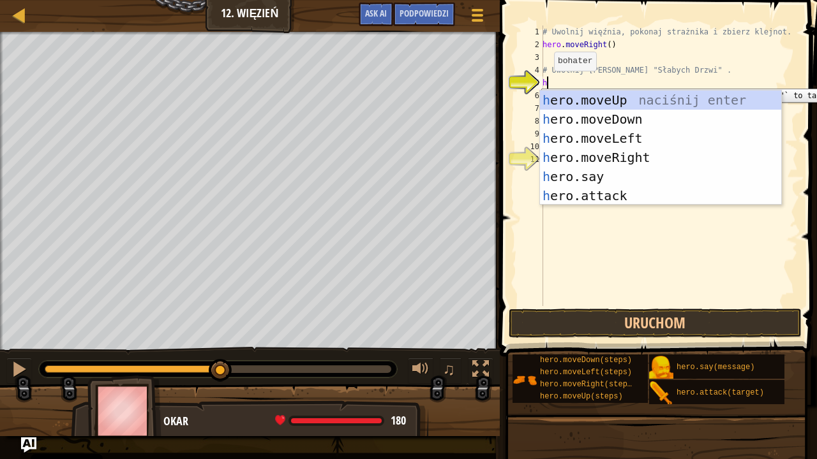
type textarea "he"
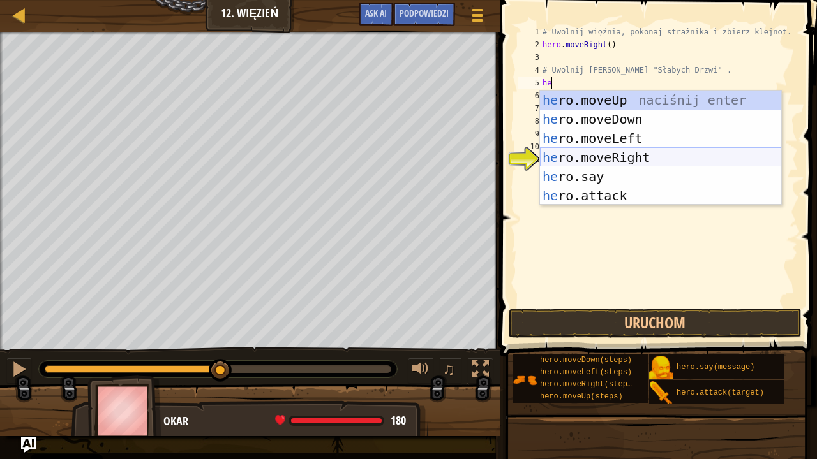
click at [629, 156] on div "he ro.moveUp naciśnij enter he ro.moveDown naciśnij enter he ro.moveLeft naciśn…" at bounding box center [661, 167] width 242 height 153
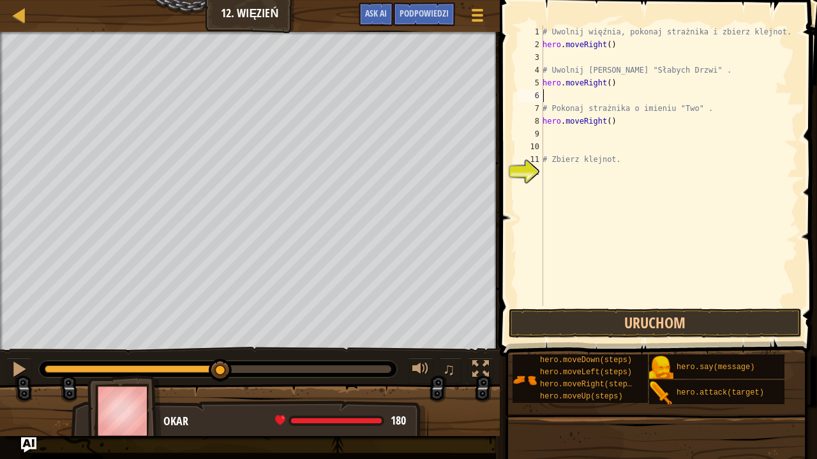
click at [562, 96] on div "# Uwolnij więźnia, pokonaj strażnika i zbierz klejnot. hero . moveRight ( ) # […" at bounding box center [669, 179] width 258 height 306
click at [606, 82] on div "# Uwolnij więźnia, pokonaj strażnika i zbierz klejnot. hero . moveRight ( ) # […" at bounding box center [669, 179] width 258 height 306
click at [696, 319] on button "Uruchom" at bounding box center [655, 323] width 293 height 29
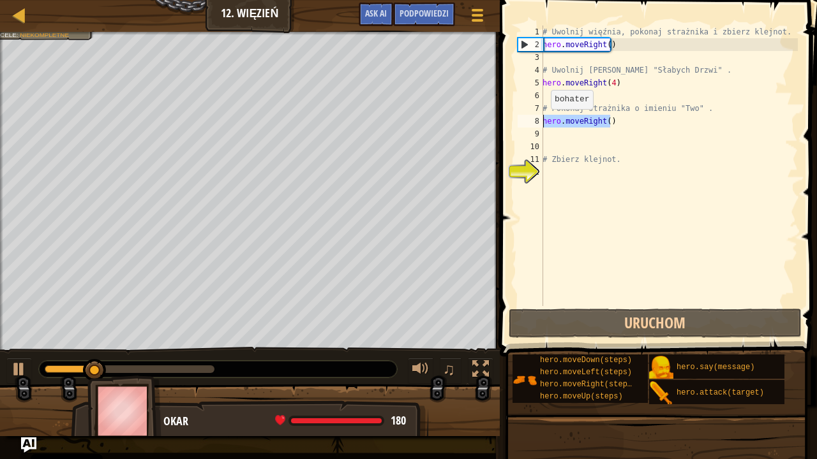
drag, startPoint x: 613, startPoint y: 124, endPoint x: 540, endPoint y: 121, distance: 73.5
click at [540, 121] on div "hero.moveRight(4) 1 2 3 4 5 6 7 8 9 10 11 12 # Uwolnij więźnia, pokonaj strażni…" at bounding box center [656, 166] width 283 height 281
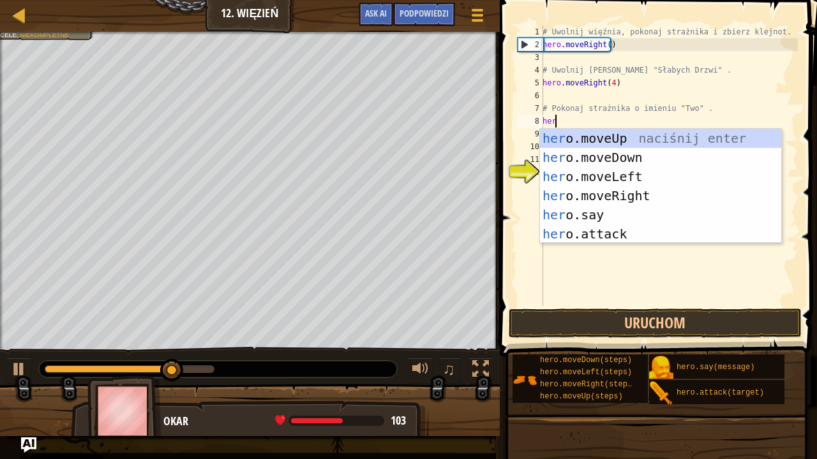
scroll to position [6, 1]
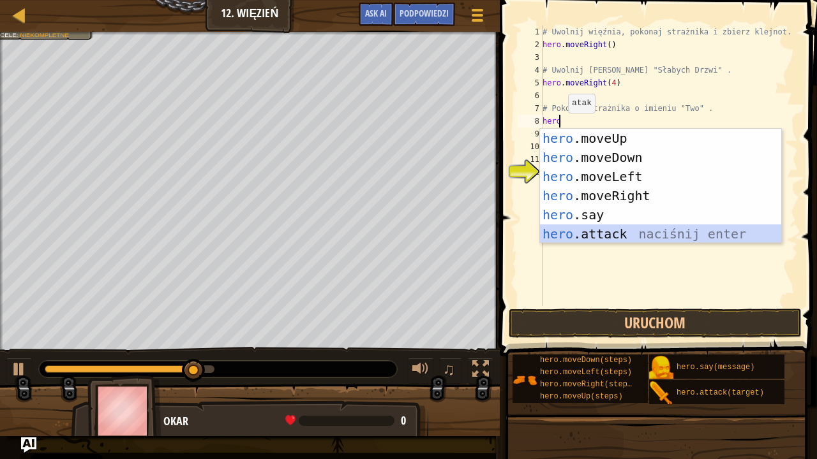
click at [678, 232] on div "hero .moveUp naciśnij enter hero .moveDown naciśnij enter hero .moveLeft naciśn…" at bounding box center [661, 205] width 242 height 153
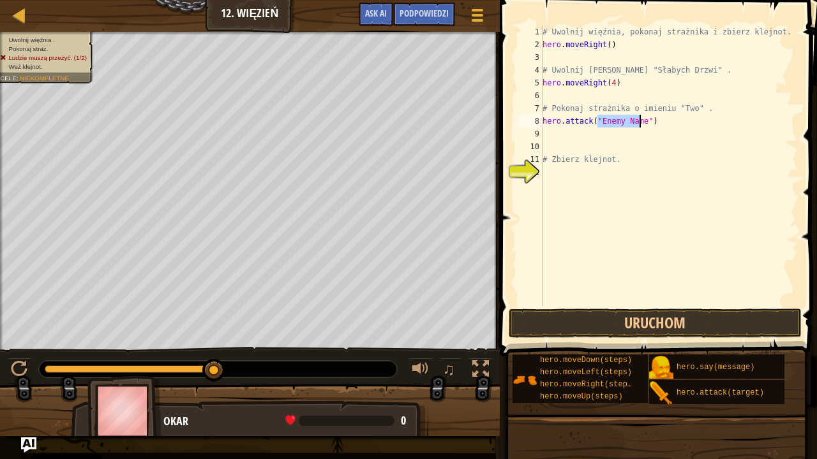
scroll to position [6, 5]
type textarea "hero.attack("Two")"
click at [676, 324] on button "Uruchom" at bounding box center [655, 323] width 293 height 29
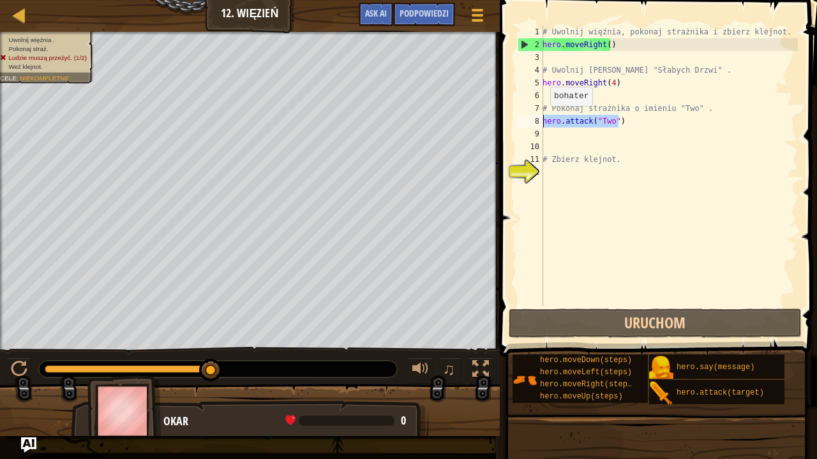
drag, startPoint x: 631, startPoint y: 115, endPoint x: 539, endPoint y: 117, distance: 92.6
click at [539, 117] on div "hero.attack("Two") 1 2 3 4 5 6 7 8 9 10 11 12 # Uwolnij więźnia, pokonaj strażn…" at bounding box center [656, 166] width 283 height 281
click at [593, 138] on div "# Uwolnij więźnia, pokonaj strażnika i zbierz klejnot. hero . moveRight ( ) # […" at bounding box center [669, 179] width 258 height 306
click at [579, 137] on div "# Uwolnij więźnia, pokonaj strażnika i zbierz klejnot. hero . moveRight ( ) # […" at bounding box center [669, 179] width 258 height 306
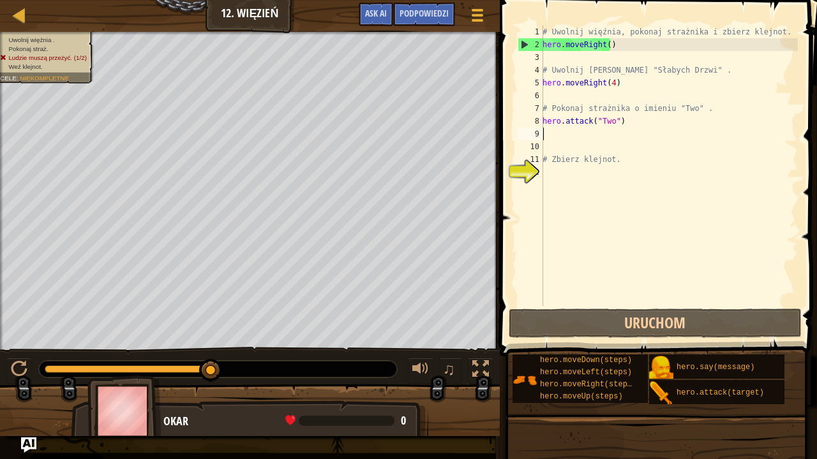
paste textarea "hero.attack("Two")"
type textarea "hero.attack("Two")"
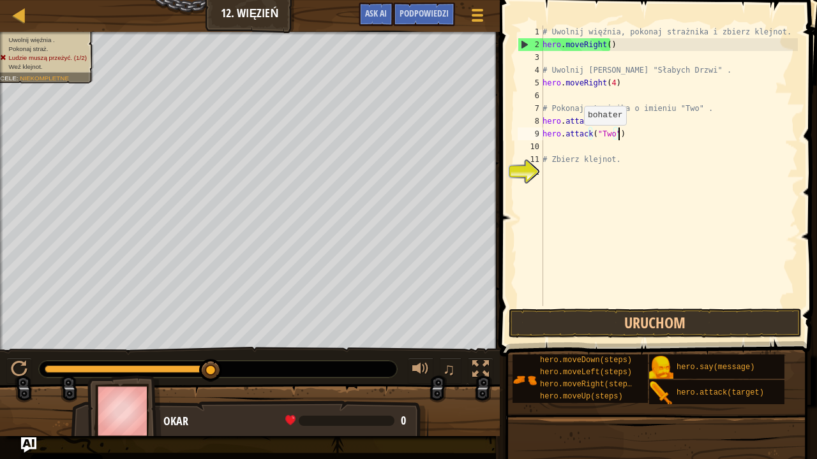
click at [576, 139] on div "# Uwolnij więźnia, pokonaj strażnika i zbierz klejnot. hero . moveRight ( ) # […" at bounding box center [669, 179] width 258 height 306
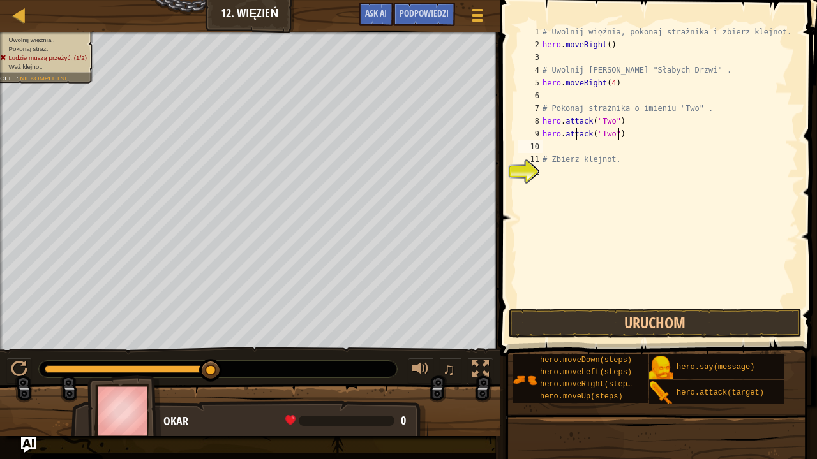
click at [575, 144] on div "# Uwolnij więźnia, pokonaj strażnika i zbierz klejnot. hero . moveRight ( ) # […" at bounding box center [669, 179] width 258 height 306
click at [559, 149] on div "# Uwolnij więźnia, pokonaj strażnika i zbierz klejnot. hero . moveRight ( ) # […" at bounding box center [669, 179] width 258 height 306
type textarea "hero.attack("Two")"
click at [549, 145] on div "# Uwolnij więźnia, pokonaj strażnika i zbierz klejnot. hero . moveRight ( ) # […" at bounding box center [669, 179] width 258 height 306
paste textarea "hero.attack("Two")"
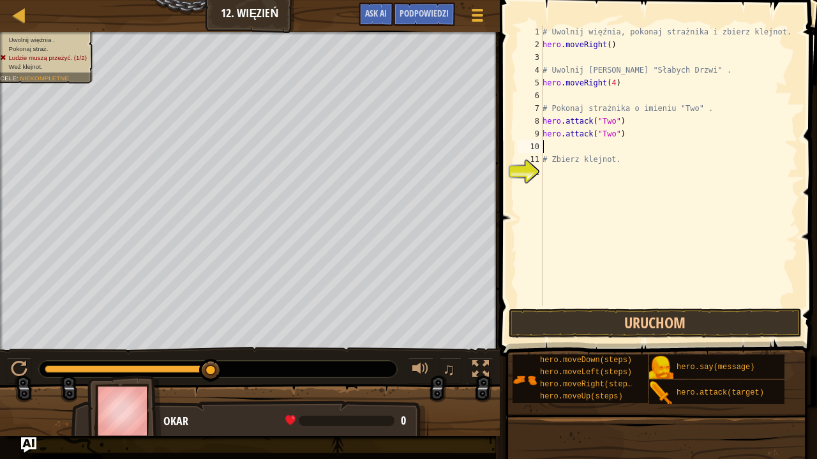
type textarea "hero.attack("Two")"
click at [564, 179] on div "# Uwolnij więźnia, pokonaj strażnika i zbierz klejnot. hero . moveRight ( ) # […" at bounding box center [669, 179] width 258 height 306
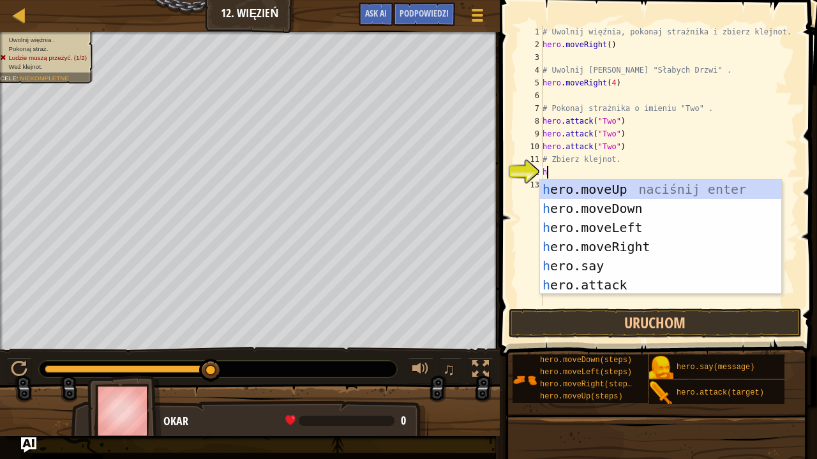
type textarea "he"
click at [662, 206] on div "he ro.moveUp naciśnij enter he ro.moveDown naciśnij enter he ro.moveLeft naciśn…" at bounding box center [661, 256] width 242 height 153
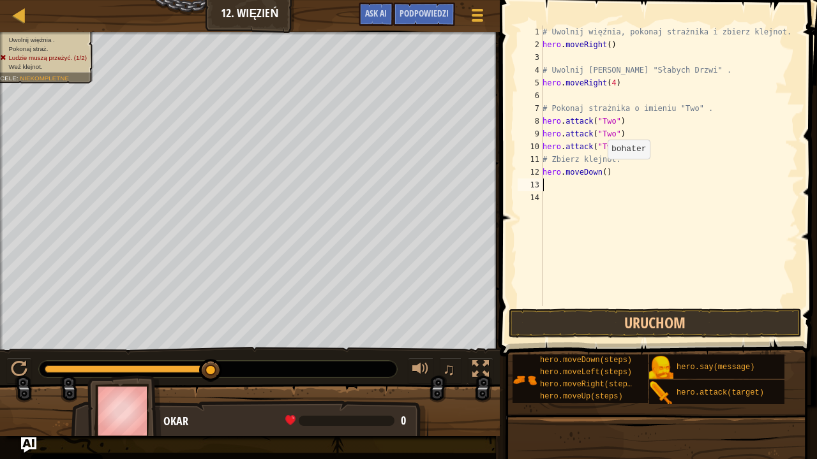
click at [599, 171] on div "# Uwolnij więźnia, pokonaj strażnika i zbierz klejnot. hero . moveRight ( ) # […" at bounding box center [669, 179] width 258 height 306
type textarea "hero.moveDown()"
click at [697, 319] on button "Uruchom" at bounding box center [655, 323] width 293 height 29
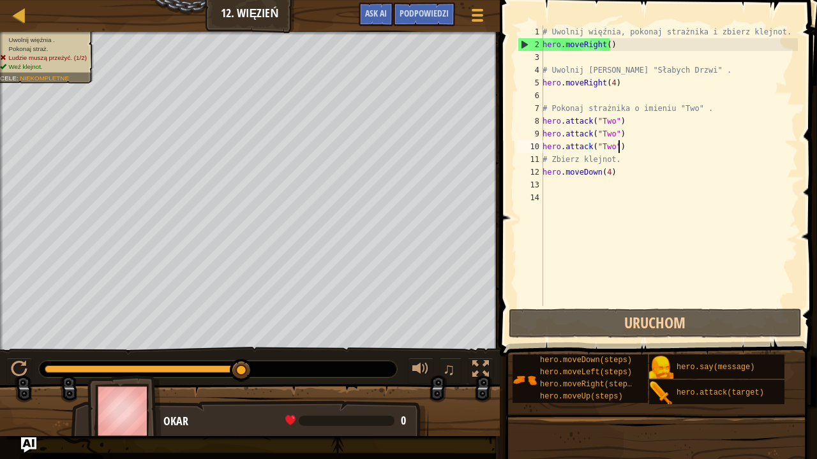
click at [628, 148] on div "# Uwolnij więźnia, pokonaj strażnika i zbierz klejnot. hero . moveRight ( ) # […" at bounding box center [669, 179] width 258 height 306
type textarea "hero.attack("Two")"
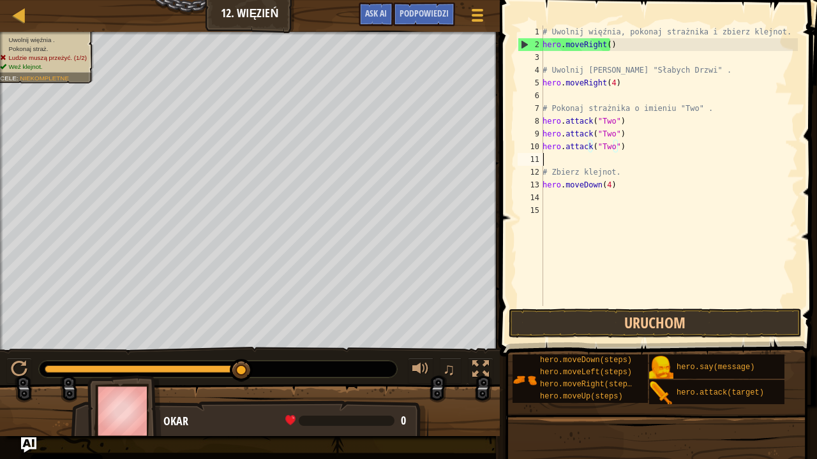
scroll to position [6, 0]
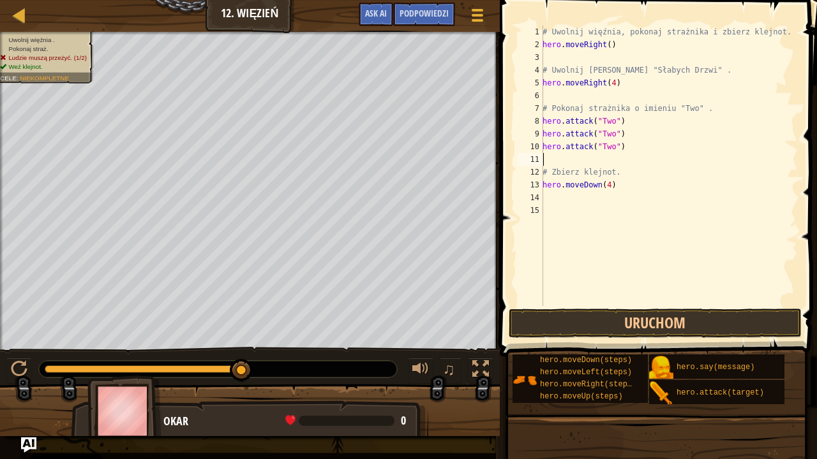
paste textarea "hero.attack("Two")"
type textarea "hero.attack("Two")"
paste textarea "hero.attack("Two")"
type textarea "hero.attack("Two")"
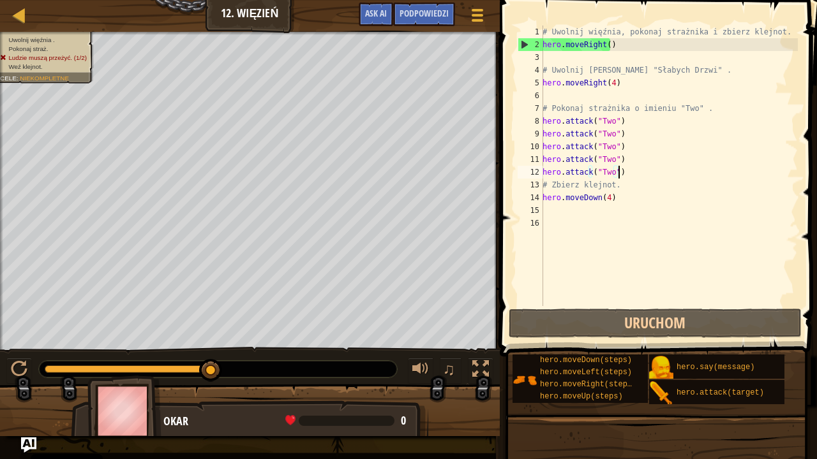
drag, startPoint x: 119, startPoint y: 368, endPoint x: 322, endPoint y: 386, distance: 203.8
click at [322, 373] on div "Uwolnij więźnia . Pokonaj straż. Ludzie muszą przeżyć. (1/2) Weź klejnot. Cele …" at bounding box center [408, 234] width 817 height 405
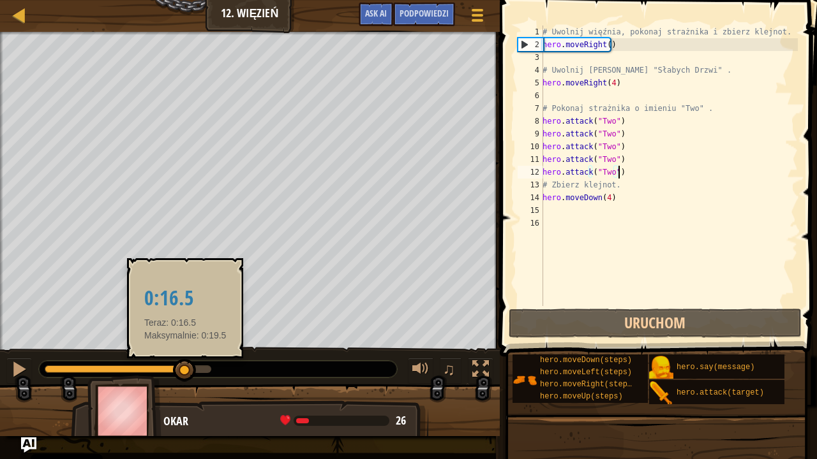
drag, startPoint x: 165, startPoint y: 366, endPoint x: 185, endPoint y: 369, distance: 19.9
click at [185, 369] on div at bounding box center [128, 370] width 167 height 8
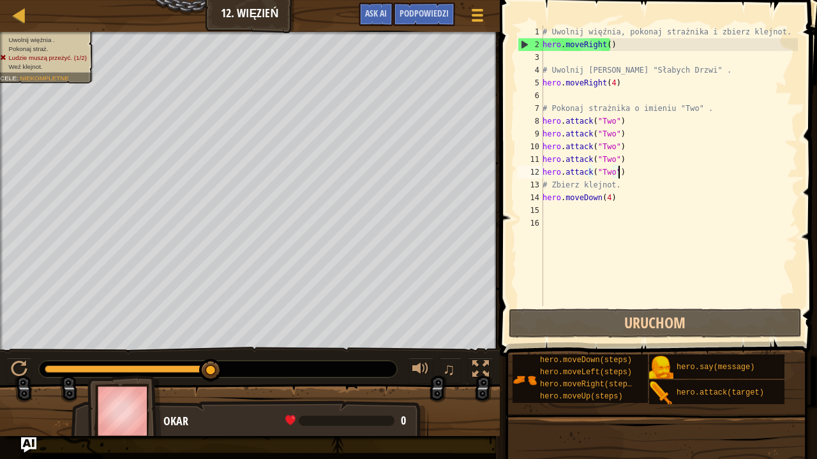
click at [628, 177] on div "# Uwolnij więźnia, pokonaj strażnika i zbierz klejnot. hero . moveRight ( ) # […" at bounding box center [669, 179] width 258 height 306
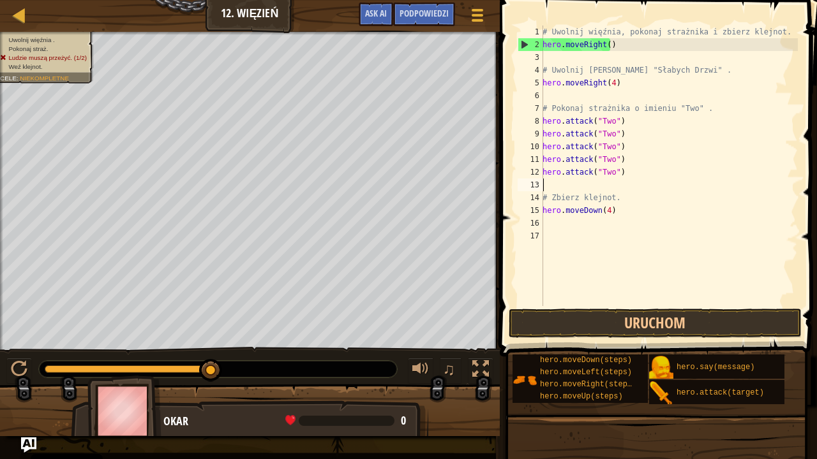
paste textarea "hero.attack("Two")"
type textarea "hero.attack("Two")"
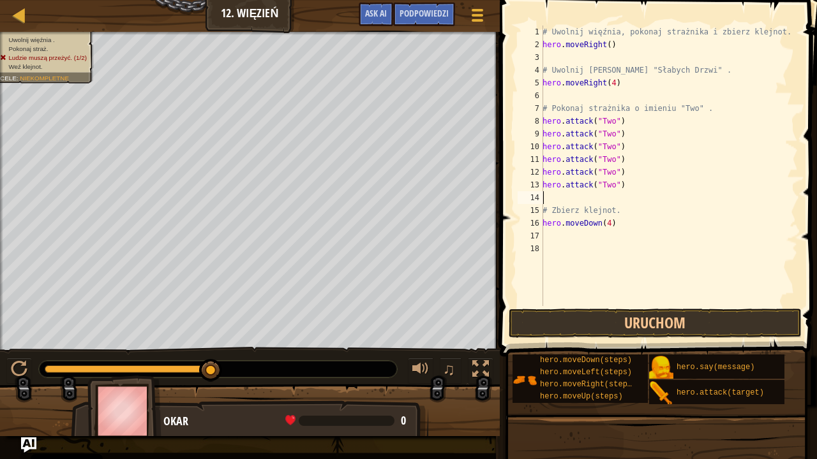
paste textarea "hero.attack("Two")"
type textarea "hero.attack("Two")"
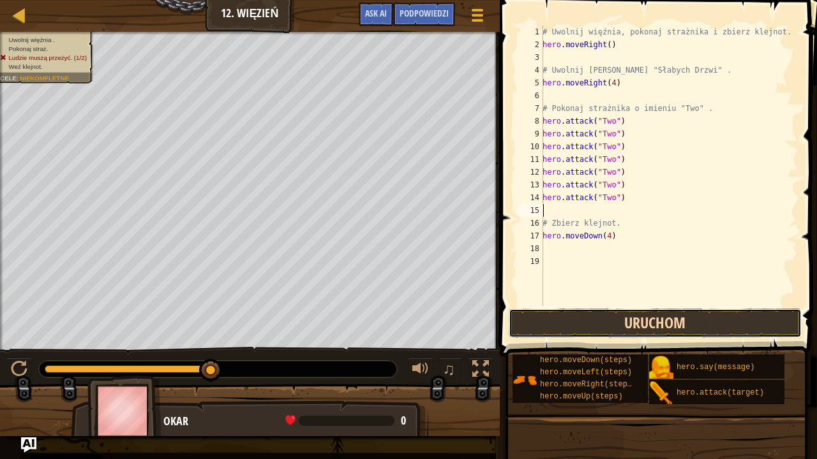
click at [674, 318] on button "Uruchom" at bounding box center [655, 323] width 293 height 29
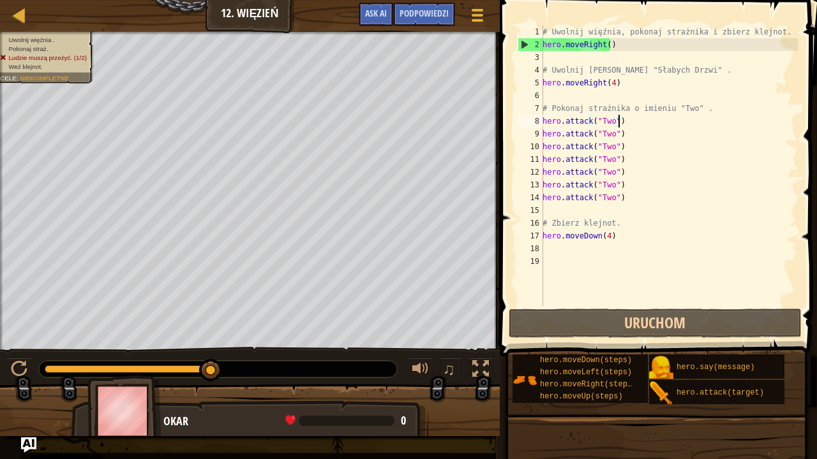
click at [641, 123] on div "# Uwolnij więźnia, pokonaj strażnika i zbierz klejnot. hero . moveRight ( ) # […" at bounding box center [669, 179] width 258 height 306
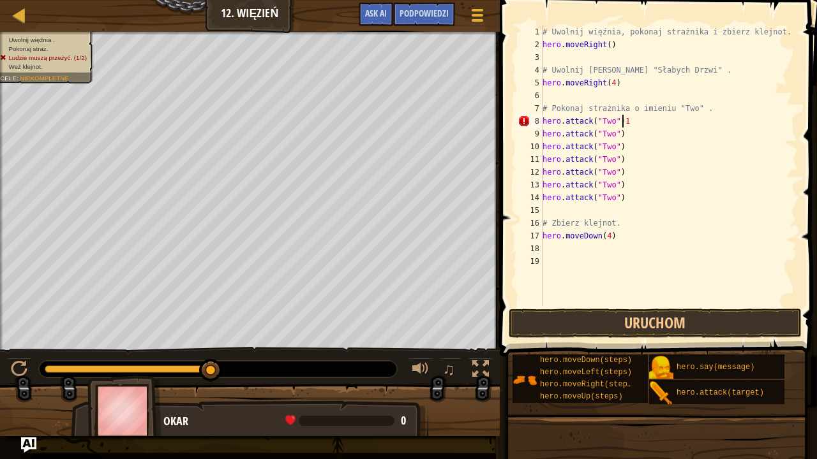
scroll to position [6, 6]
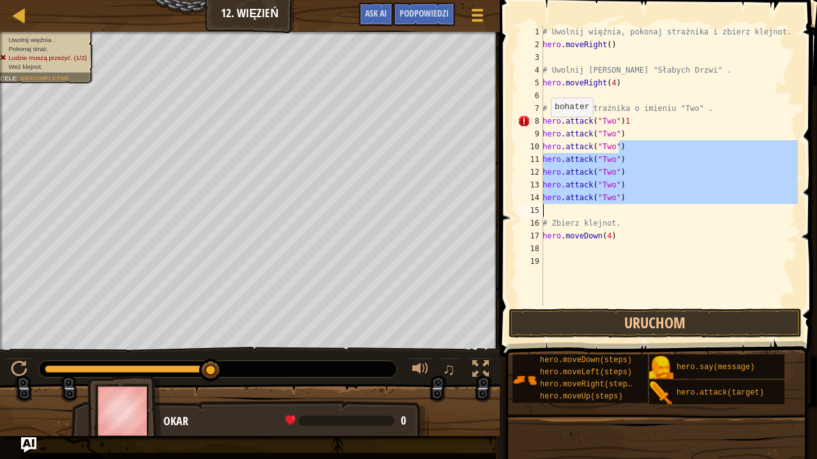
drag, startPoint x: 656, startPoint y: 142, endPoint x: 540, endPoint y: 206, distance: 131.9
click at [540, 206] on div "hero.attack("Two")1 1 2 3 4 5 6 7 8 9 10 11 12 13 14 15 16 17 18 19 # Uwolnij w…" at bounding box center [656, 166] width 283 height 281
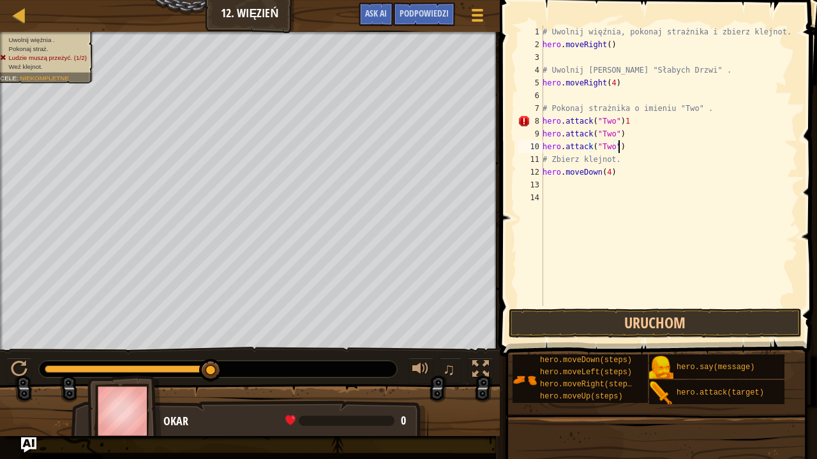
click at [629, 122] on div "# Uwolnij więźnia, pokonaj strażnika i zbierz klejnot. hero . moveRight ( ) # […" at bounding box center [669, 179] width 258 height 306
click at [681, 309] on button "Uruchom" at bounding box center [655, 323] width 293 height 29
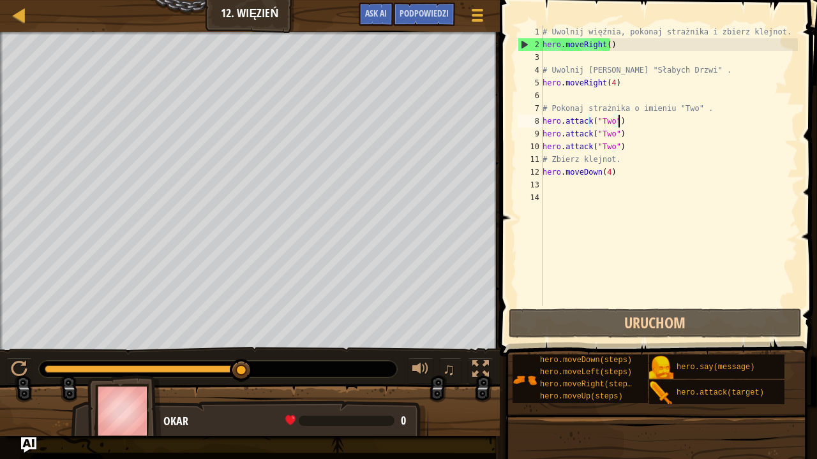
click at [632, 149] on div "# Uwolnij więźnia, pokonaj strażnika i zbierz klejnot. hero . moveRight ( ) # […" at bounding box center [669, 179] width 258 height 306
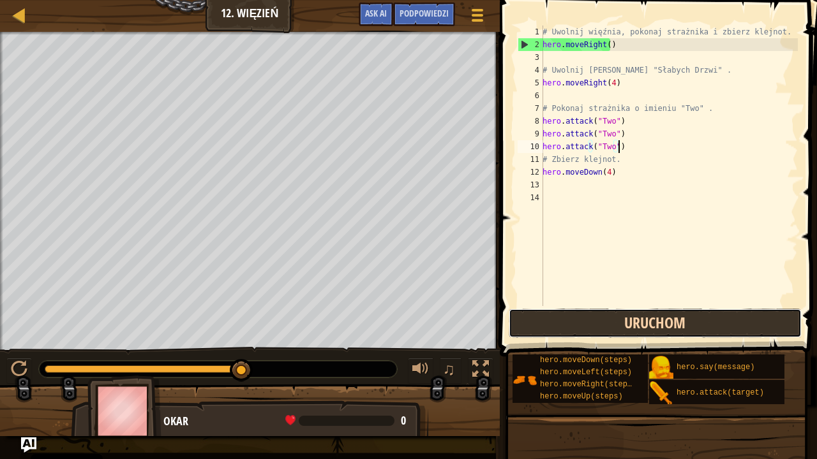
click at [618, 315] on button "Uruchom" at bounding box center [655, 323] width 293 height 29
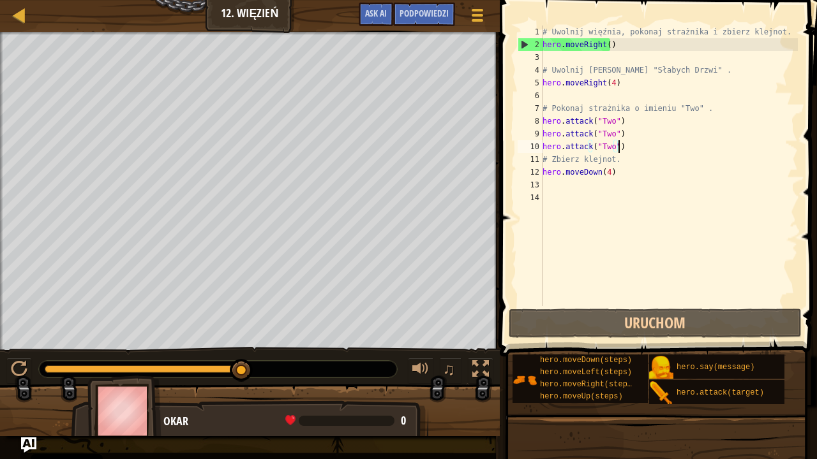
click at [633, 86] on div "# Uwolnij więźnia, pokonaj strażnika i zbierz klejnot. hero . moveRight ( ) # […" at bounding box center [669, 179] width 258 height 306
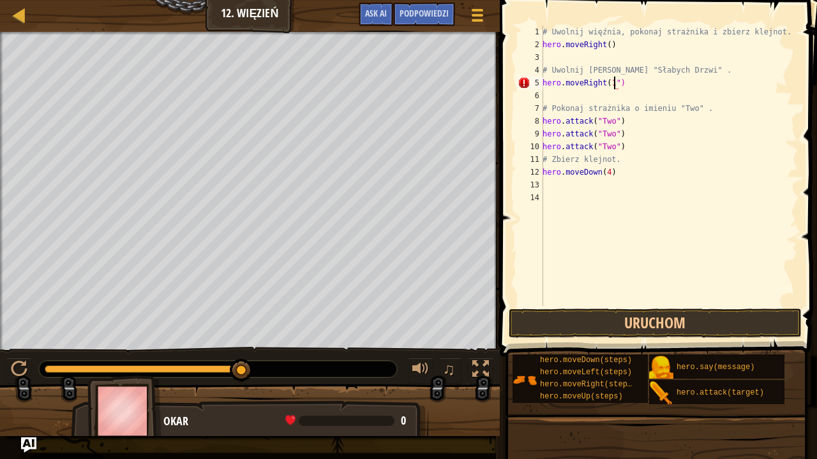
click at [614, 82] on div "# Uwolnij więźnia, pokonaj strażnika i zbierz klejnot. hero . moveRight ( ) # […" at bounding box center [669, 179] width 258 height 306
type textarea "hero.moveRight(1)"
click at [653, 86] on div "# Uwolnij więźnia, pokonaj strażnika i zbierz klejnot. hero . moveRight ( ) # […" at bounding box center [669, 179] width 258 height 306
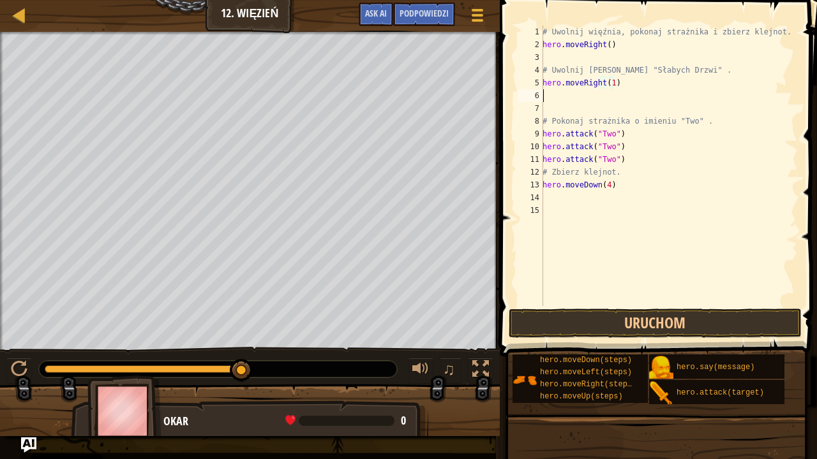
scroll to position [6, 0]
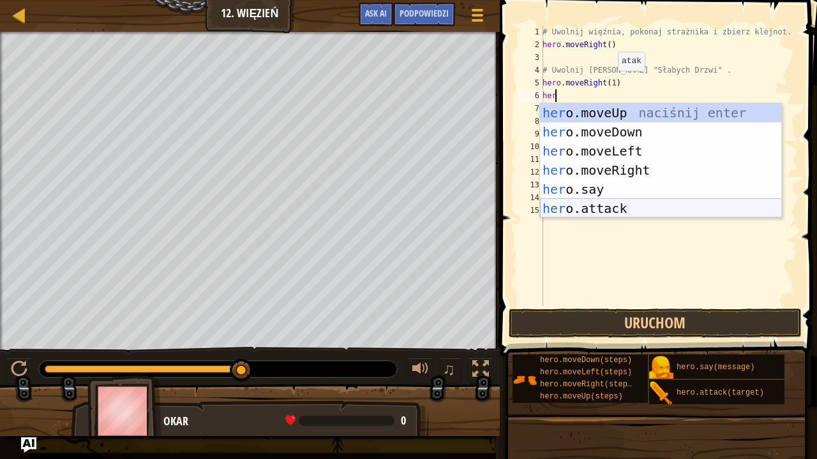
click at [627, 205] on div "her o.moveUp naciśnij enter her o.moveDown naciśnij enter her o.moveLeft naciśn…" at bounding box center [661, 179] width 242 height 153
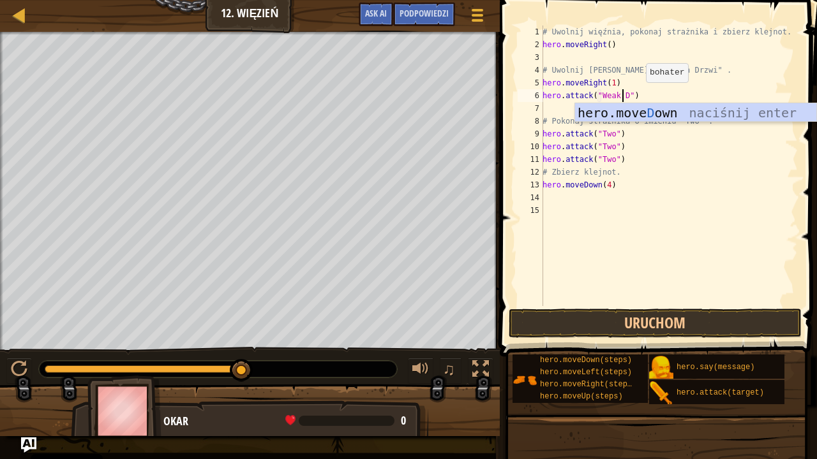
scroll to position [6, 7]
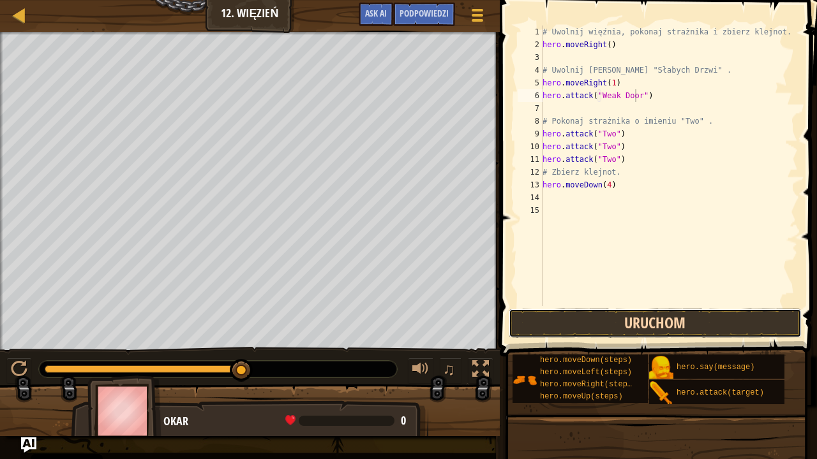
click at [738, 310] on button "Uruchom" at bounding box center [655, 323] width 293 height 29
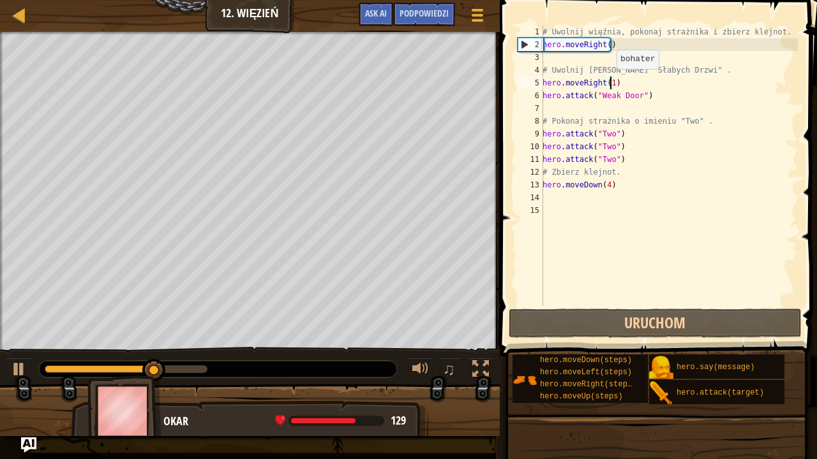
click at [609, 82] on div "# Uwolnij więźnia, pokonaj strażnika i zbierz klejnot. hero . moveRight ( ) # […" at bounding box center [669, 179] width 258 height 306
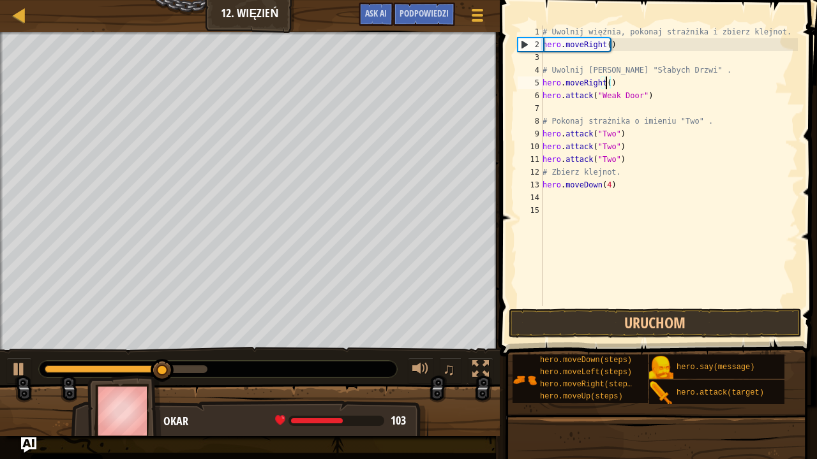
scroll to position [6, 5]
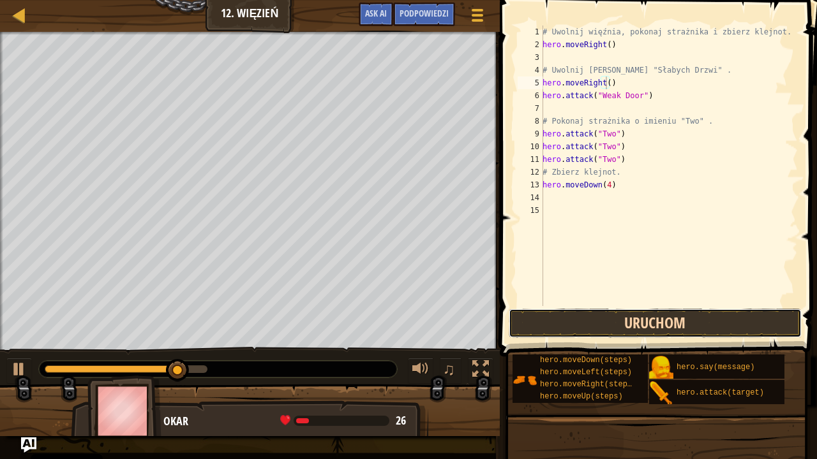
click at [657, 316] on button "Uruchom" at bounding box center [655, 323] width 293 height 29
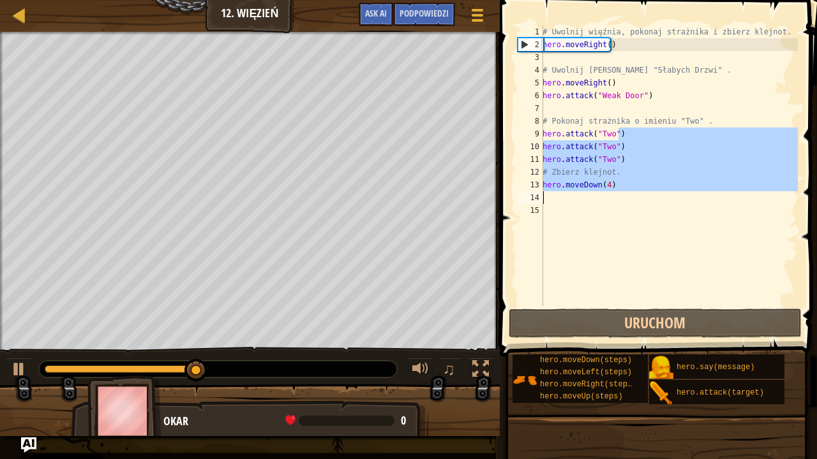
drag, startPoint x: 577, startPoint y: 133, endPoint x: 550, endPoint y: 198, distance: 70.4
click at [550, 198] on div "# Uwolnij więźnia, pokonaj strażnika i zbierz klejnot. hero . moveRight ( ) # […" at bounding box center [669, 179] width 258 height 306
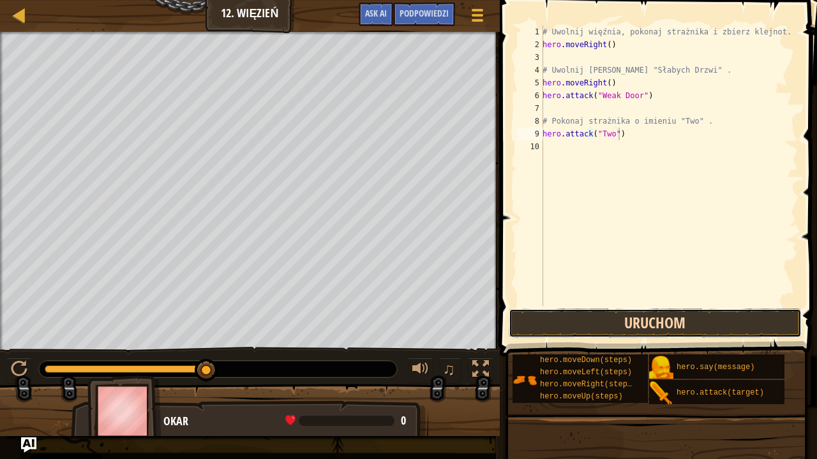
click at [663, 327] on button "Uruchom" at bounding box center [655, 323] width 293 height 29
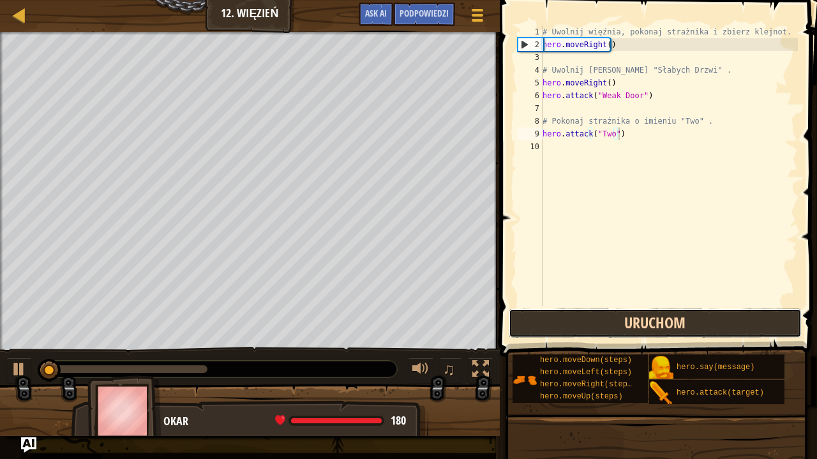
click at [664, 325] on button "Uruchom" at bounding box center [655, 323] width 293 height 29
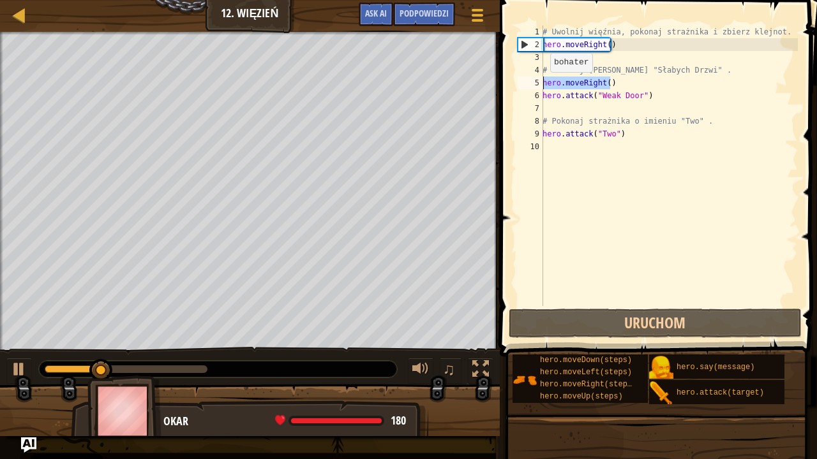
drag, startPoint x: 618, startPoint y: 81, endPoint x: 539, endPoint y: 85, distance: 79.2
click at [539, 85] on div "hero.attack("Two") 1 2 3 4 5 6 7 8 9 10 # Uwolnij więźnia, pokonaj strażnika i …" at bounding box center [656, 166] width 283 height 281
type textarea "hero.moveRight()"
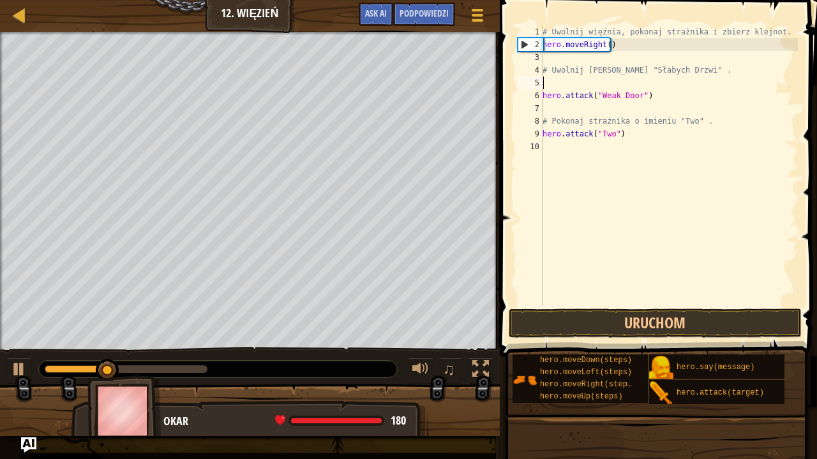
scroll to position [6, 0]
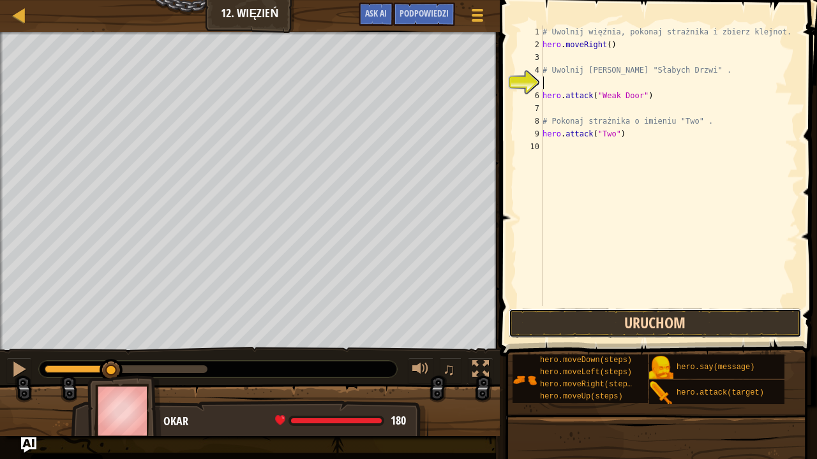
click at [741, 329] on button "Uruchom" at bounding box center [655, 323] width 293 height 29
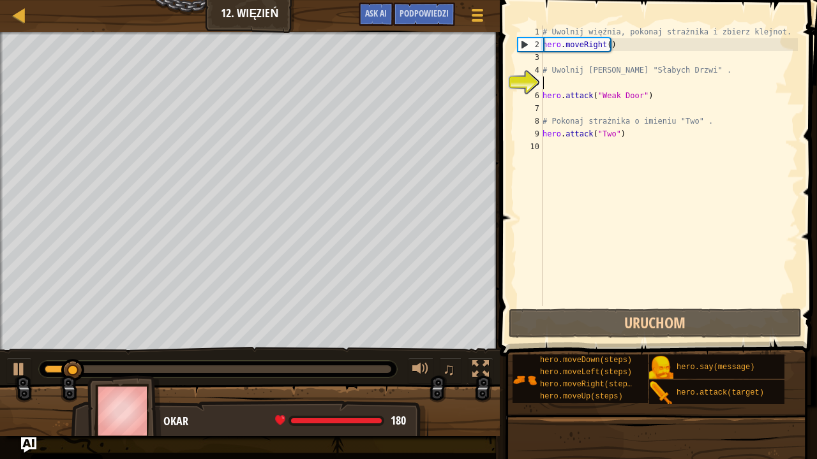
click at [551, 82] on div "# Uwolnij więźnia, pokonaj strażnika i zbierz klejnot. hero . moveRight ( ) # […" at bounding box center [669, 179] width 258 height 306
type textarea "h"
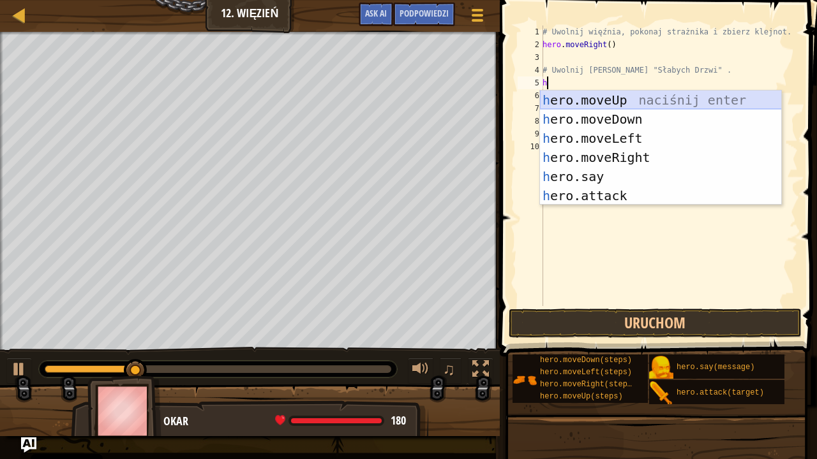
click at [610, 98] on div "h ero.moveUp naciśnij enter h ero.moveDown naciśnij enter h ero.moveLeft naciśn…" at bounding box center [661, 167] width 242 height 153
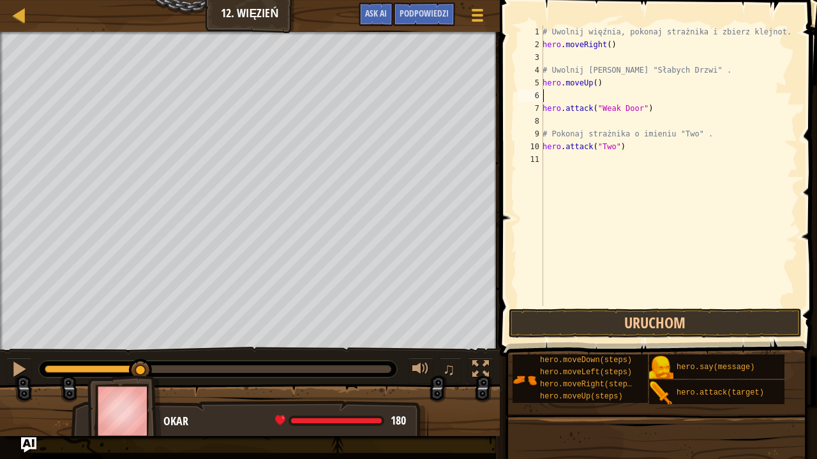
click at [565, 96] on div "# Uwolnij więźnia, pokonaj strażnika i zbierz klejnot. hero . moveRight ( ) # […" at bounding box center [669, 179] width 258 height 306
type textarea "h"
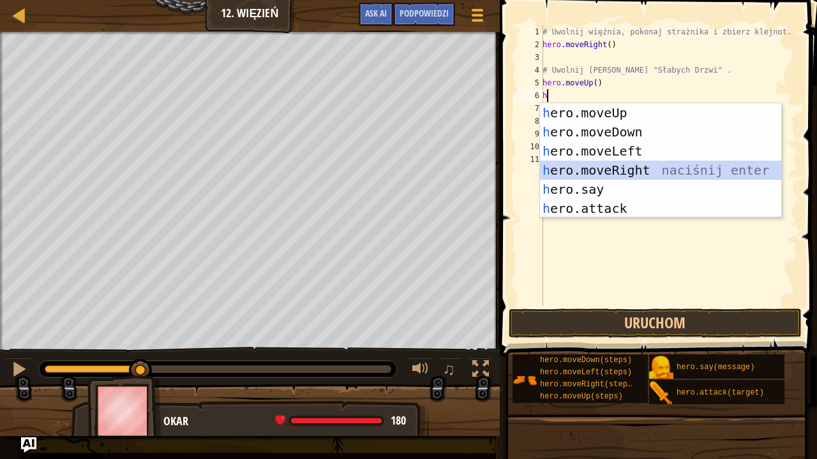
click at [639, 161] on div "h ero.moveUp naciśnij enter h ero.moveDown naciśnij enter h ero.moveLeft naciśn…" at bounding box center [661, 179] width 242 height 153
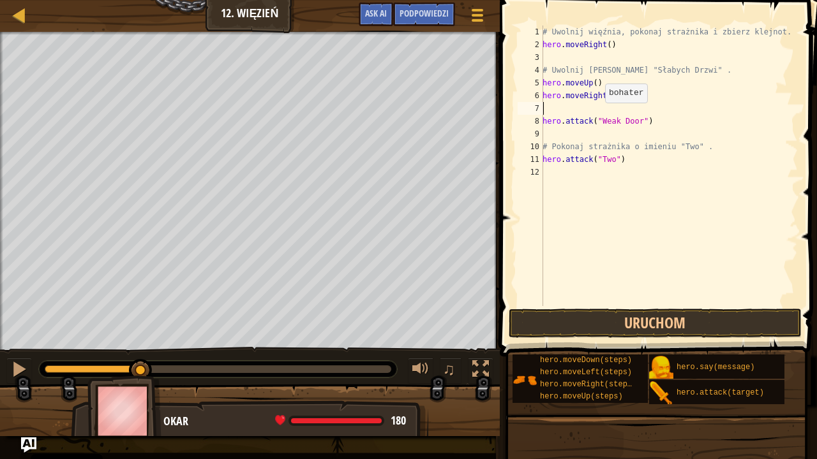
type textarea "h"
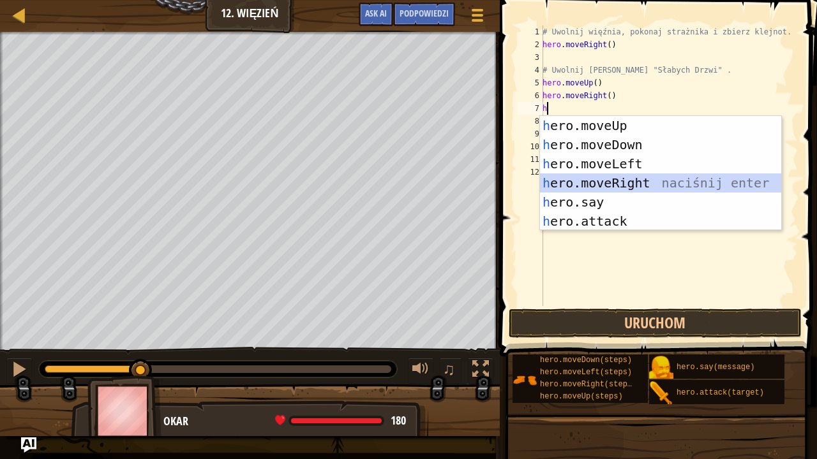
click at [632, 181] on div "h ero.moveUp naciśnij enter h ero.moveDown naciśnij enter h ero.moveLeft naciśn…" at bounding box center [661, 192] width 242 height 153
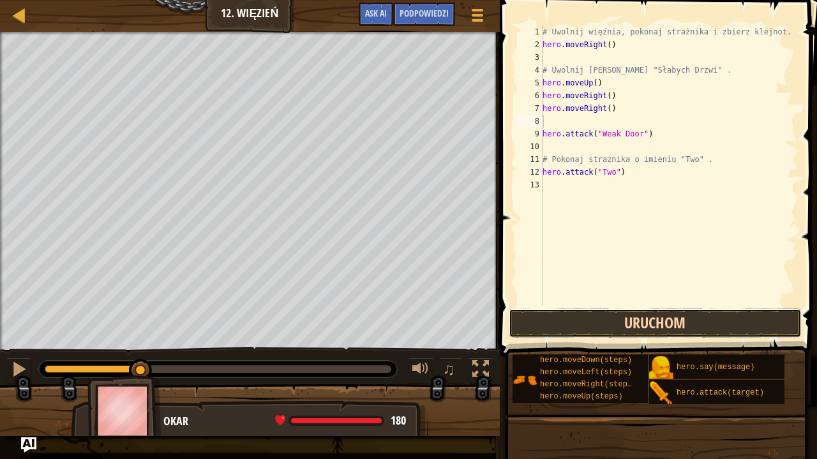
click at [694, 314] on button "Uruchom" at bounding box center [655, 323] width 293 height 29
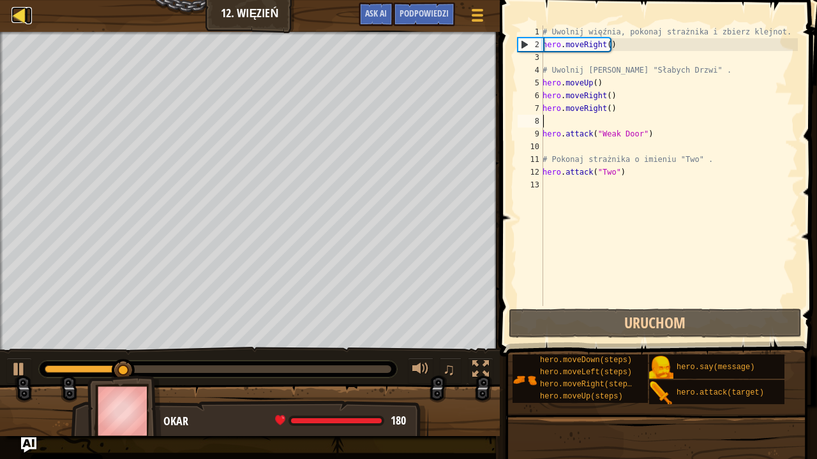
click at [27, 12] on div at bounding box center [19, 15] width 16 height 16
select select "pl"
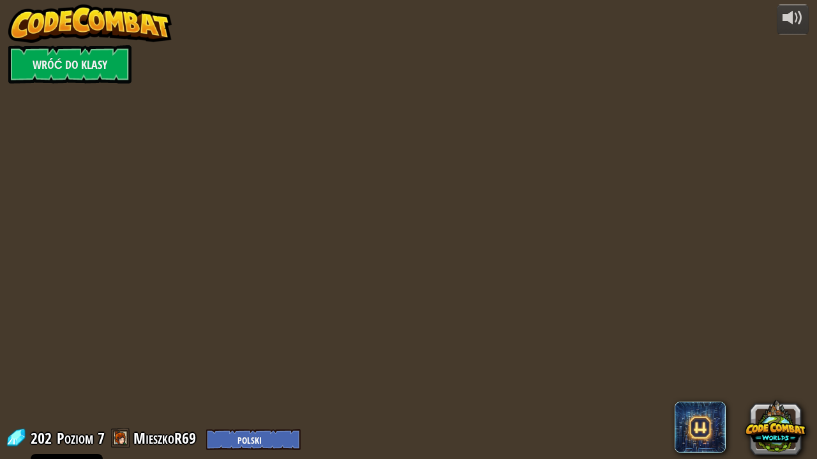
select select "pl"
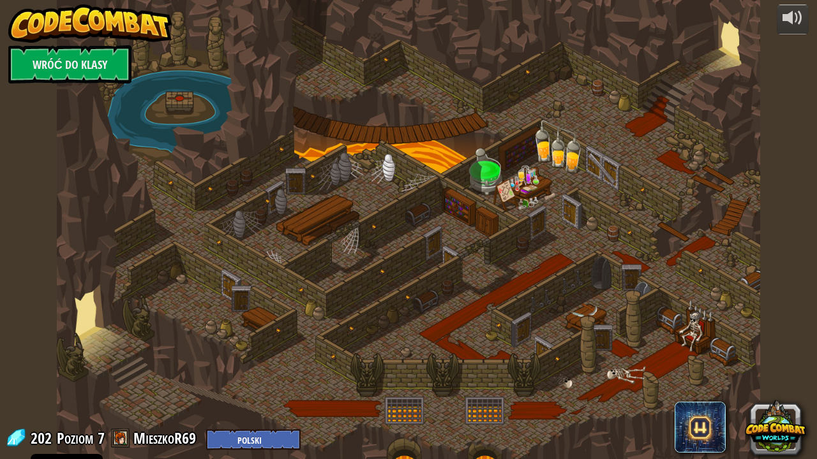
select select "pl"
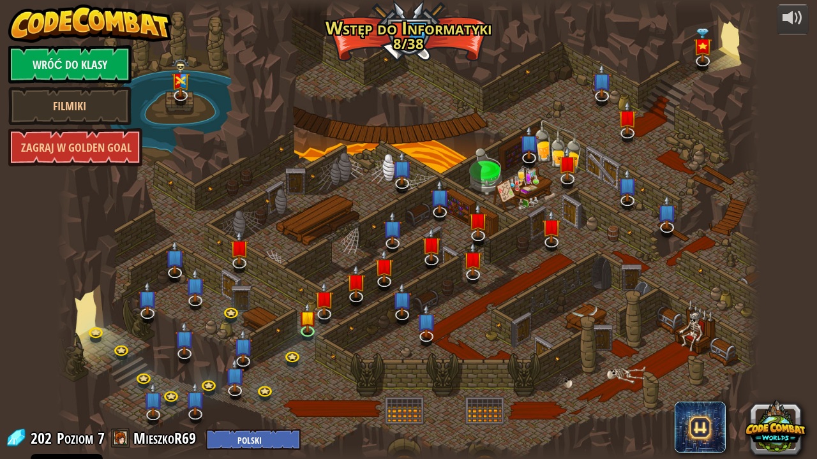
select select "pl"
